Goal: Task Accomplishment & Management: Manage account settings

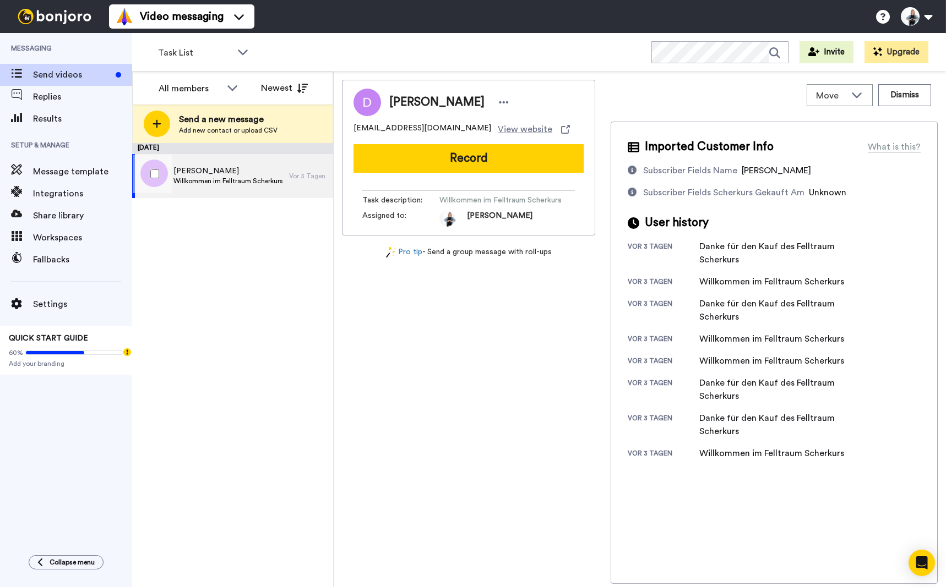
click at [206, 176] on span "Doris" at bounding box center [228, 171] width 110 height 11
click at [498, 127] on span "View website" at bounding box center [525, 129] width 54 height 13
click at [69, 188] on span "Integrations" at bounding box center [82, 193] width 99 height 13
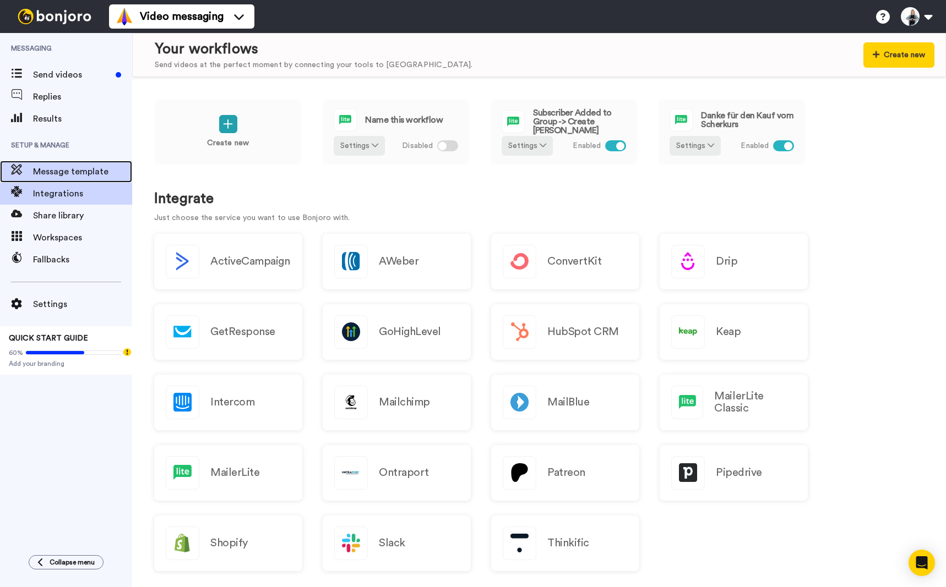
click at [54, 174] on span "Message template" at bounding box center [82, 171] width 99 height 13
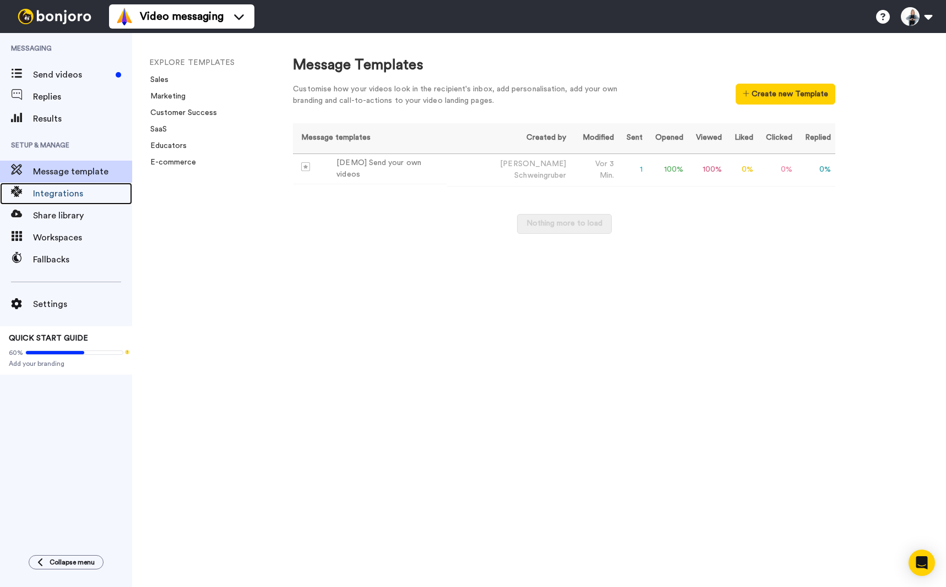
click at [53, 194] on span "Integrations" at bounding box center [82, 193] width 99 height 13
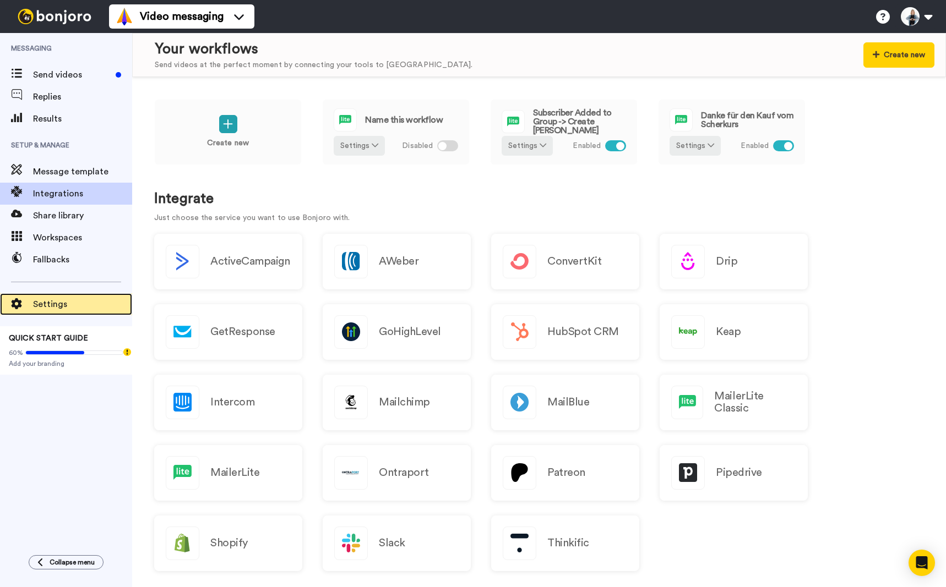
click at [37, 302] on span "Settings" at bounding box center [82, 304] width 99 height 13
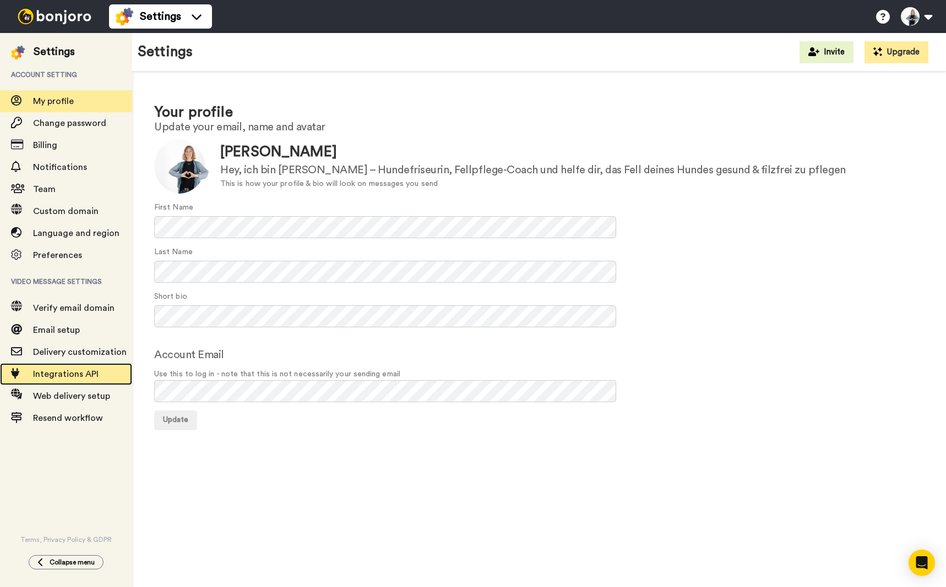
click at [50, 373] on span "Integrations API" at bounding box center [66, 374] width 66 height 9
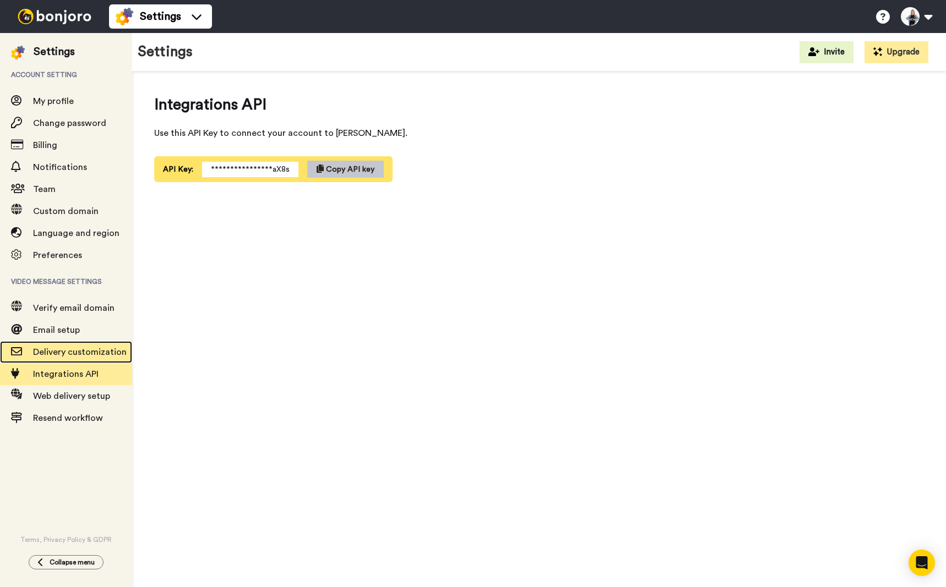
click at [71, 354] on span "Delivery customization" at bounding box center [80, 352] width 94 height 9
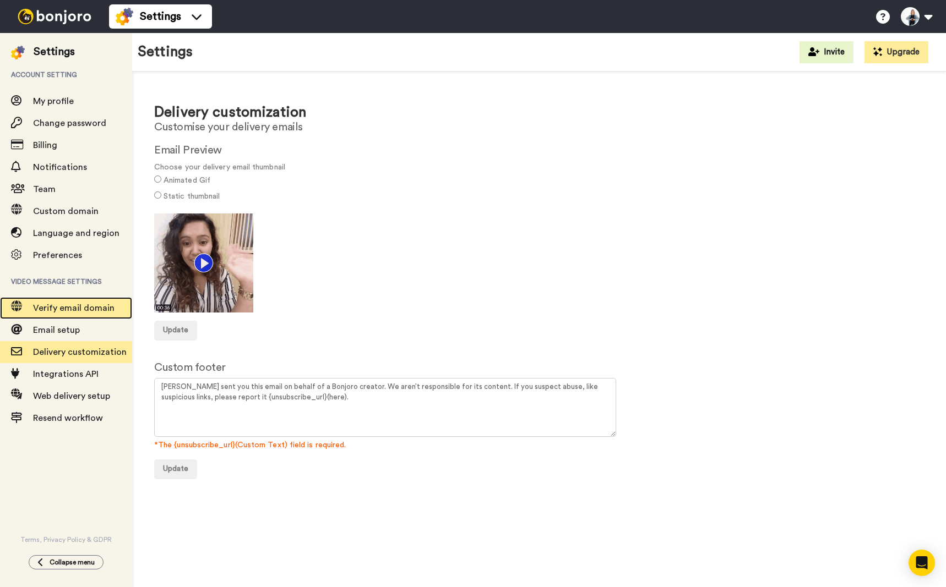
click at [32, 308] on span at bounding box center [16, 308] width 33 height 11
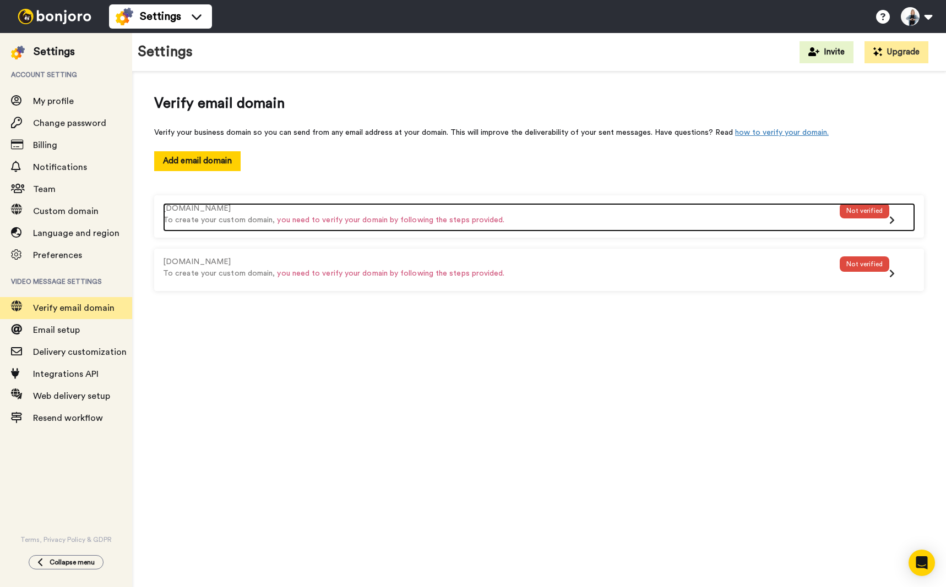
click at [869, 211] on div "Not verified" at bounding box center [864, 210] width 50 height 15
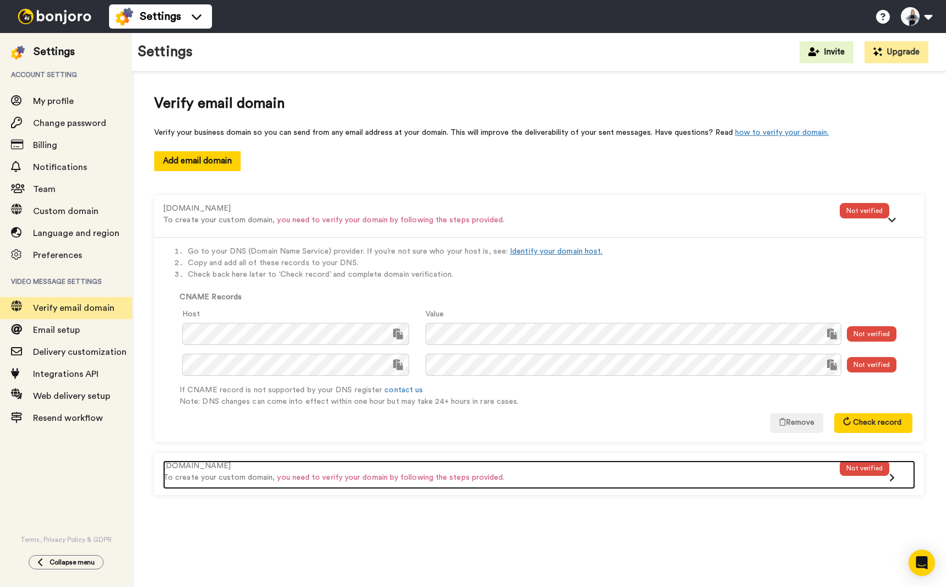
click at [866, 461] on div "Not verified" at bounding box center [864, 468] width 50 height 15
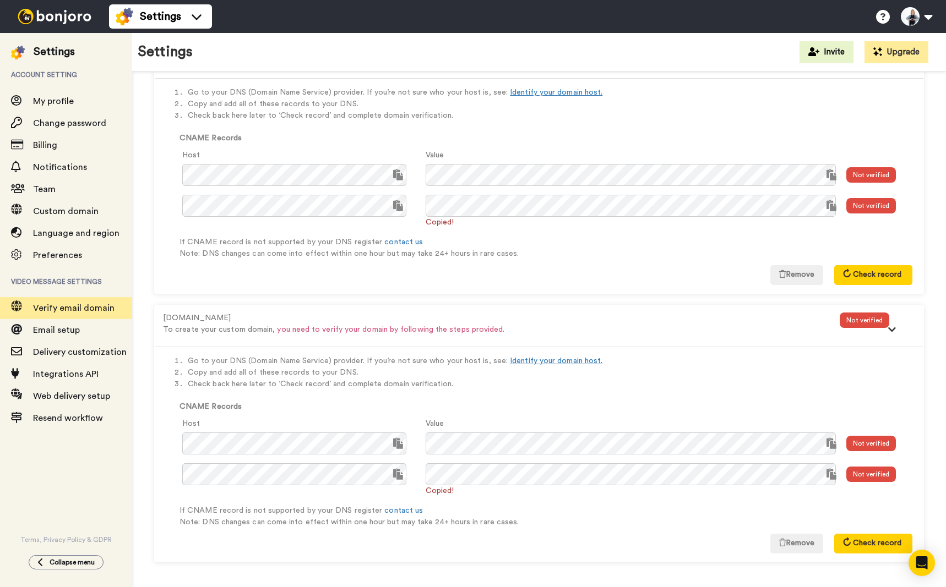
scroll to position [161, 0]
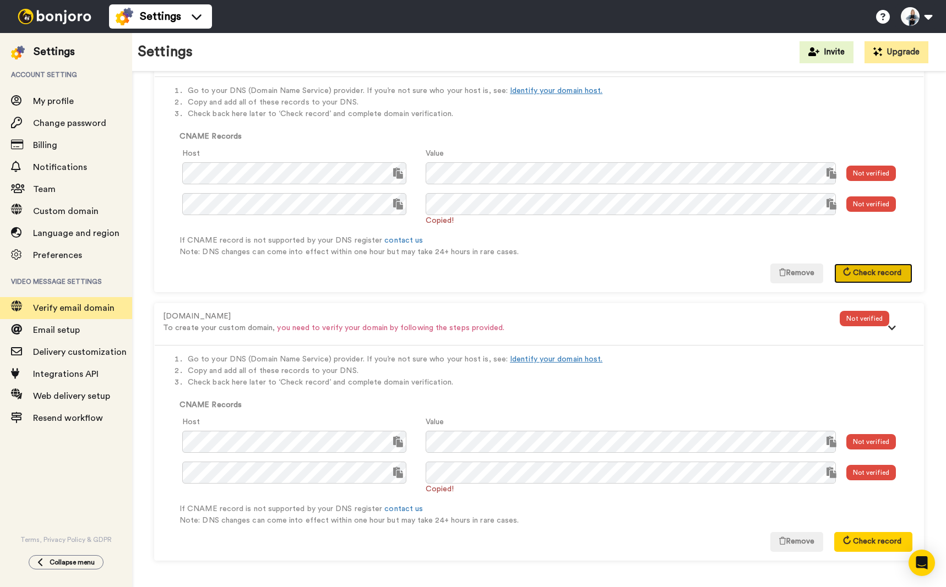
click at [843, 269] on button "Check record" at bounding box center [873, 274] width 78 height 20
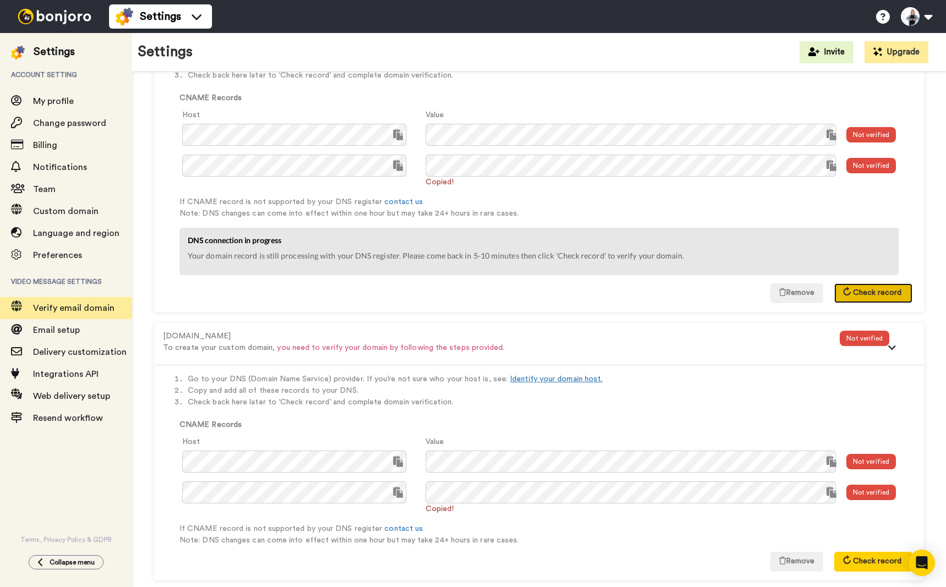
scroll to position [216, 0]
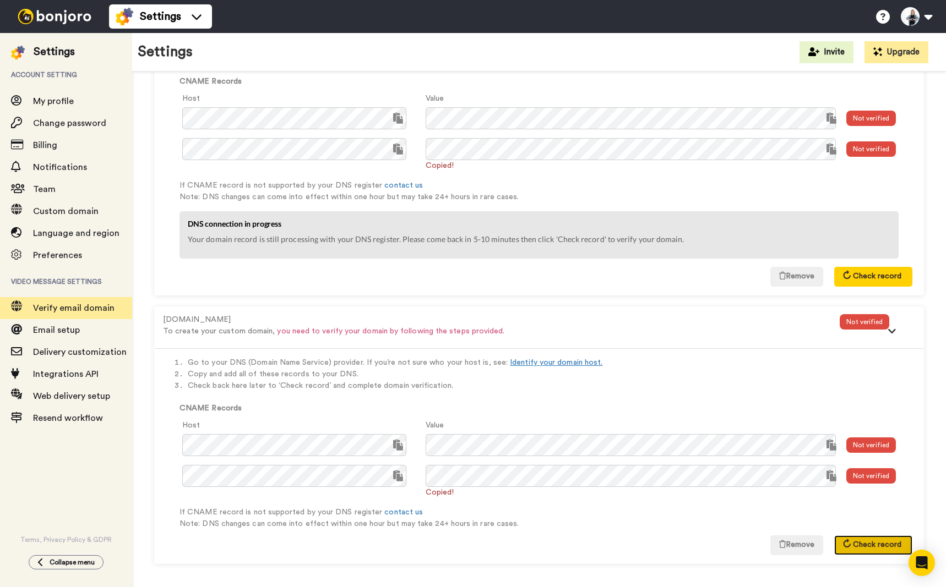
click at [878, 544] on span "Check record" at bounding box center [877, 545] width 48 height 8
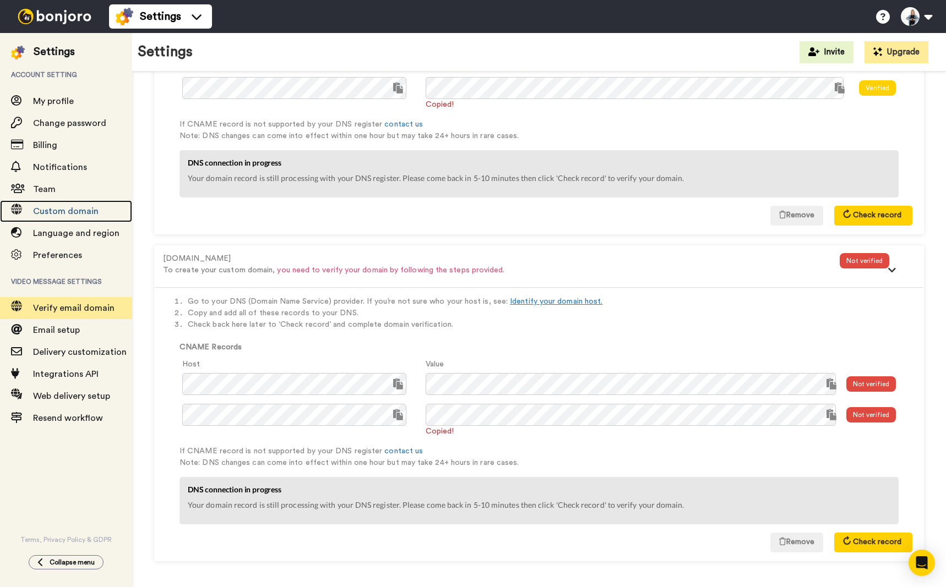
scroll to position [277, 0]
click at [865, 545] on button "Check record" at bounding box center [873, 542] width 78 height 20
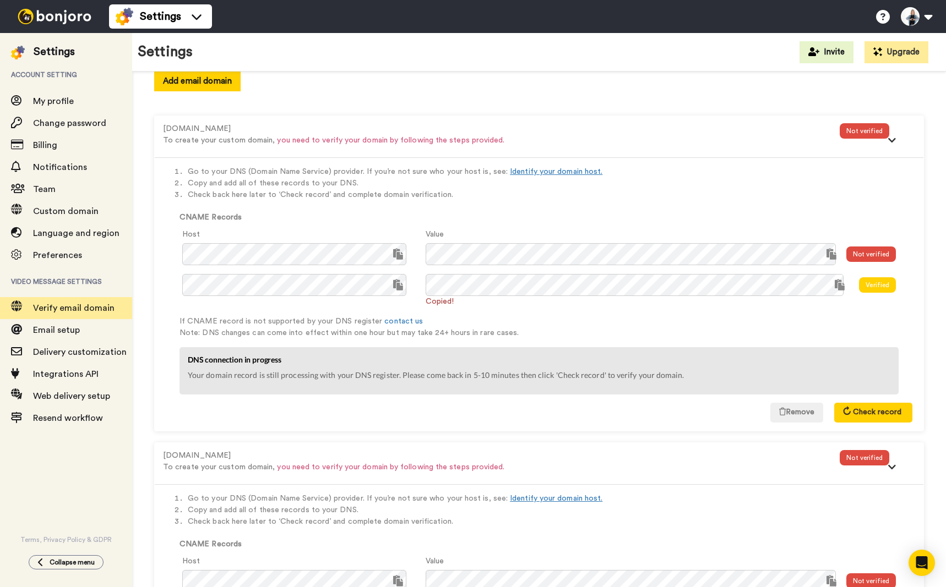
scroll to position [57, 0]
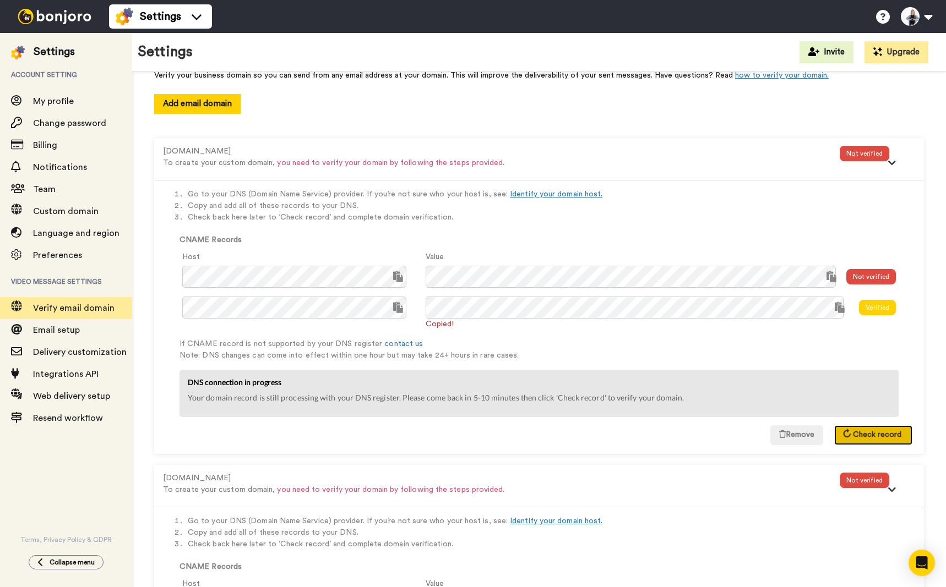
click at [859, 429] on button "Check record" at bounding box center [873, 435] width 78 height 20
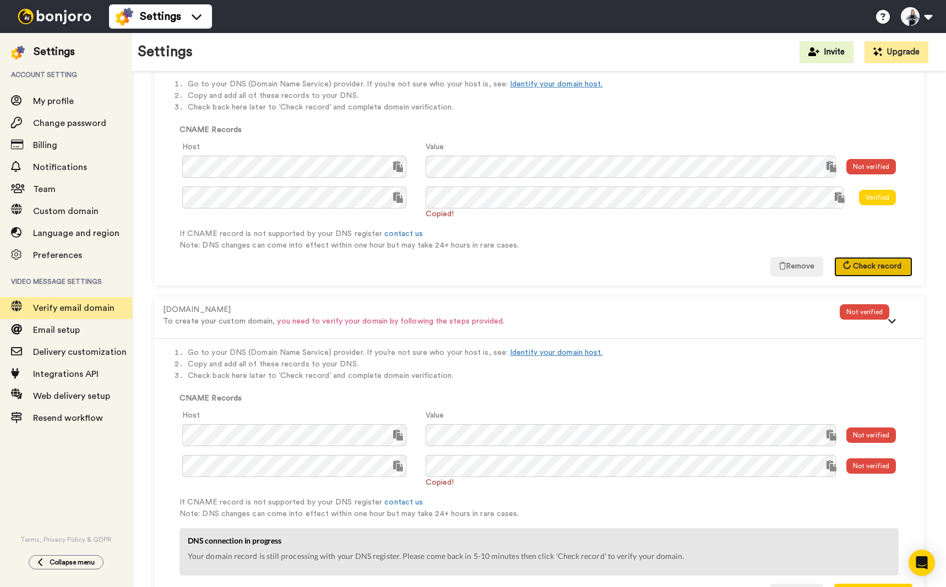
scroll to position [219, 0]
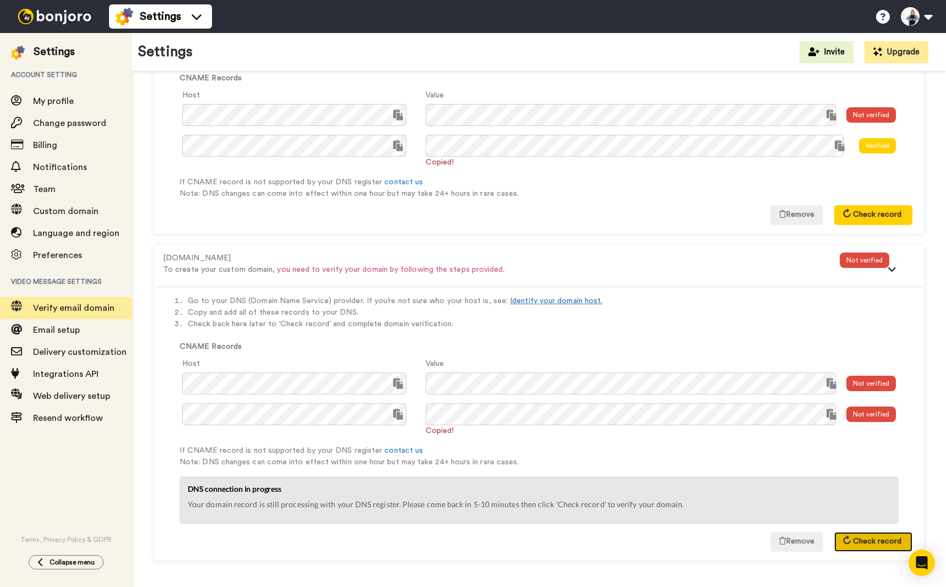
click at [875, 541] on span "Check record" at bounding box center [877, 542] width 48 height 8
click at [853, 541] on span "Check record" at bounding box center [877, 542] width 48 height 8
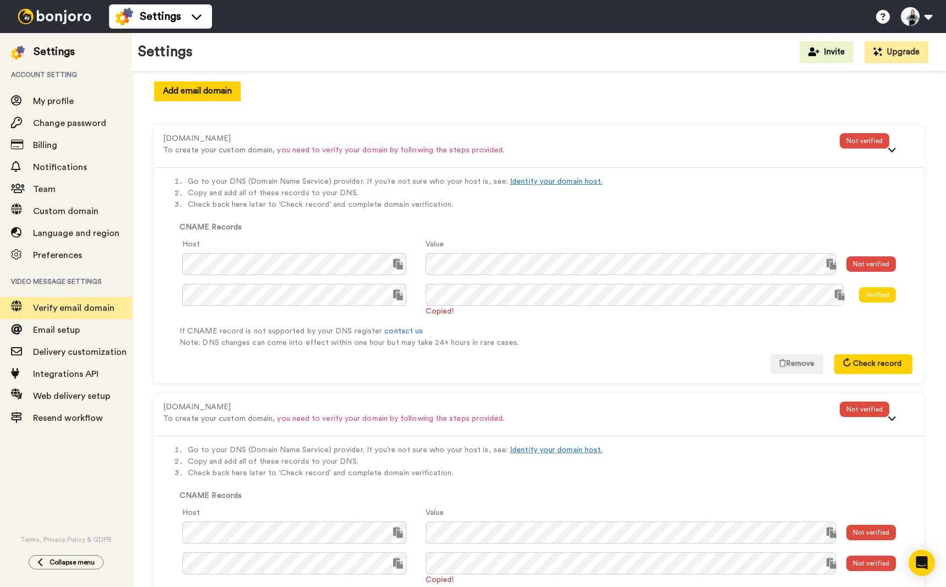
scroll to position [54, 0]
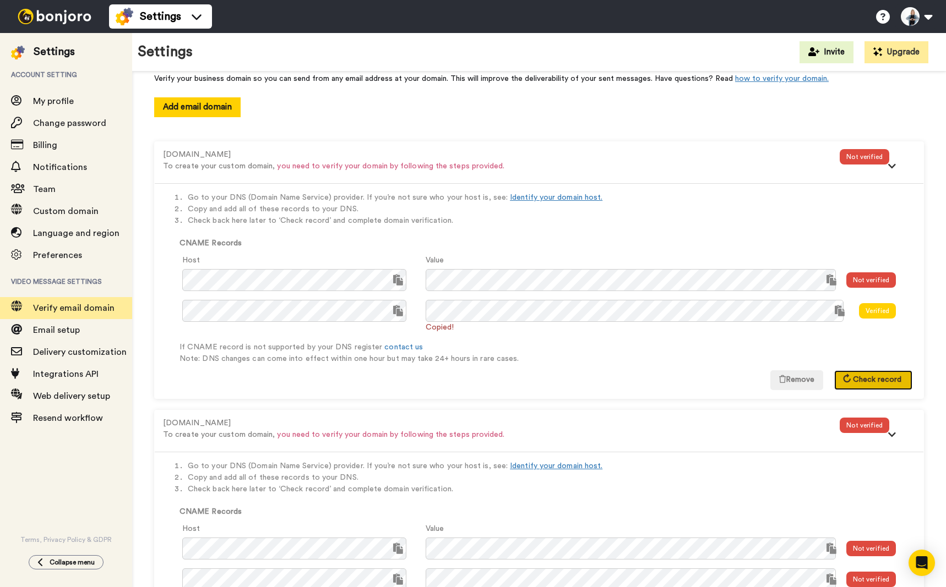
click at [855, 379] on span "Check record" at bounding box center [877, 380] width 48 height 8
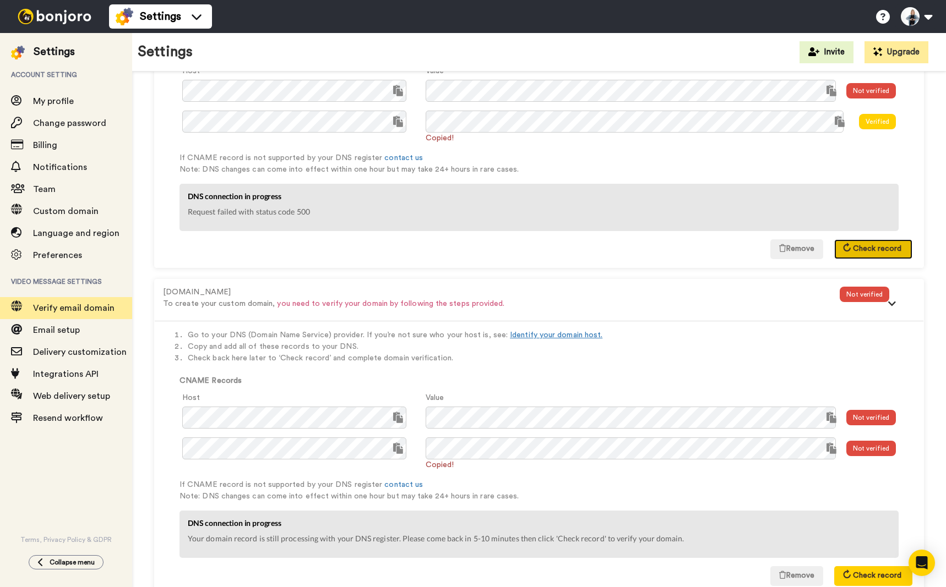
scroll to position [277, 0]
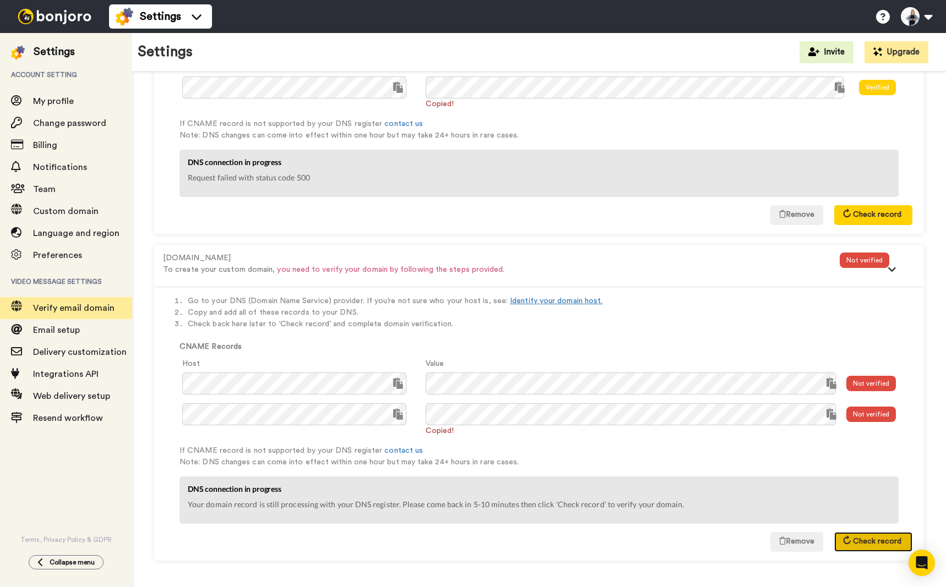
click at [858, 536] on button "Check record" at bounding box center [873, 542] width 78 height 20
click at [863, 545] on span "Check record" at bounding box center [877, 542] width 48 height 8
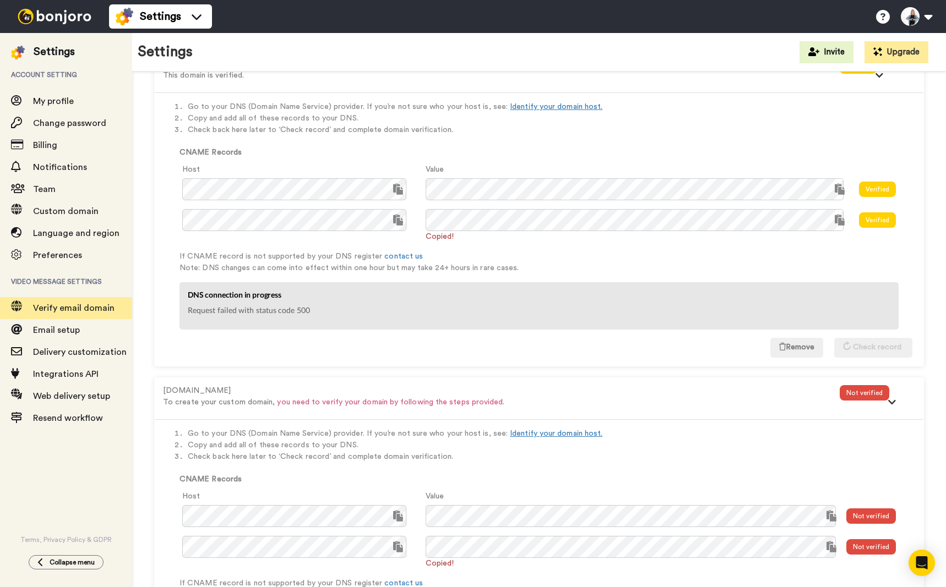
scroll to position [275, 0]
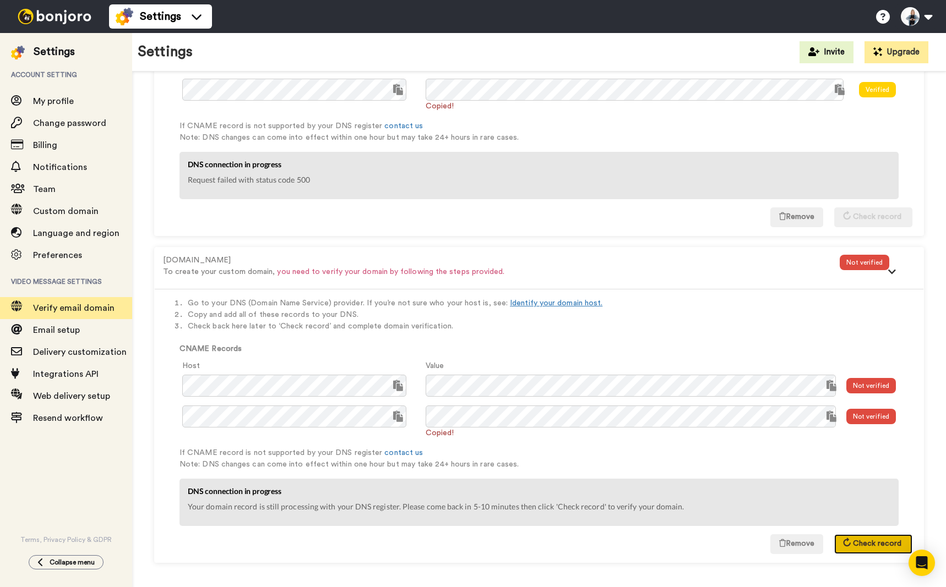
click at [867, 543] on span "Check record" at bounding box center [877, 544] width 48 height 8
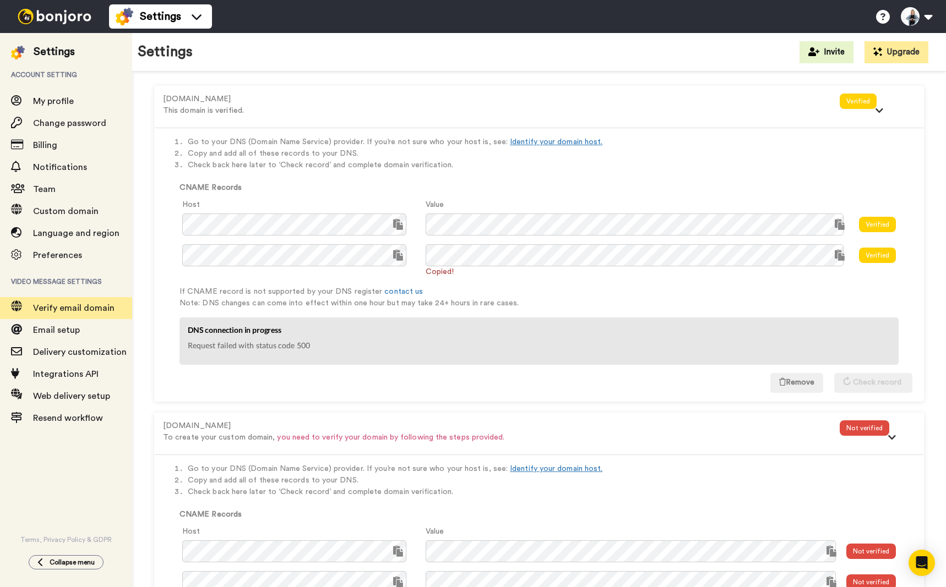
scroll to position [277, 0]
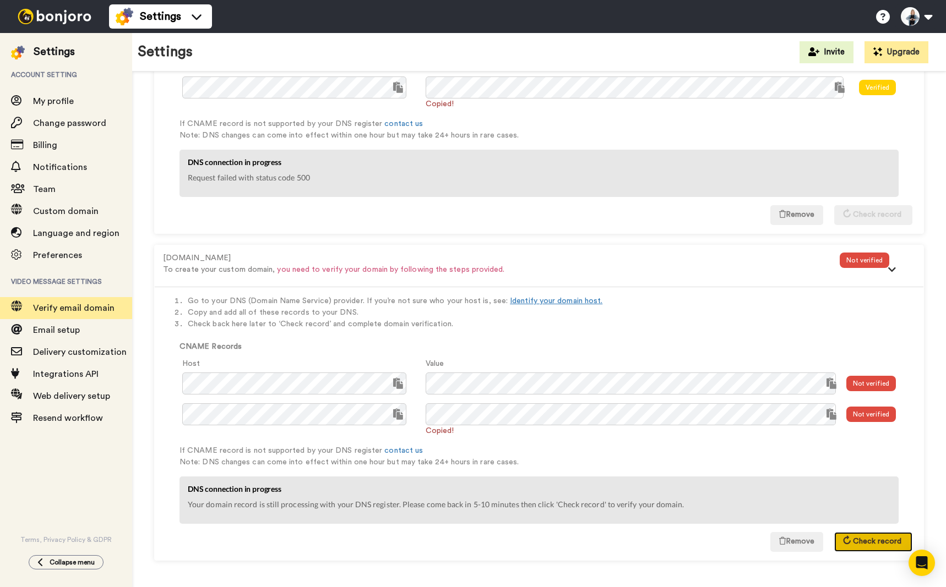
click at [861, 539] on span "Check record" at bounding box center [877, 542] width 48 height 8
click at [864, 534] on button "Check record" at bounding box center [873, 542] width 78 height 20
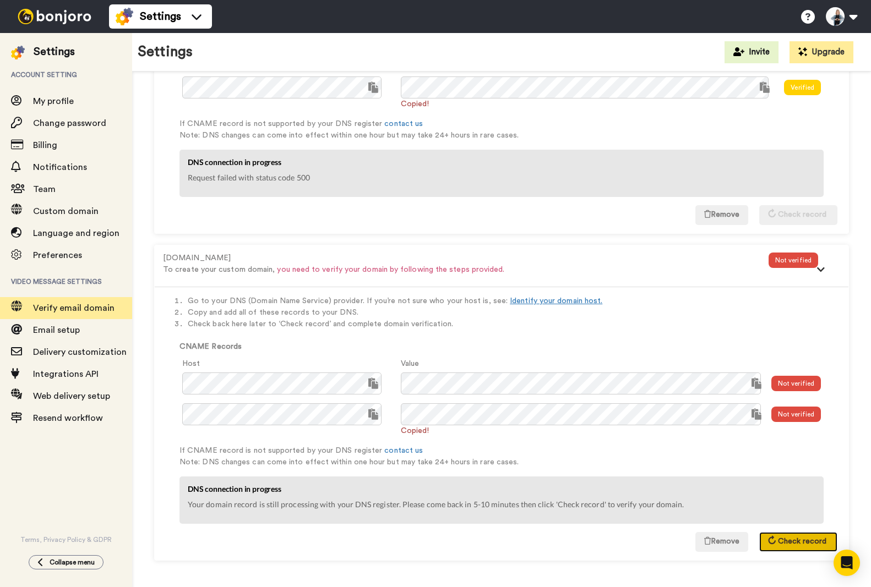
click at [782, 544] on span "Check record" at bounding box center [802, 542] width 48 height 8
click at [793, 539] on span "Check record" at bounding box center [802, 542] width 48 height 8
click at [809, 543] on span "Check record" at bounding box center [802, 542] width 48 height 8
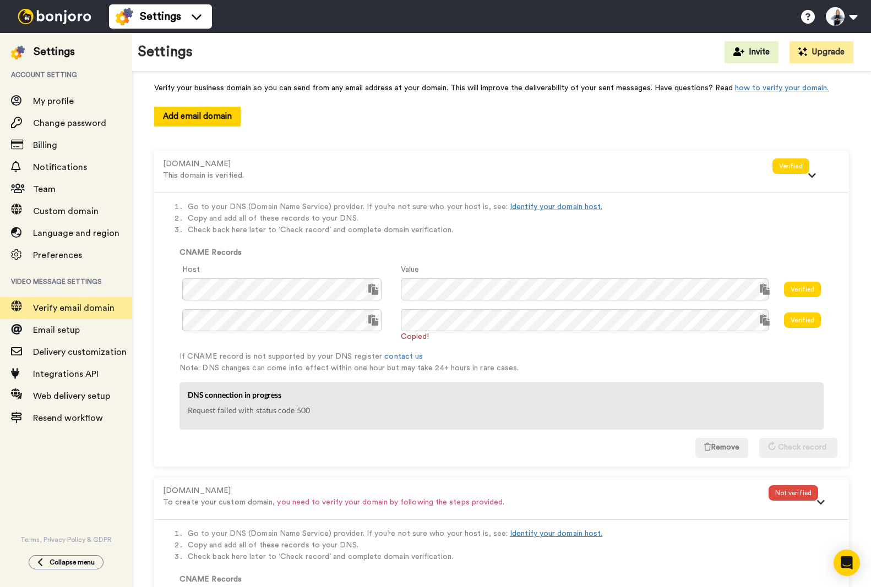
scroll to position [2, 0]
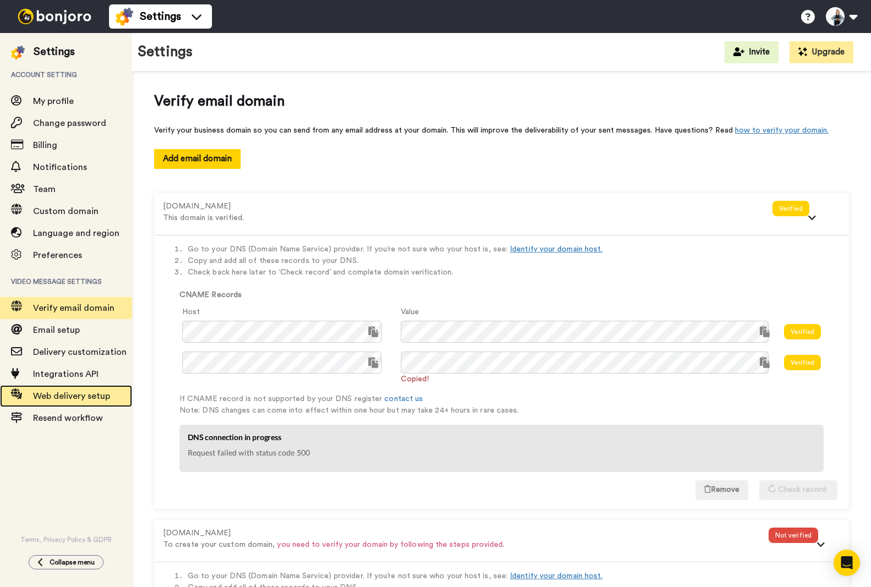
click at [67, 397] on span "Web delivery setup" at bounding box center [71, 396] width 77 height 9
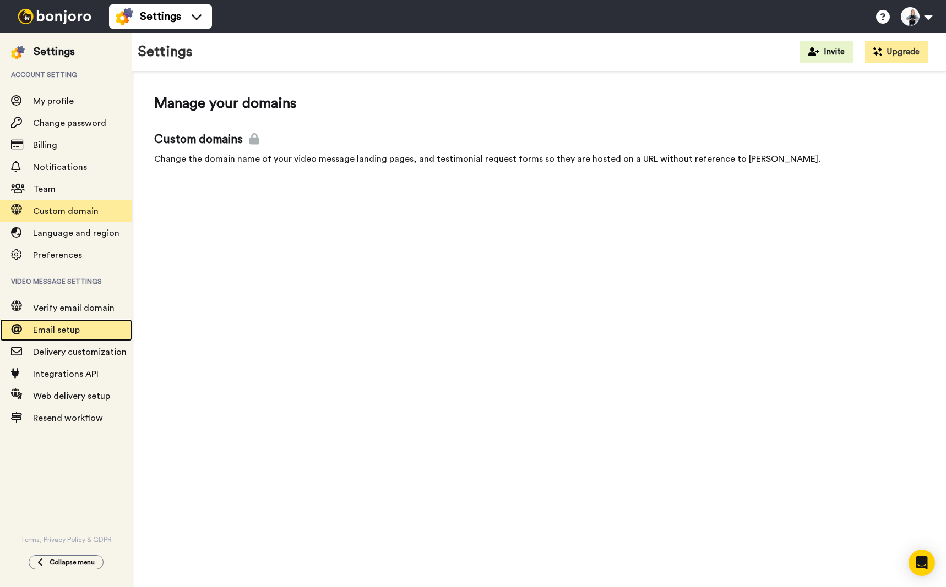
click at [46, 332] on span "Email setup" at bounding box center [56, 330] width 47 height 9
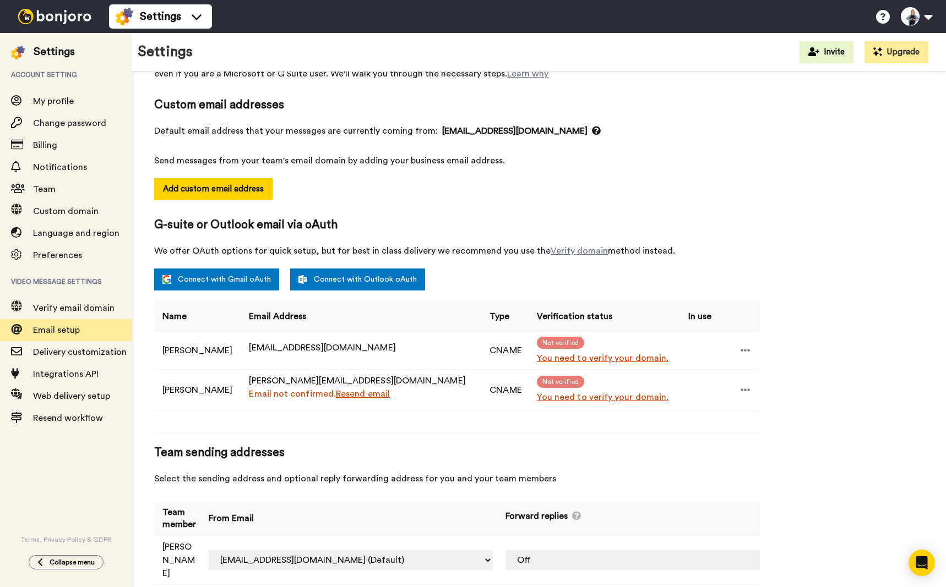
scroll to position [80, 0]
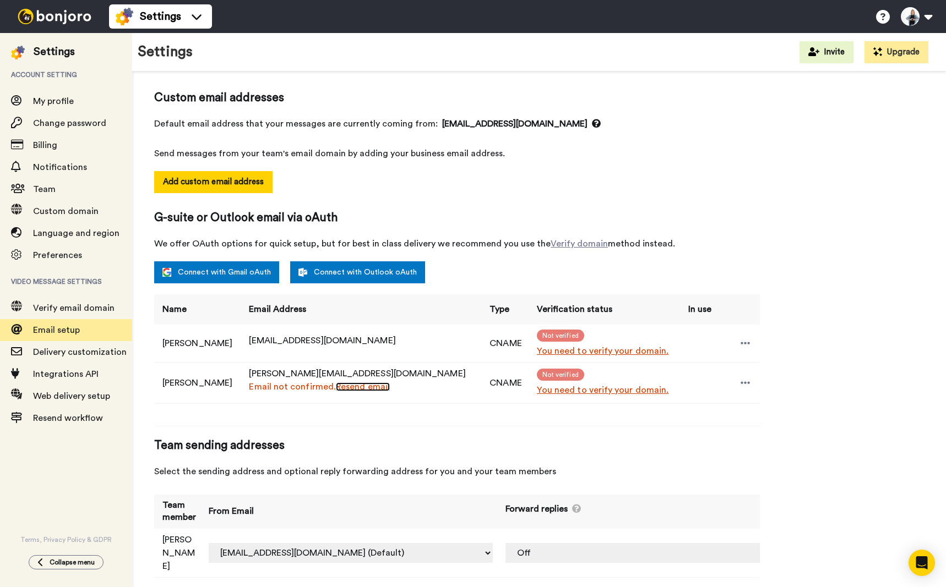
click at [390, 386] on link "Resend email" at bounding box center [363, 387] width 54 height 9
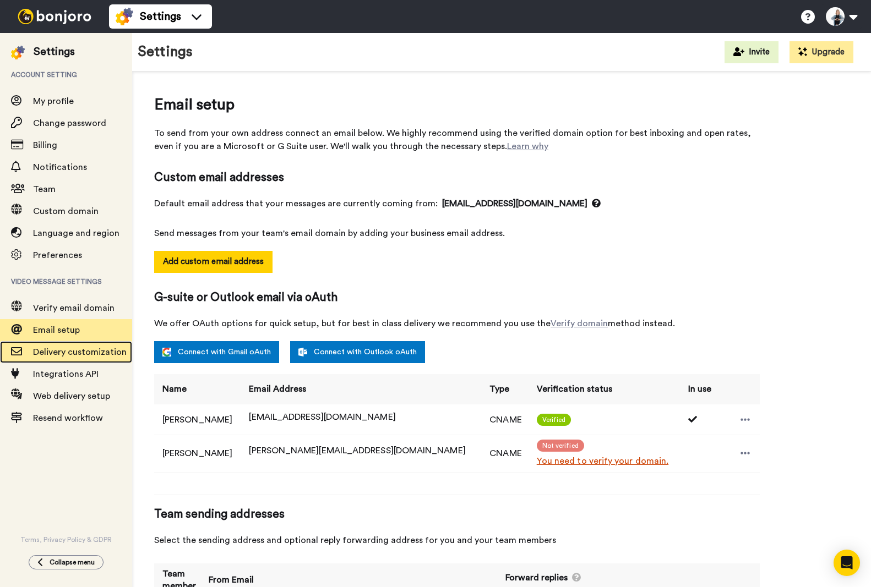
click at [73, 351] on span "Delivery customization" at bounding box center [80, 352] width 94 height 9
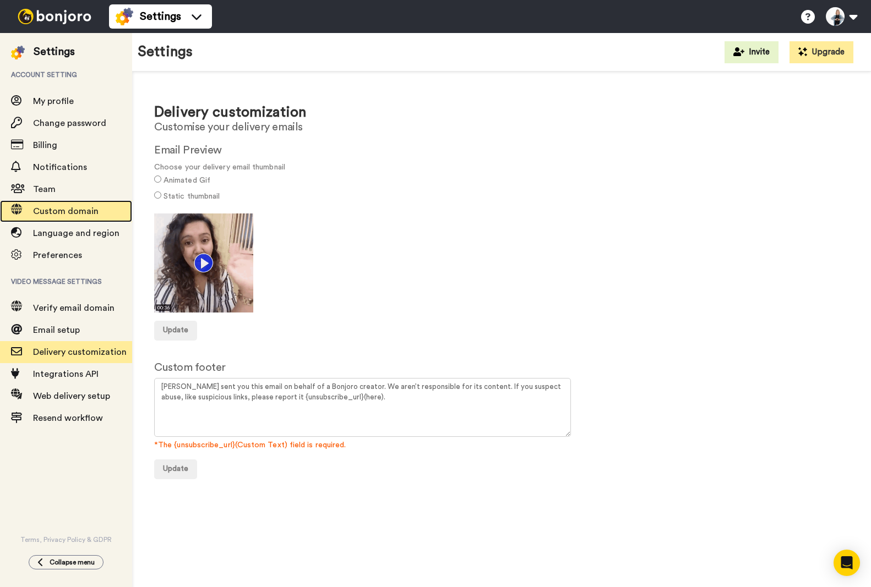
click at [73, 209] on span "Custom domain" at bounding box center [66, 211] width 66 height 9
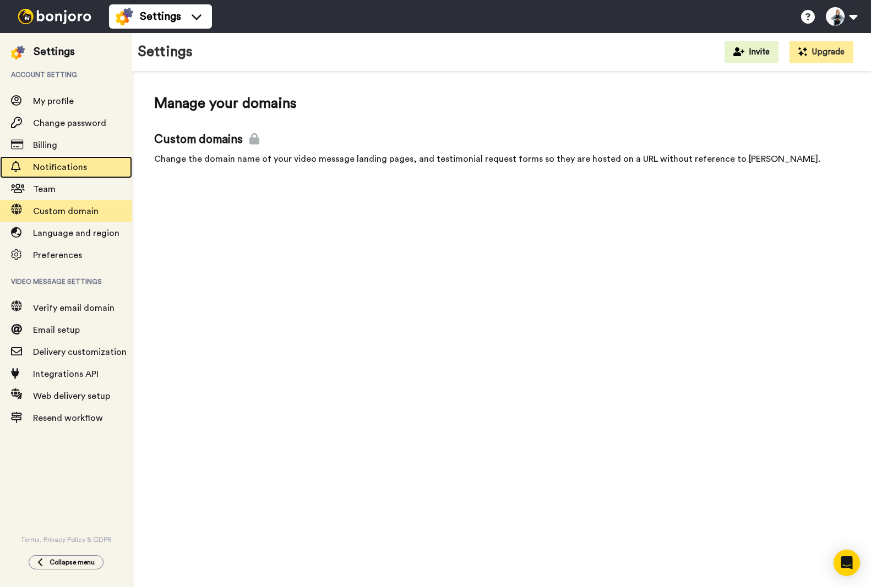
click at [36, 163] on span "Notifications" at bounding box center [60, 167] width 54 height 9
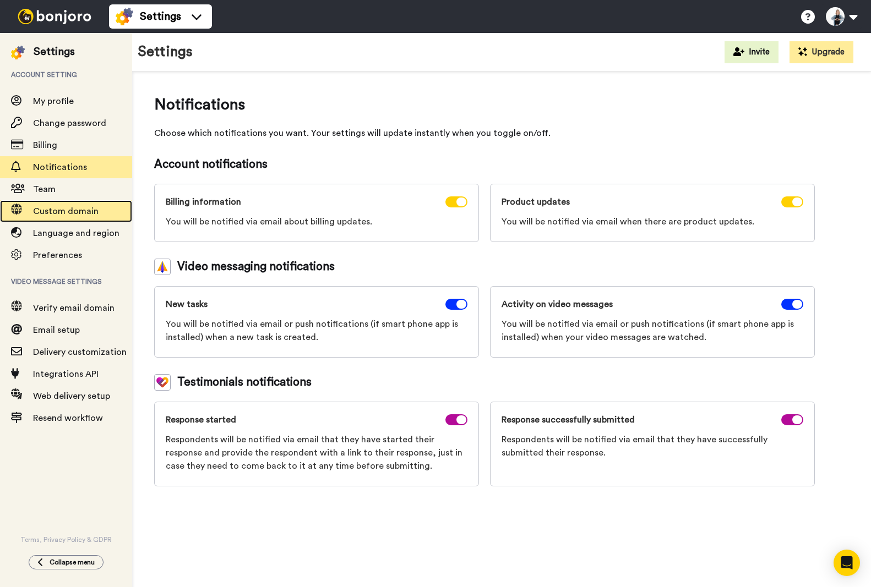
click at [57, 205] on span "Custom domain" at bounding box center [82, 211] width 99 height 13
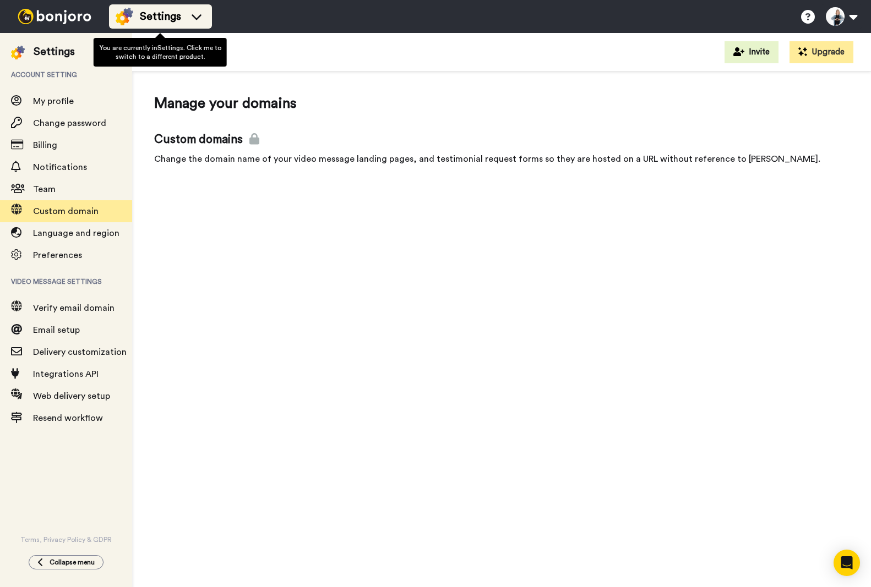
click at [200, 20] on icon at bounding box center [197, 16] width 18 height 11
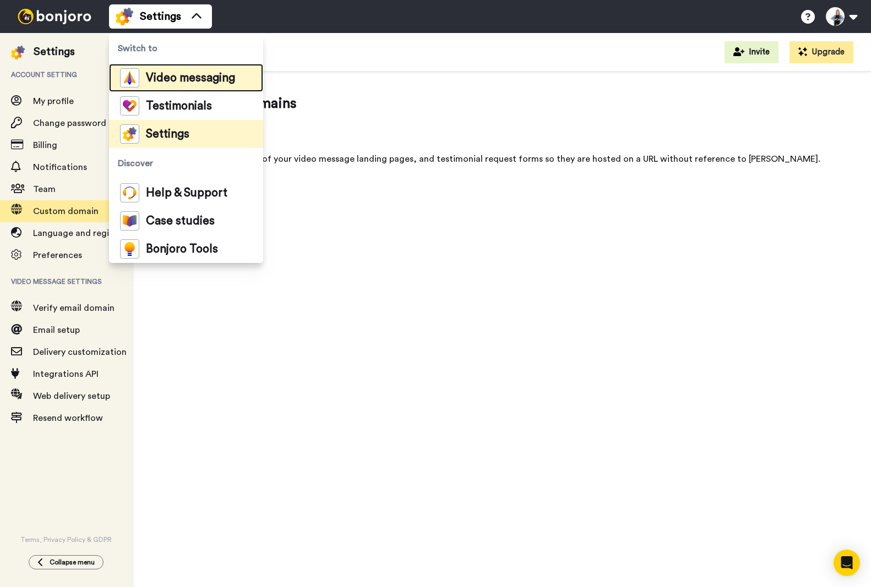
click at [171, 81] on span "Video messaging" at bounding box center [190, 78] width 89 height 11
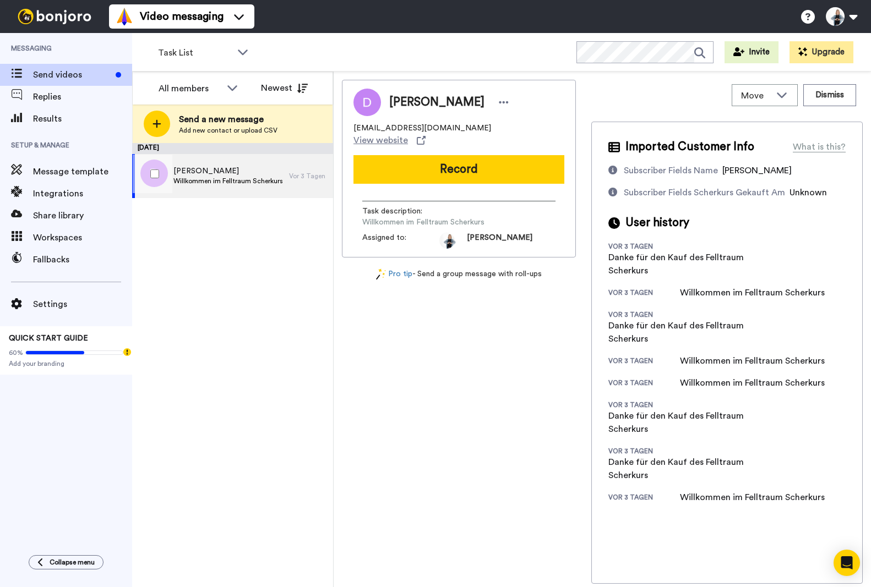
click at [244, 178] on span "Willkommen im Felltraum Scherkurs" at bounding box center [228, 181] width 110 height 9
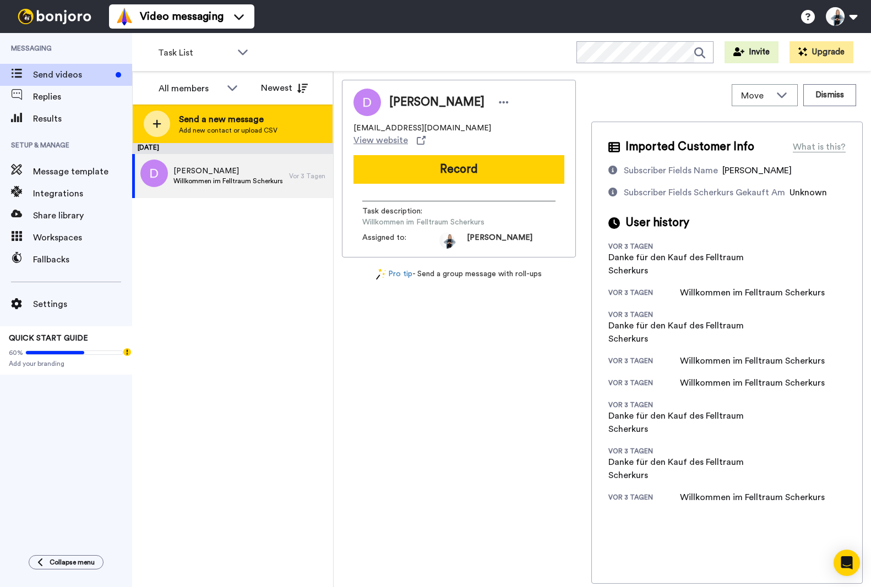
click at [205, 118] on span "Send a new message" at bounding box center [228, 119] width 99 height 13
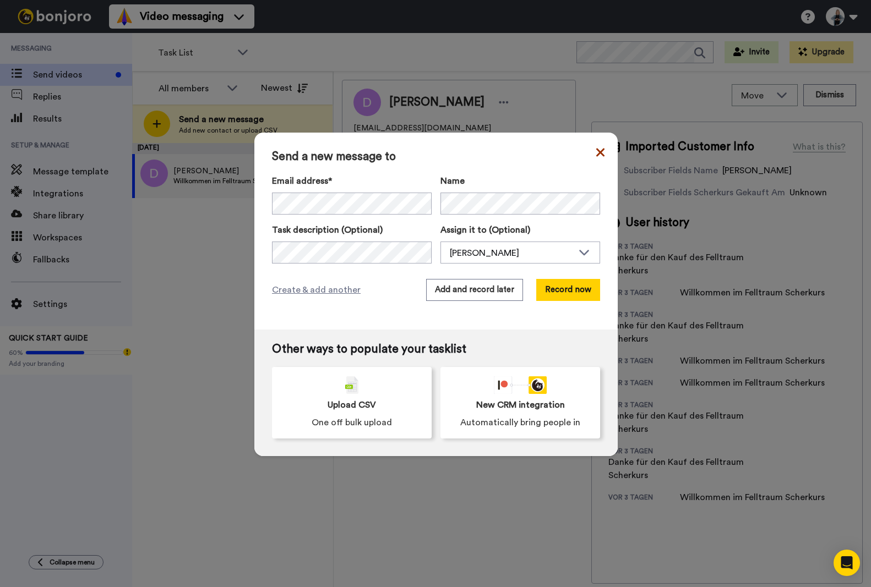
click at [598, 153] on icon at bounding box center [600, 152] width 8 height 13
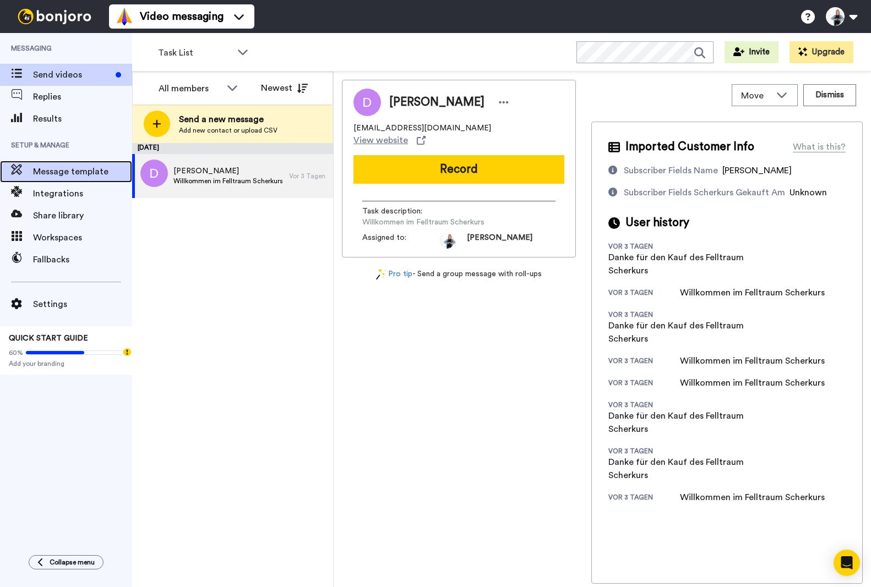
click at [56, 167] on span "Message template" at bounding box center [82, 171] width 99 height 13
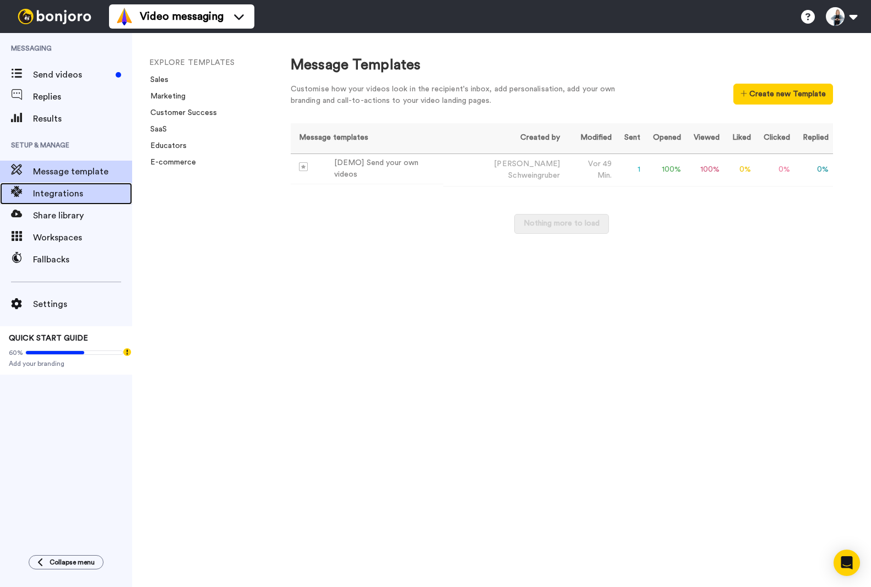
click at [51, 195] on span "Integrations" at bounding box center [82, 193] width 99 height 13
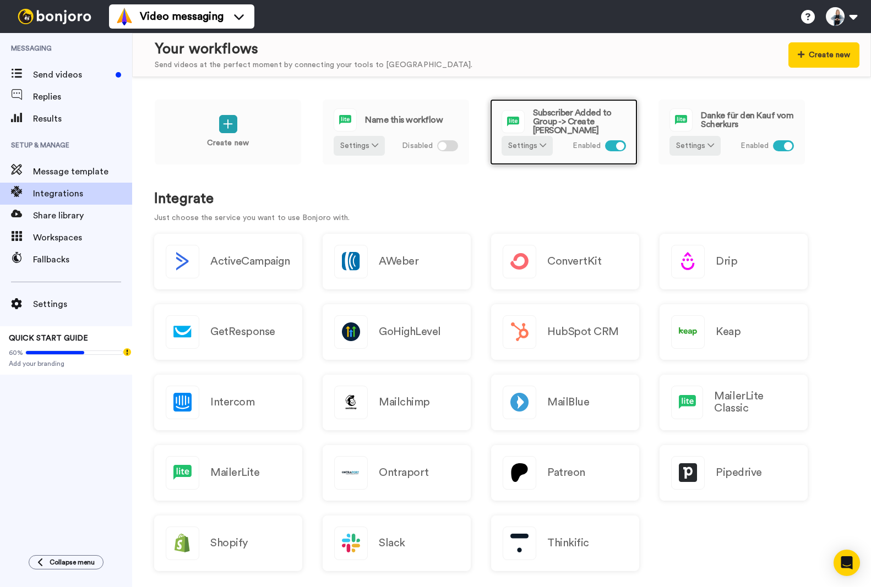
click at [554, 115] on span "Subscriber Added to Group -> Create [PERSON_NAME]" at bounding box center [579, 121] width 93 height 26
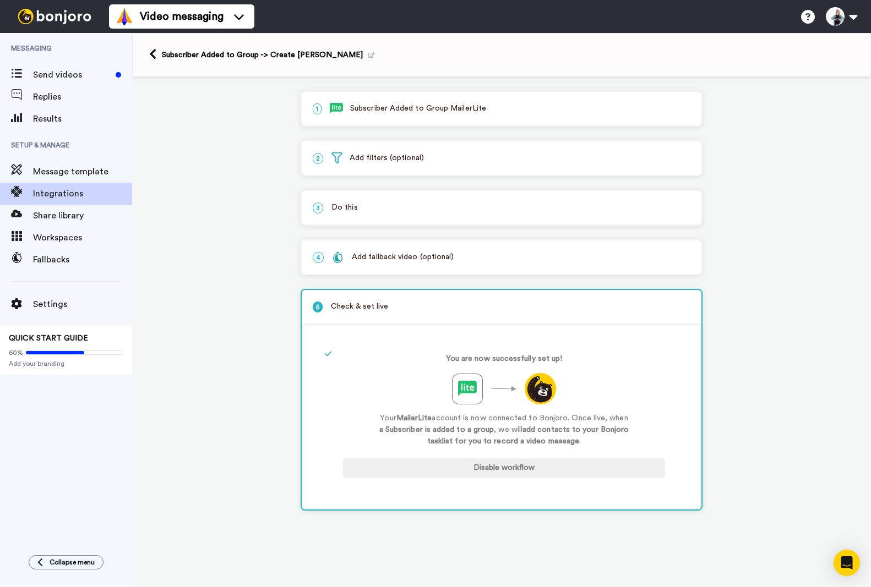
click at [368, 155] on p "2 Add filters (optional)" at bounding box center [502, 158] width 378 height 12
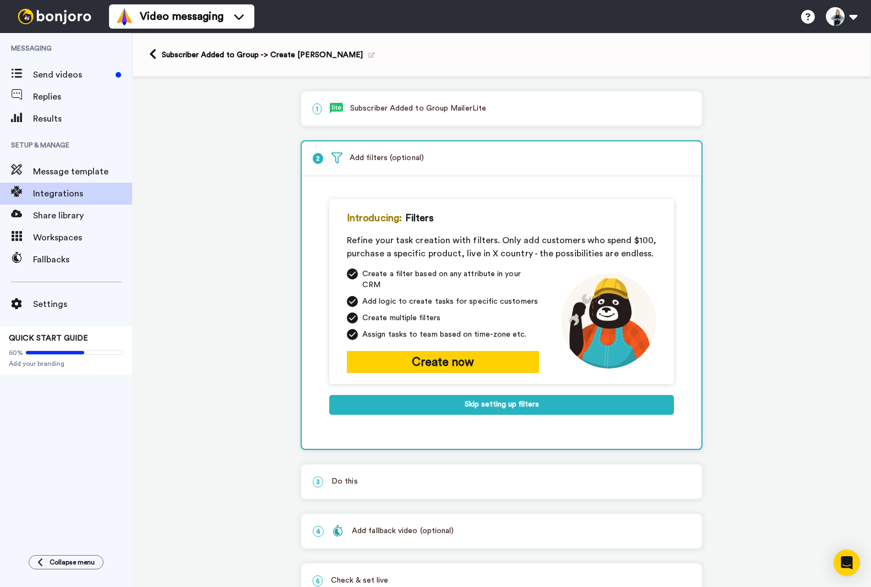
click at [368, 155] on p "2 Add filters (optional)" at bounding box center [502, 158] width 378 height 12
click at [316, 161] on span "2" at bounding box center [318, 158] width 10 height 11
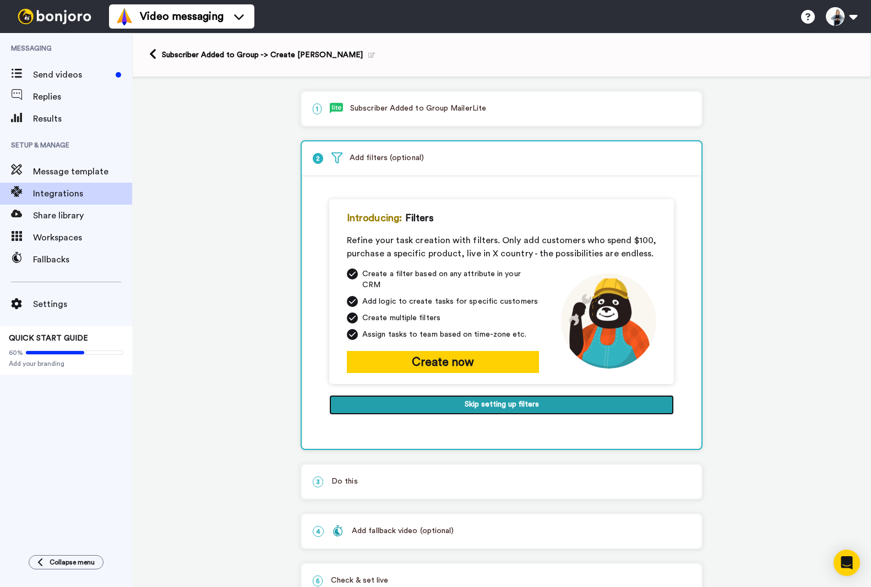
click at [497, 395] on button "Skip setting up filters" at bounding box center [501, 405] width 345 height 20
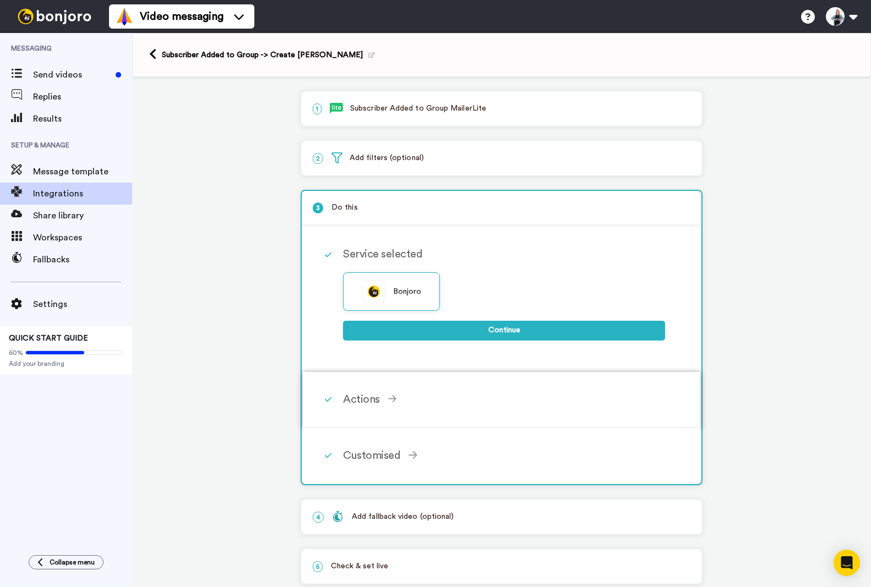
click at [357, 404] on div "Actions" at bounding box center [504, 399] width 322 height 17
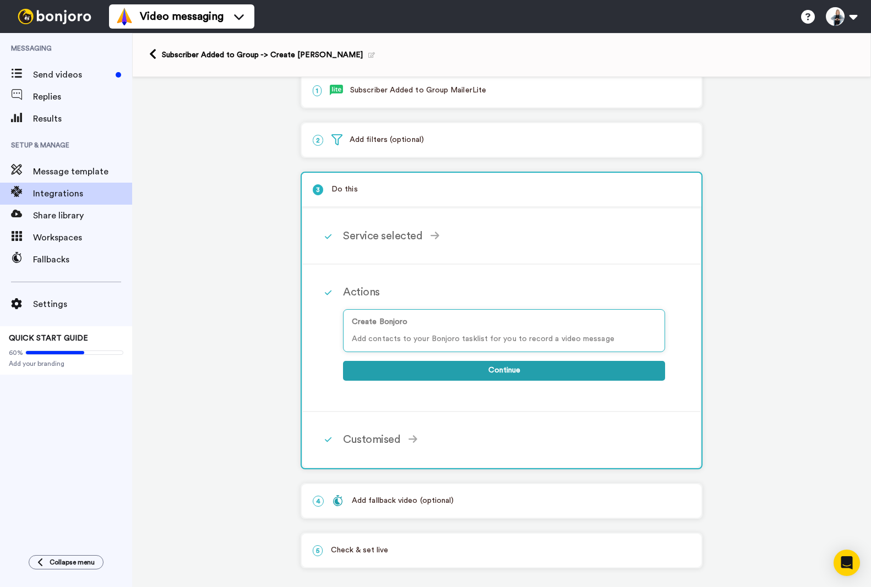
scroll to position [27, 0]
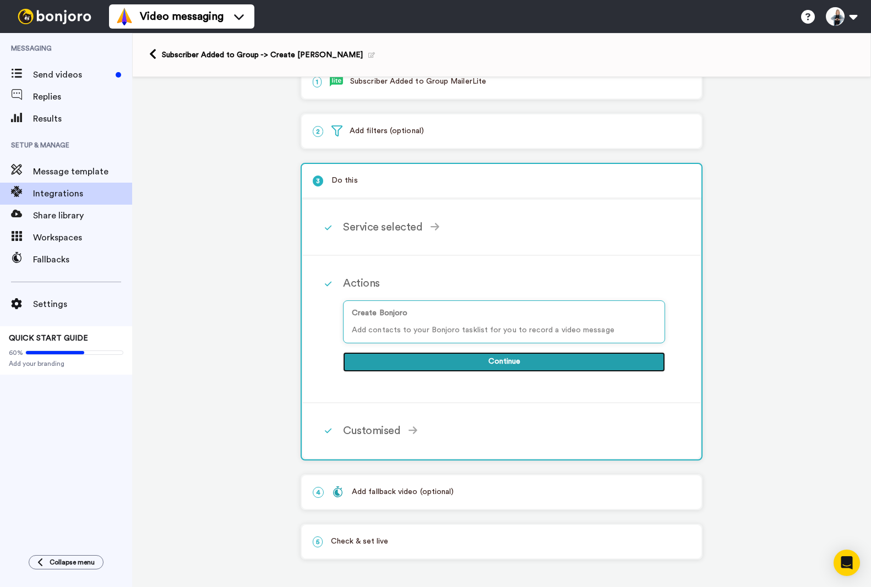
click at [495, 358] on button "Continue" at bounding box center [504, 362] width 322 height 20
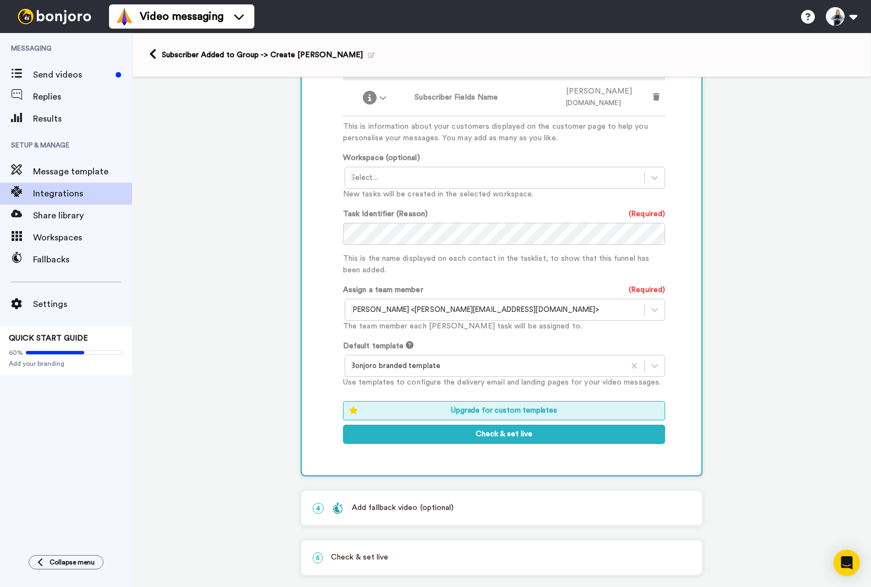
scroll to position [397, 0]
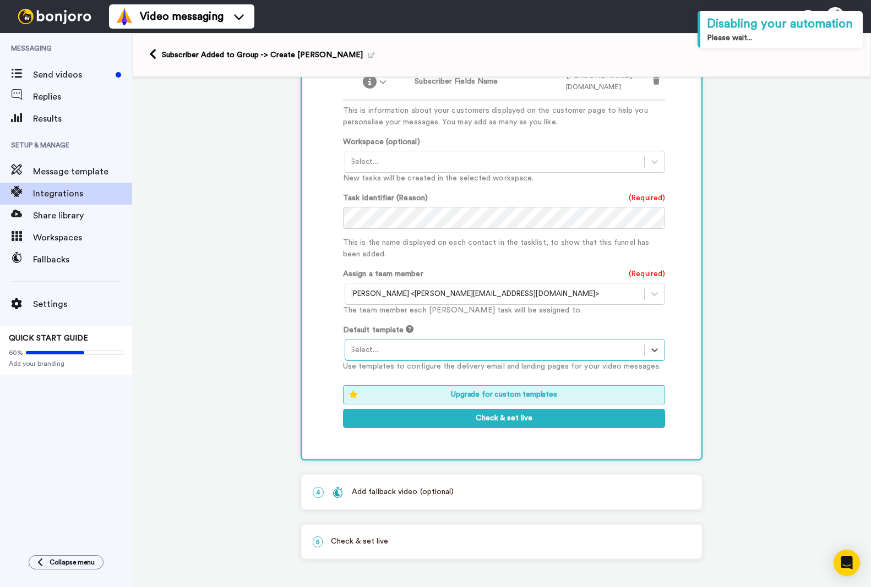
click at [507, 349] on div at bounding box center [495, 349] width 288 height 13
click at [430, 373] on div "Bonjoro branded template" at bounding box center [506, 373] width 322 height 20
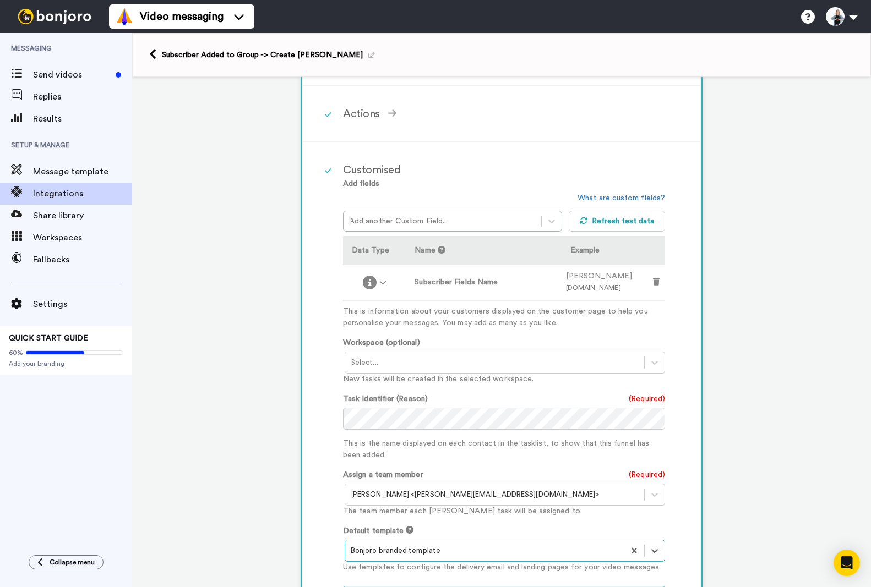
scroll to position [177, 0]
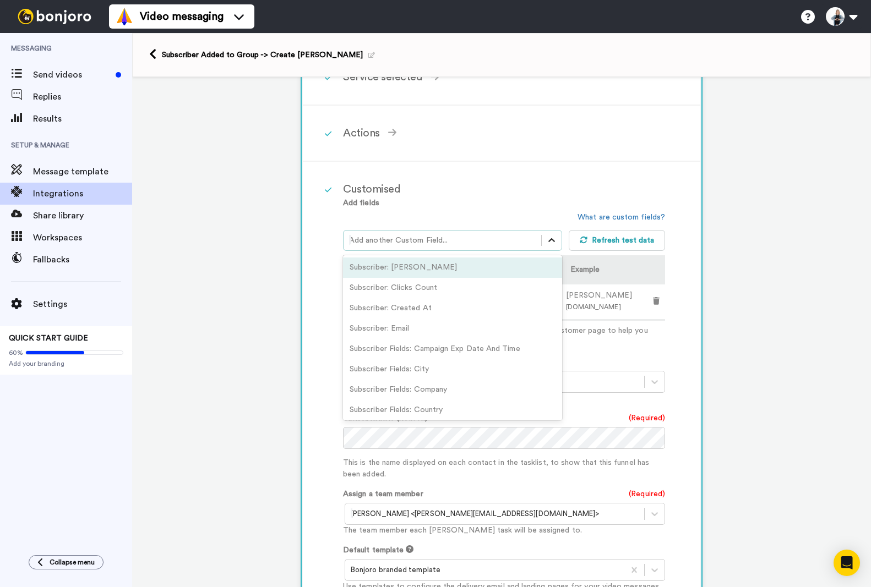
click at [546, 239] on icon at bounding box center [551, 240] width 11 height 11
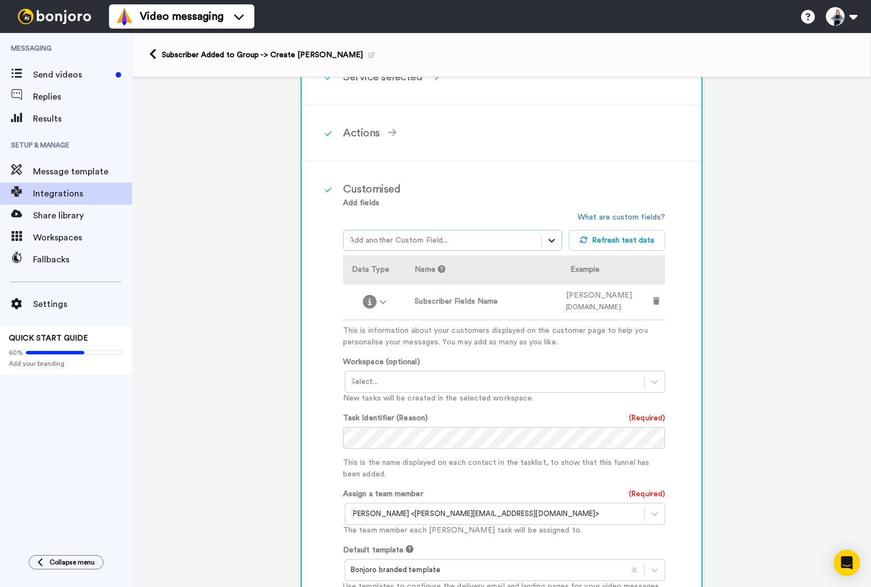
click at [546, 239] on icon at bounding box center [551, 240] width 11 height 11
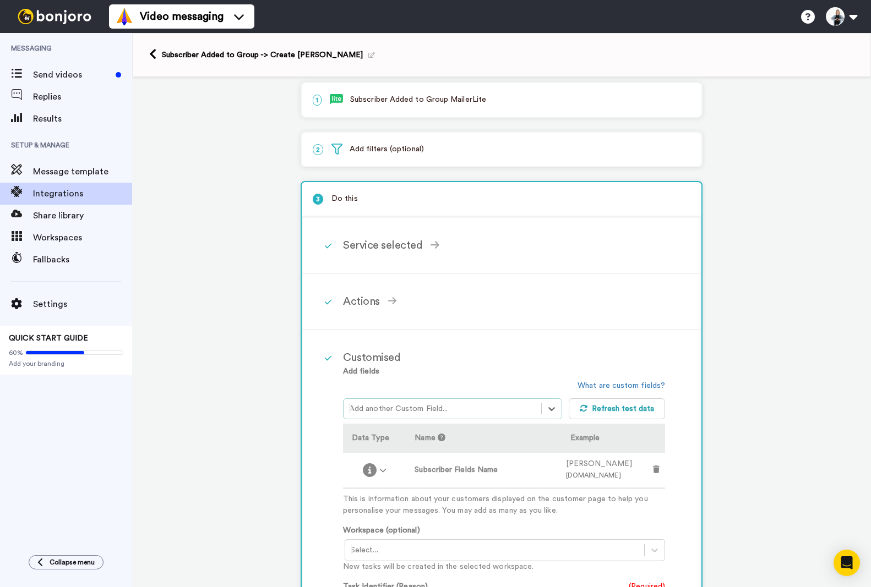
scroll to position [0, 0]
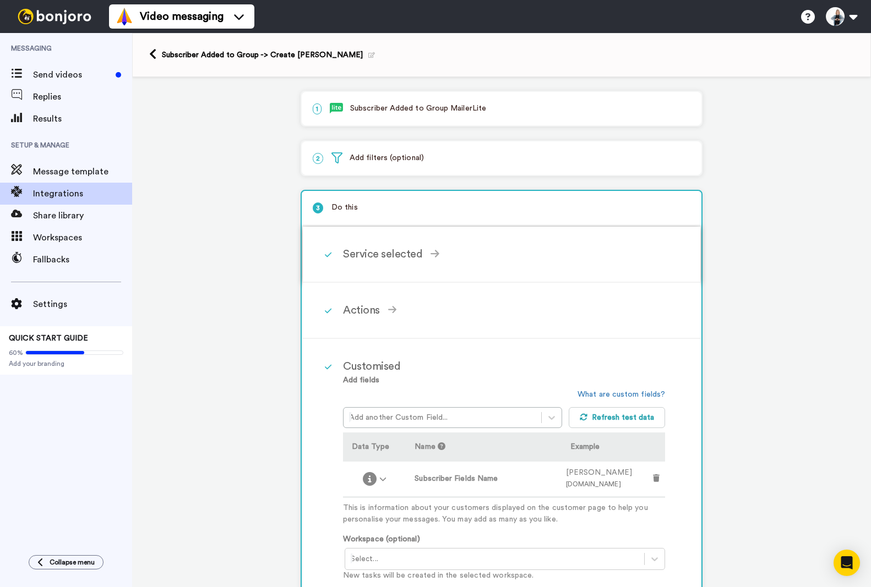
click at [398, 250] on div "Service selected" at bounding box center [504, 254] width 322 height 17
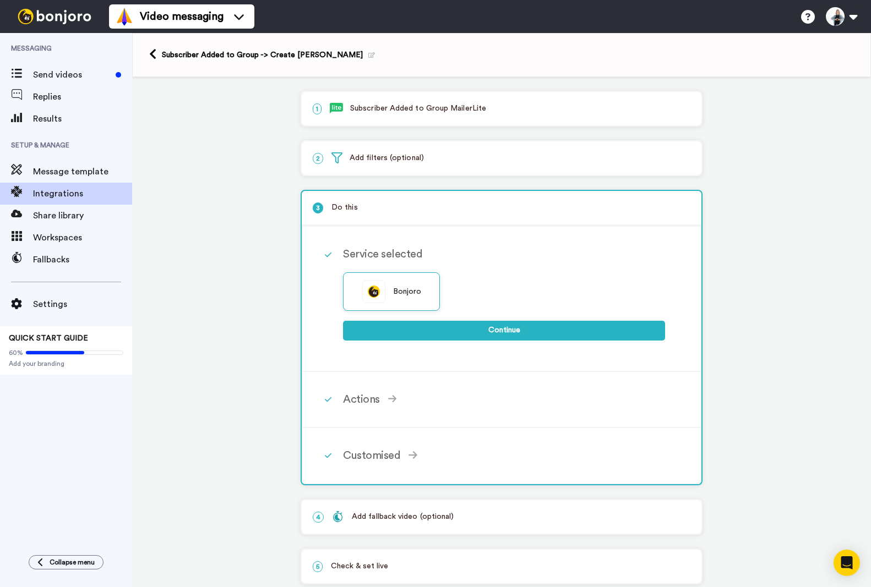
click at [416, 107] on p "1 Subscriber Added to Group MailerLite" at bounding box center [502, 109] width 378 height 12
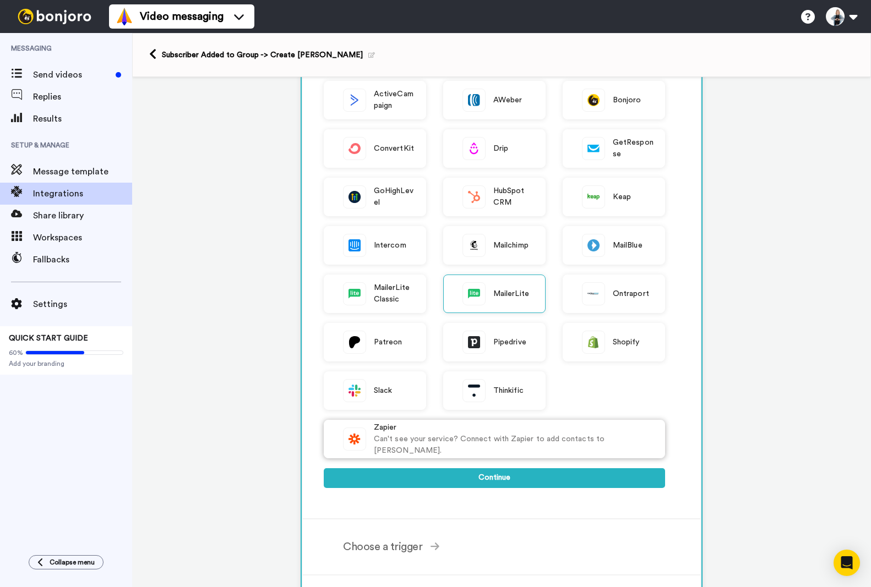
scroll to position [165, 0]
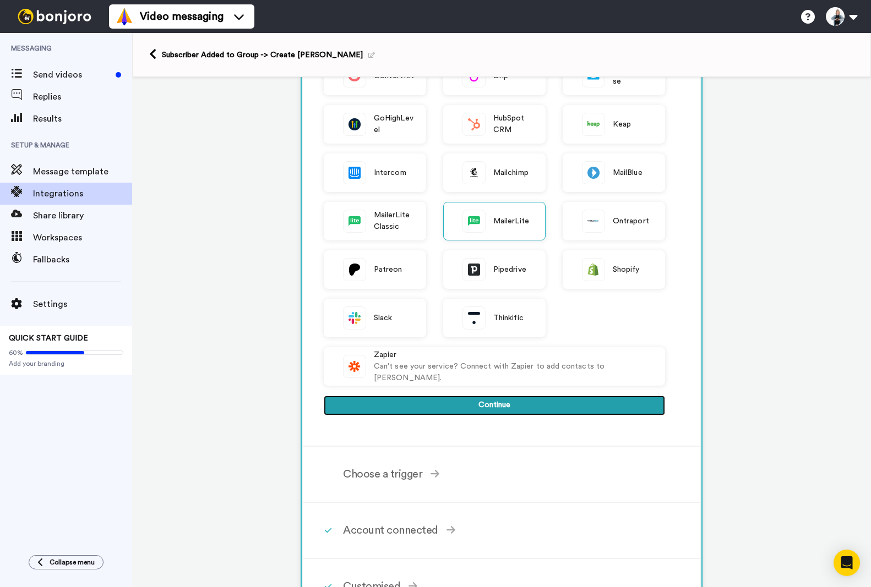
click at [470, 396] on button "Continue" at bounding box center [494, 406] width 341 height 20
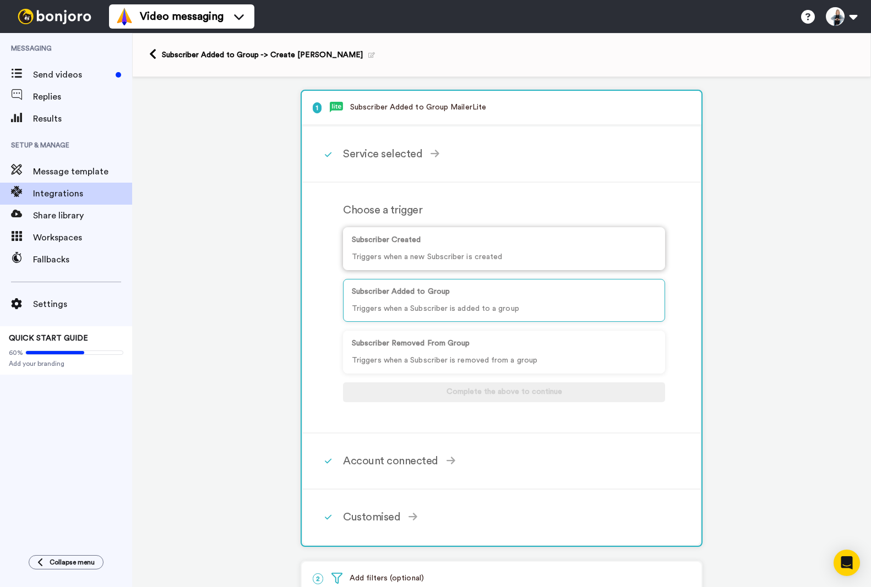
scroll to position [0, 0]
click at [497, 309] on p "Triggers when a Subscriber is added to a group" at bounding box center [504, 310] width 304 height 12
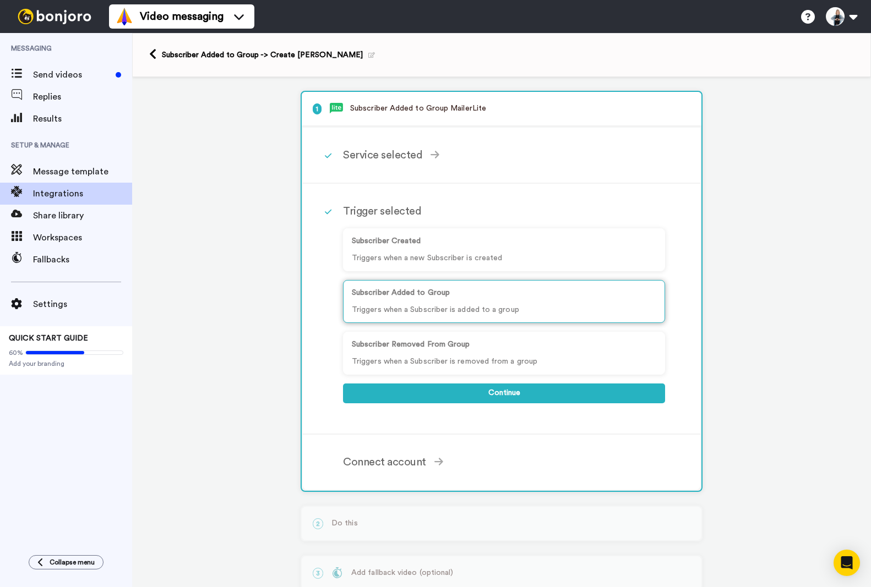
click at [488, 308] on p "Triggers when a Subscriber is added to a group" at bounding box center [504, 310] width 304 height 12
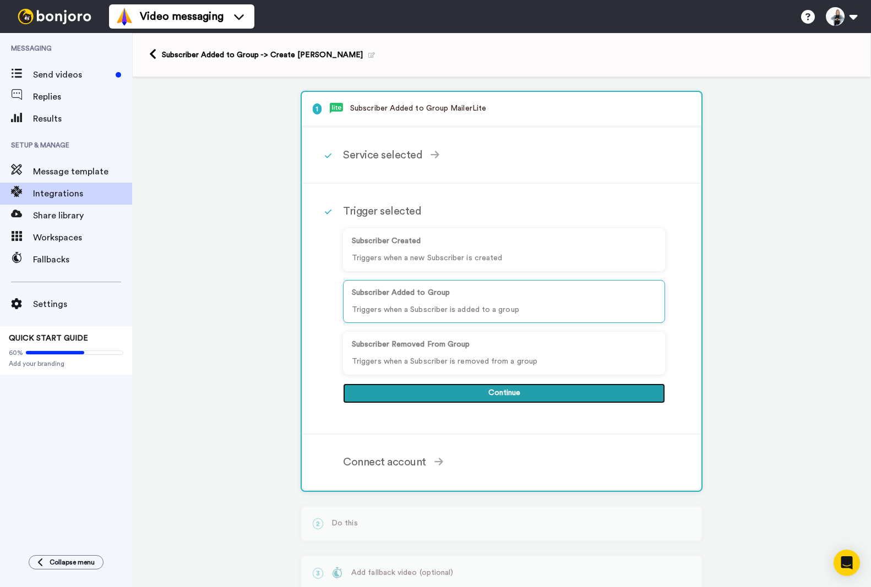
click at [497, 394] on button "Continue" at bounding box center [504, 394] width 322 height 20
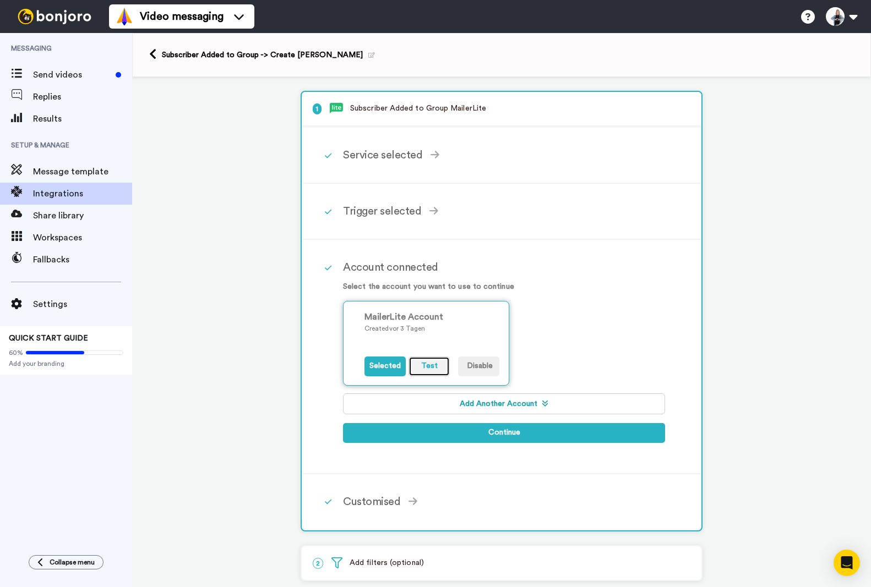
click at [417, 368] on button "Test" at bounding box center [428, 367] width 41 height 20
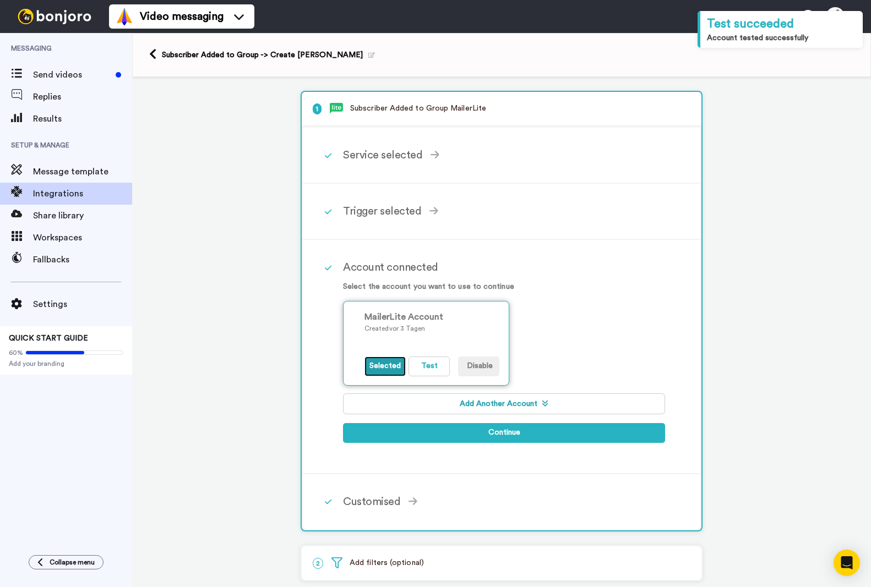
click at [370, 366] on button "Selected" at bounding box center [384, 367] width 41 height 20
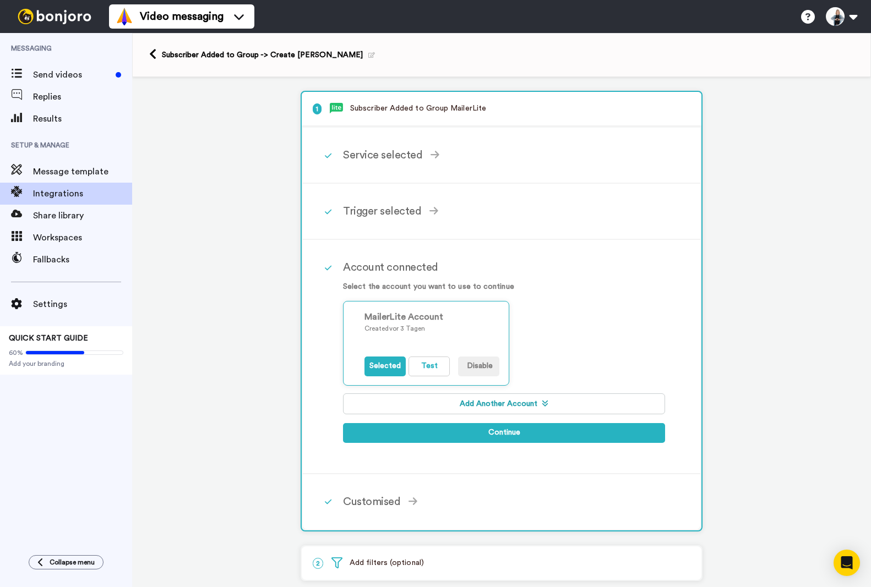
click at [499, 408] on button "Add Another Account" at bounding box center [504, 404] width 322 height 21
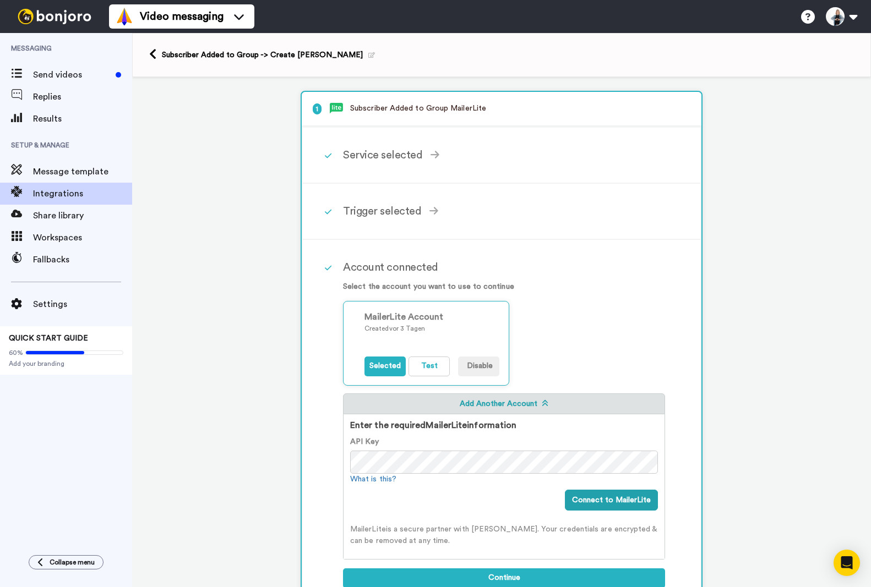
click at [368, 58] on icon at bounding box center [371, 55] width 7 height 6
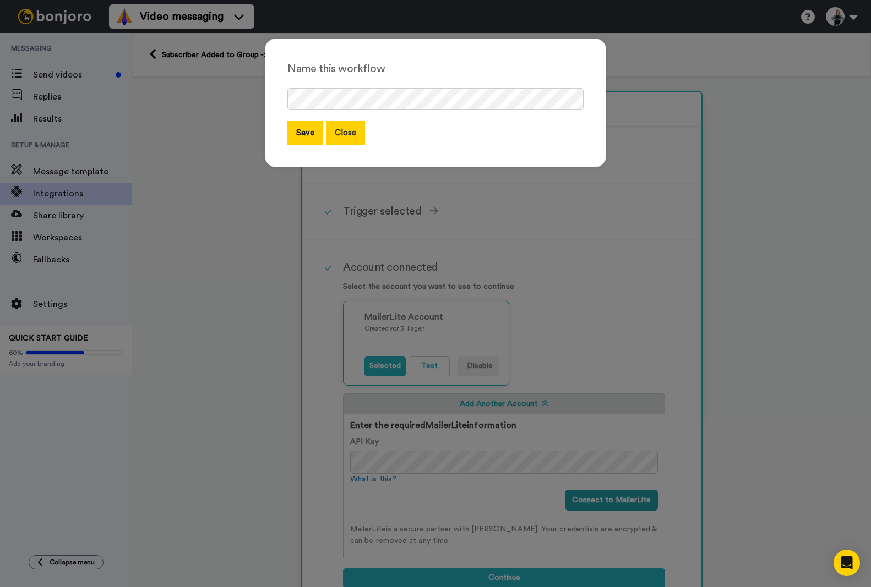
click at [347, 134] on button "Close" at bounding box center [345, 133] width 39 height 24
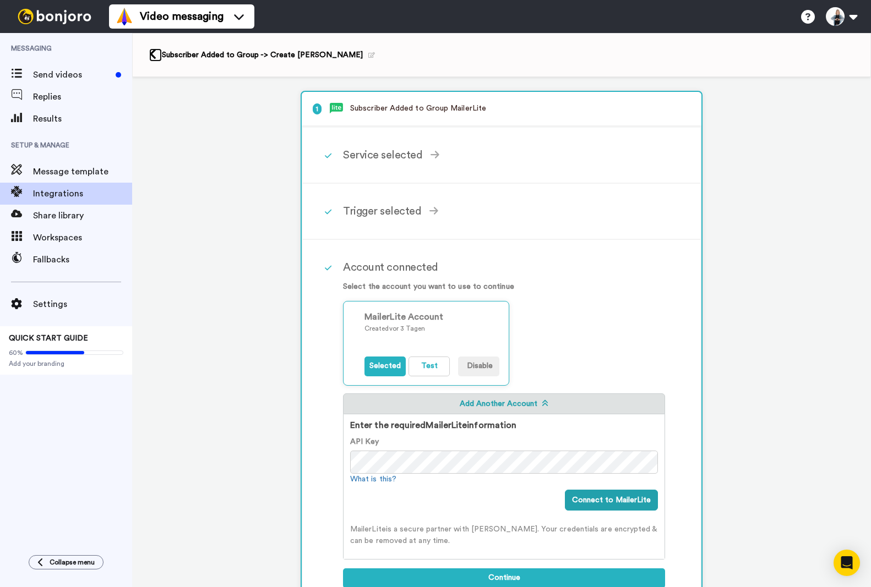
click at [156, 56] on icon at bounding box center [152, 54] width 7 height 12
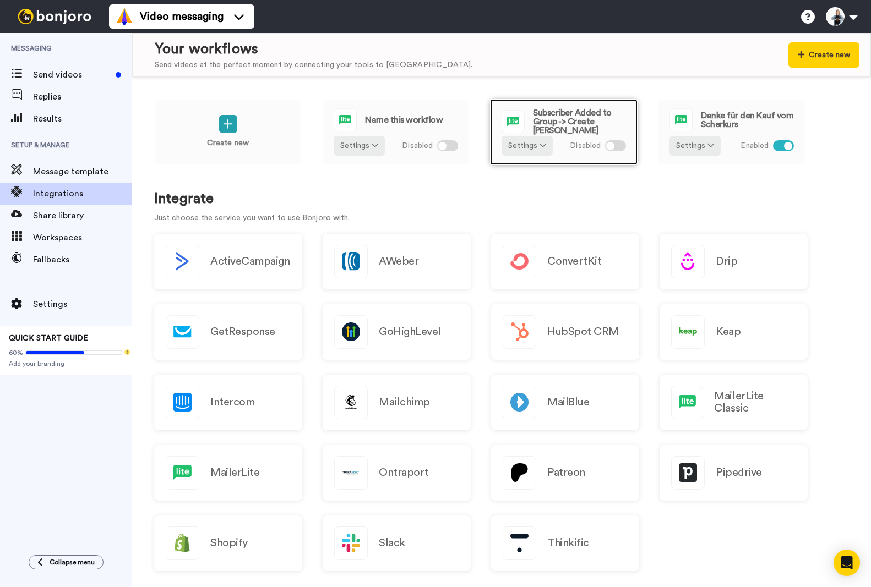
click at [593, 135] on div "Subscriber Added to Group -> Create Bonjoro Settings Disabled" at bounding box center [564, 132] width 148 height 66
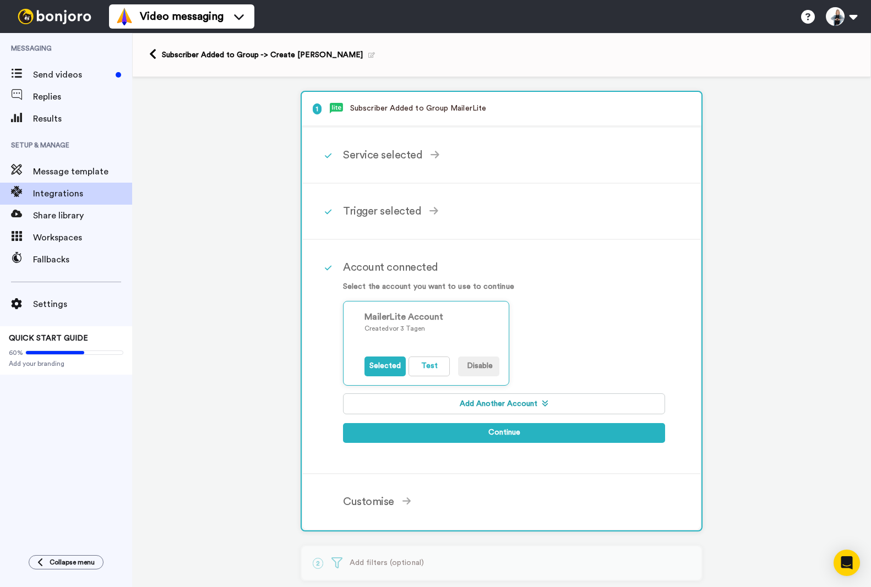
click at [149, 53] on div "Subscriber Added to Group -> Create [PERSON_NAME]" at bounding box center [501, 55] width 739 height 44
click at [155, 54] on icon at bounding box center [152, 54] width 7 height 12
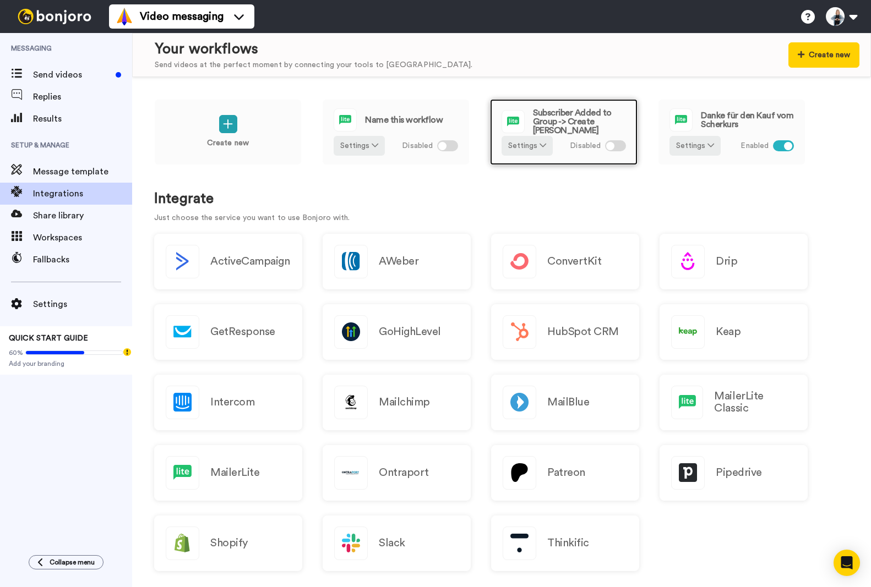
click at [598, 121] on span "Subscriber Added to Group -> Create [PERSON_NAME]" at bounding box center [579, 121] width 93 height 26
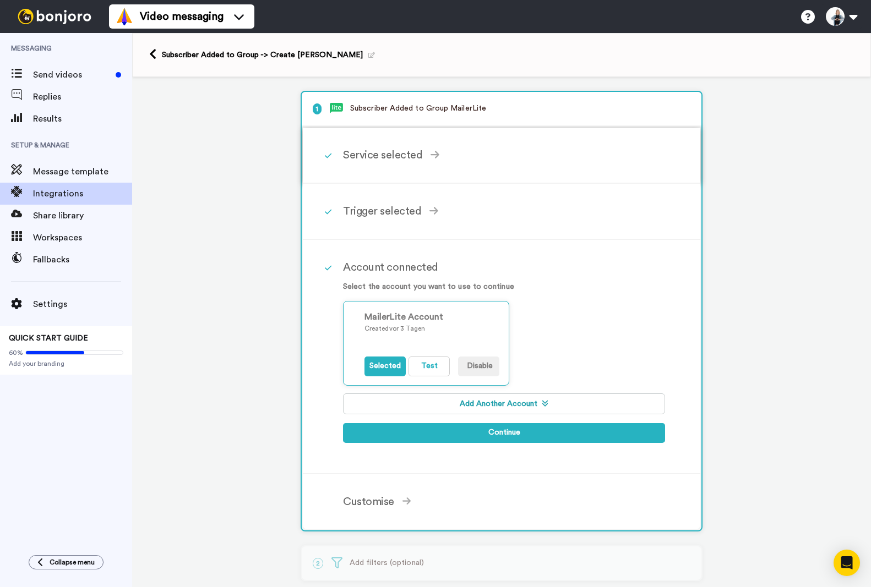
click at [407, 156] on div "Service selected" at bounding box center [504, 155] width 322 height 17
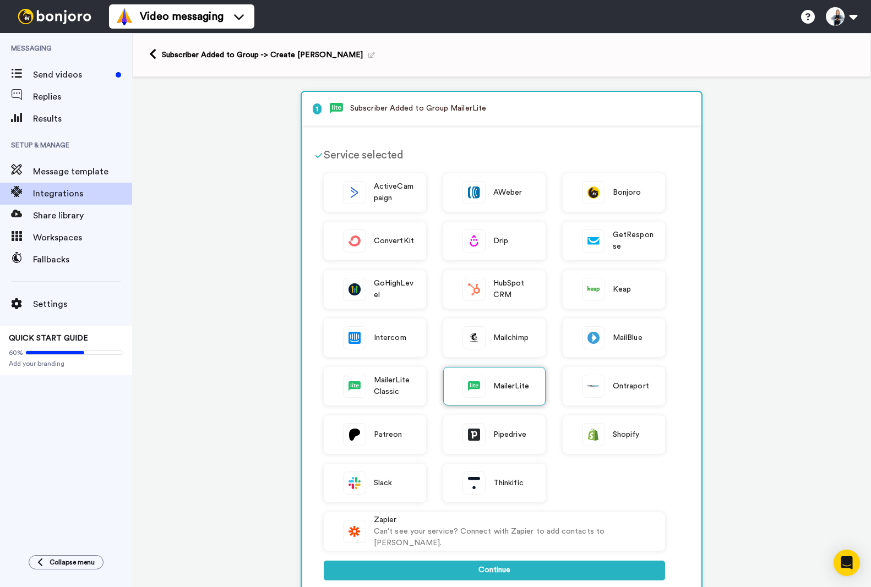
click at [519, 392] on span "MailerLite" at bounding box center [511, 387] width 36 height 12
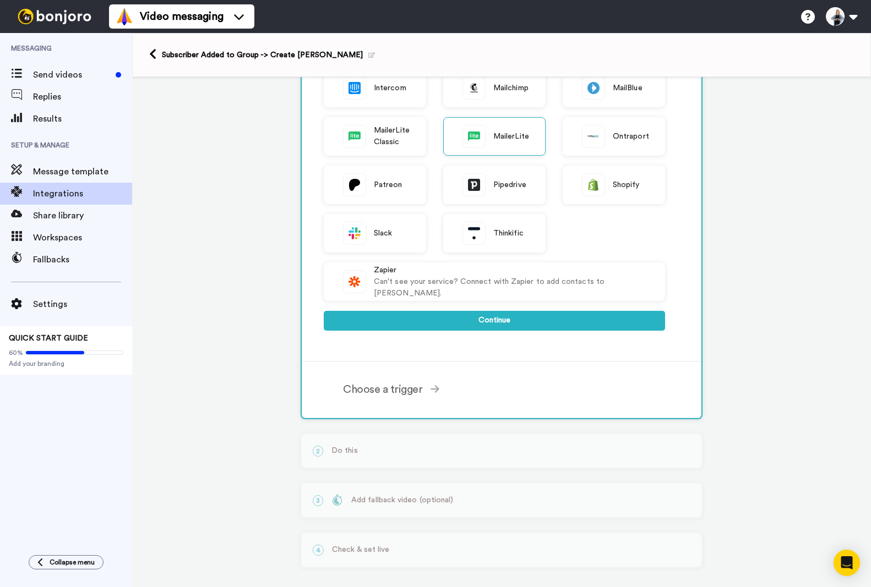
scroll to position [258, 0]
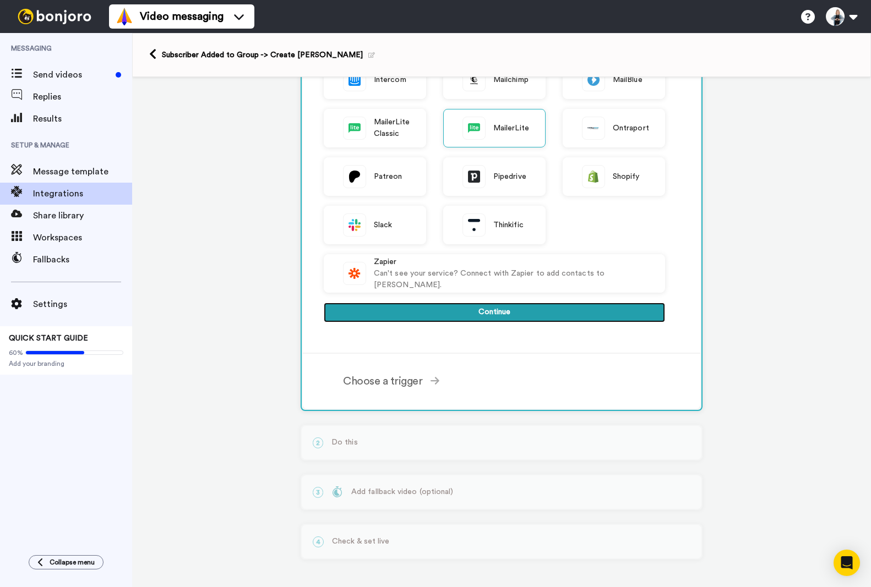
click at [477, 314] on button "Continue" at bounding box center [494, 313] width 341 height 20
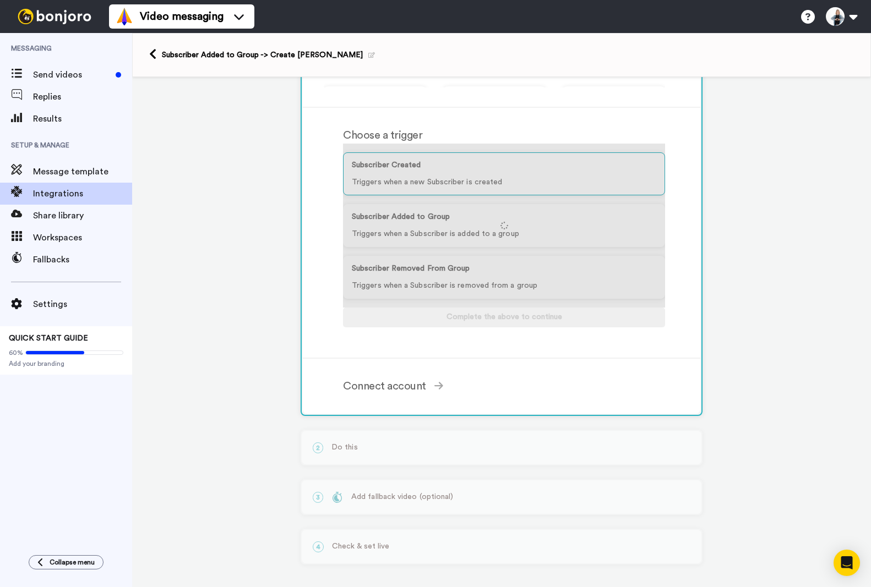
scroll to position [81, 0]
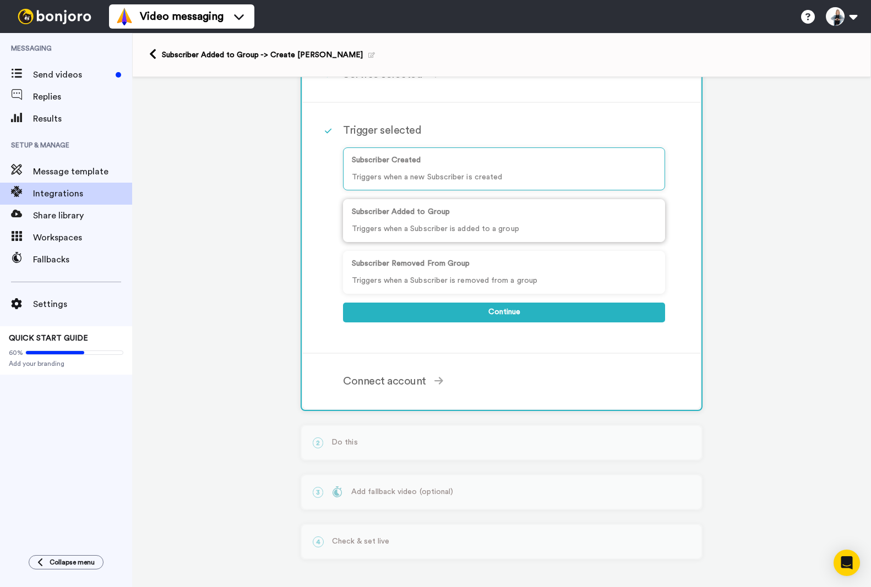
click at [415, 216] on p "Subscriber Added to Group" at bounding box center [504, 212] width 304 height 12
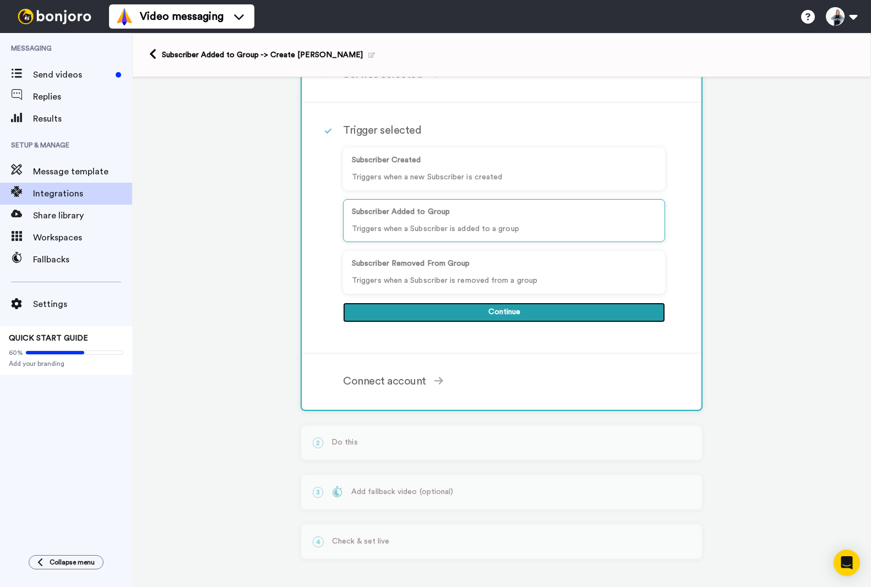
click at [509, 314] on button "Continue" at bounding box center [504, 313] width 322 height 20
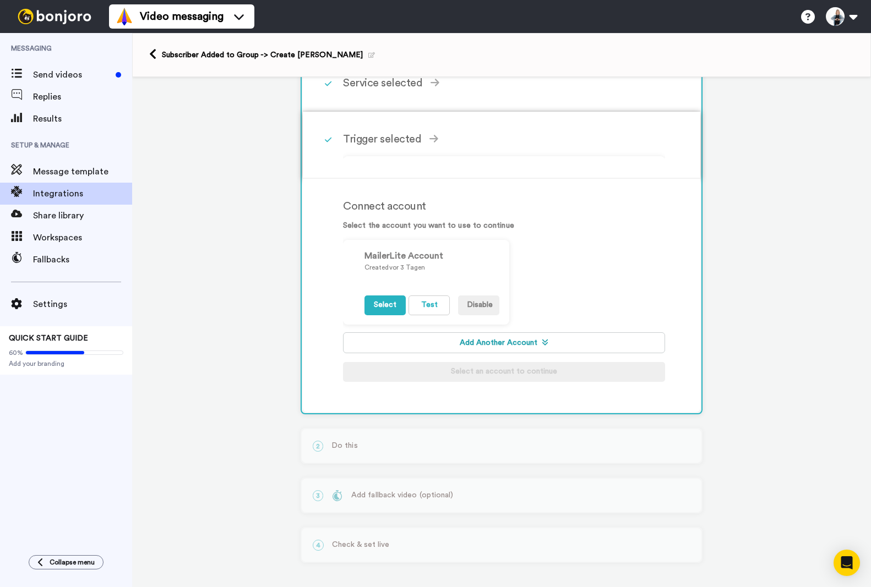
scroll to position [63, 0]
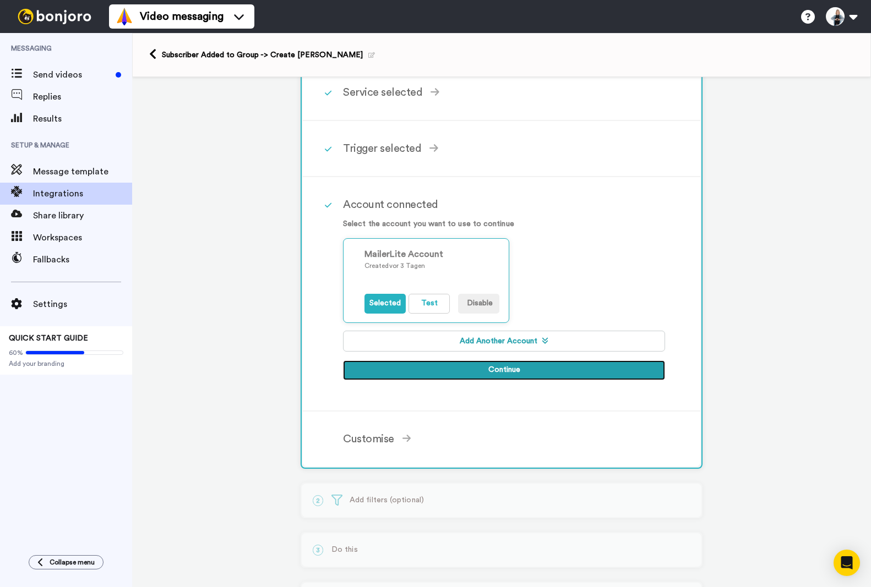
click at [500, 371] on button "Continue" at bounding box center [504, 371] width 322 height 20
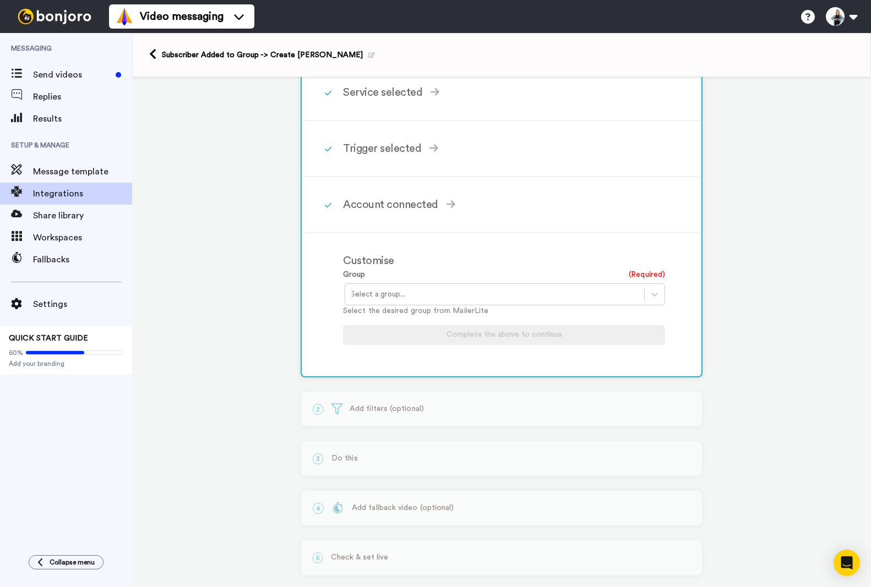
click at [392, 293] on div at bounding box center [495, 294] width 288 height 13
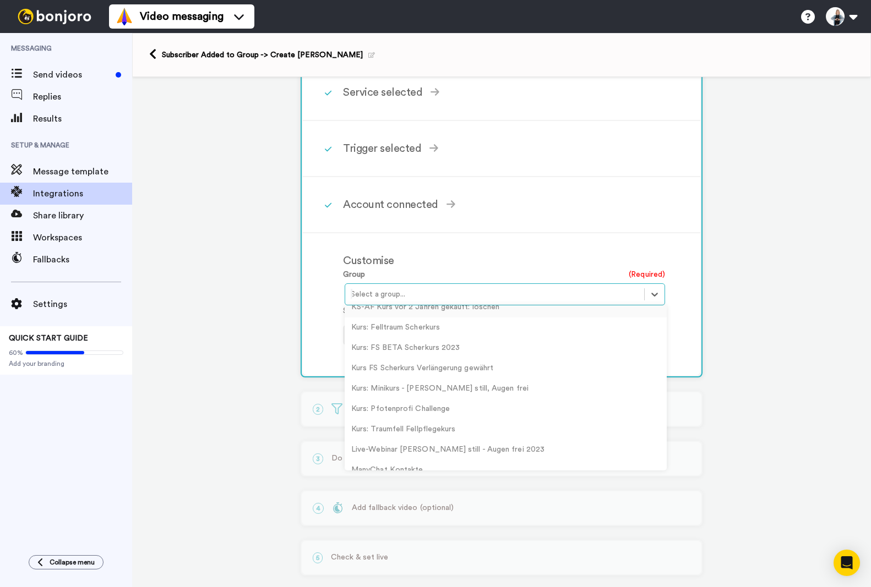
scroll to position [330, 0]
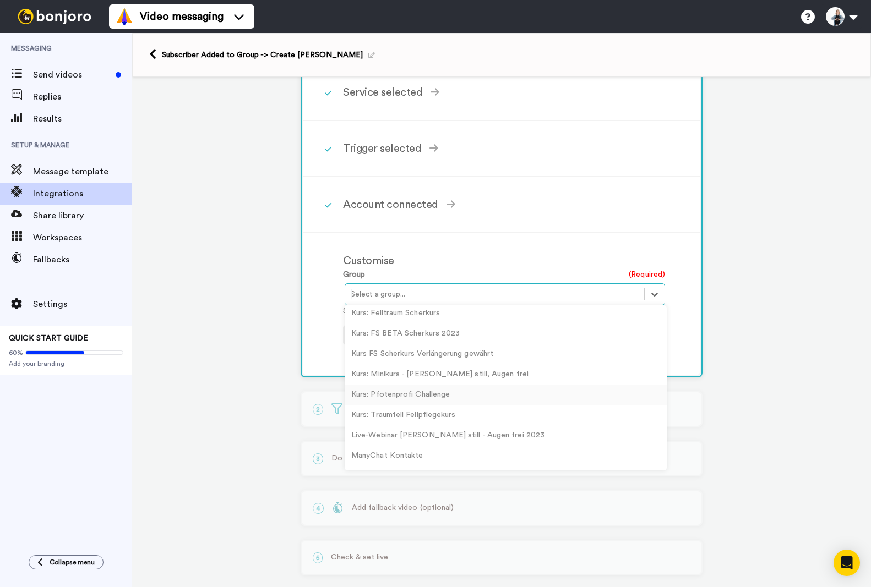
click at [425, 385] on div "Kurs: Pfotenprofi Challenge" at bounding box center [506, 395] width 322 height 20
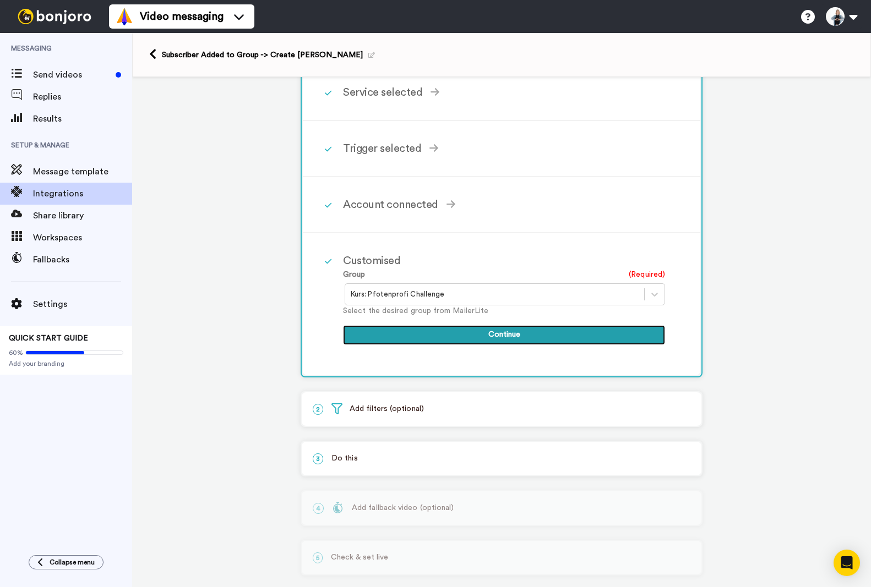
click at [522, 336] on button "Continue" at bounding box center [504, 335] width 322 height 20
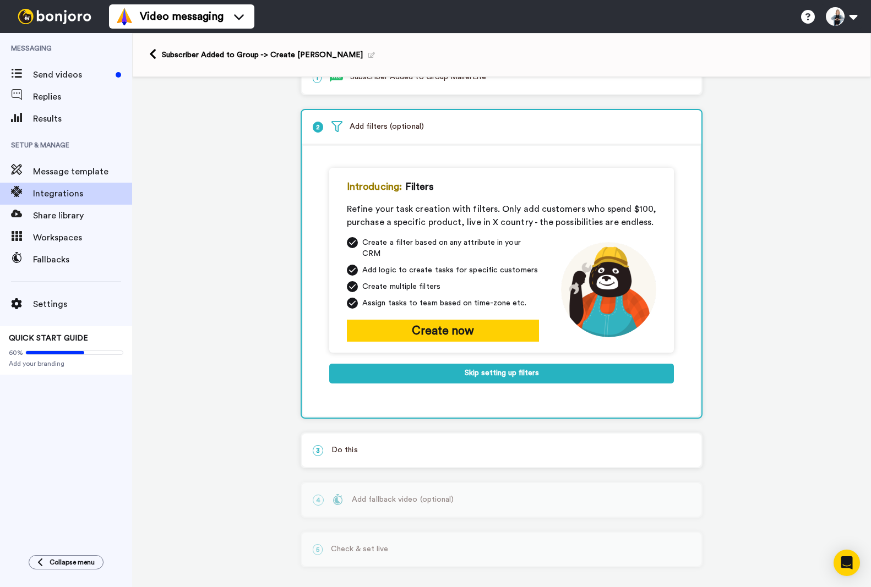
scroll to position [25, 0]
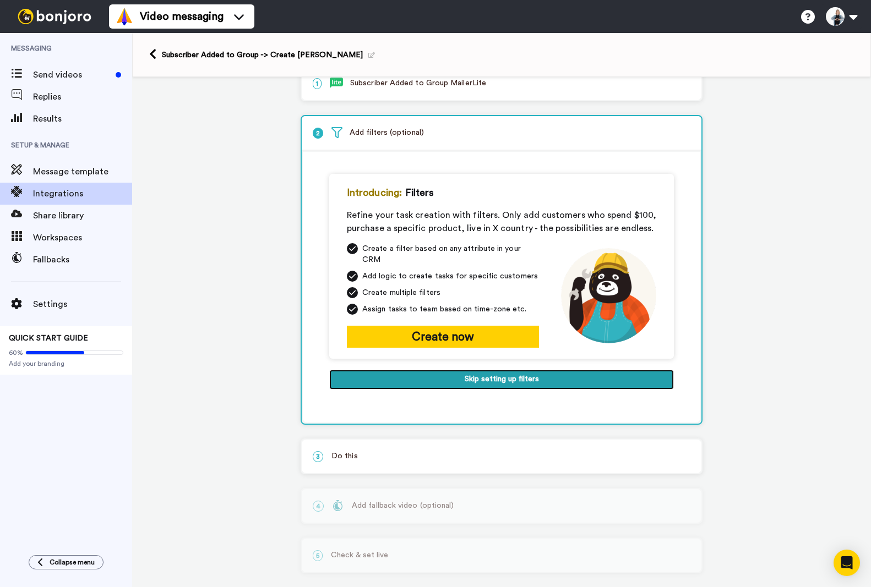
click at [488, 370] on button "Skip setting up filters" at bounding box center [501, 380] width 345 height 20
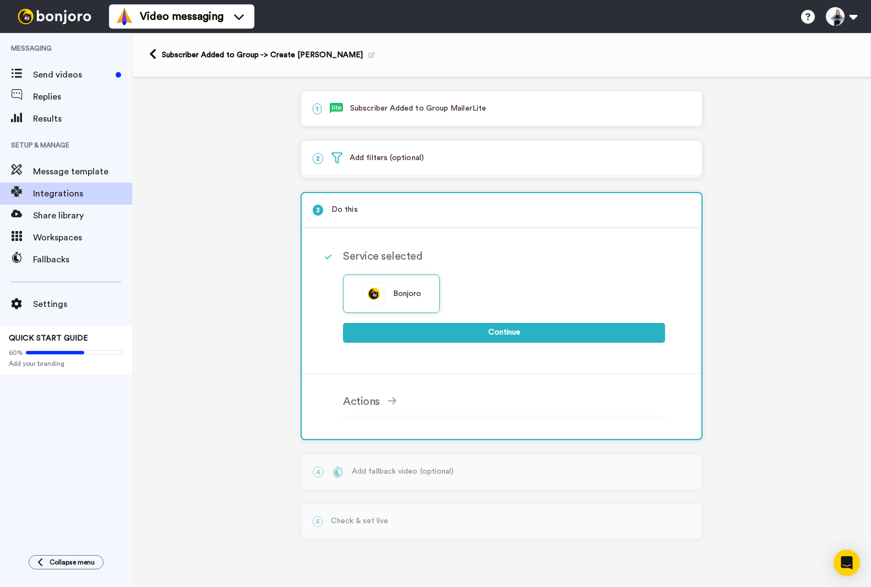
scroll to position [0, 0]
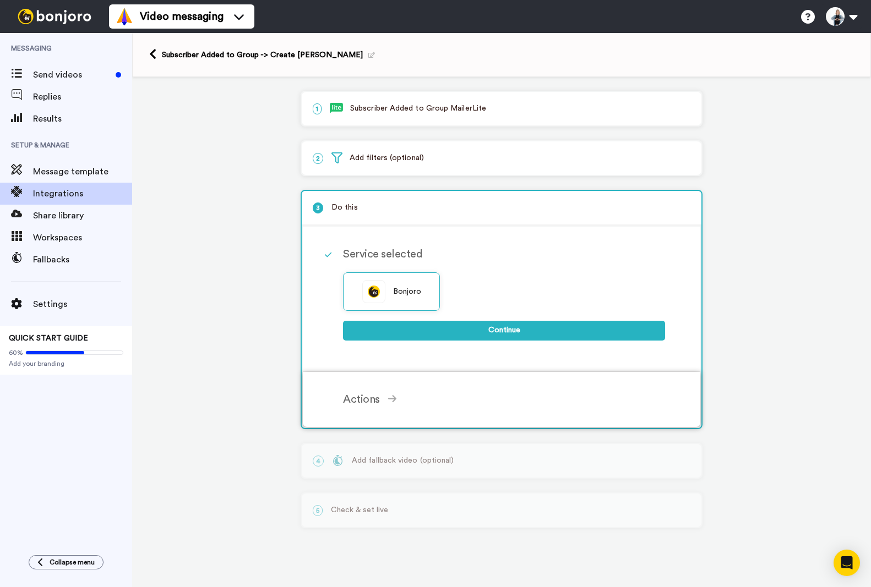
click at [377, 400] on div "Actions" at bounding box center [504, 399] width 322 height 17
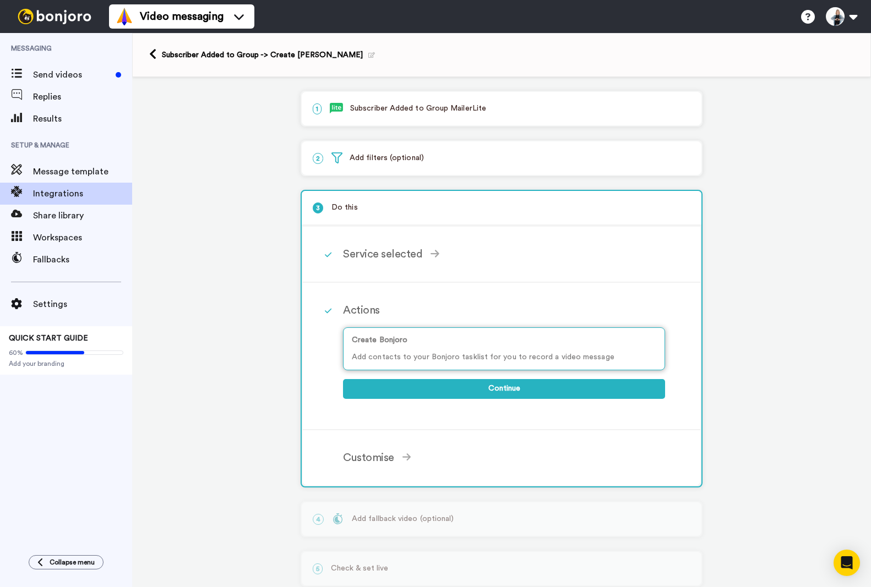
click at [525, 365] on div "Create Bonjoro Add contacts to your Bonjoro tasklist for you to record a video …" at bounding box center [504, 349] width 322 height 43
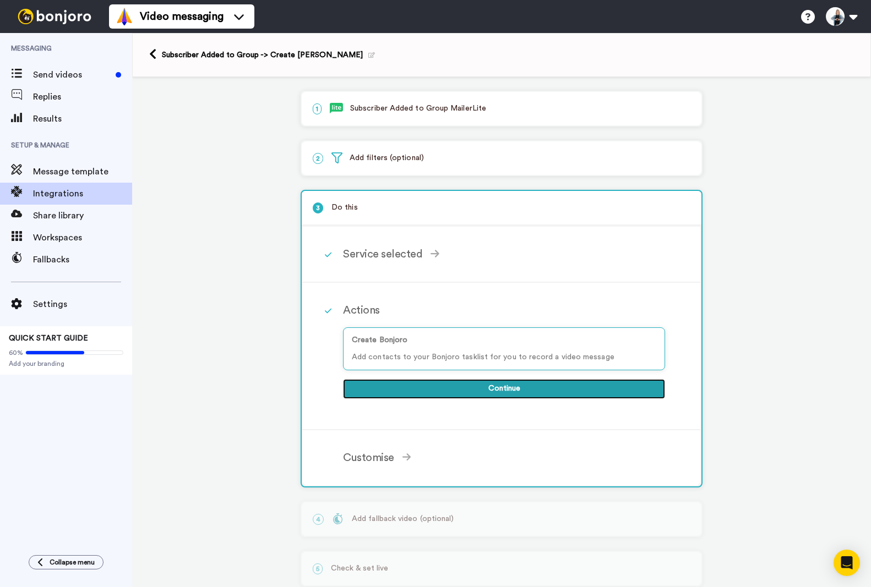
click at [501, 391] on button "Continue" at bounding box center [504, 389] width 322 height 20
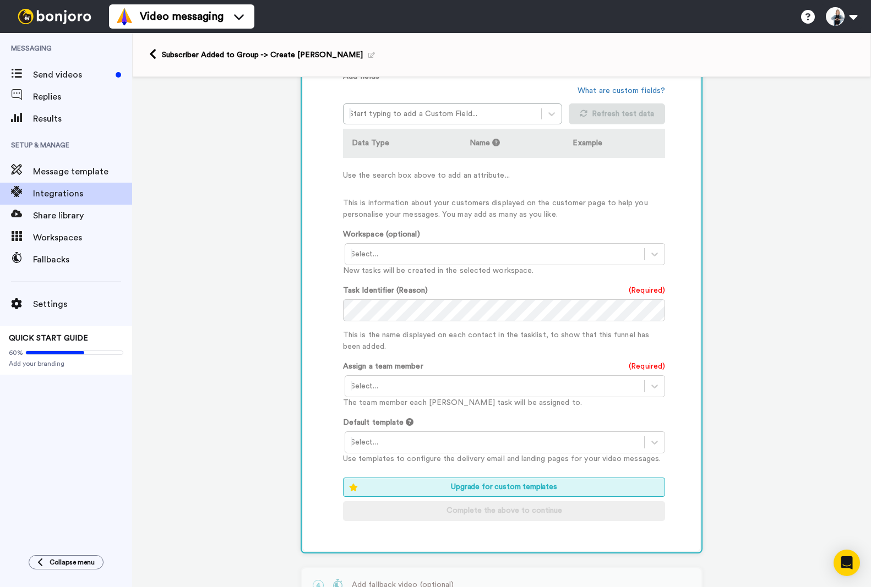
scroll to position [330, 0]
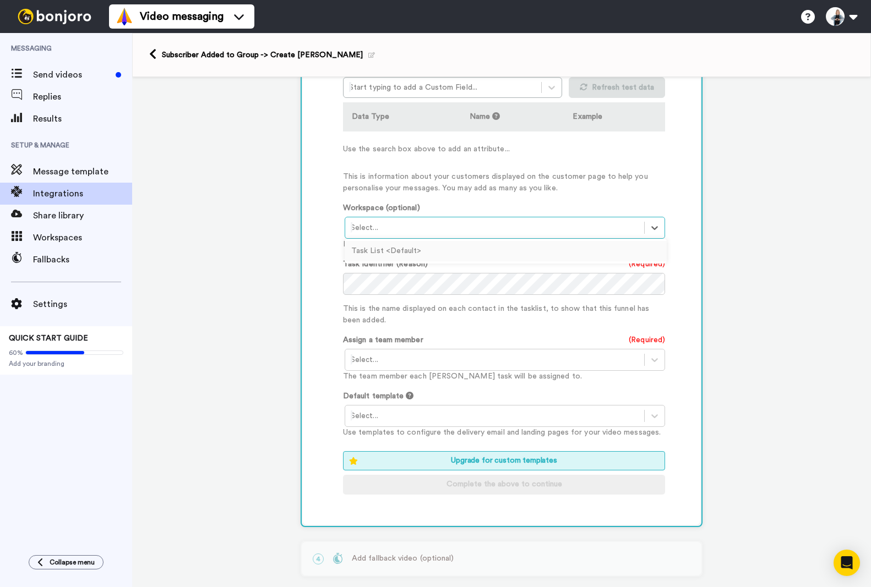
click at [383, 227] on div at bounding box center [495, 227] width 288 height 13
click at [370, 231] on div at bounding box center [495, 227] width 288 height 13
click at [375, 252] on div "Task List <Default>" at bounding box center [506, 251] width 322 height 20
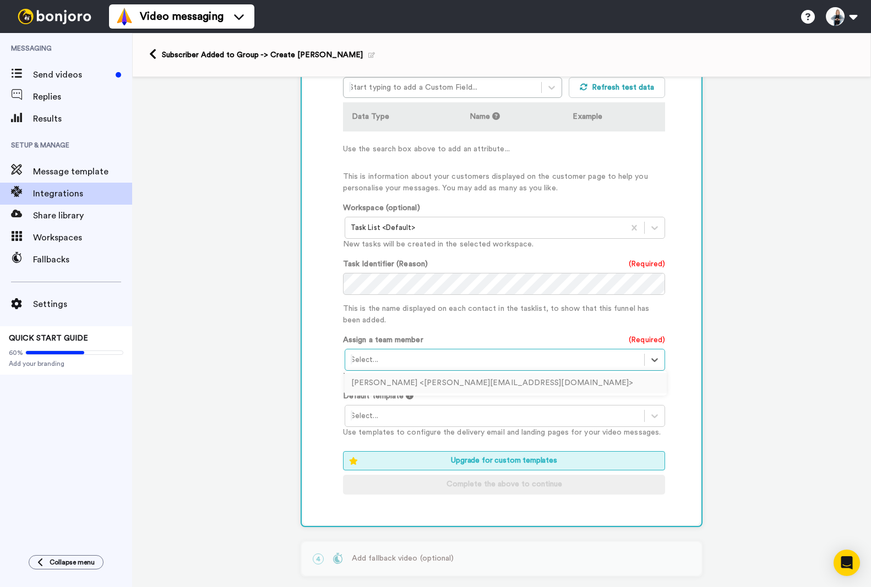
click at [435, 357] on div at bounding box center [495, 359] width 288 height 13
click at [429, 378] on div "Sabine Schweingruber <sabine@schweingruber.cloud>" at bounding box center [506, 383] width 322 height 20
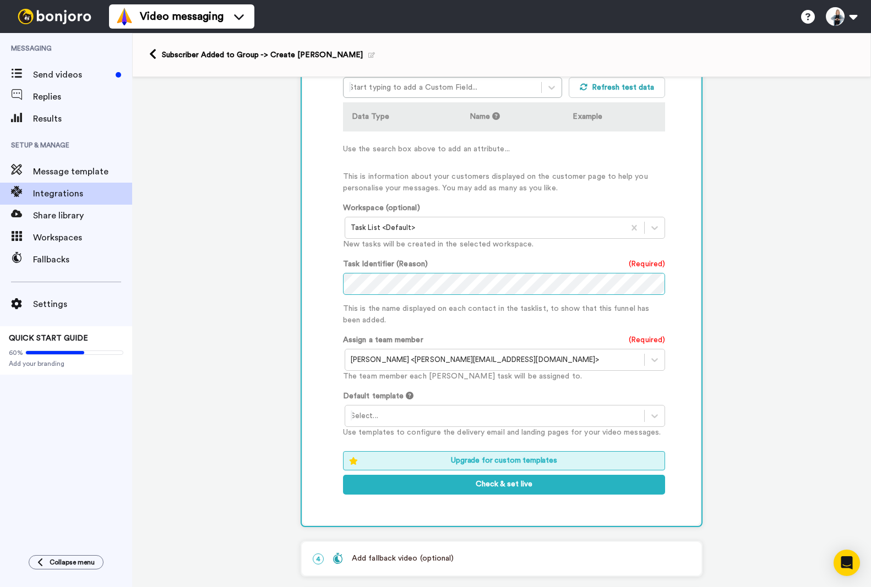
scroll to position [385, 0]
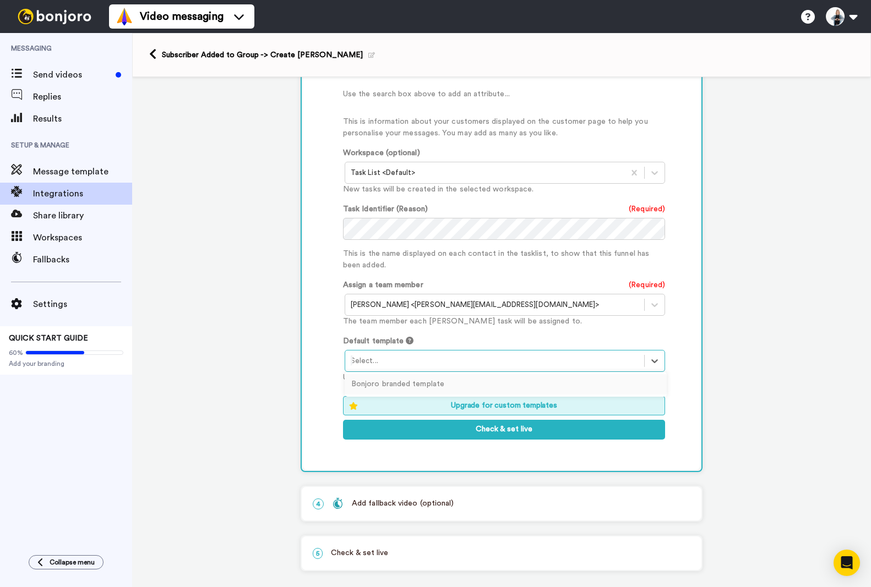
click at [386, 361] on div at bounding box center [495, 360] width 288 height 13
click at [401, 383] on div "Bonjoro branded template" at bounding box center [506, 384] width 322 height 20
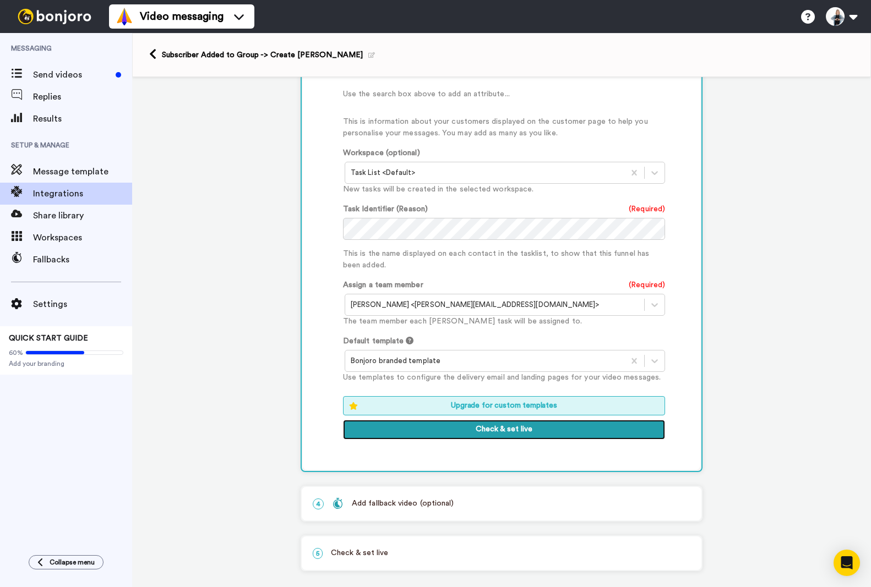
click at [494, 428] on button "Check & set live" at bounding box center [504, 430] width 322 height 20
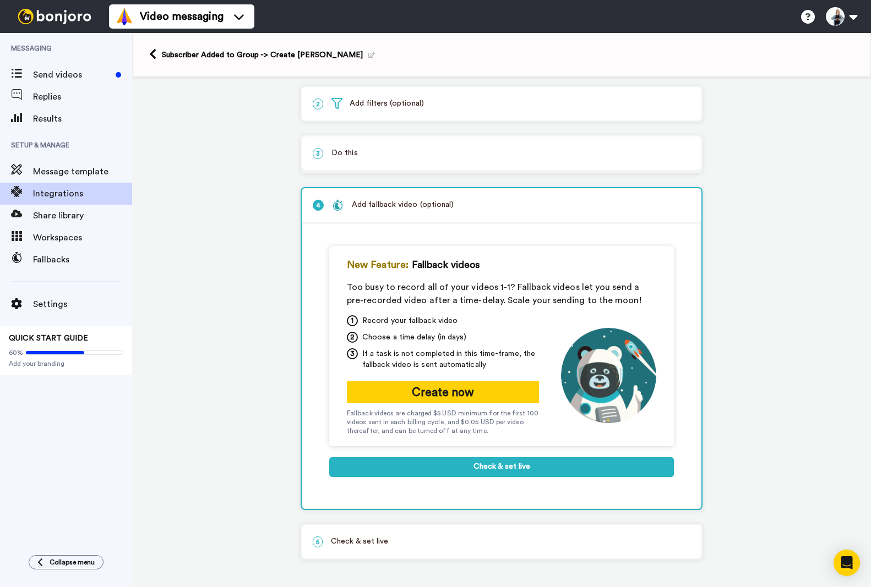
scroll to position [54, 0]
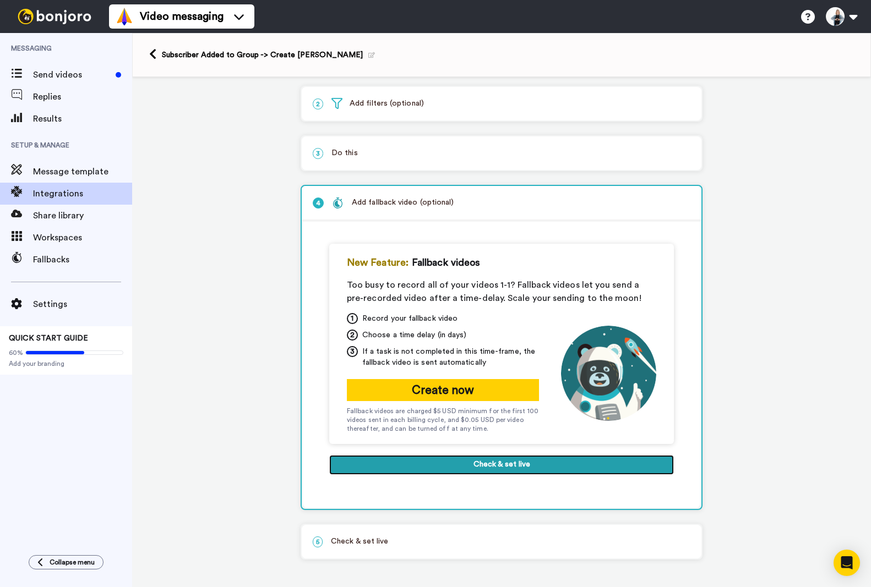
click at [511, 467] on button "Check & set live" at bounding box center [501, 465] width 345 height 20
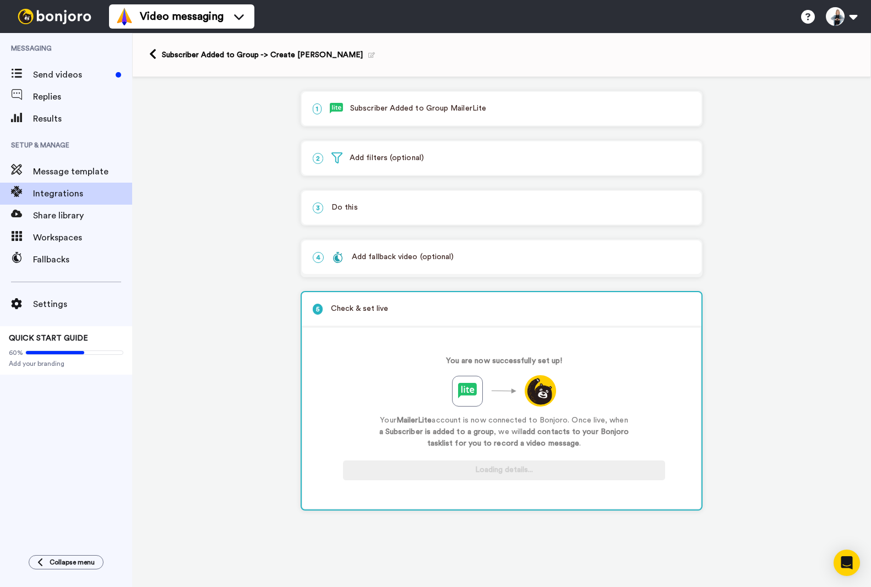
scroll to position [0, 0]
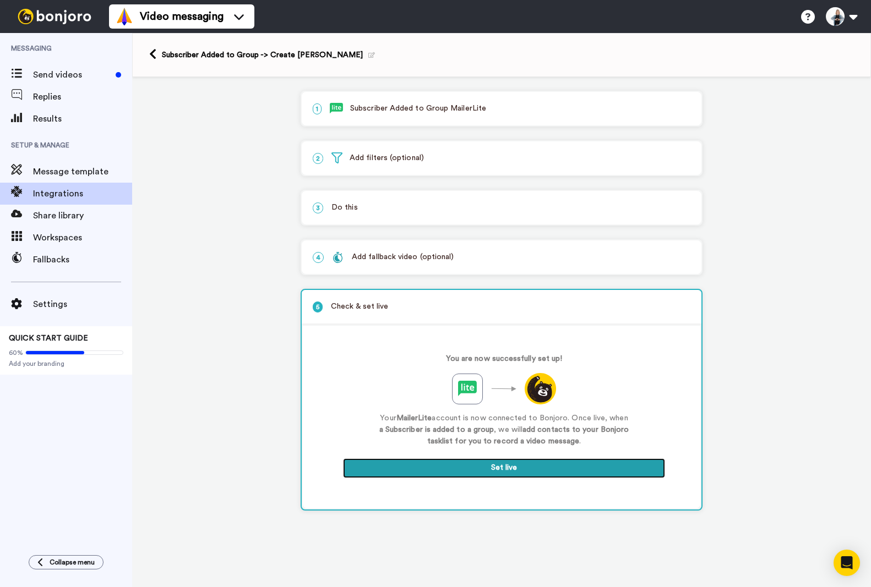
click at [521, 472] on button "Set live" at bounding box center [504, 469] width 322 height 20
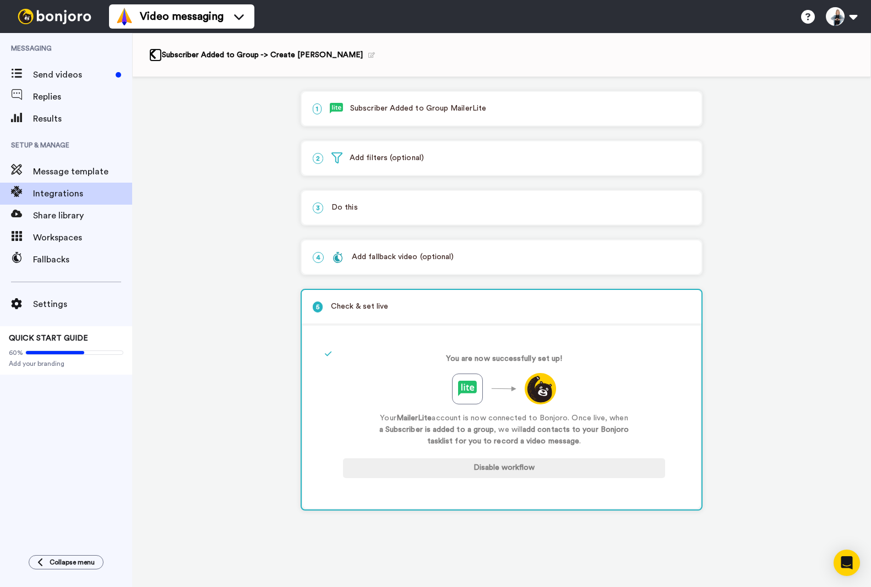
click at [156, 56] on icon at bounding box center [152, 54] width 7 height 12
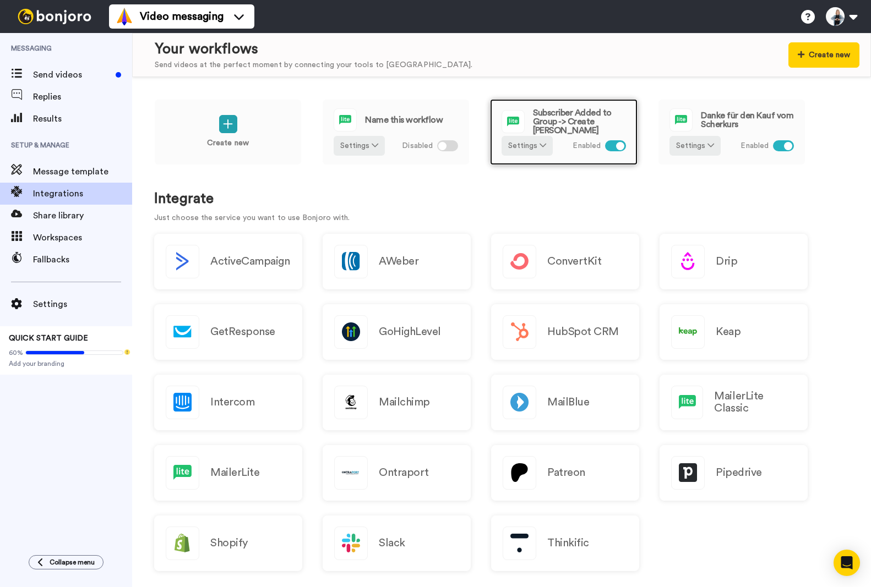
click at [585, 122] on span "Subscriber Added to Group -> Create [PERSON_NAME]" at bounding box center [579, 121] width 93 height 26
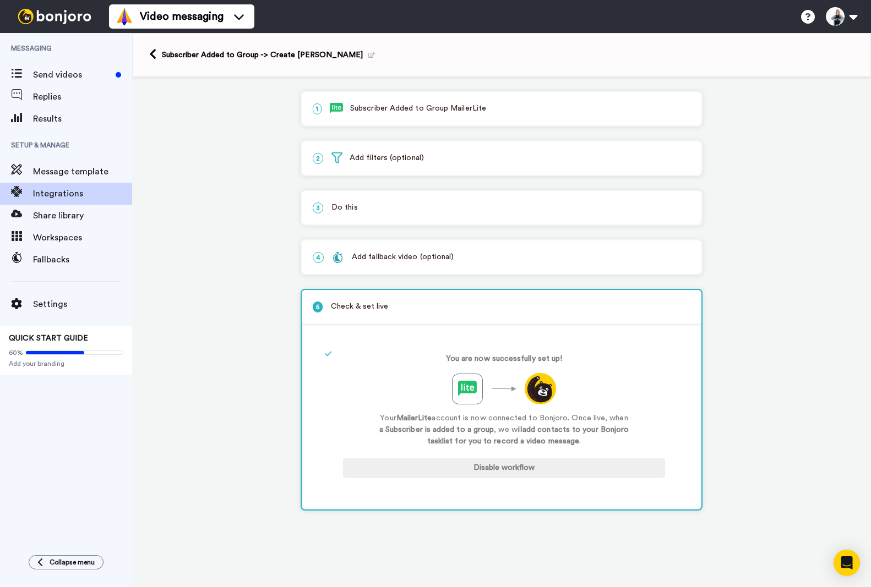
click at [384, 110] on p "1 Subscriber Added to Group MailerLite" at bounding box center [502, 109] width 378 height 12
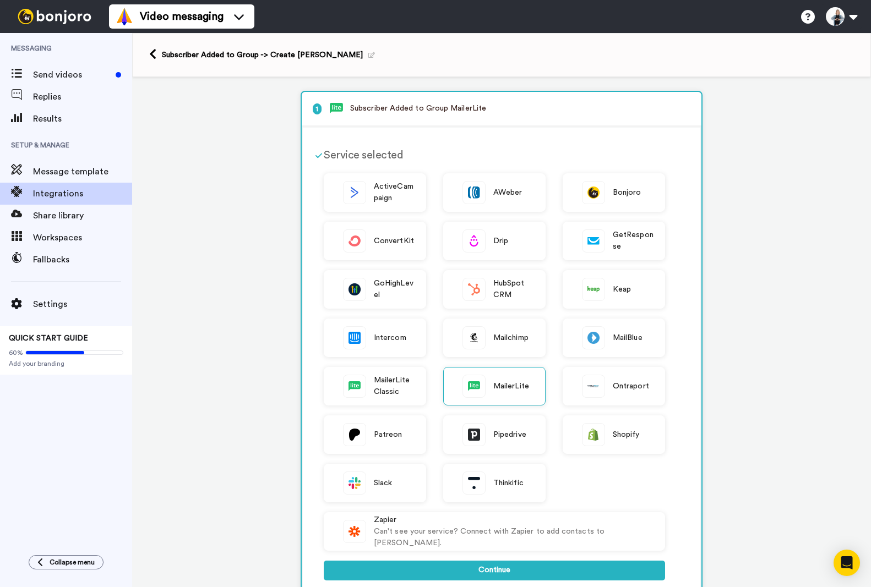
click at [383, 106] on p "1 Subscriber Added to Group MailerLite" at bounding box center [502, 109] width 378 height 12
click at [151, 54] on icon at bounding box center [152, 54] width 7 height 12
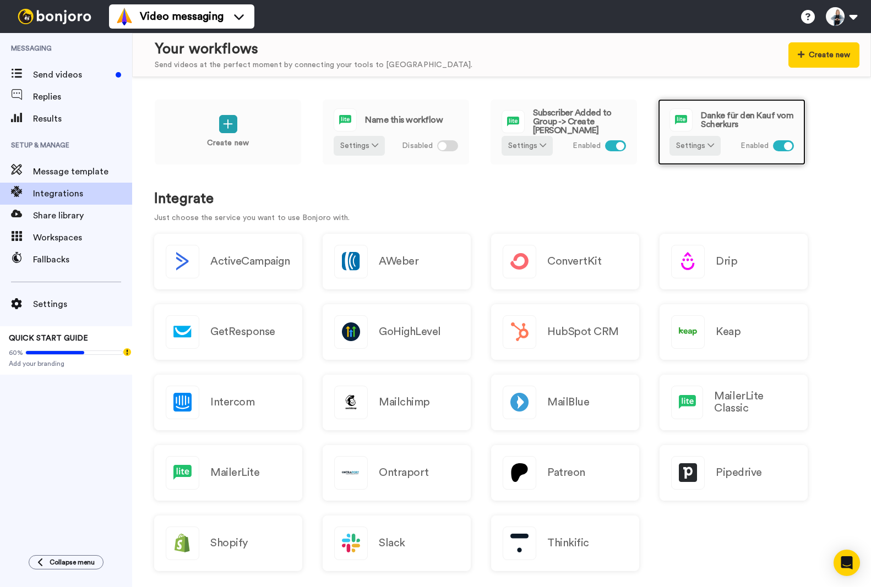
click at [731, 123] on span "Danke für den Kauf vom Scherkurs" at bounding box center [747, 120] width 93 height 18
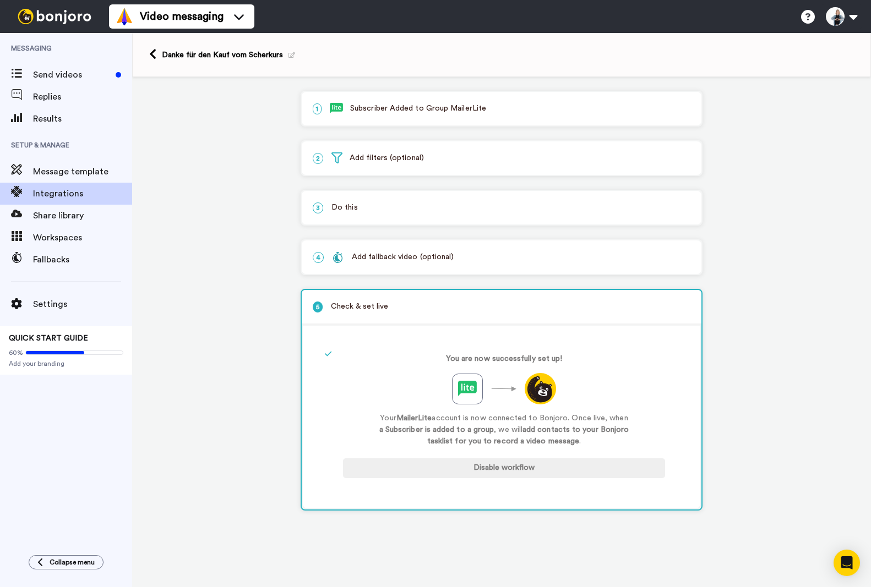
click at [150, 62] on div "Danke für den Kauf vom Scherkurs" at bounding box center [501, 55] width 739 height 44
click at [154, 54] on icon at bounding box center [152, 54] width 7 height 12
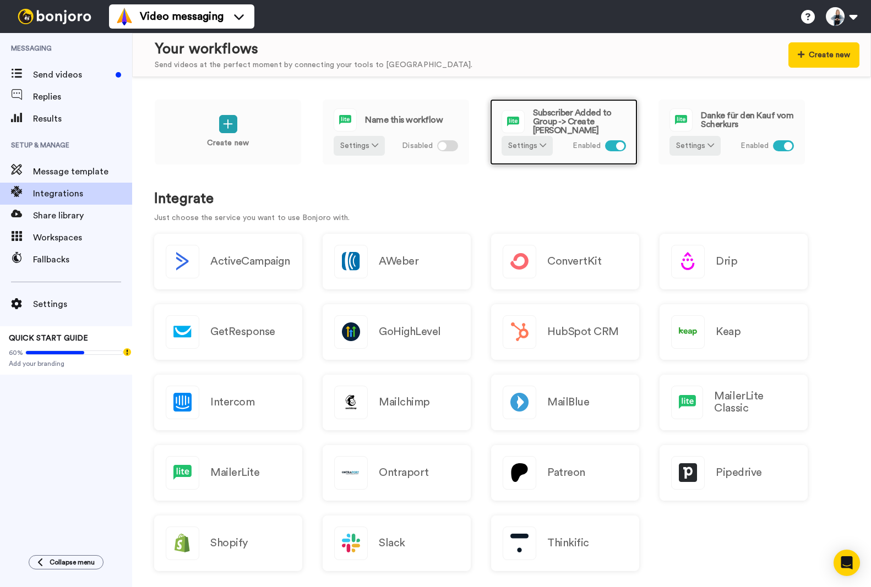
click at [604, 124] on span "Subscriber Added to Group -> Create Bonjoro" at bounding box center [579, 121] width 93 height 26
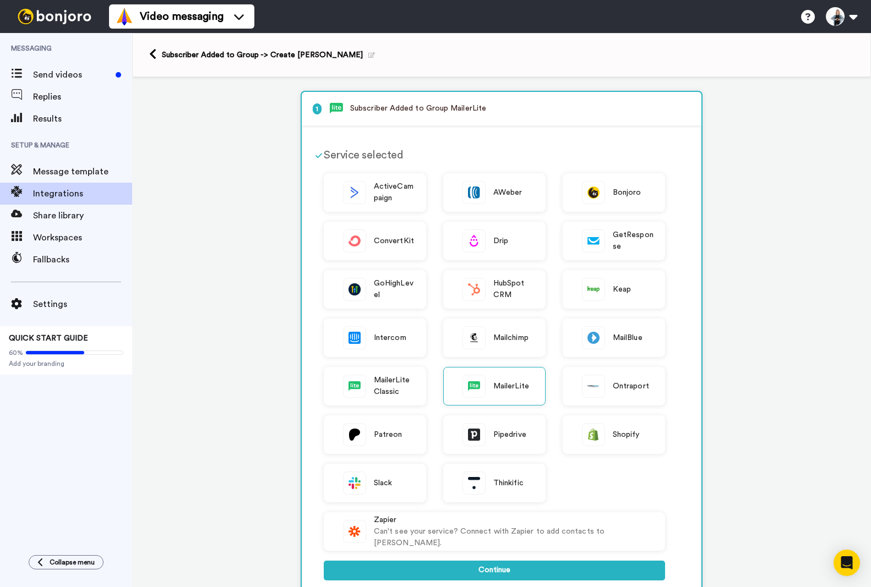
click at [452, 107] on p "1 Subscriber Added to Group MailerLite" at bounding box center [502, 109] width 378 height 12
click at [368, 57] on icon at bounding box center [371, 55] width 7 height 6
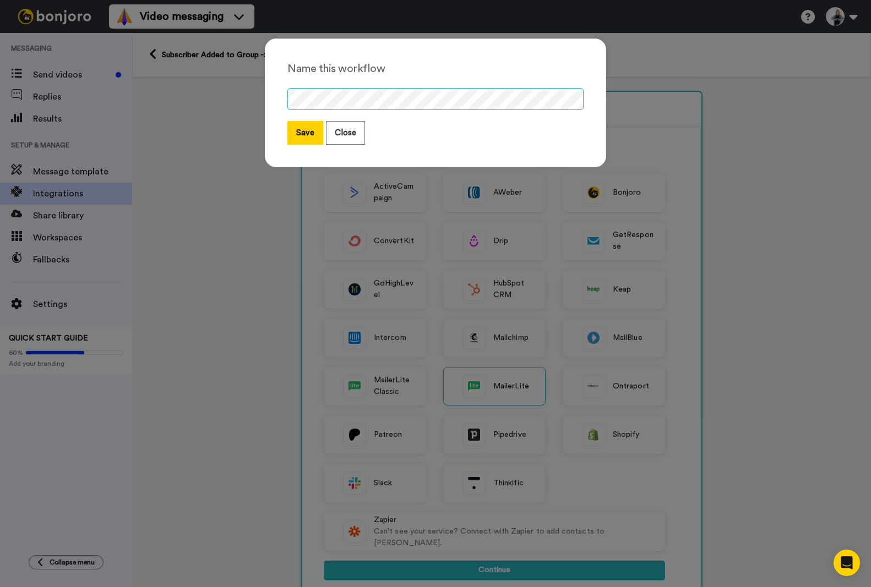
click at [229, 94] on div "Name this workflow Save Close" at bounding box center [435, 293] width 871 height 587
click at [530, 151] on div "Name this workflow Save Close" at bounding box center [435, 103] width 341 height 129
click at [308, 137] on button "Save" at bounding box center [305, 133] width 36 height 24
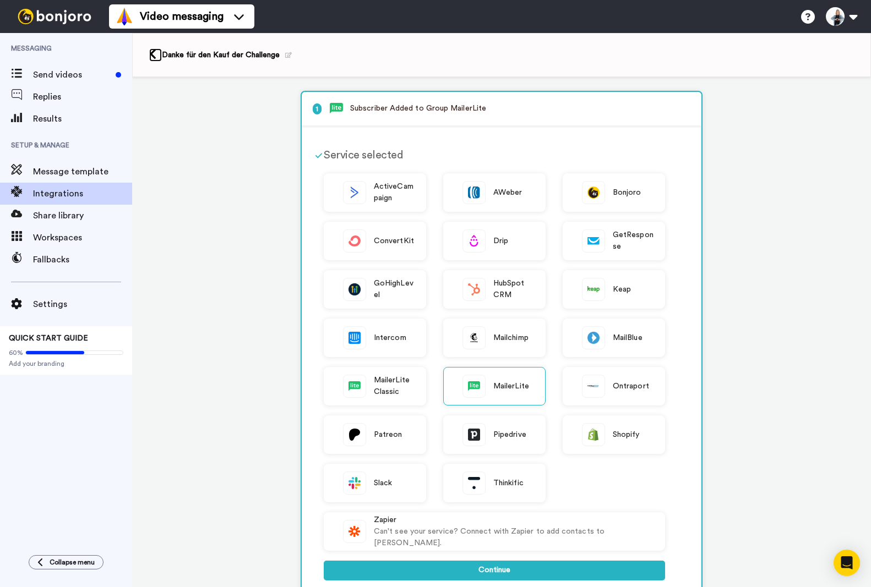
click at [156, 57] on icon at bounding box center [152, 54] width 7 height 12
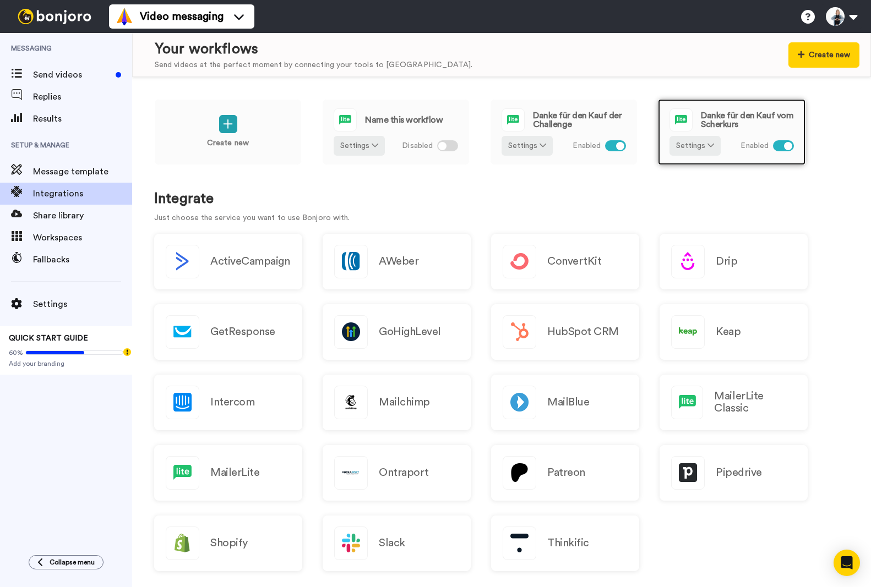
click at [740, 117] on span "Danke für den Kauf vom Scherkurs" at bounding box center [747, 120] width 93 height 18
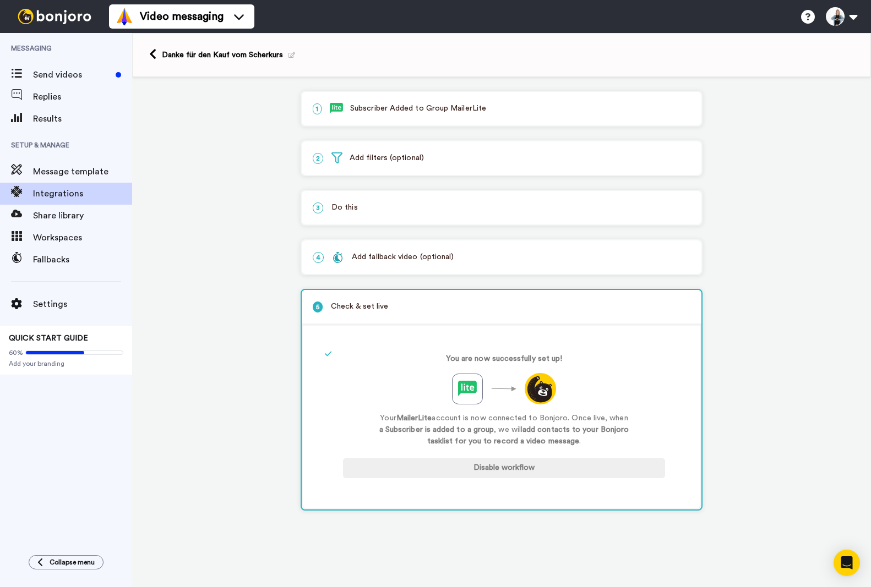
click at [379, 107] on p "1 Subscriber Added to Group MailerLite" at bounding box center [502, 109] width 378 height 12
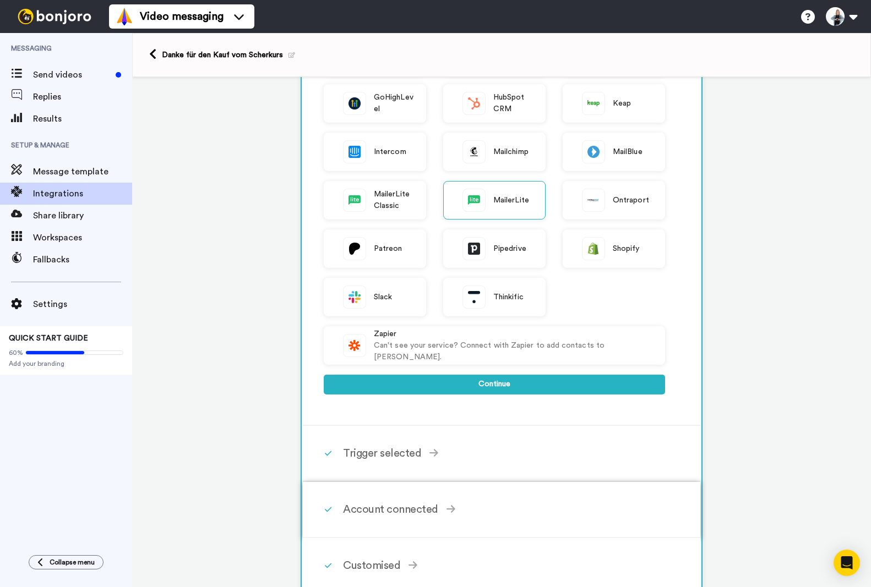
scroll to position [275, 0]
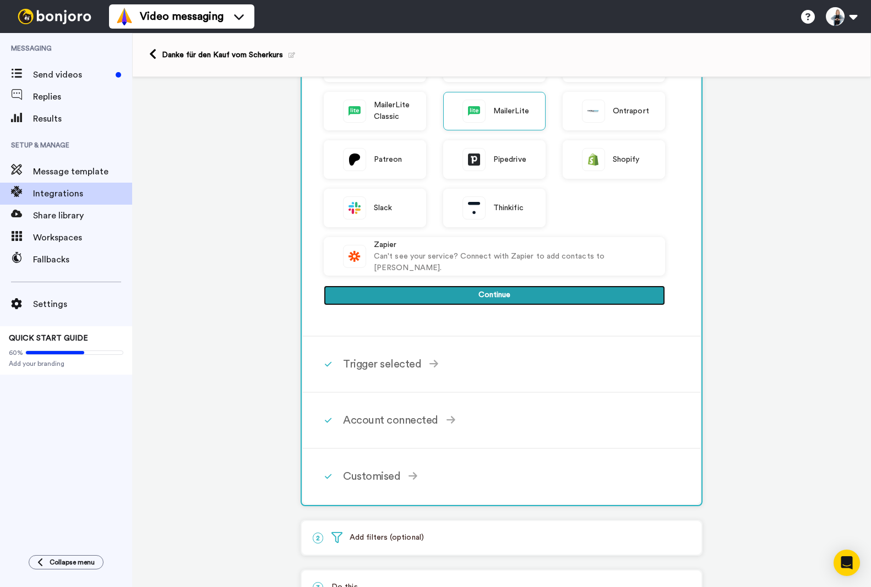
click at [492, 298] on button "Continue" at bounding box center [494, 296] width 341 height 20
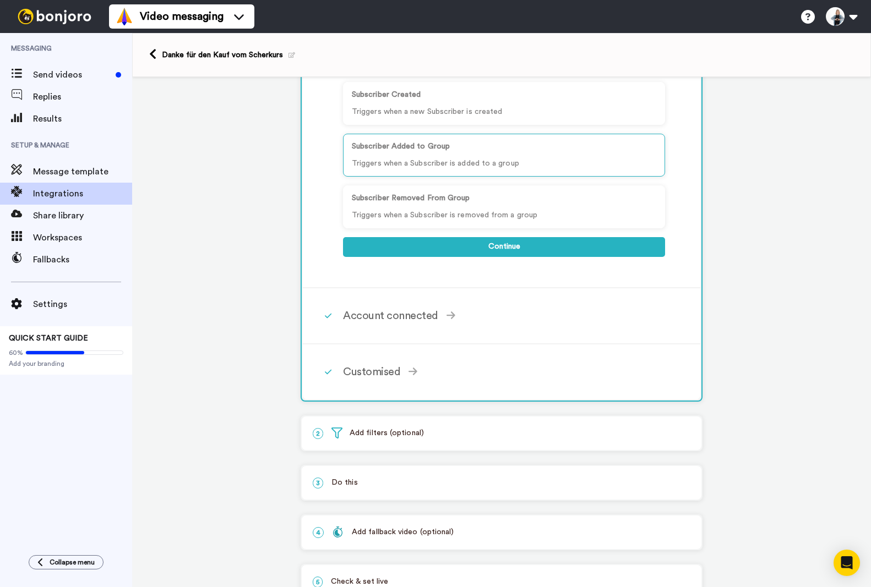
scroll to position [111, 0]
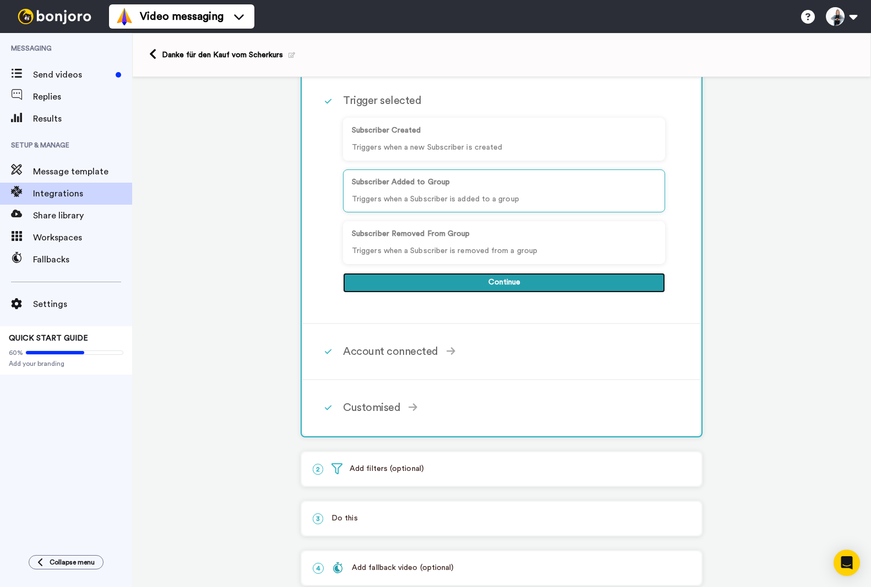
click at [497, 282] on button "Continue" at bounding box center [504, 283] width 322 height 20
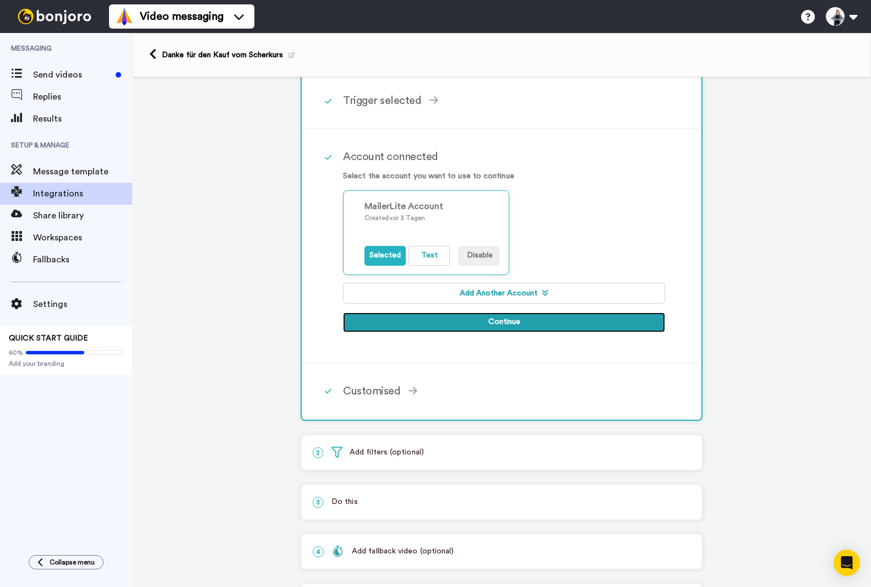
click at [515, 320] on button "Continue" at bounding box center [504, 323] width 322 height 20
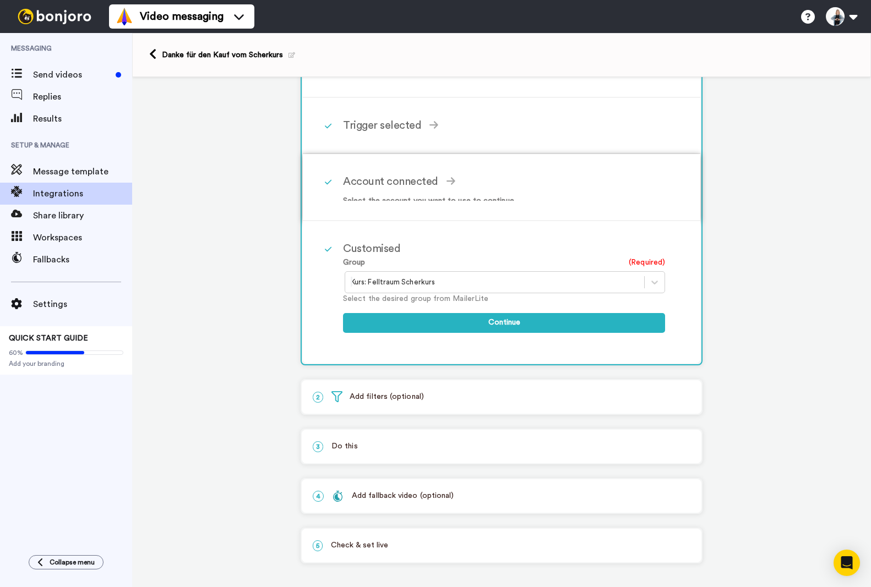
scroll to position [79, 0]
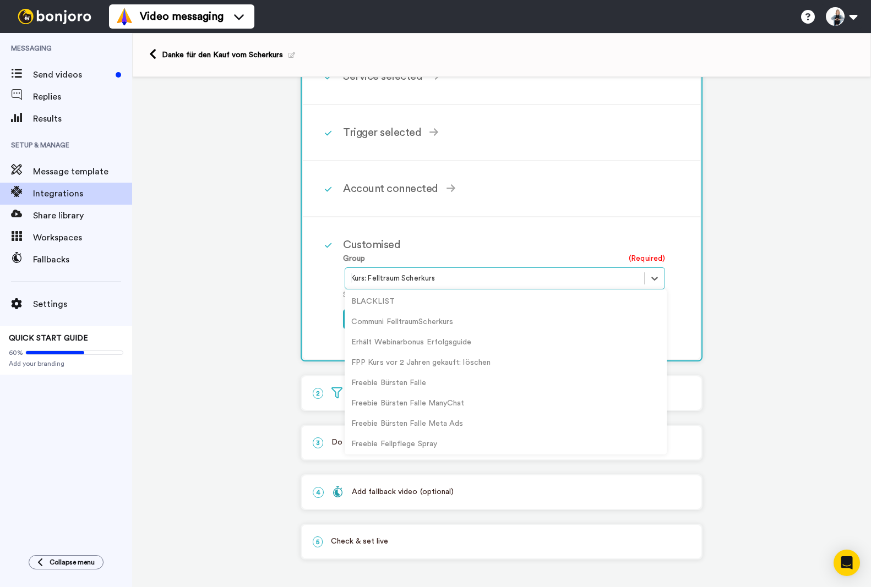
click at [450, 275] on div at bounding box center [495, 278] width 288 height 13
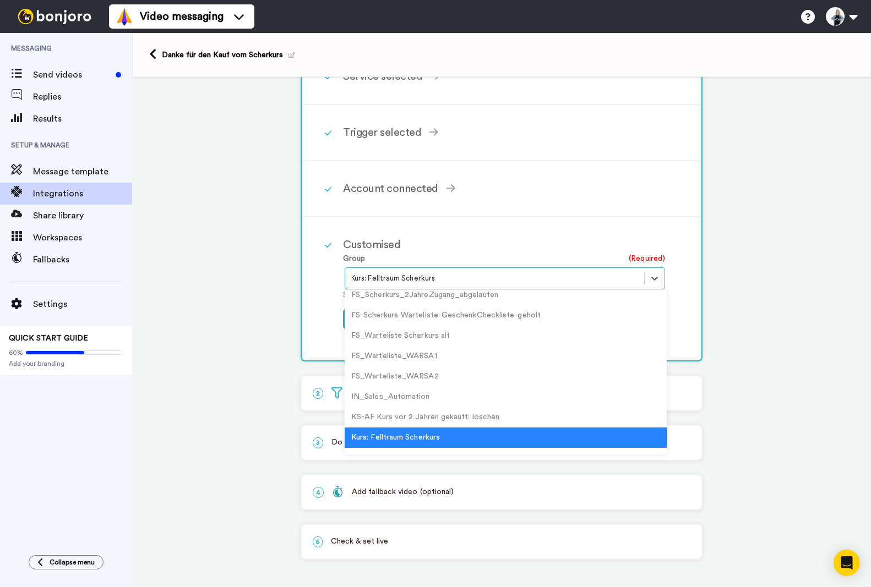
click at [450, 275] on div at bounding box center [495, 278] width 288 height 13
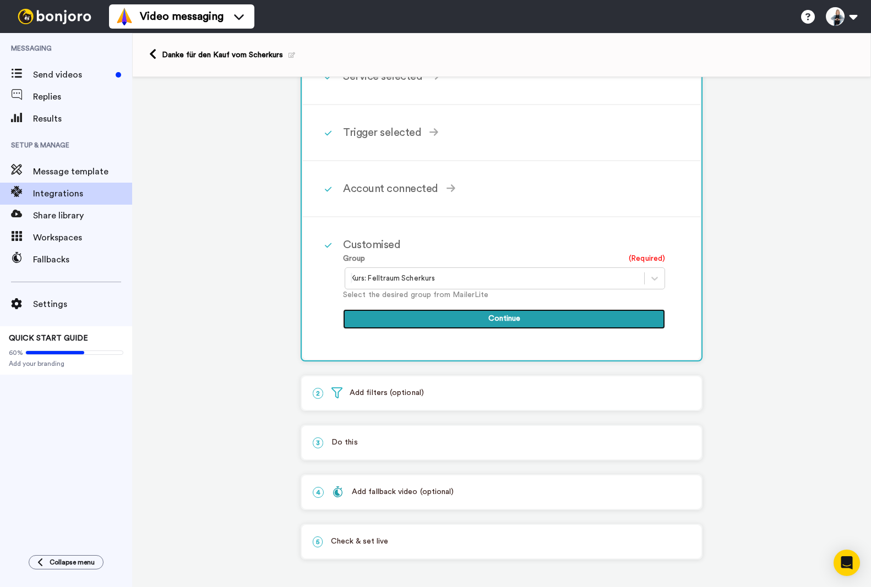
click at [498, 317] on button "Continue" at bounding box center [504, 319] width 322 height 20
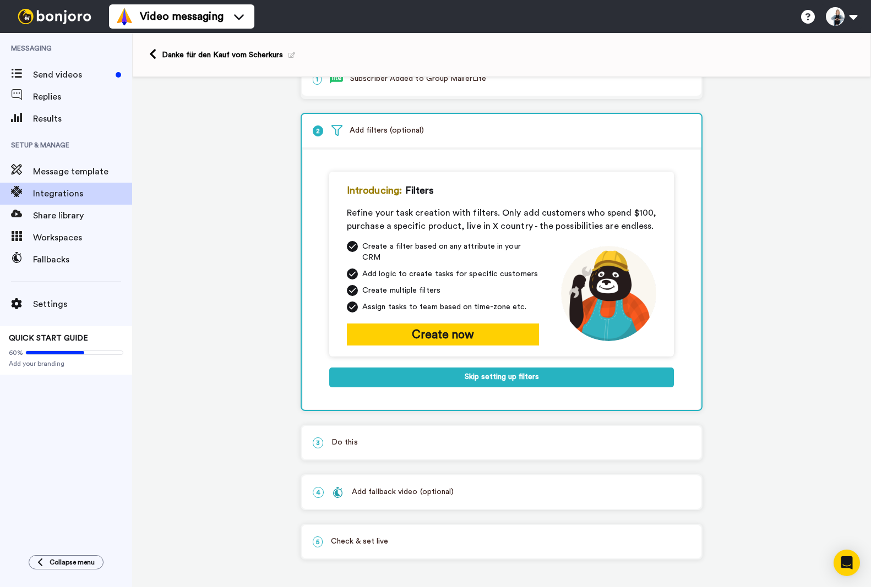
scroll to position [30, 0]
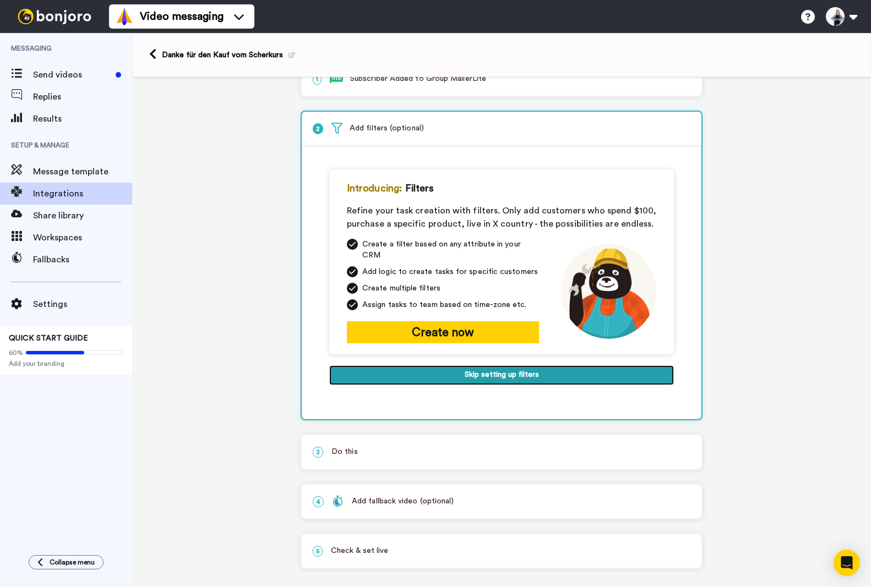
click at [483, 365] on button "Skip setting up filters" at bounding box center [501, 375] width 345 height 20
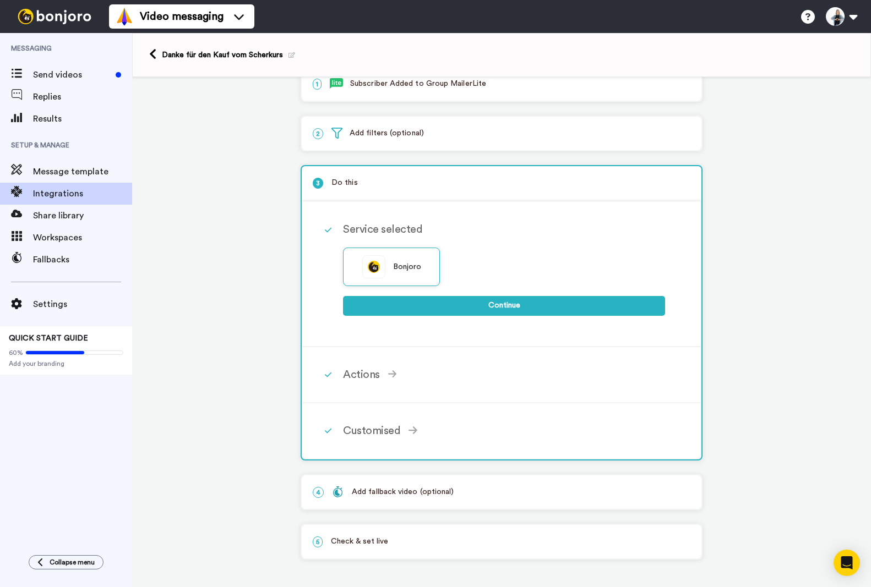
scroll to position [25, 0]
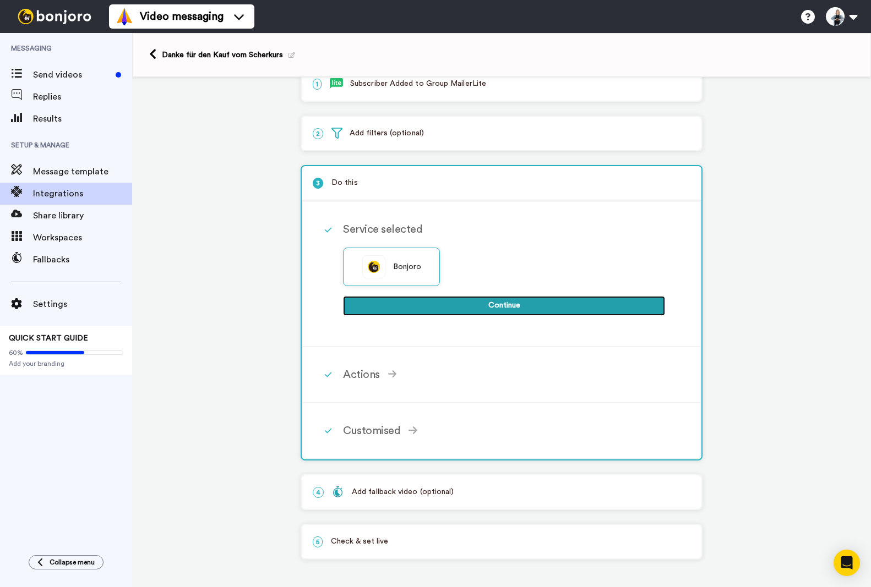
click at [494, 308] on button "Continue" at bounding box center [504, 306] width 322 height 20
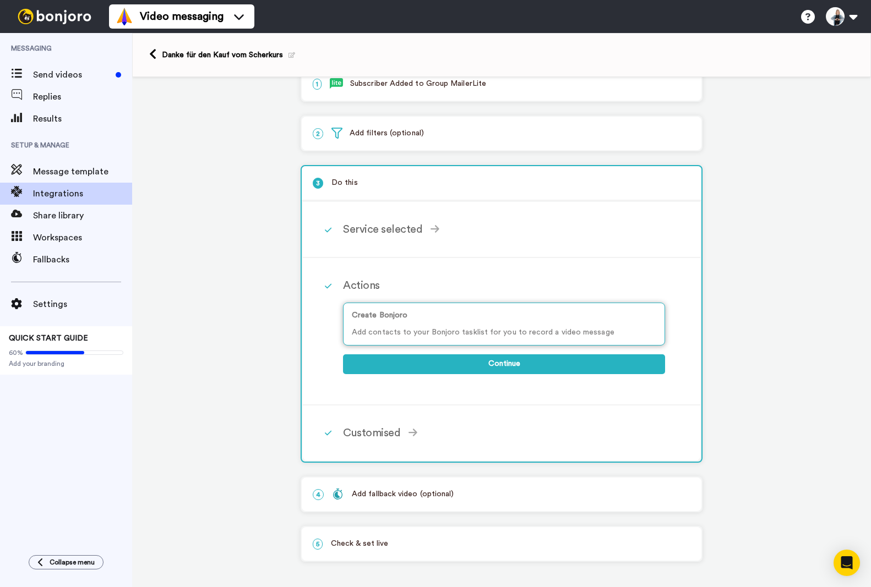
click at [501, 337] on p "Add contacts to your Bonjoro tasklist for you to record a video message" at bounding box center [504, 333] width 304 height 12
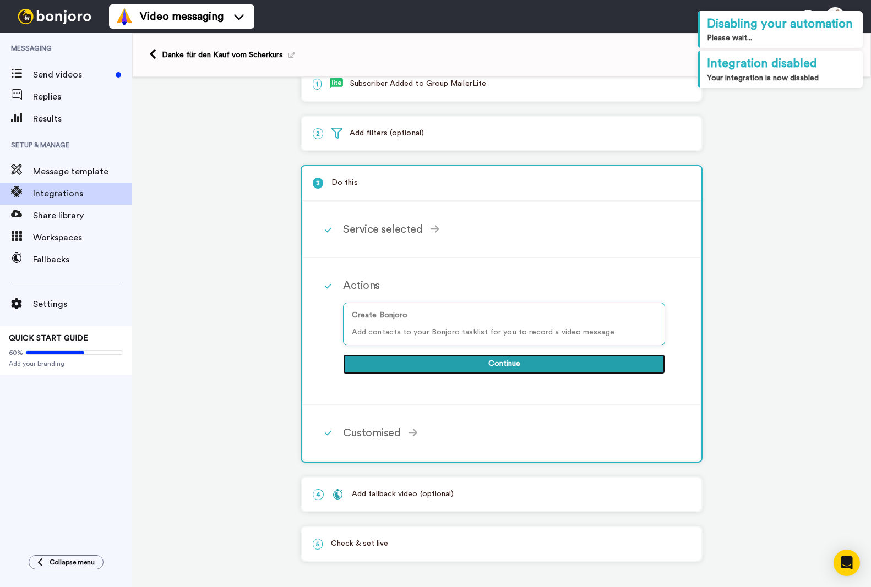
click at [497, 359] on button "Continue" at bounding box center [504, 364] width 322 height 20
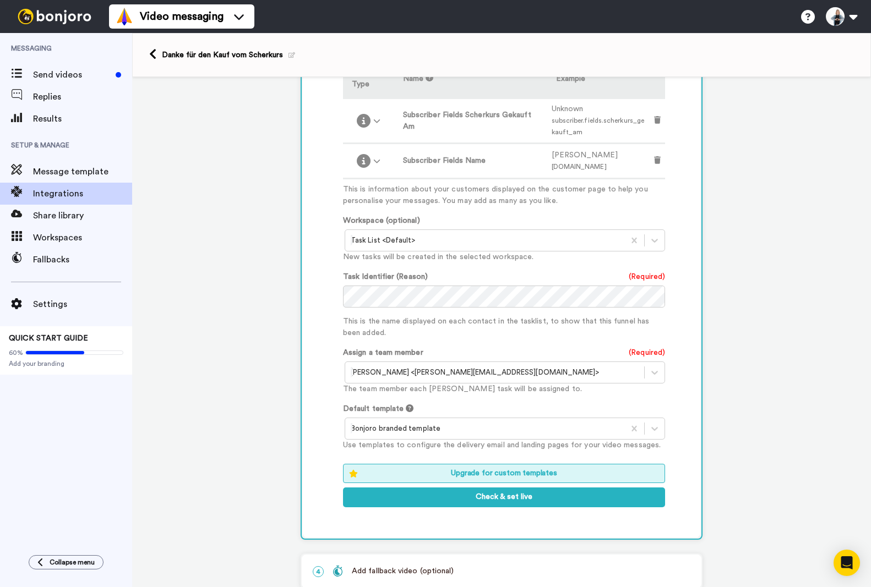
scroll to position [440, 0]
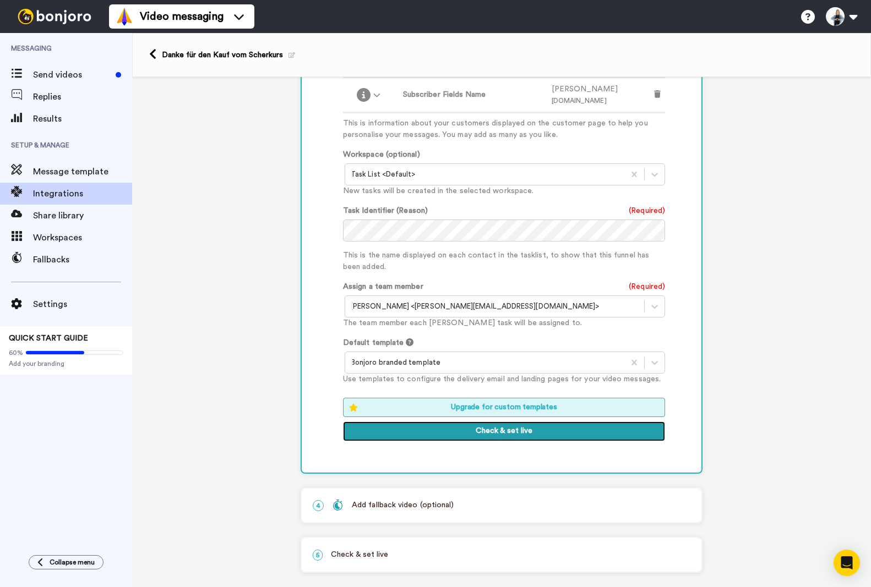
click at [496, 433] on button "Check & set live" at bounding box center [504, 432] width 322 height 20
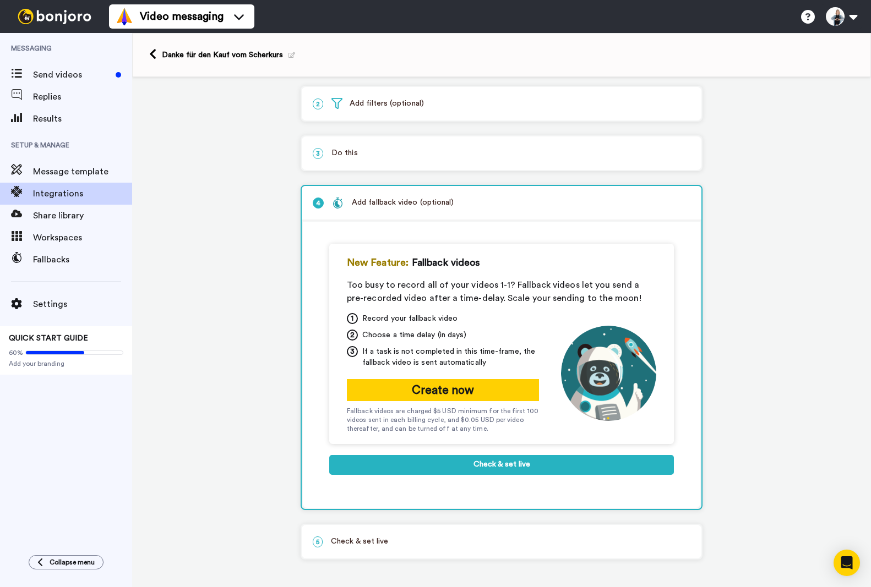
scroll to position [54, 0]
click at [356, 531] on div "5 Check & set live" at bounding box center [502, 542] width 400 height 34
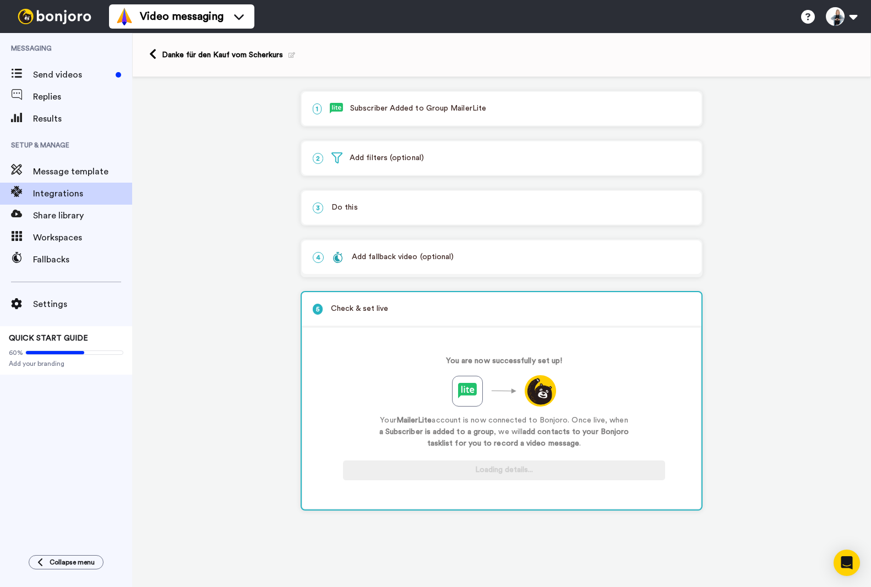
scroll to position [0, 0]
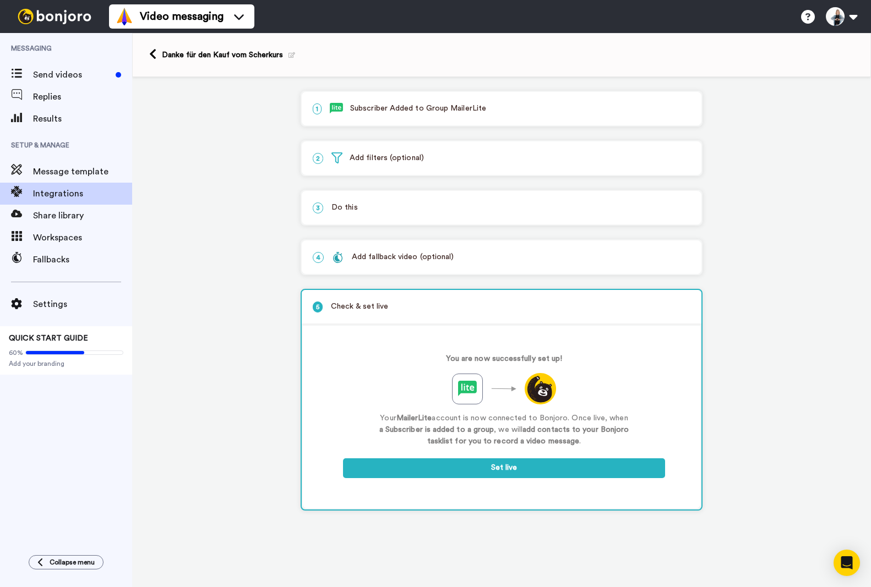
click at [423, 261] on div "Add fallback video (optional)" at bounding box center [393, 258] width 122 height 12
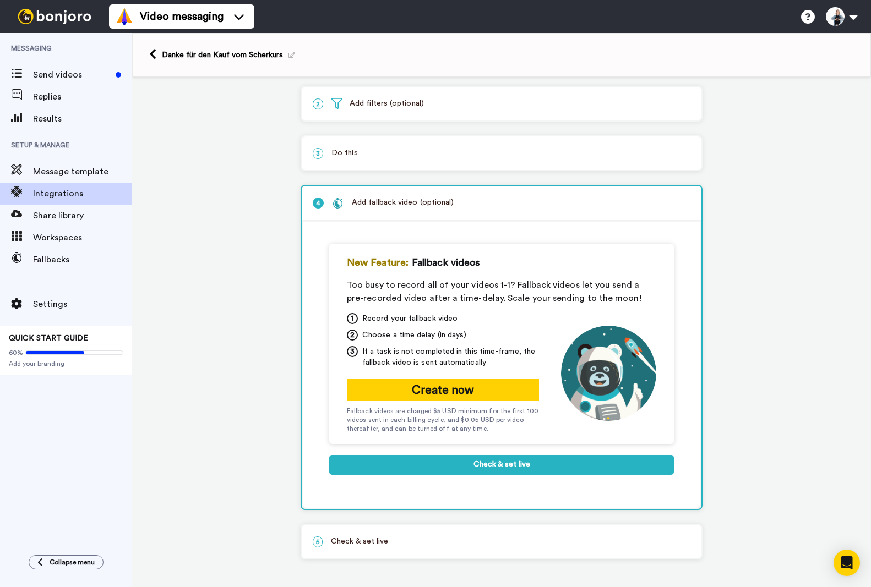
click at [385, 542] on p "5 Check & set live" at bounding box center [502, 542] width 378 height 12
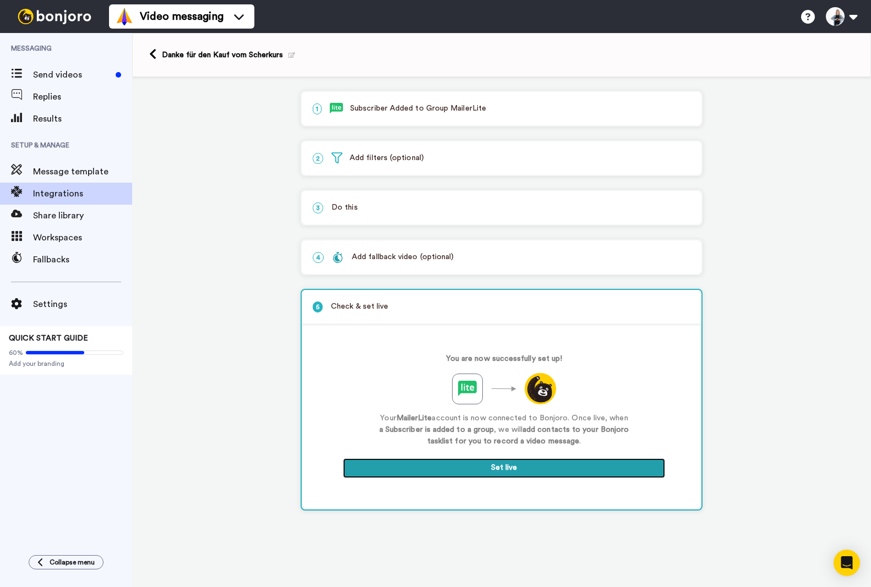
click at [497, 471] on button "Set live" at bounding box center [504, 469] width 322 height 20
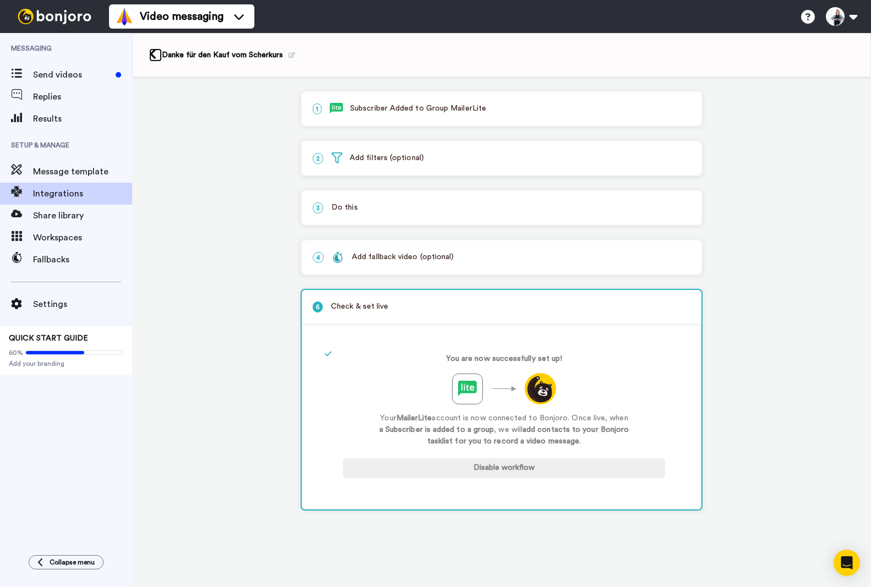
click at [152, 53] on icon at bounding box center [152, 54] width 7 height 12
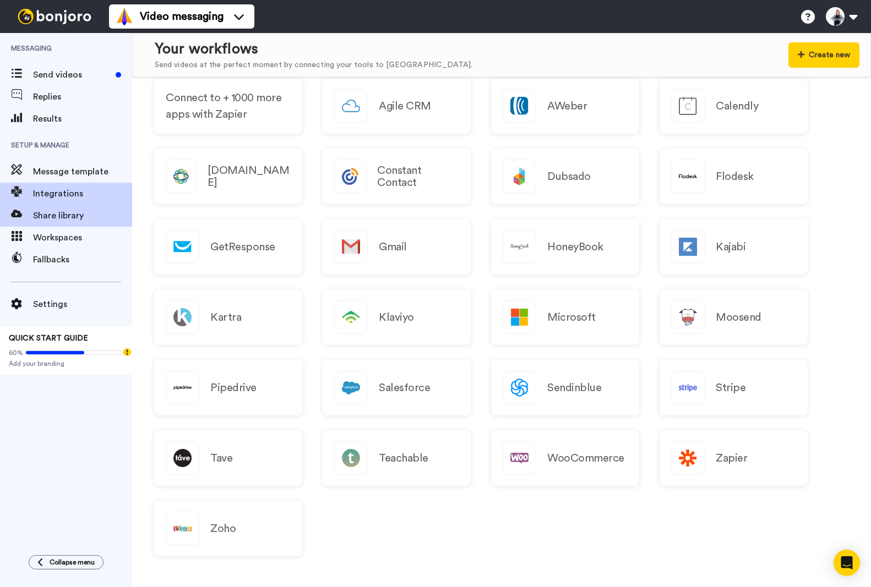
scroll to position [620, 0]
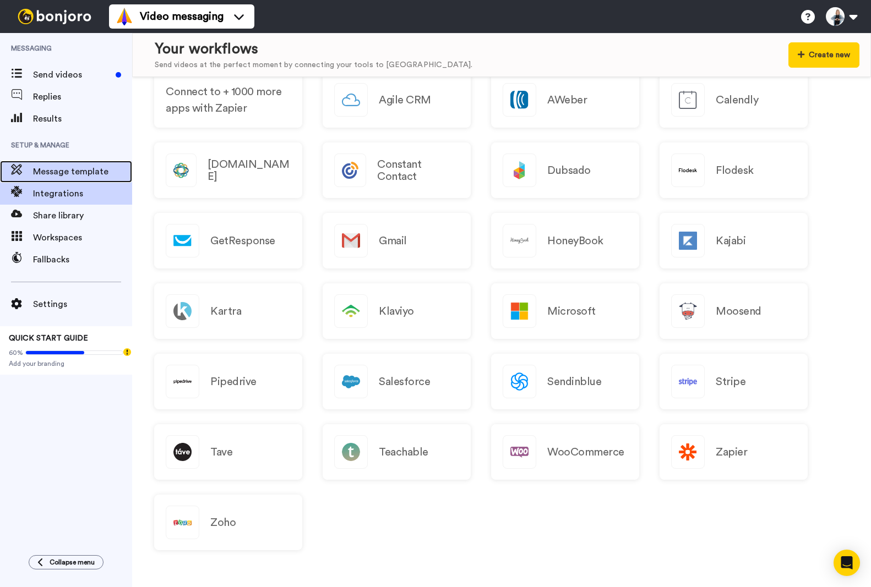
click at [57, 165] on div "Message template" at bounding box center [66, 172] width 132 height 22
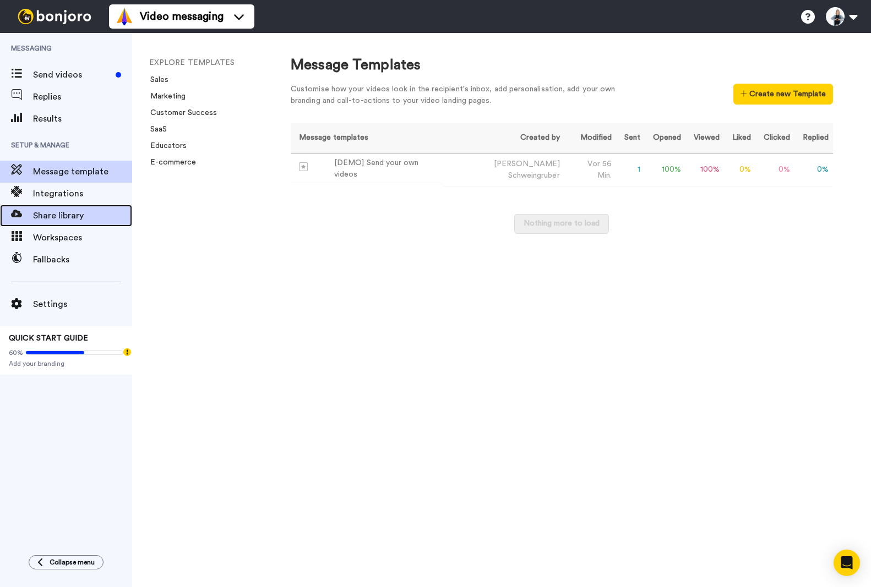
click at [51, 220] on span "Share library" at bounding box center [82, 215] width 99 height 13
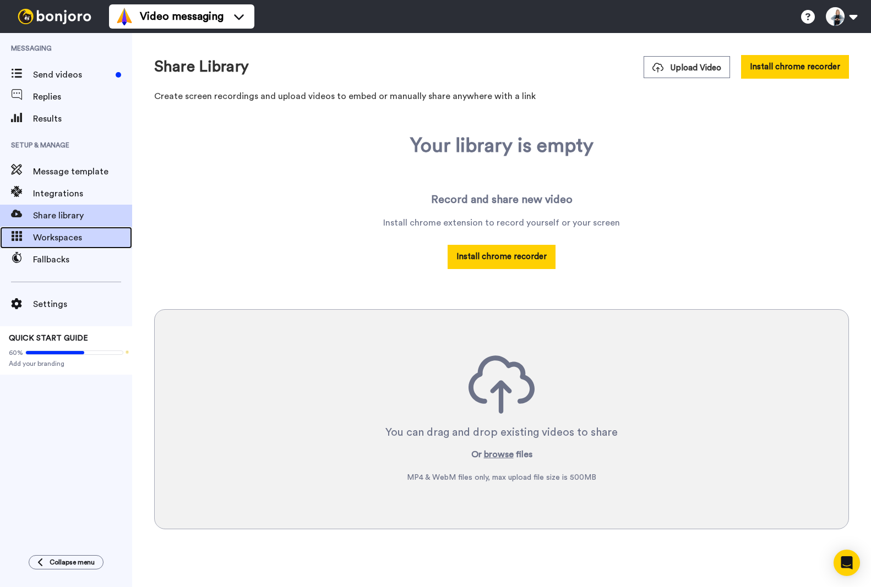
click at [54, 239] on span "Workspaces" at bounding box center [82, 237] width 99 height 13
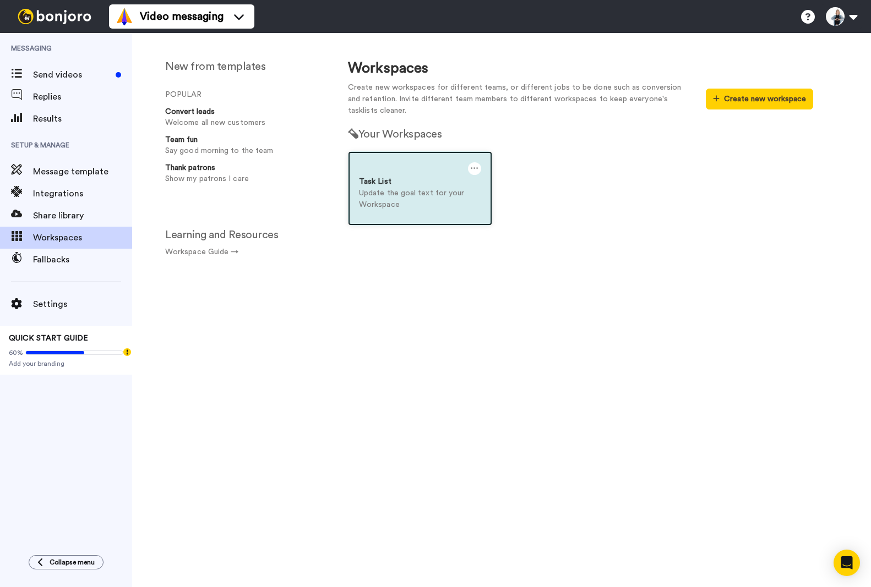
click at [399, 193] on p "Update the goal text for your Workspace" at bounding box center [420, 199] width 122 height 23
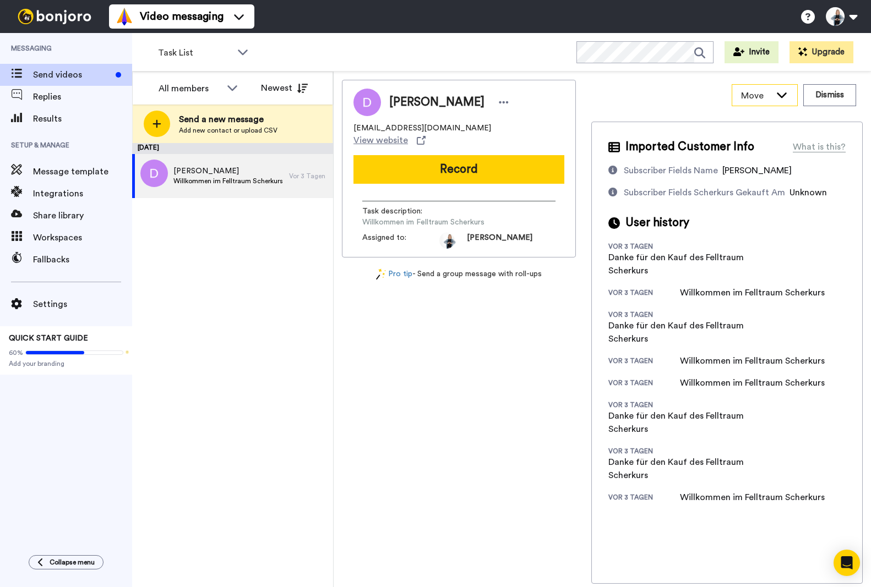
click at [783, 99] on icon at bounding box center [781, 94] width 13 height 11
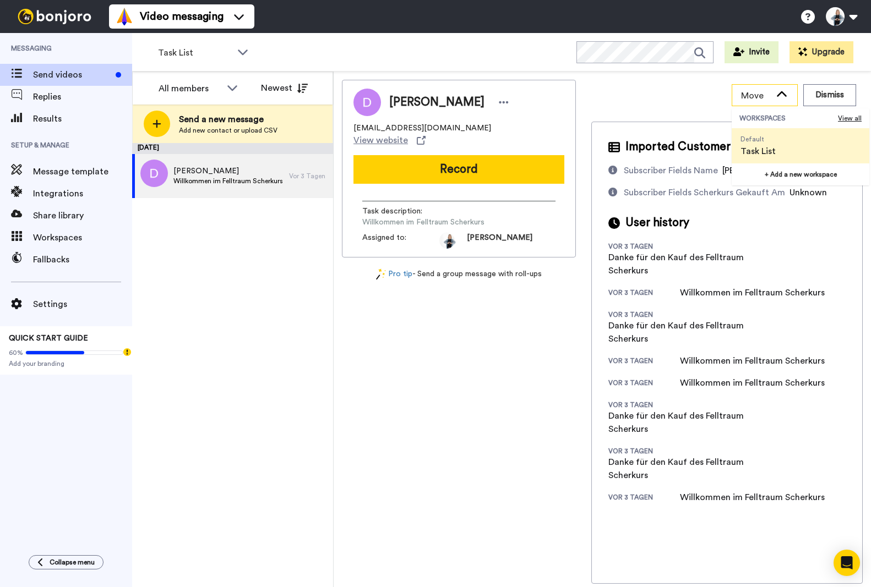
click at [783, 99] on icon at bounding box center [781, 94] width 13 height 11
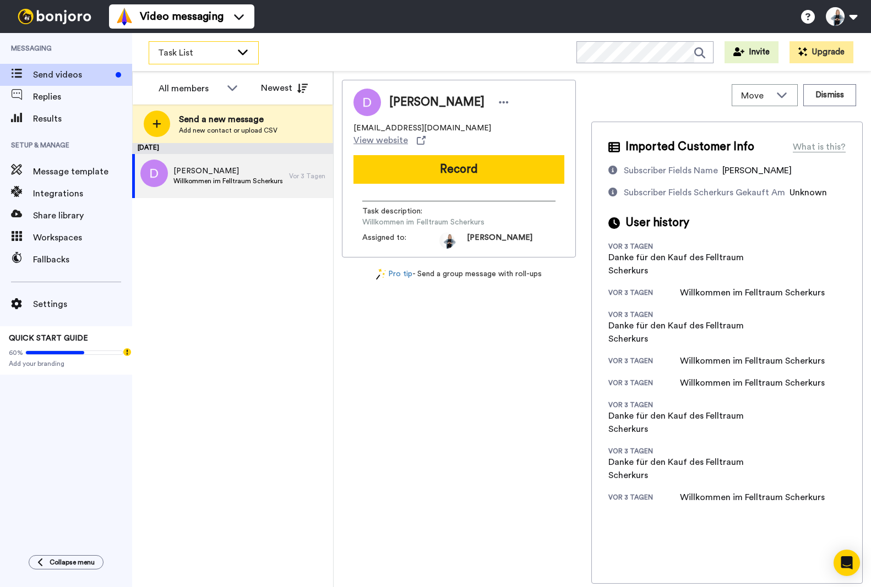
click at [214, 54] on span "Task List" at bounding box center [195, 52] width 74 height 13
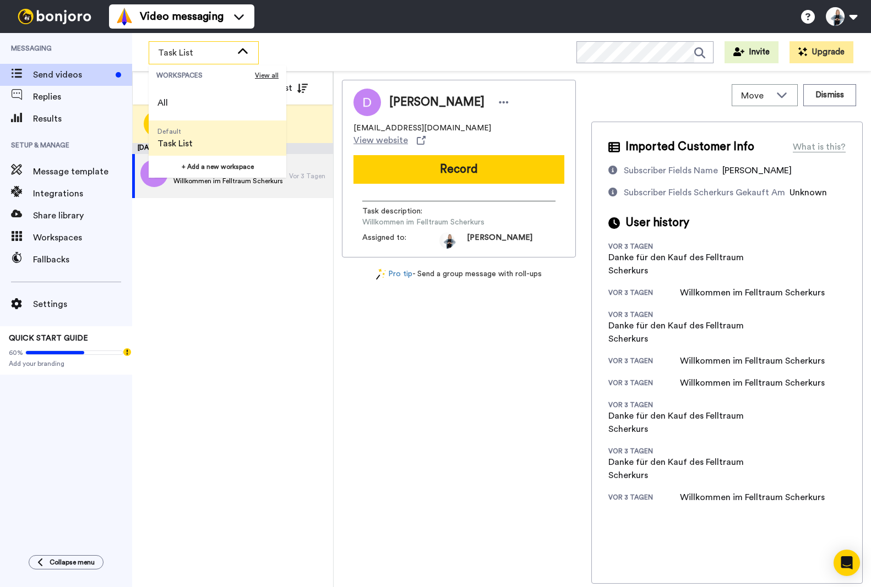
click at [214, 54] on span "Task List" at bounding box center [195, 52] width 74 height 13
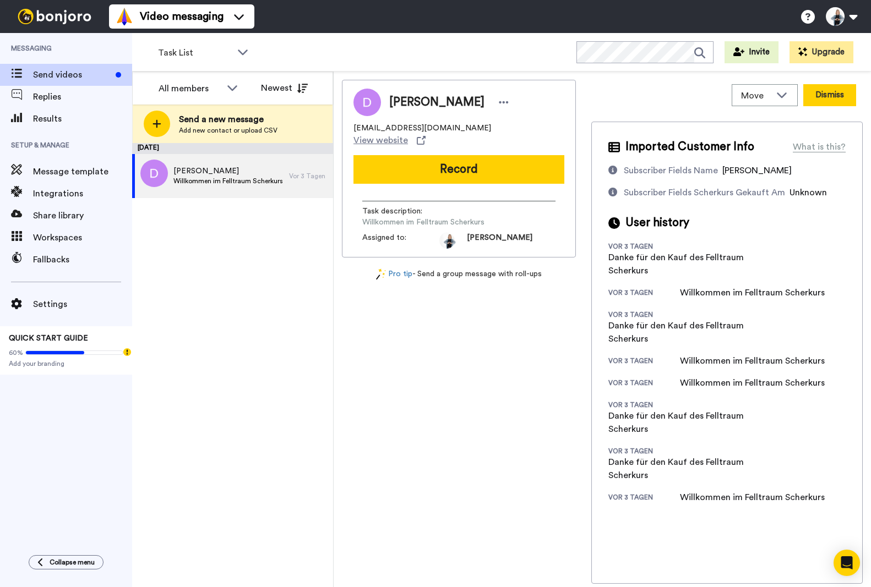
click at [832, 94] on button "Dismiss" at bounding box center [829, 95] width 53 height 22
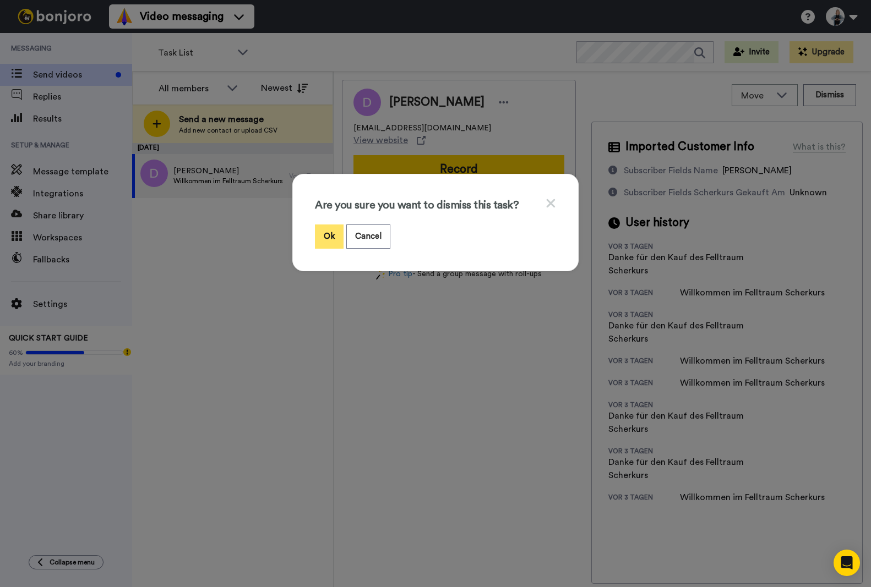
click at [328, 239] on button "Ok" at bounding box center [329, 237] width 29 height 24
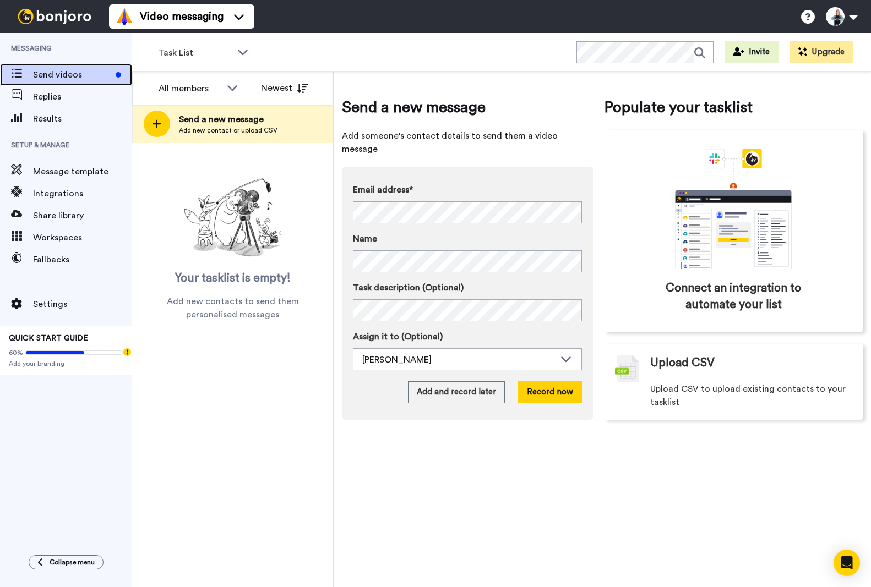
click at [45, 75] on span "Send videos" at bounding box center [72, 74] width 78 height 13
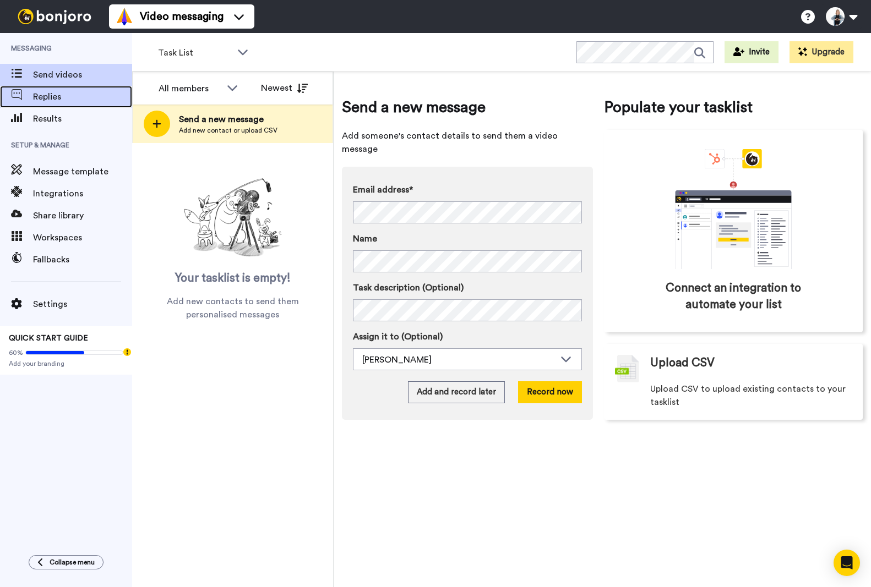
click at [58, 98] on span "Replies" at bounding box center [82, 96] width 99 height 13
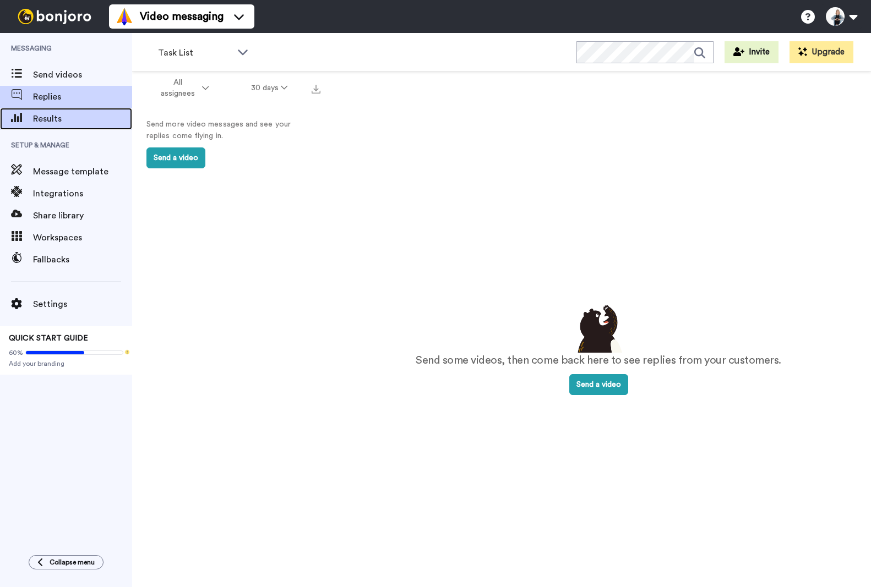
click at [58, 117] on span "Results" at bounding box center [82, 118] width 99 height 13
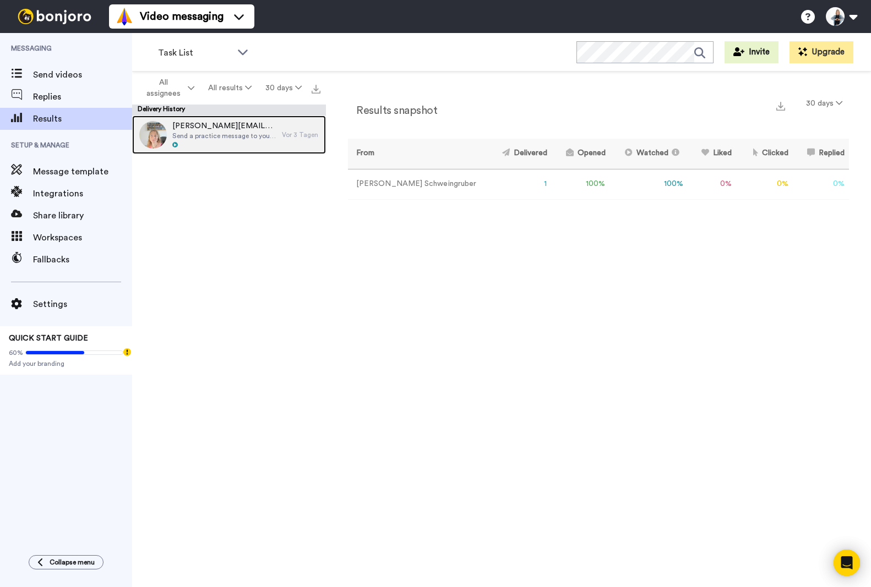
click at [255, 127] on span "sabine@schweingruber.cloud" at bounding box center [224, 126] width 104 height 11
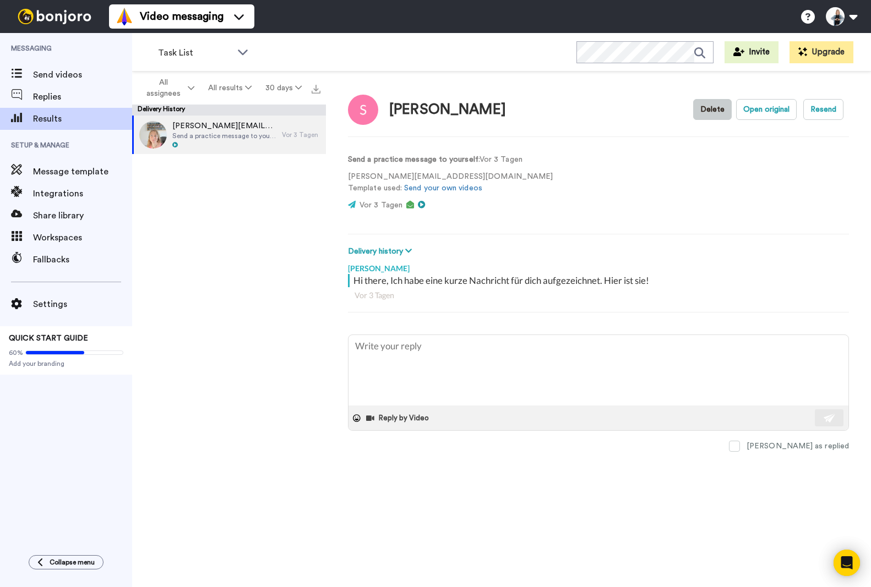
click at [714, 108] on button "Delete" at bounding box center [712, 109] width 39 height 21
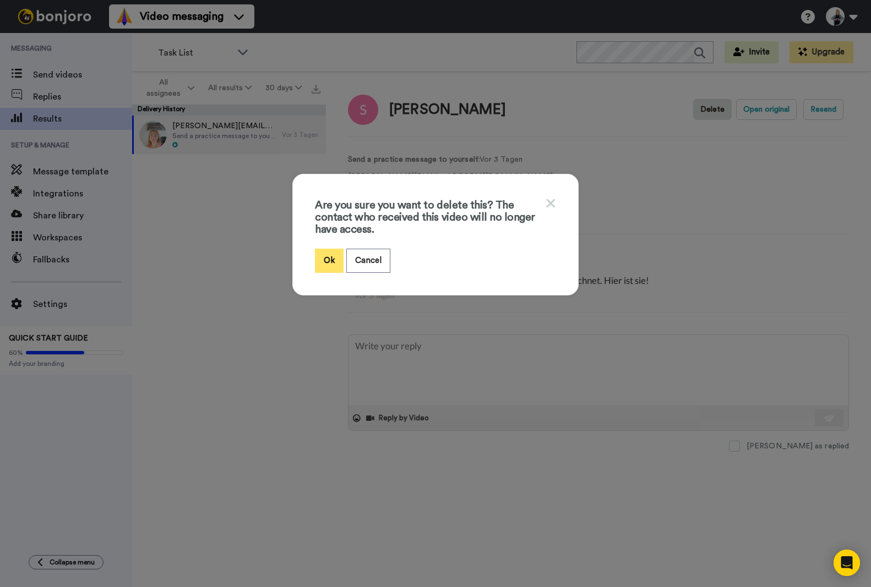
click at [325, 259] on button "Ok" at bounding box center [329, 261] width 29 height 24
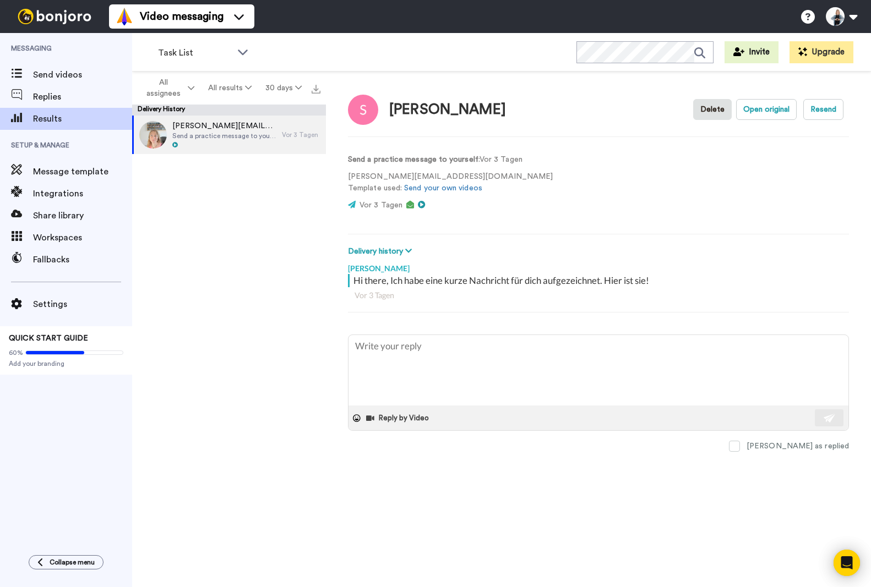
type textarea "x"
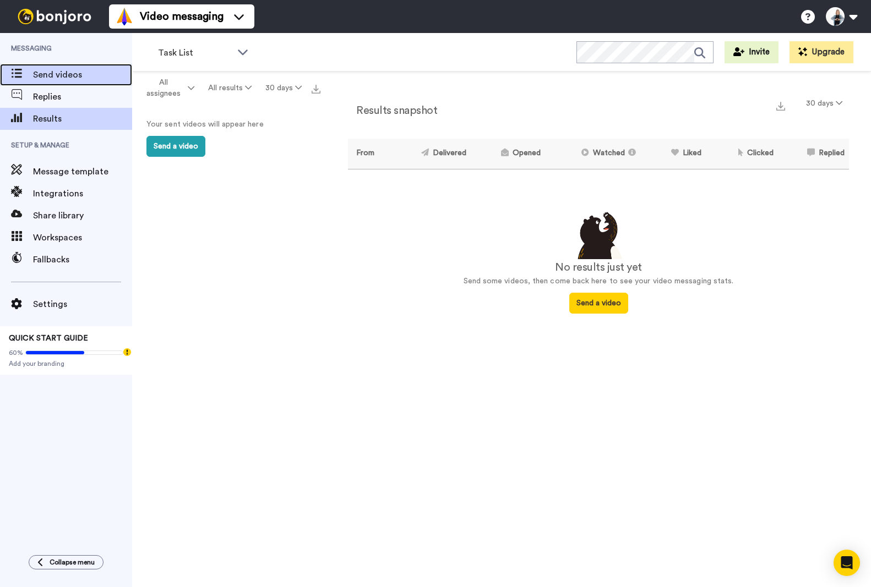
click at [46, 79] on span "Send videos" at bounding box center [82, 74] width 99 height 13
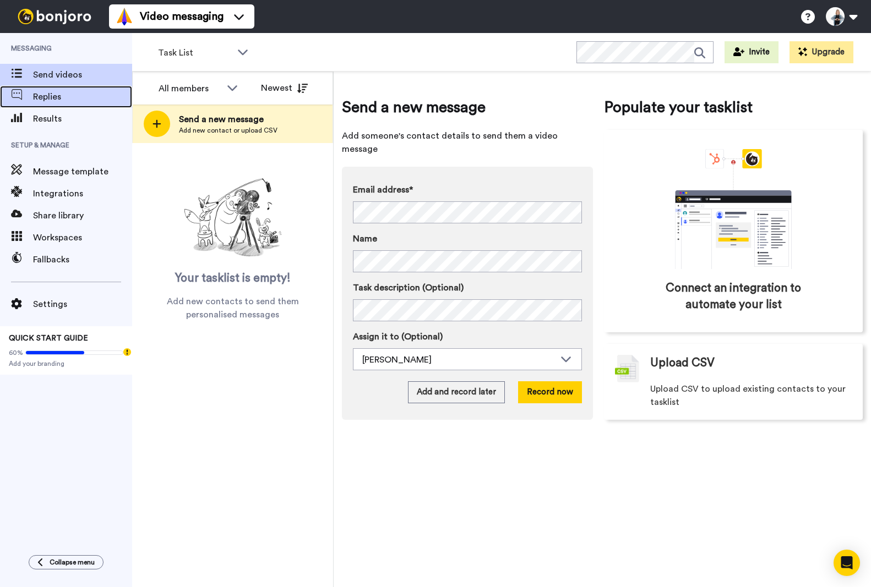
click at [45, 95] on span "Replies" at bounding box center [82, 96] width 99 height 13
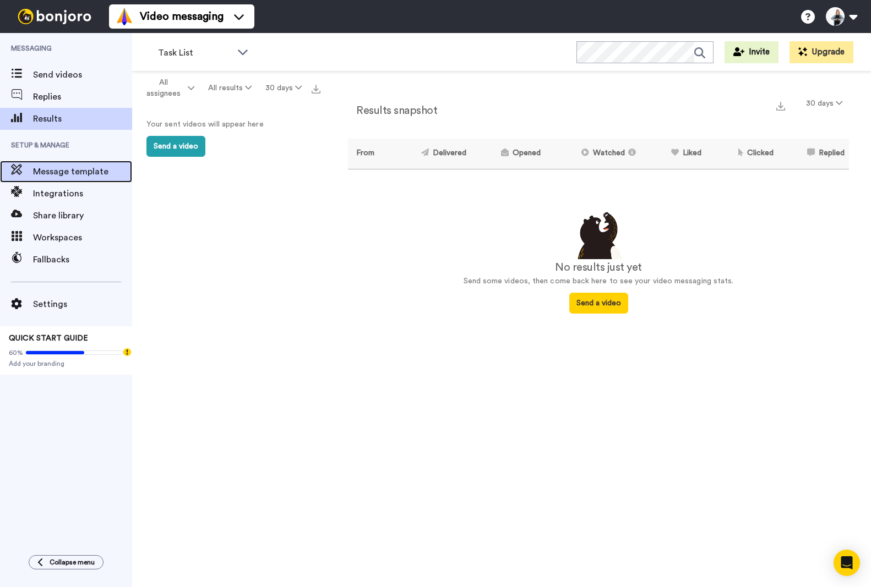
click at [56, 174] on span "Message template" at bounding box center [82, 171] width 99 height 13
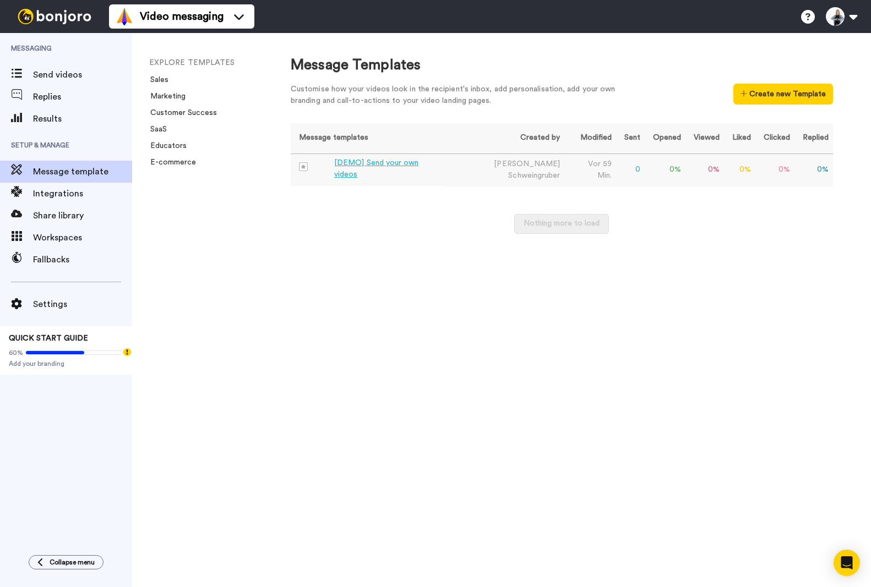
click at [392, 167] on div "[DEMO] Send your own videos" at bounding box center [386, 168] width 105 height 23
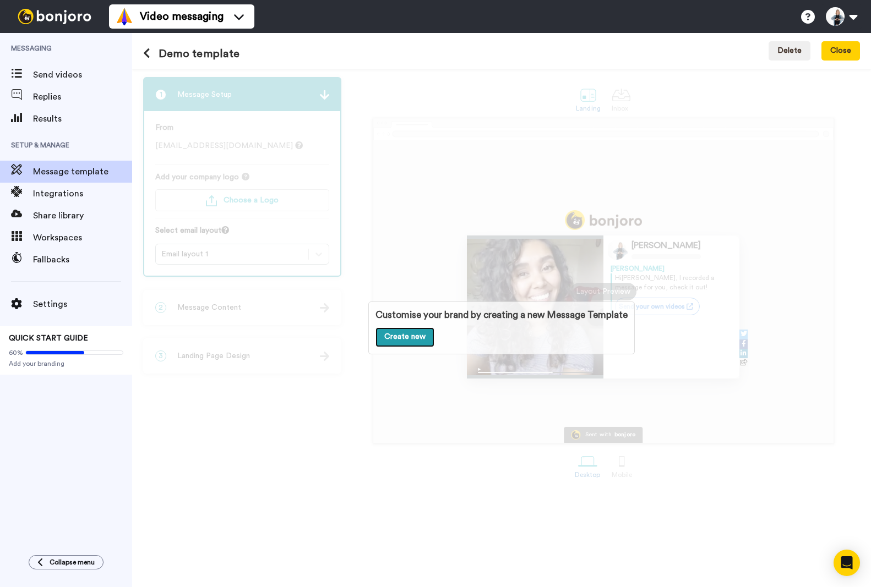
click at [415, 334] on link "Create new" at bounding box center [404, 338] width 59 height 20
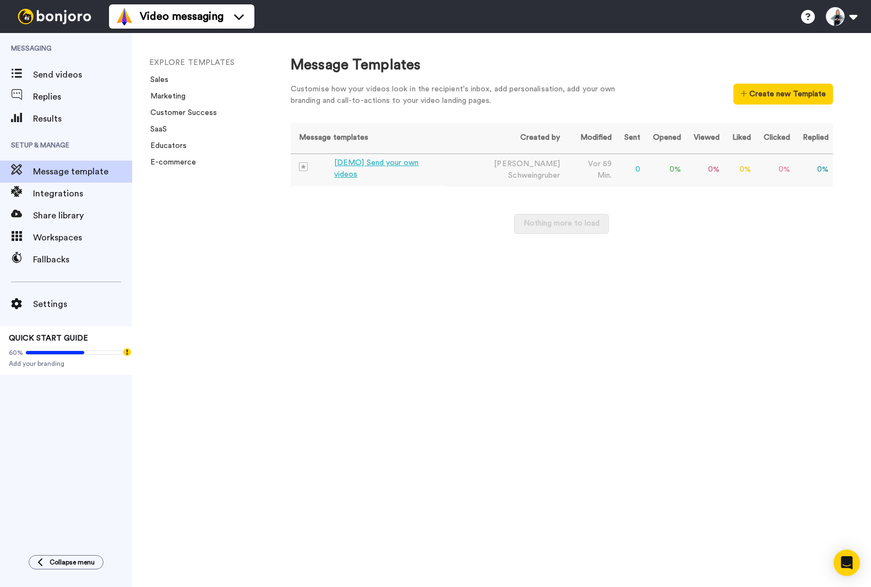
click at [381, 167] on div "[DEMO] Send your own videos" at bounding box center [386, 168] width 105 height 23
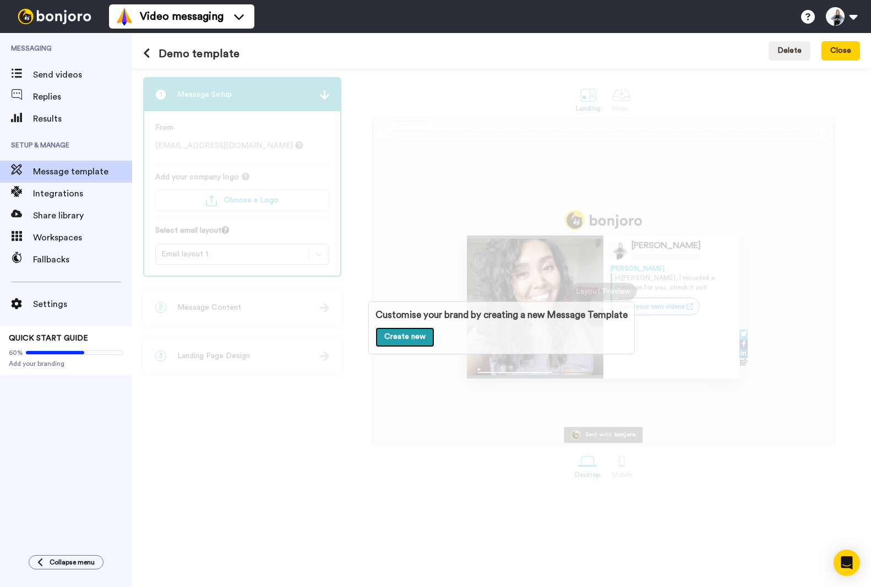
click at [413, 341] on link "Create new" at bounding box center [404, 338] width 59 height 20
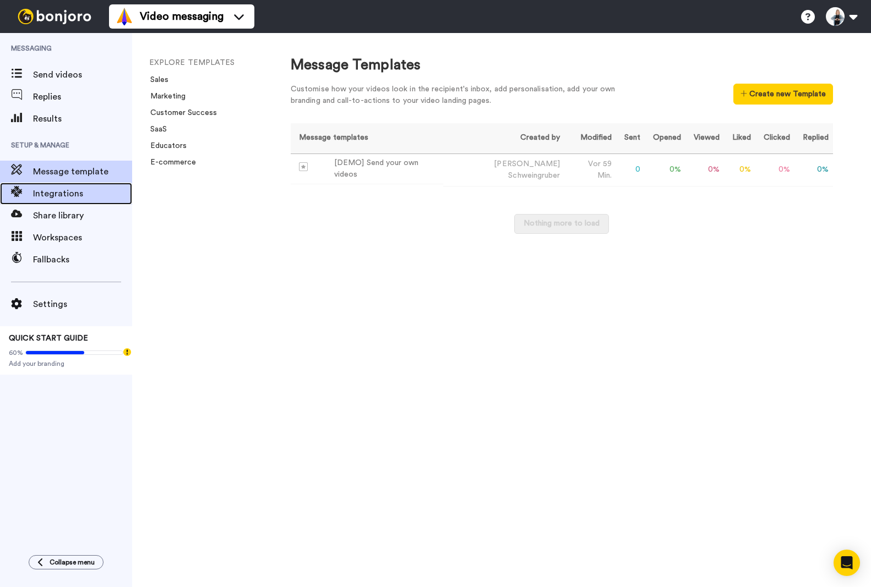
click at [45, 198] on span "Integrations" at bounding box center [82, 193] width 99 height 13
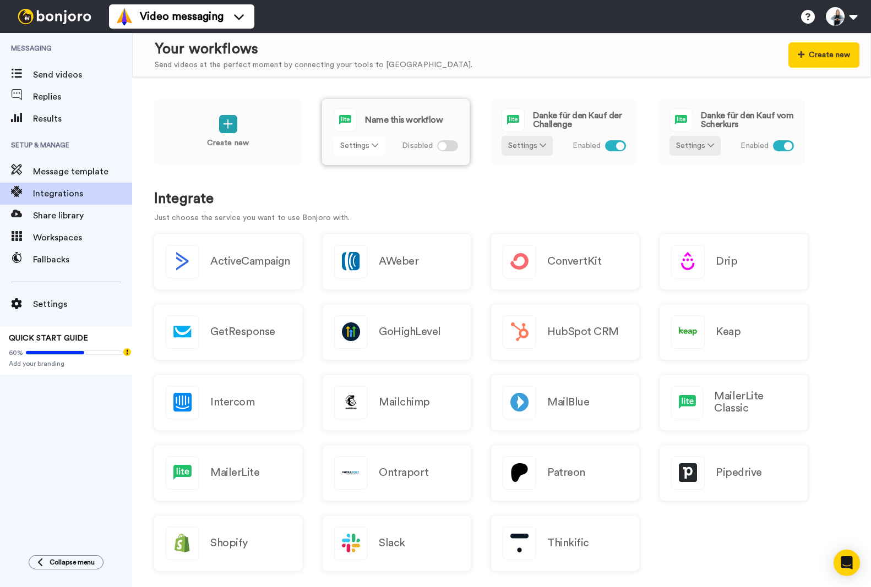
click at [347, 141] on button "Settings" at bounding box center [359, 146] width 51 height 20
click at [355, 190] on span "Rename" at bounding box center [359, 188] width 32 height 8
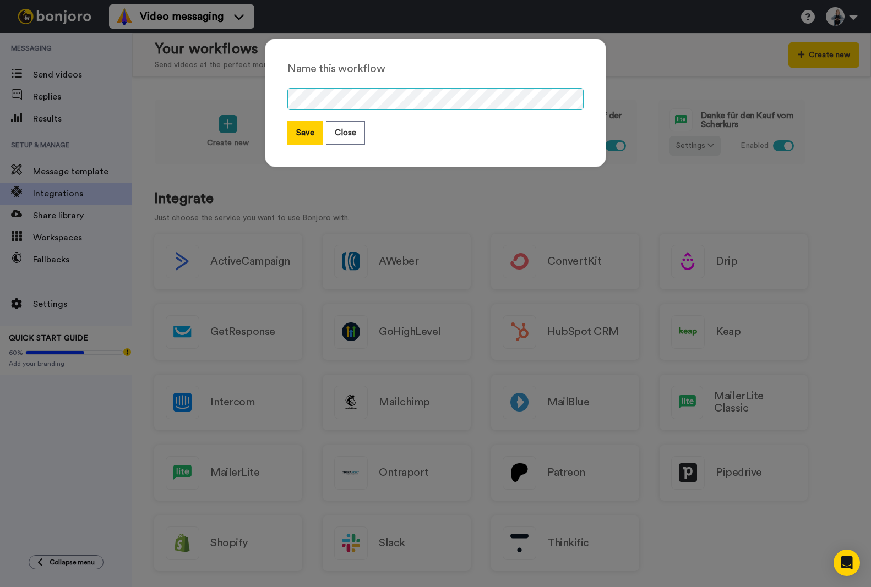
click at [265, 103] on div "Name this workflow Save Close" at bounding box center [435, 103] width 341 height 129
click at [470, 122] on div "Save Close" at bounding box center [435, 133] width 296 height 24
click at [296, 132] on button "Save" at bounding box center [305, 133] width 36 height 24
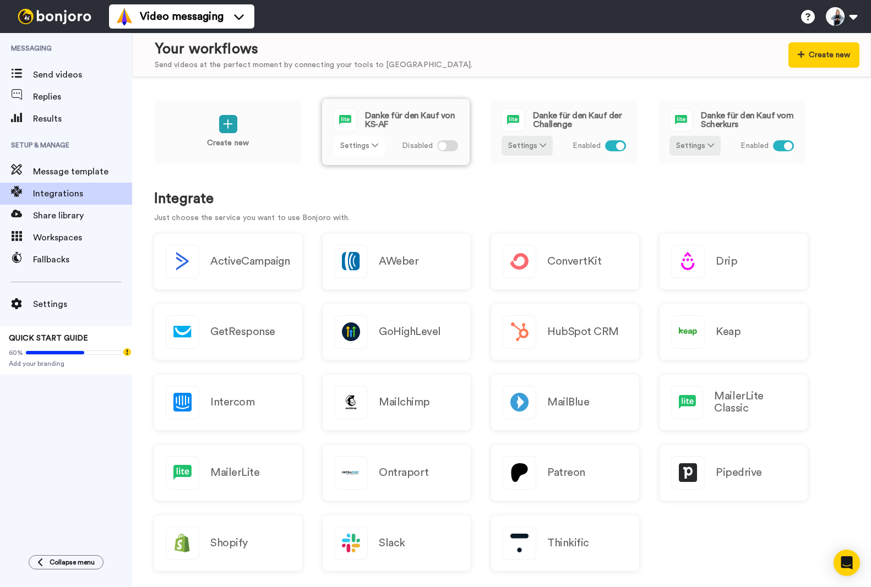
click at [372, 149] on icon at bounding box center [375, 145] width 7 height 8
click at [405, 136] on div "Disabled" at bounding box center [430, 146] width 56 height 20
click at [411, 119] on span "Danke für den Kauf von KS-AF" at bounding box center [411, 120] width 93 height 18
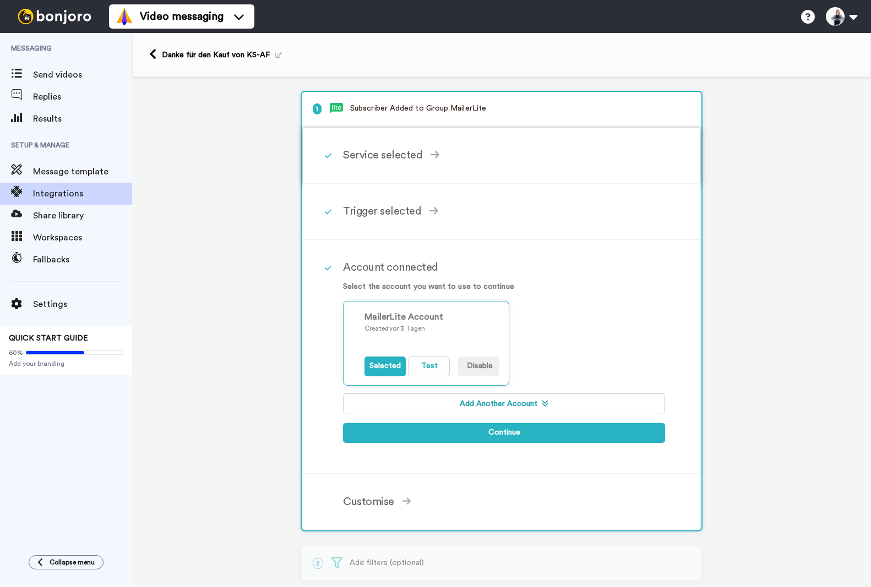
click at [381, 158] on div "Service selected" at bounding box center [504, 155] width 322 height 17
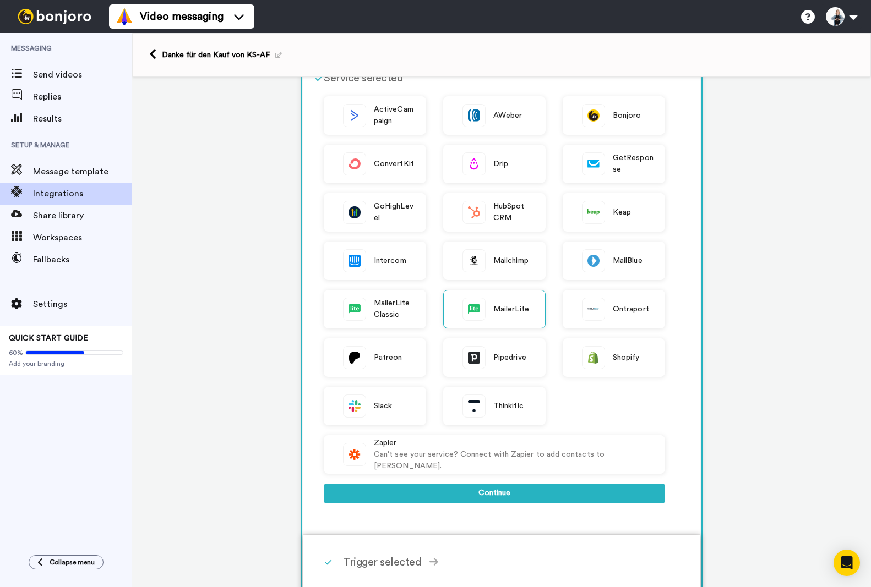
scroll to position [275, 0]
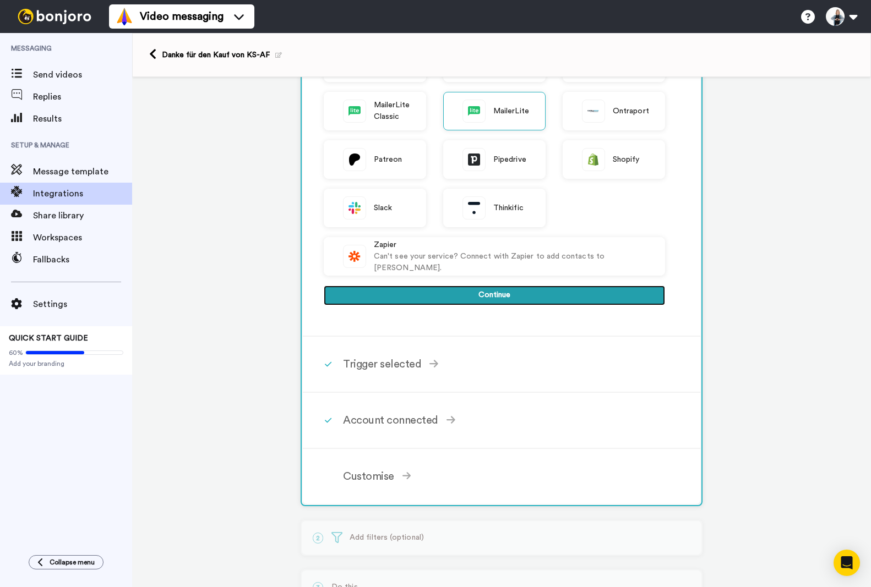
click at [496, 295] on button "Continue" at bounding box center [494, 296] width 341 height 20
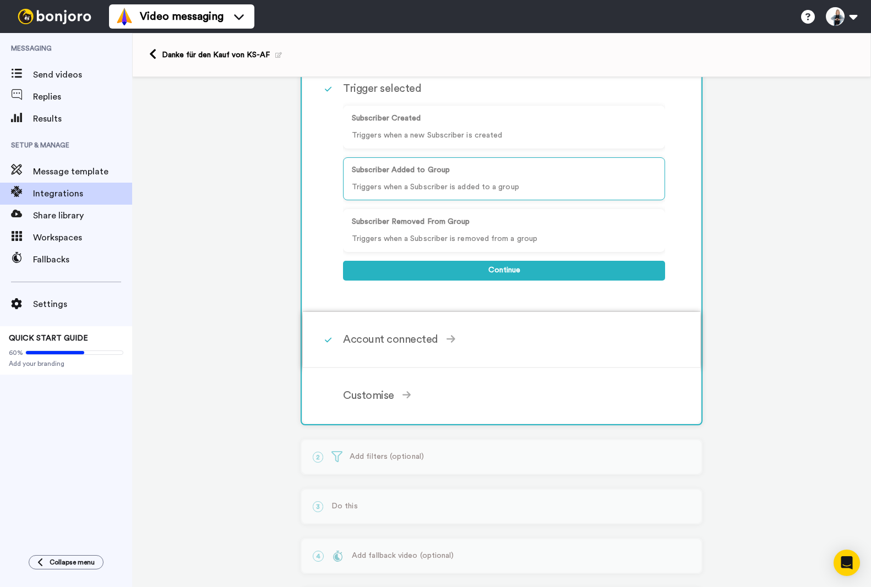
scroll to position [110, 0]
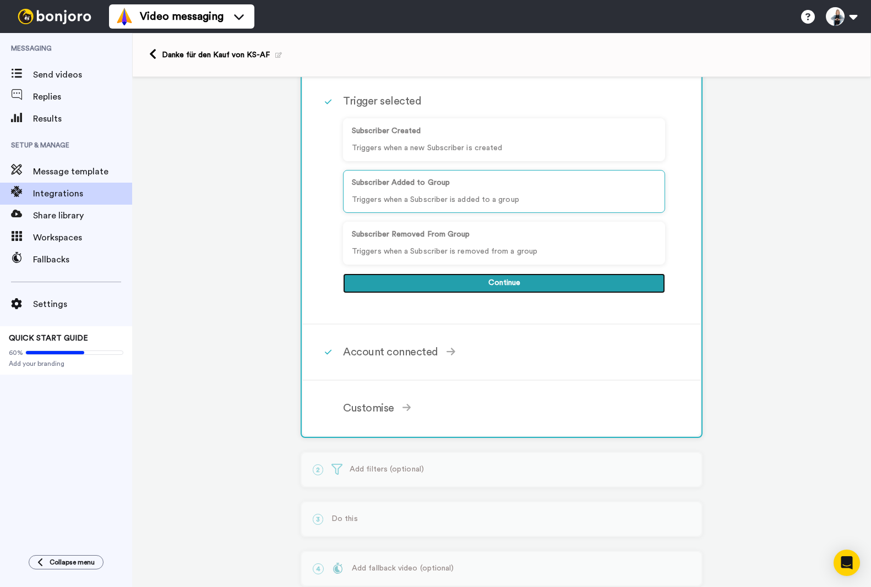
click at [499, 283] on button "Continue" at bounding box center [504, 284] width 322 height 20
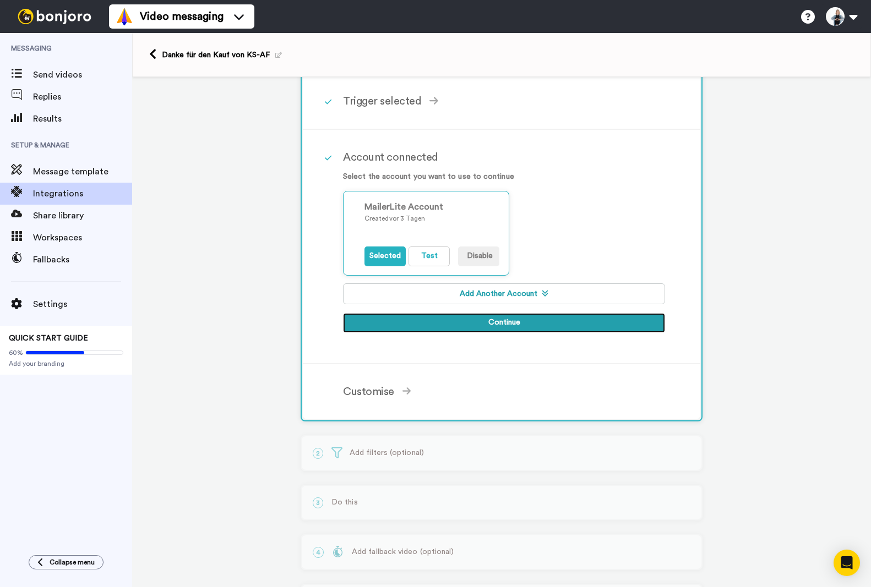
click at [501, 318] on button "Continue" at bounding box center [504, 323] width 322 height 20
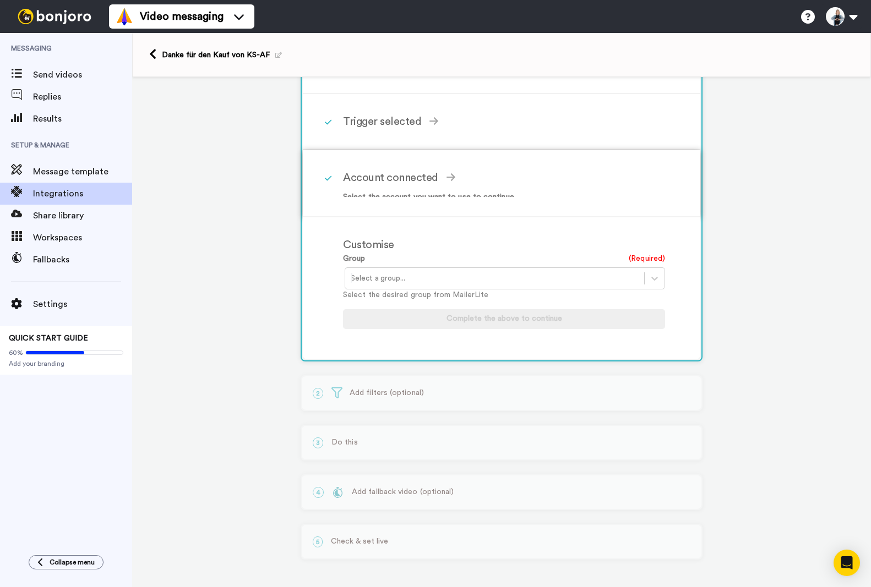
scroll to position [79, 0]
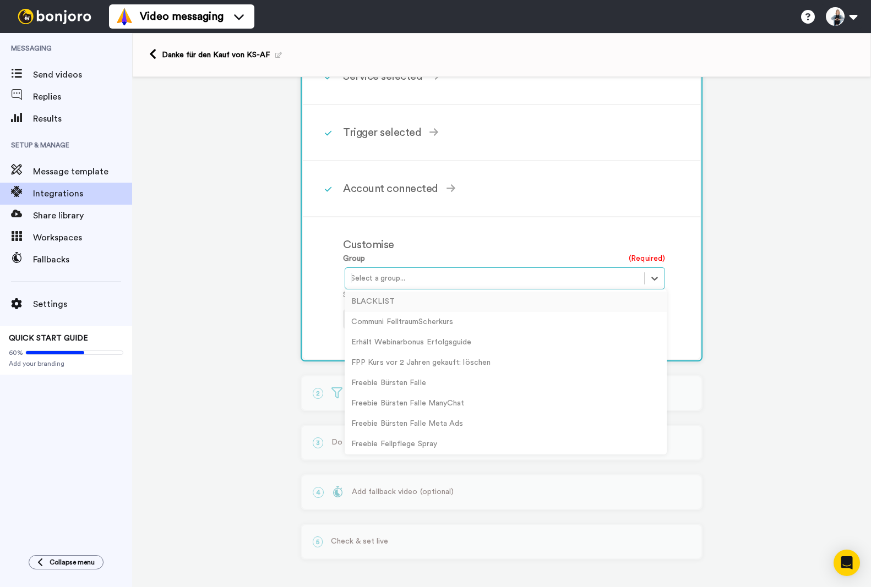
click at [386, 281] on div at bounding box center [495, 278] width 288 height 13
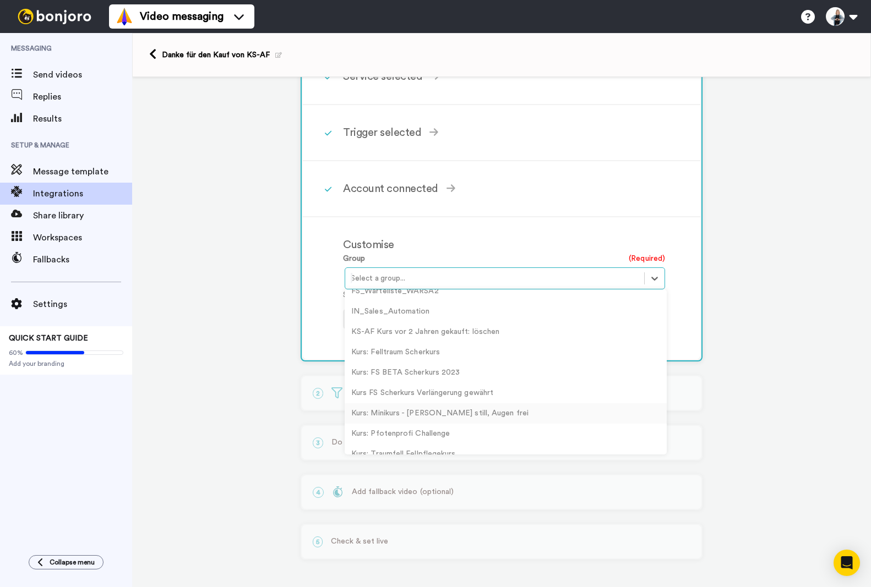
click at [405, 412] on div "Kurs: Minikurs - Kopf still, Augen frei" at bounding box center [506, 413] width 322 height 20
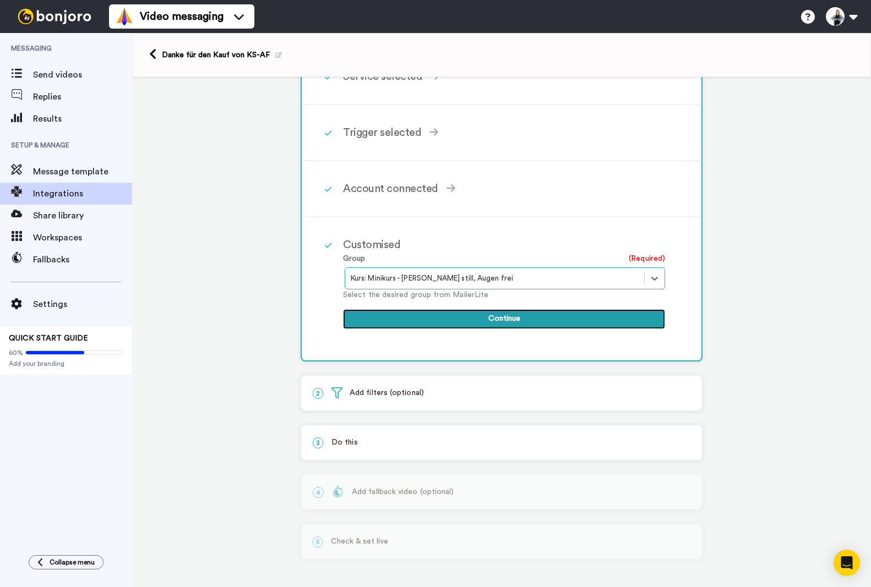
click at [486, 318] on button "Continue" at bounding box center [504, 319] width 322 height 20
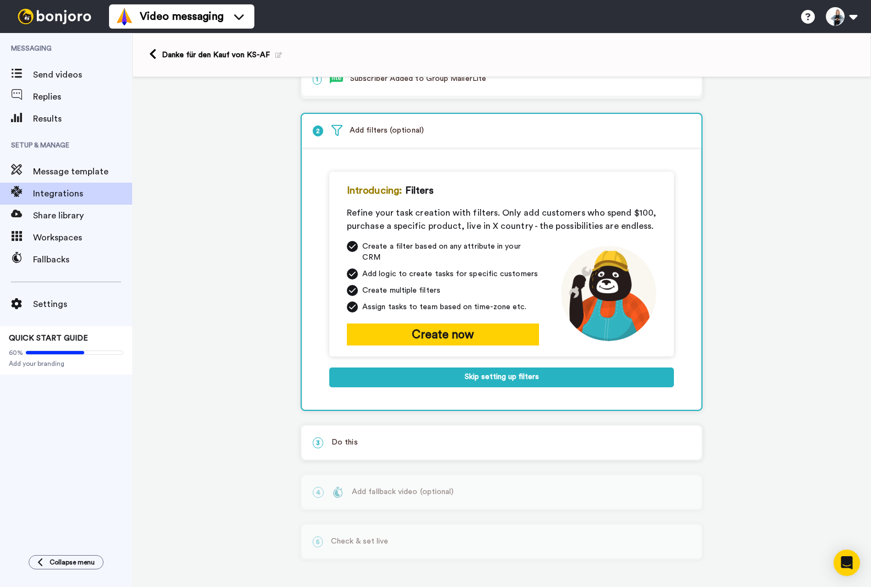
scroll to position [27, 0]
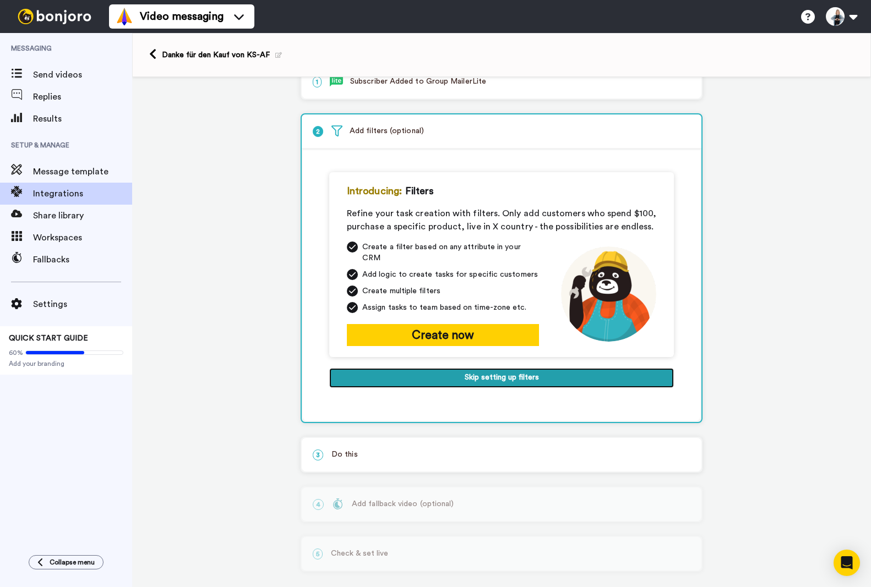
click at [485, 370] on button "Skip setting up filters" at bounding box center [501, 378] width 345 height 20
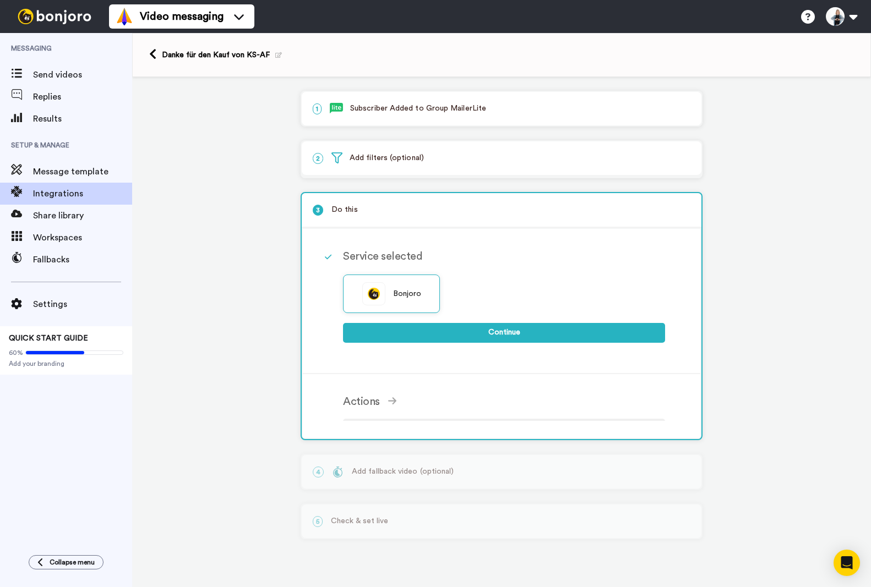
scroll to position [0, 0]
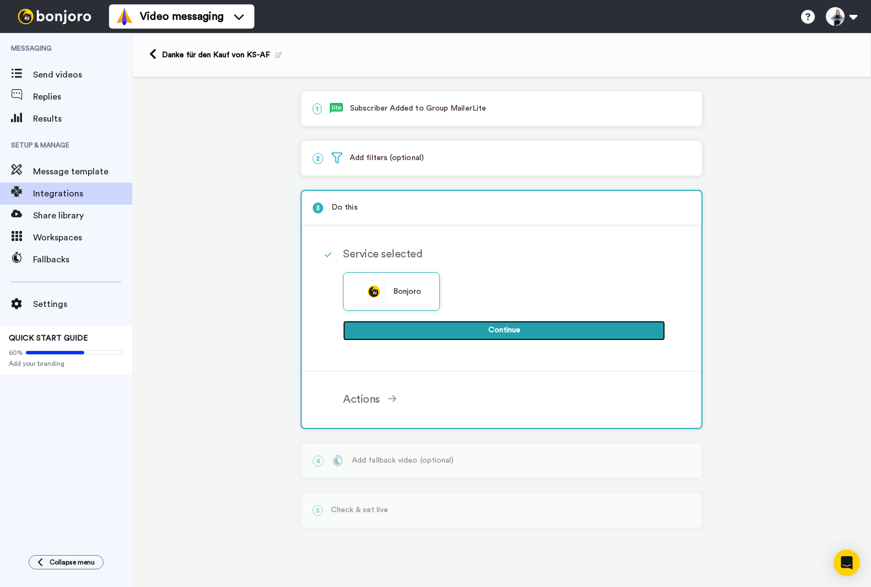
click at [506, 332] on button "Continue" at bounding box center [504, 331] width 322 height 20
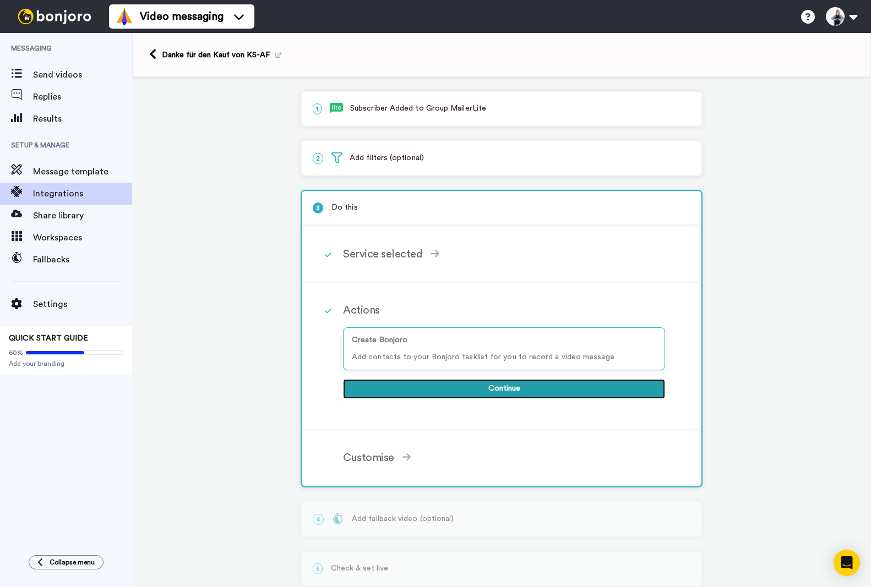
click at [490, 386] on button "Continue" at bounding box center [504, 389] width 322 height 20
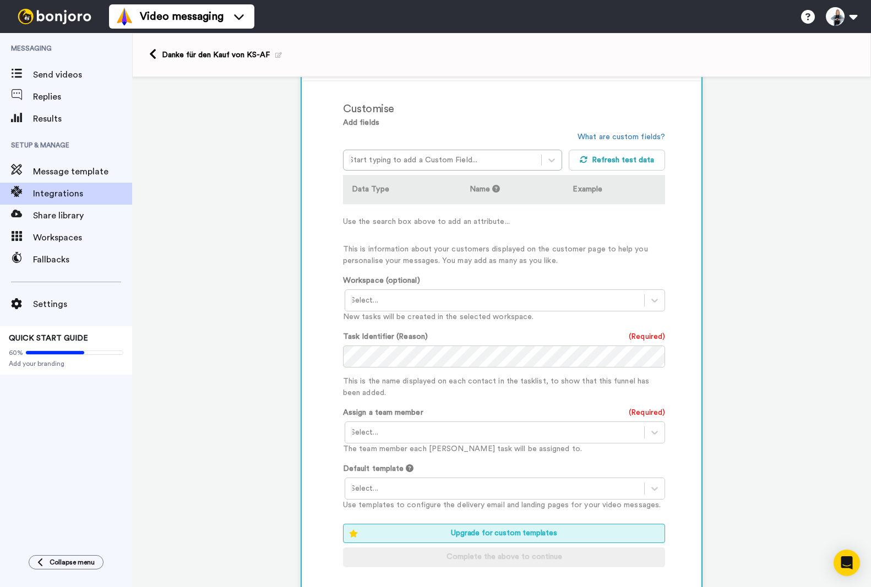
scroll to position [275, 0]
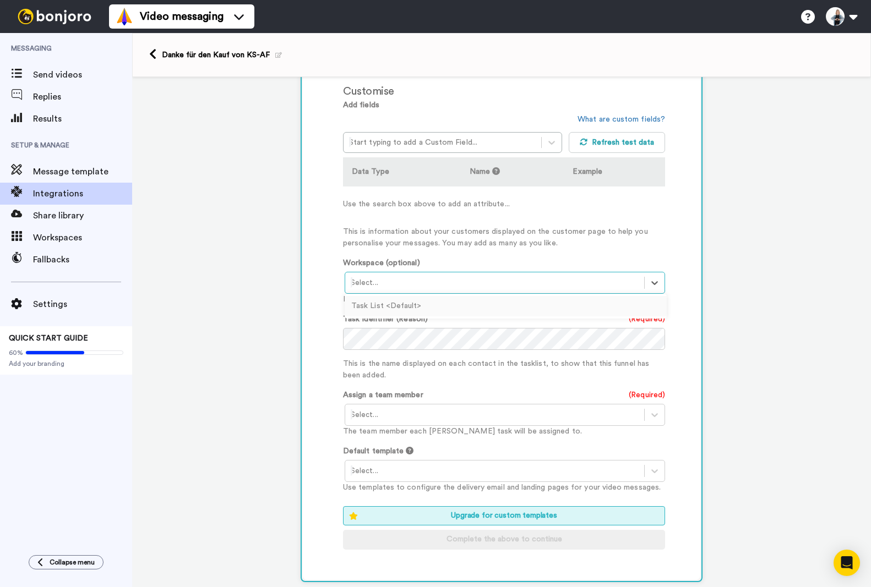
click at [374, 285] on div at bounding box center [495, 282] width 288 height 13
click at [383, 305] on div "Task List <Default>" at bounding box center [506, 306] width 322 height 20
click at [407, 422] on div "Select..." at bounding box center [494, 415] width 299 height 18
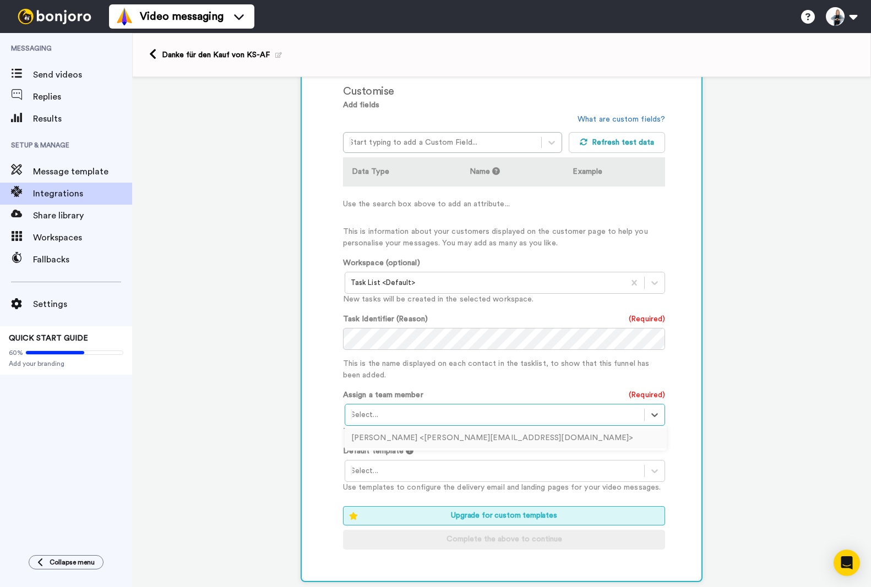
click at [397, 438] on div "Sabine Schweingruber <sabine@schweingruber.cloud>" at bounding box center [506, 438] width 322 height 20
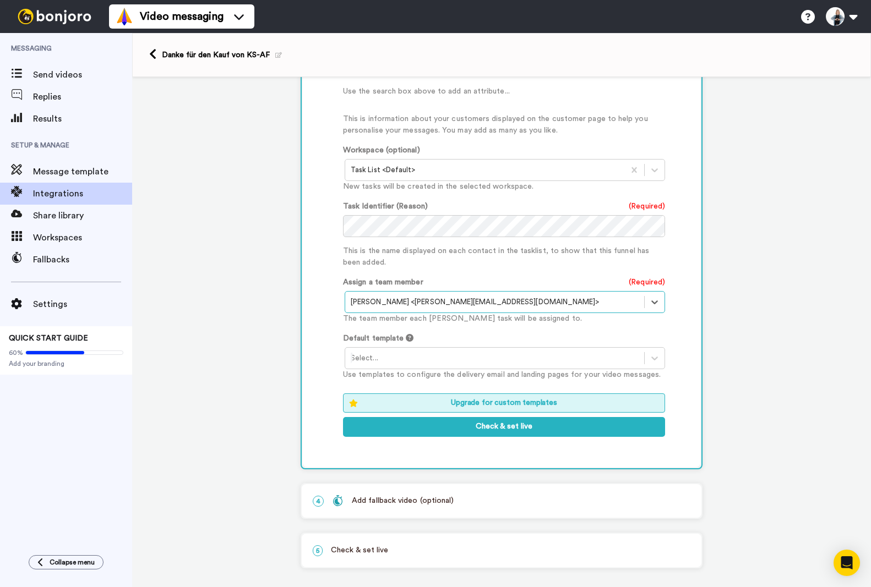
scroll to position [397, 0]
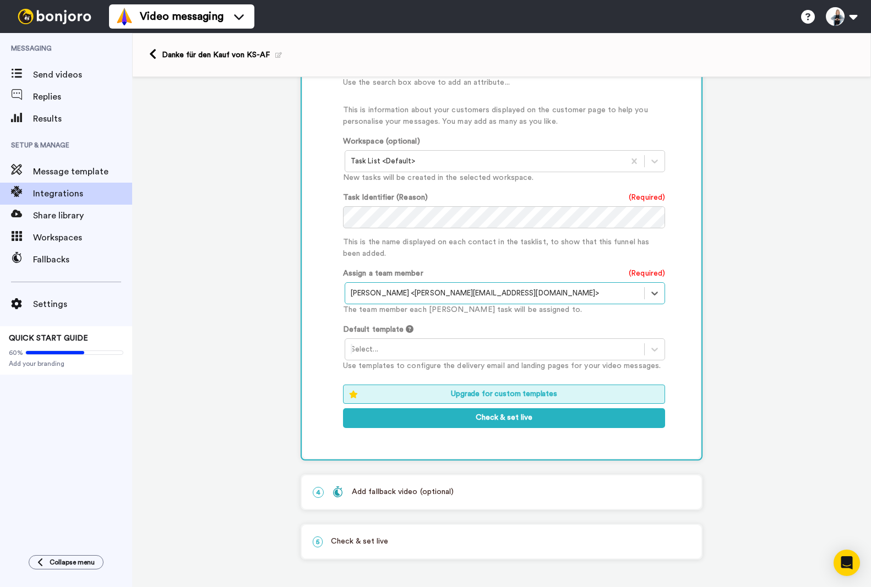
click at [374, 350] on div at bounding box center [495, 349] width 288 height 13
click at [382, 373] on div "Bonjoro branded template" at bounding box center [506, 373] width 322 height 20
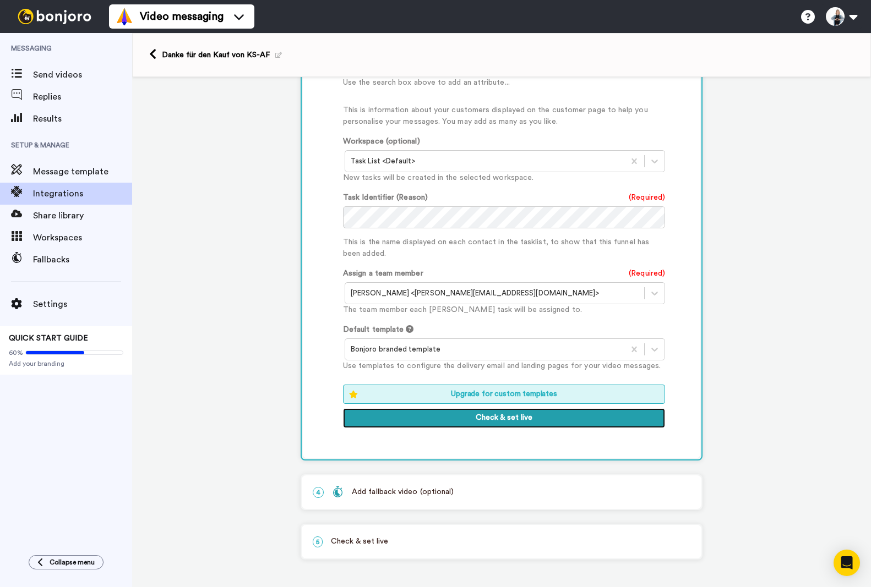
click at [511, 418] on button "Check & set live" at bounding box center [504, 418] width 322 height 20
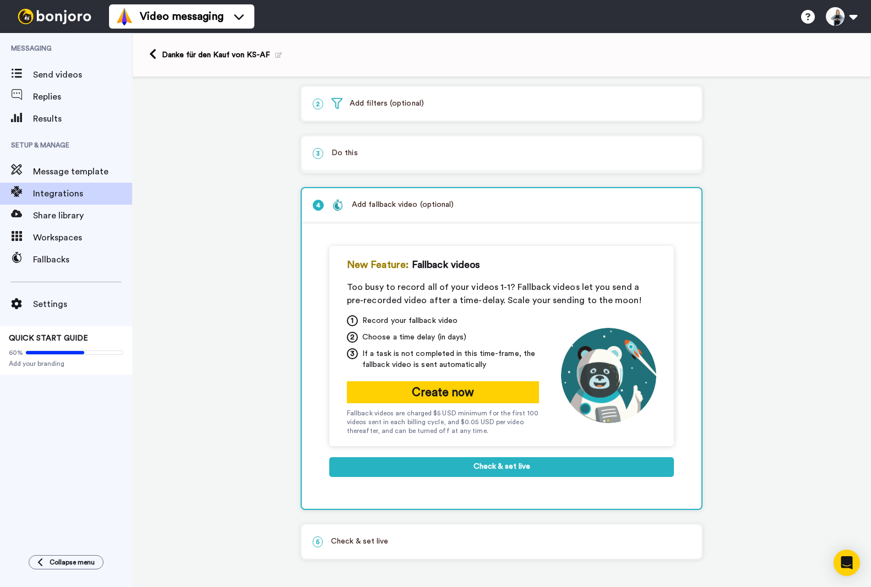
scroll to position [54, 0]
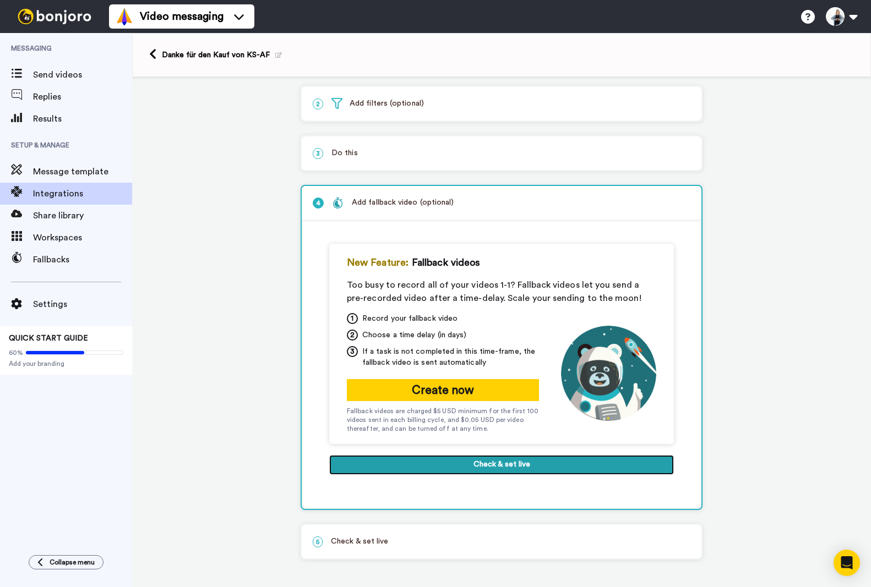
click at [500, 462] on button "Check & set live" at bounding box center [501, 465] width 345 height 20
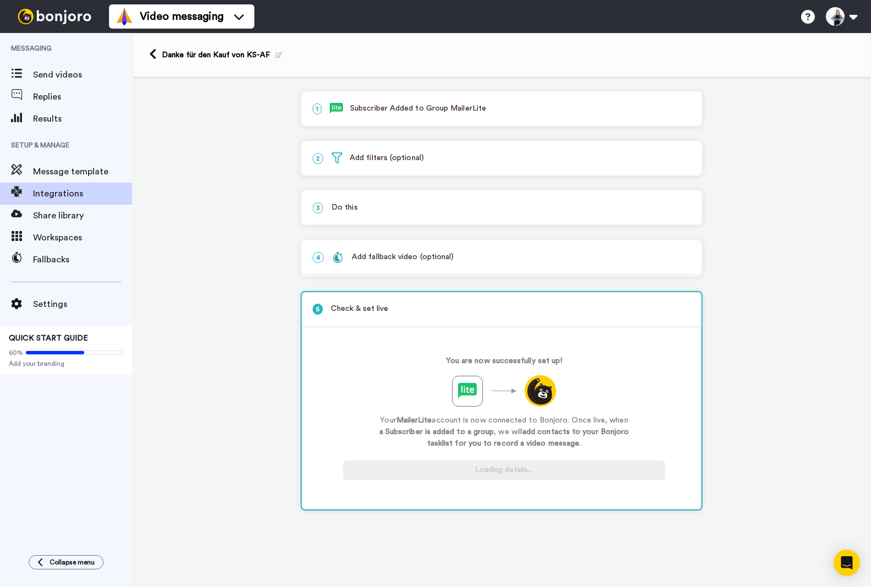
scroll to position [0, 0]
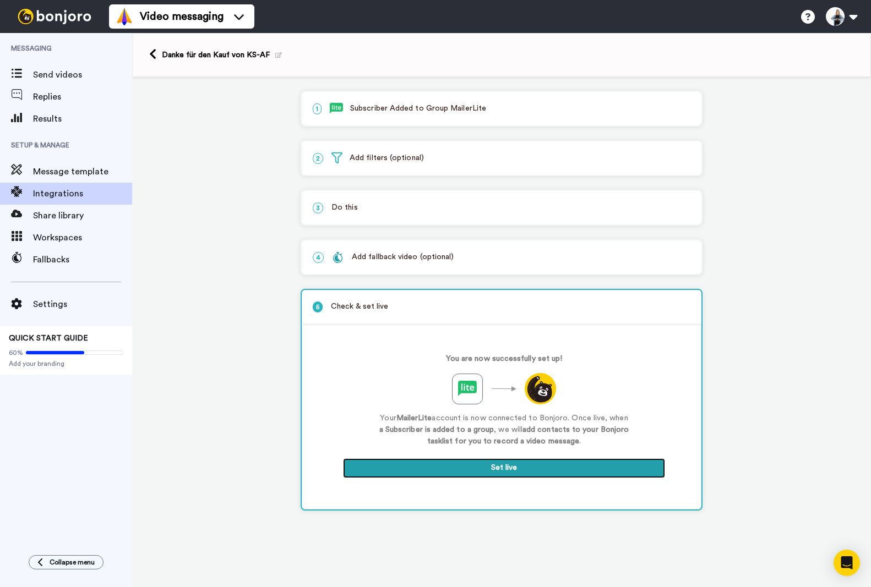
click at [500, 469] on button "Set live" at bounding box center [504, 469] width 322 height 20
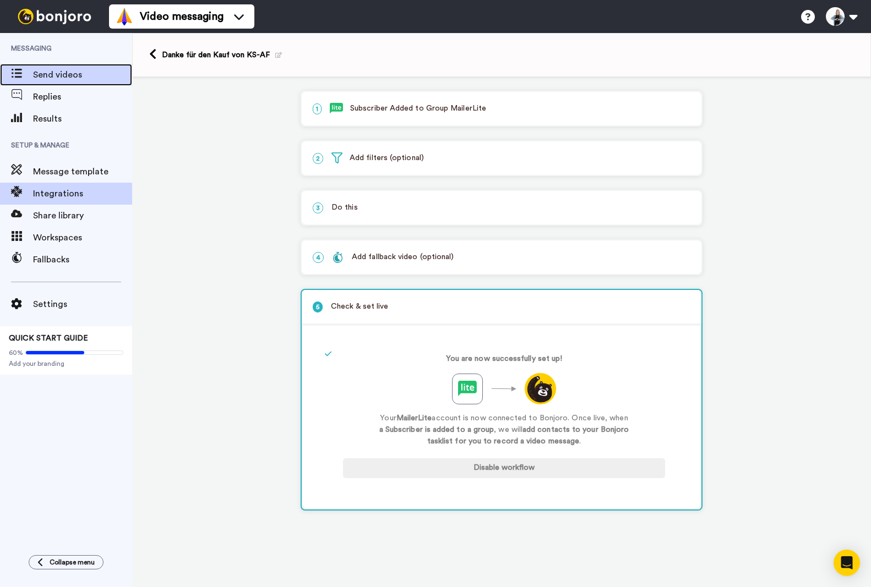
click at [45, 78] on span "Send videos" at bounding box center [82, 74] width 99 height 13
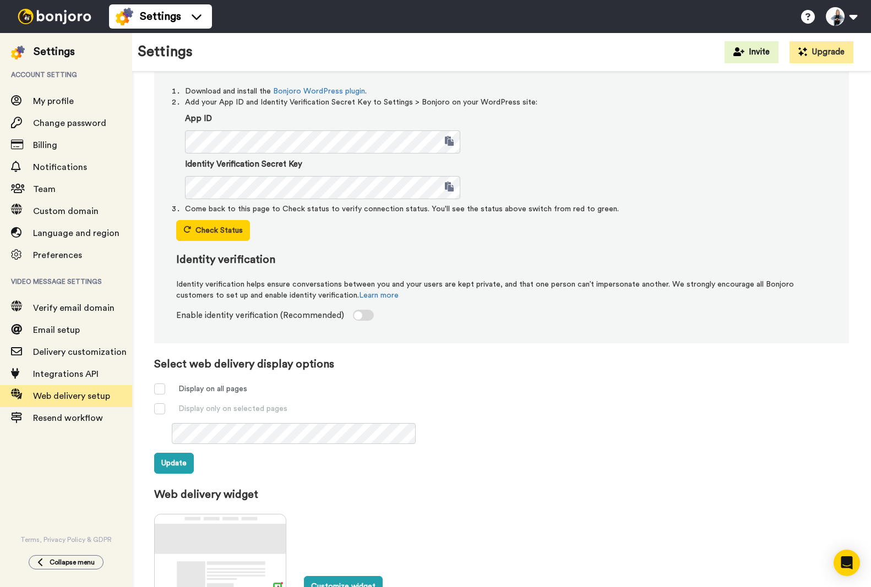
scroll to position [213, 0]
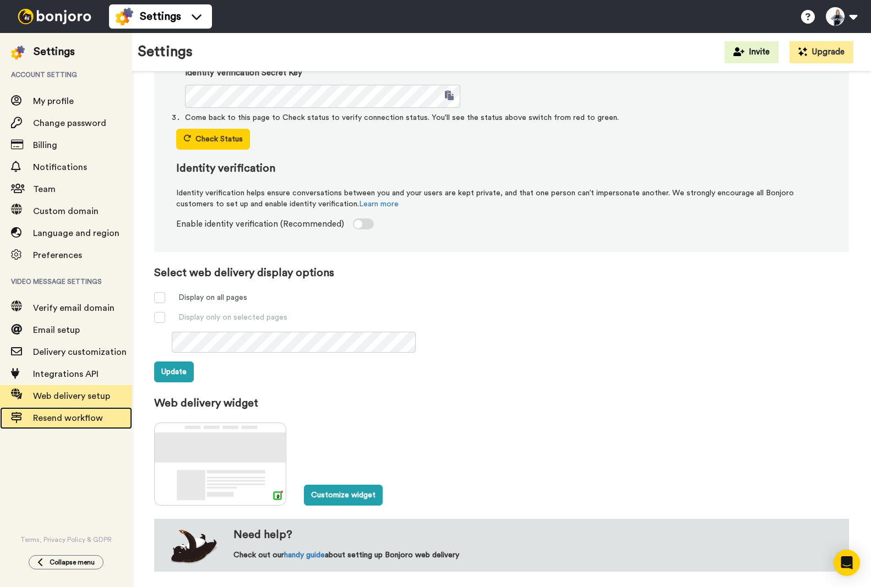
click at [69, 421] on span "Resend workflow" at bounding box center [68, 418] width 70 height 9
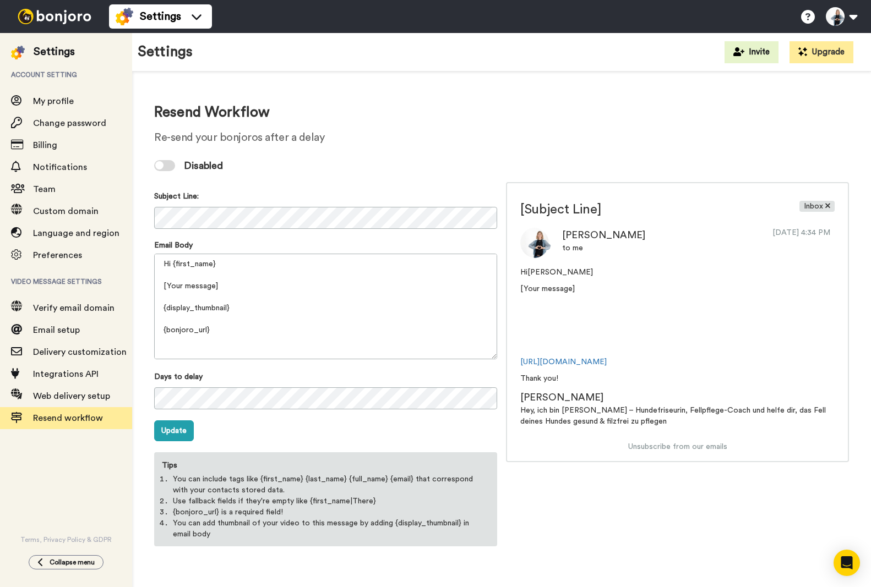
click at [167, 168] on div at bounding box center [164, 165] width 21 height 11
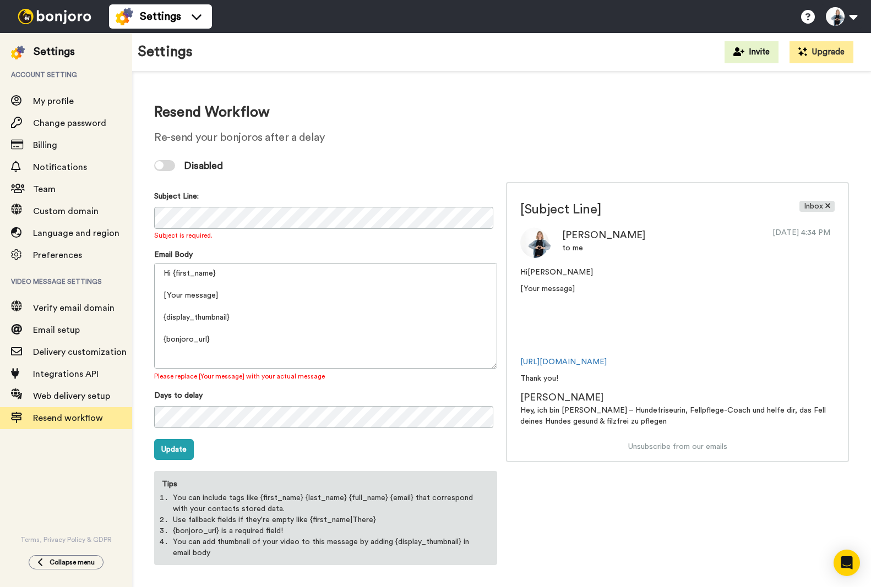
scroll to position [2, 0]
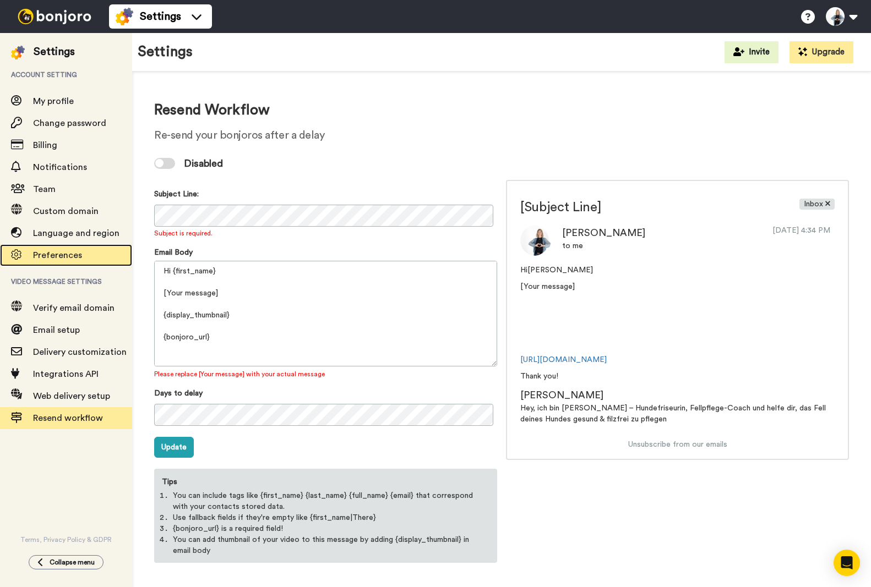
click at [34, 248] on div "Preferences" at bounding box center [66, 255] width 132 height 22
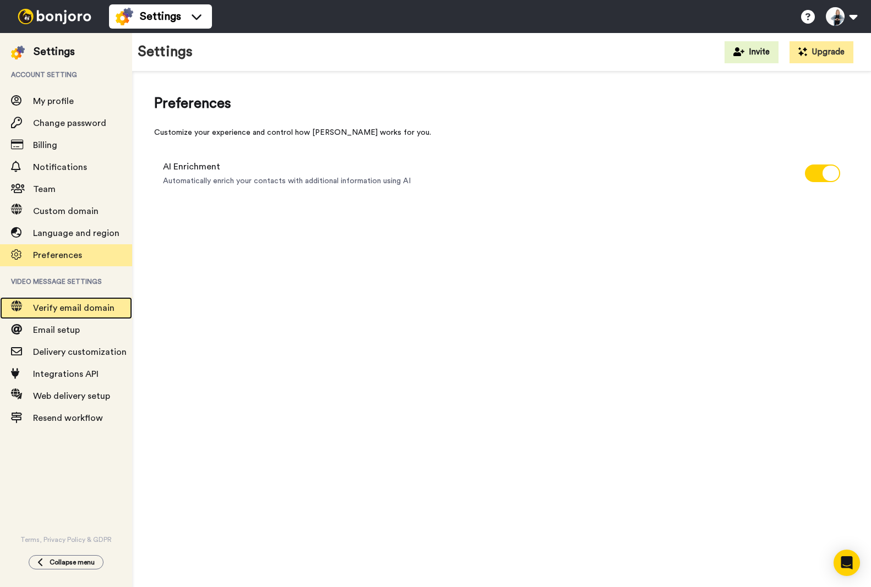
click at [76, 304] on span "Verify email domain" at bounding box center [73, 308] width 81 height 9
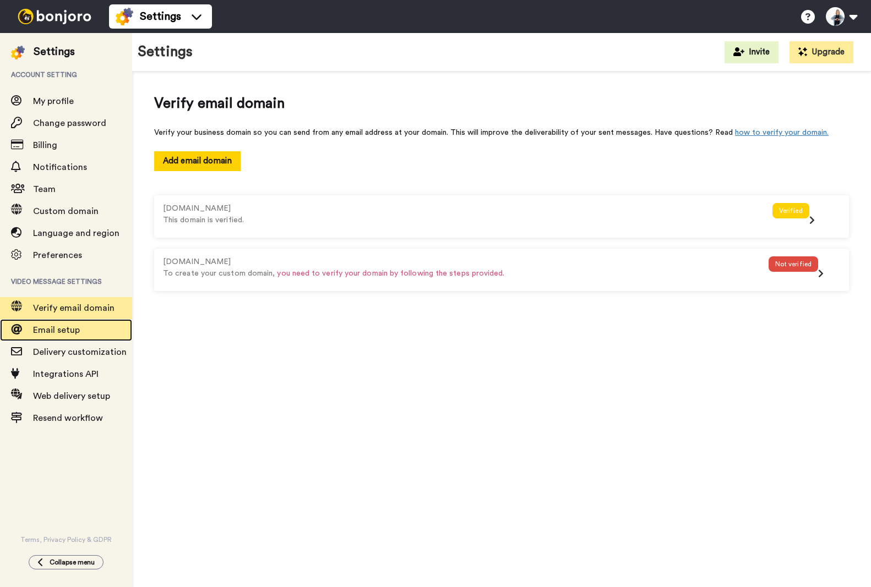
click at [46, 330] on span "Email setup" at bounding box center [56, 330] width 47 height 9
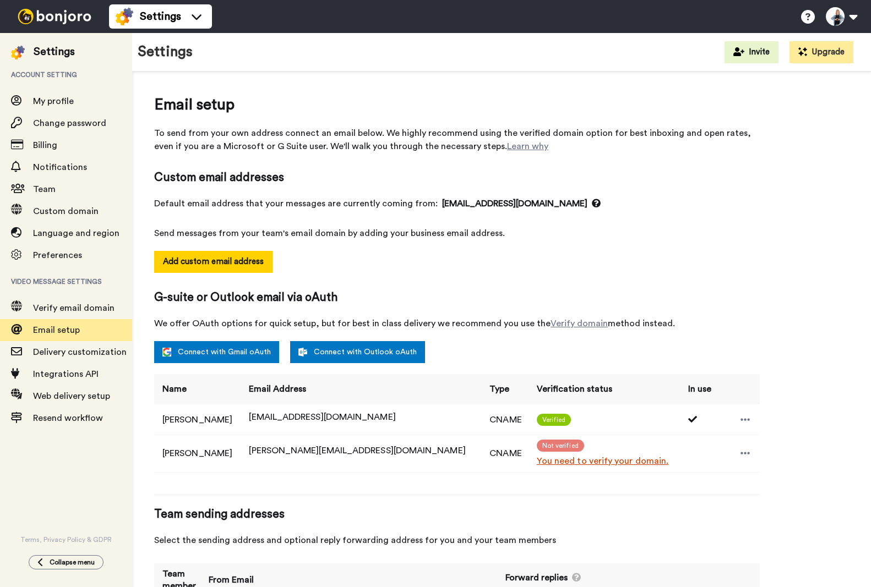
select select "164326"
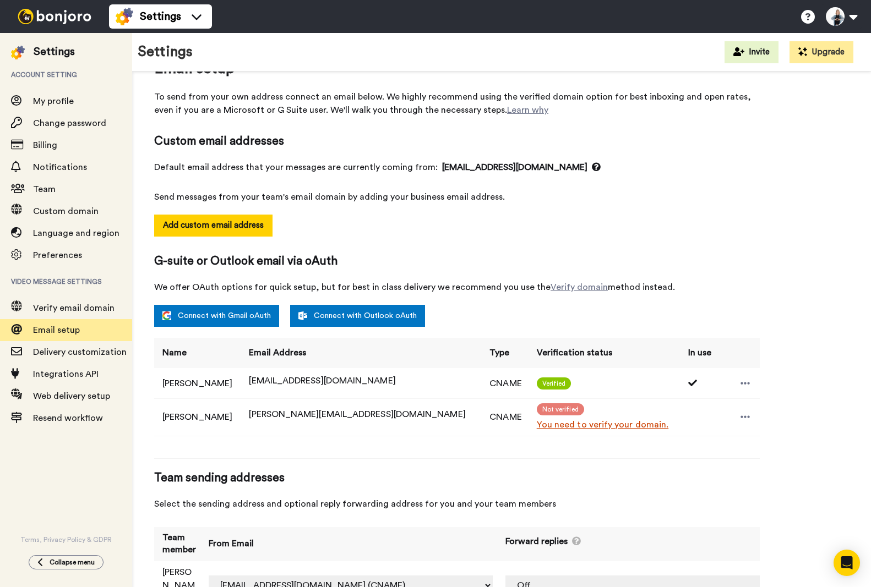
scroll to position [69, 0]
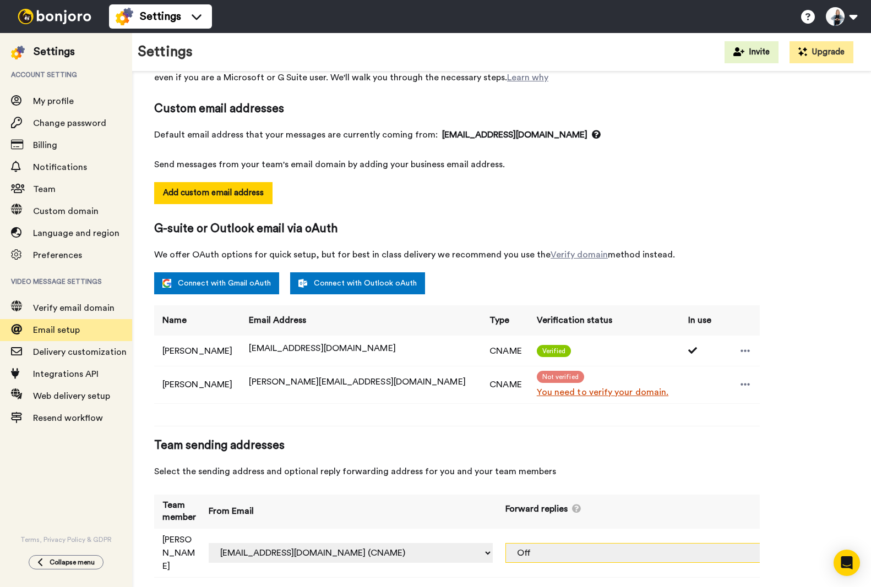
click at [752, 543] on select "Off [EMAIL_ADDRESS][DOMAIN_NAME] (CNAME) [PERSON_NAME][EMAIL_ADDRESS][DOMAIN_NA…" at bounding box center [647, 553] width 284 height 20
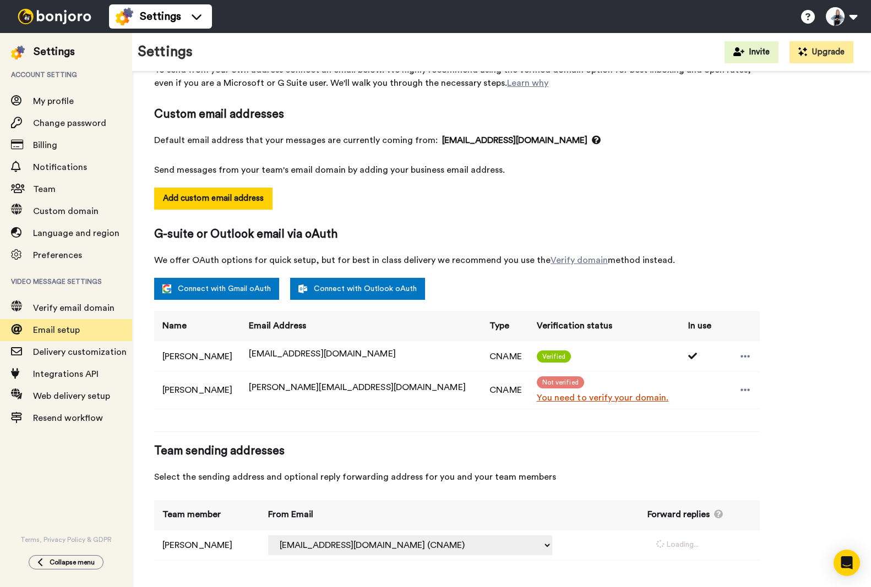
select select "164326"
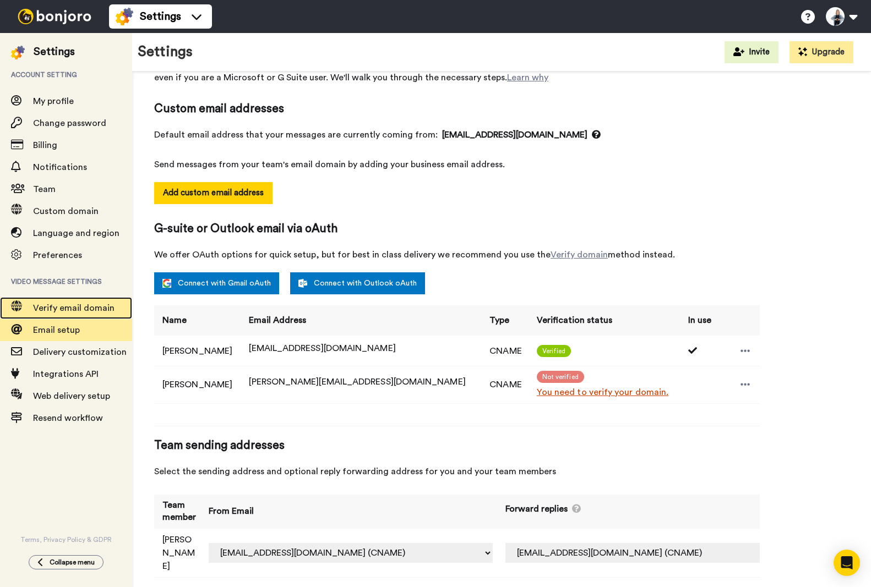
click at [44, 313] on span "Verify email domain" at bounding box center [82, 308] width 99 height 13
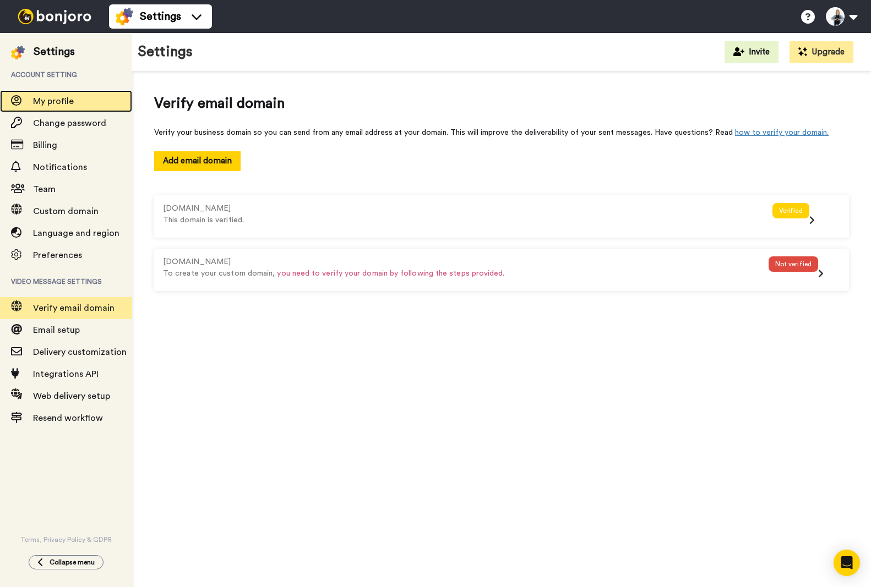
click at [49, 105] on span "My profile" at bounding box center [53, 101] width 41 height 9
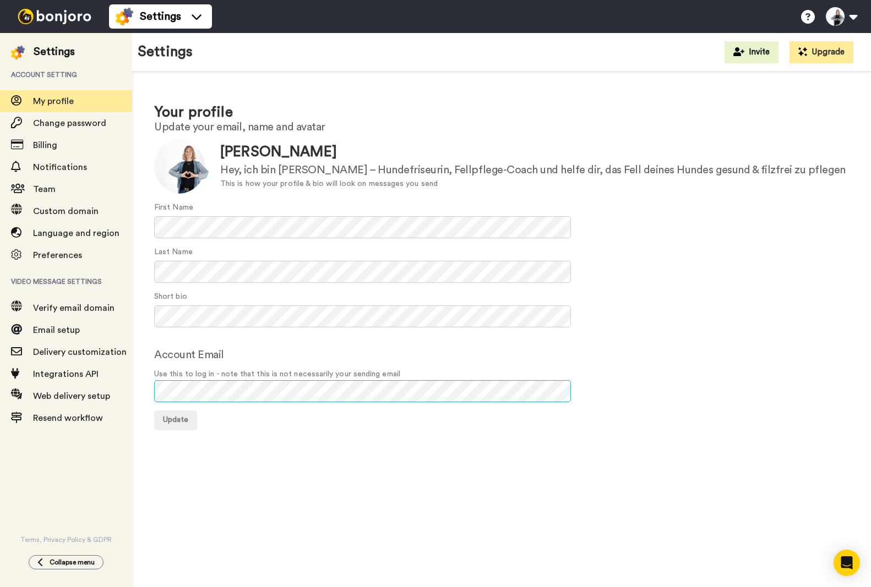
click at [136, 384] on div "Your profile Update your email, name and avatar Update [PERSON_NAME] Hey, ich b…" at bounding box center [501, 266] width 739 height 389
click at [409, 475] on div "Your profile Update your email, name and avatar Update [PERSON_NAME] Hey, ich b…" at bounding box center [501, 333] width 739 height 522
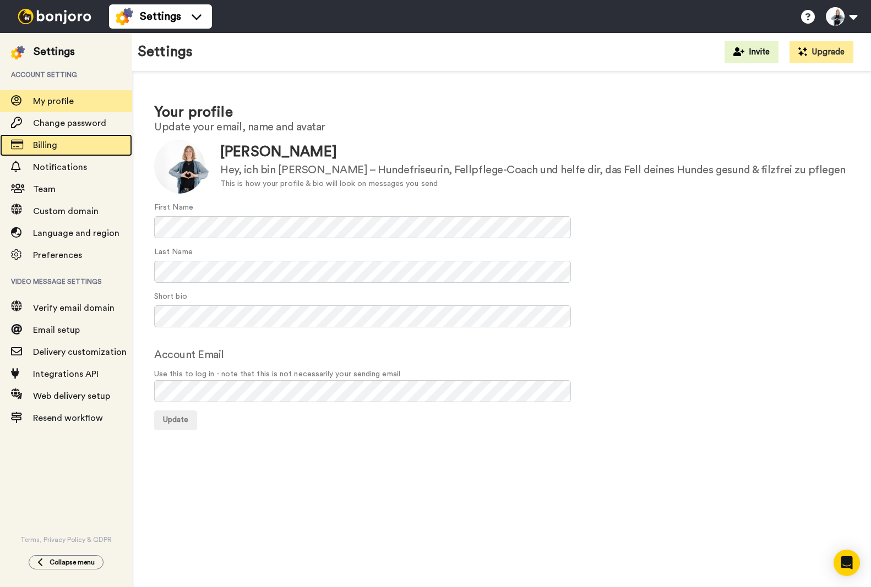
click at [46, 143] on span "Billing" at bounding box center [45, 145] width 24 height 9
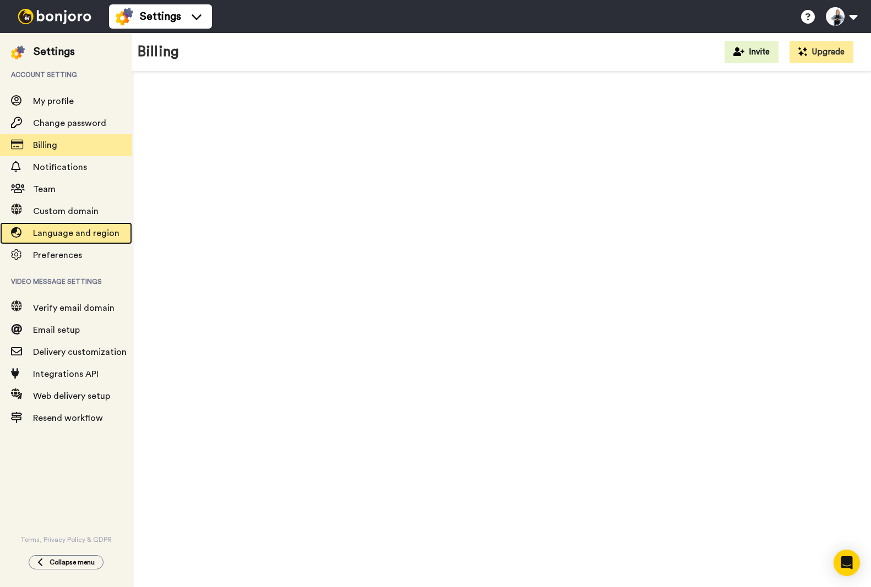
click at [55, 231] on span "Language and region" at bounding box center [76, 233] width 86 height 9
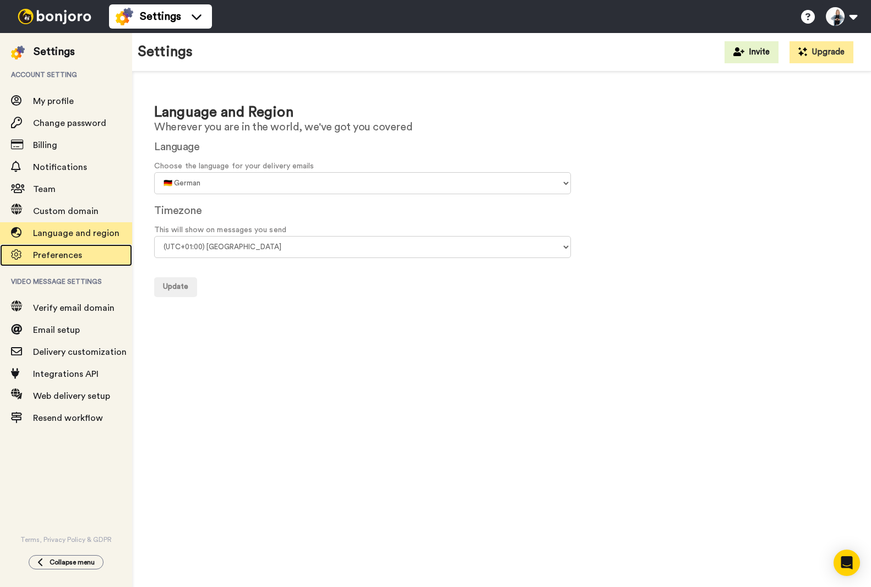
click at [56, 256] on span "Preferences" at bounding box center [57, 255] width 49 height 9
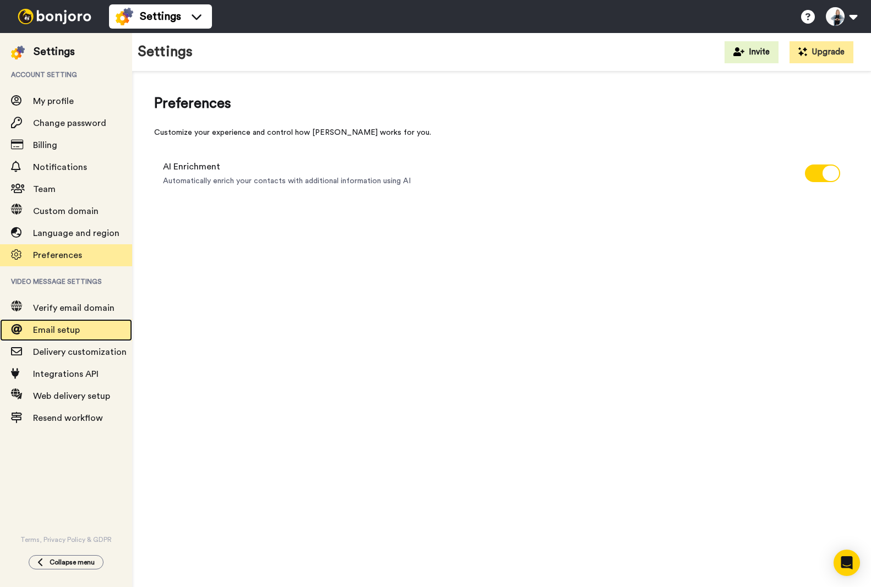
click at [56, 331] on span "Email setup" at bounding box center [56, 330] width 47 height 9
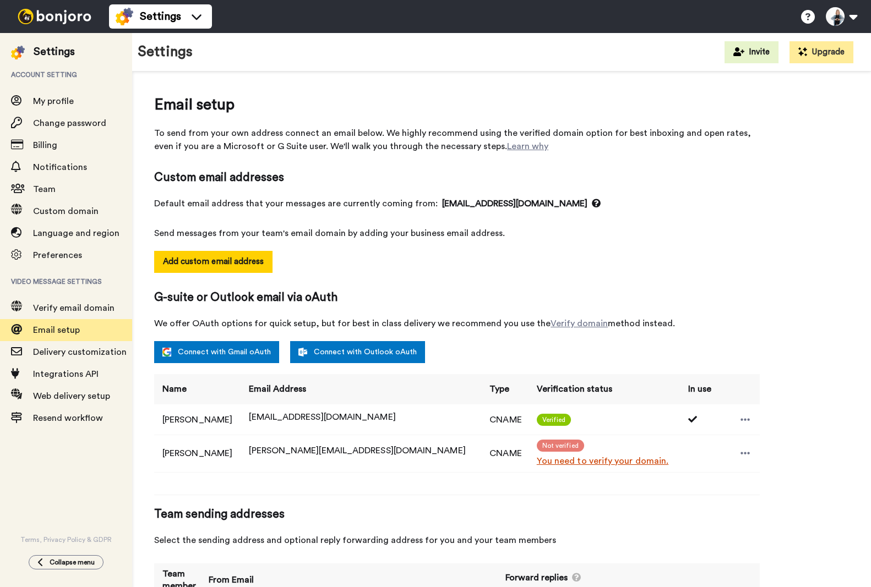
select select "164326"
click at [740, 418] on icon at bounding box center [745, 419] width 10 height 11
click at [51, 255] on span "Preferences" at bounding box center [57, 255] width 49 height 9
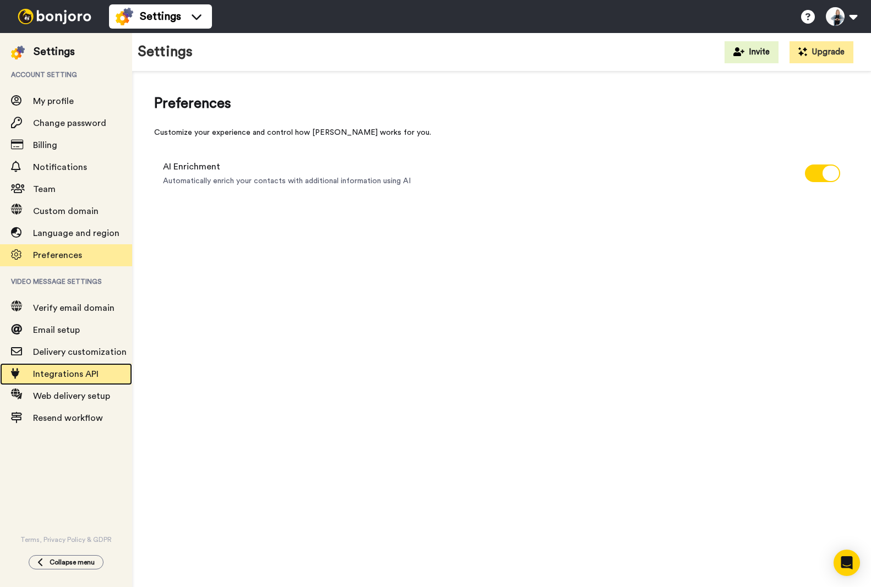
click at [70, 373] on span "Integrations API" at bounding box center [66, 374] width 66 height 9
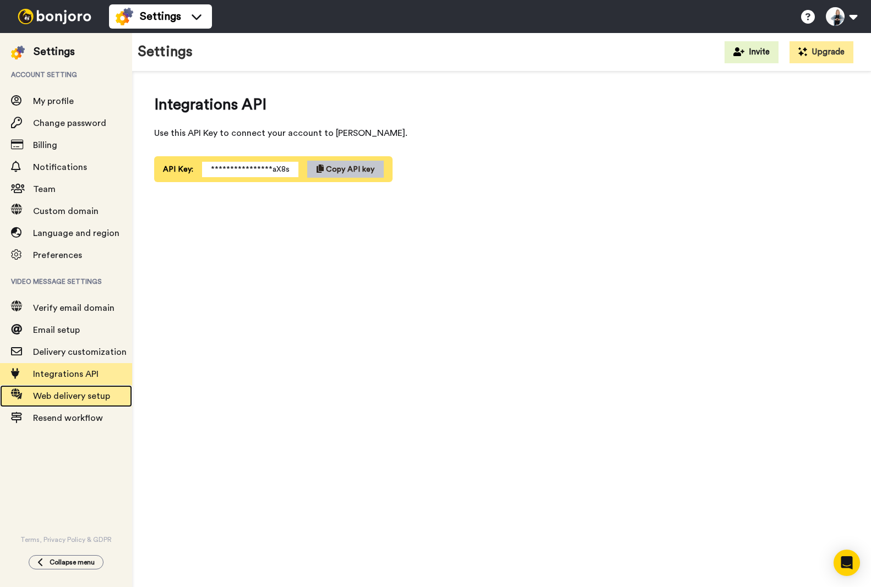
click at [62, 390] on span "Web delivery setup" at bounding box center [82, 396] width 99 height 13
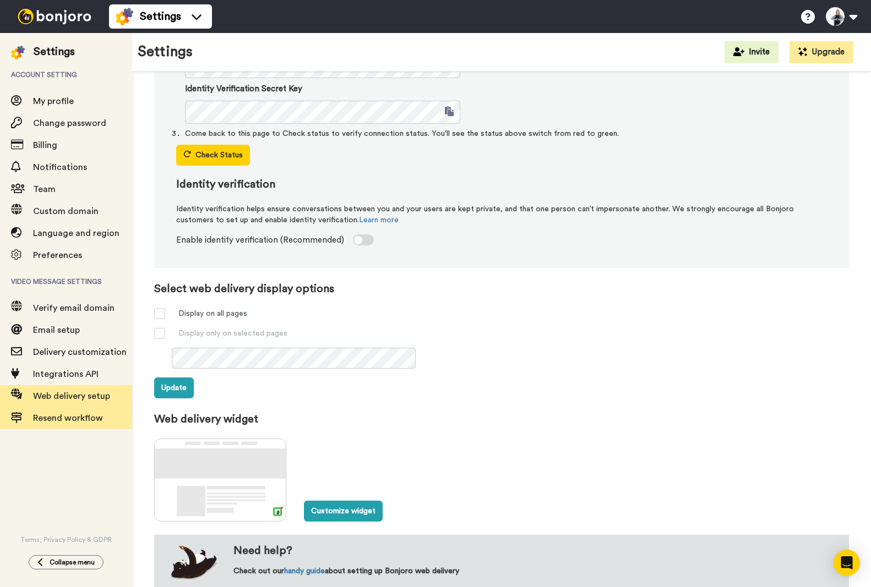
scroll to position [213, 0]
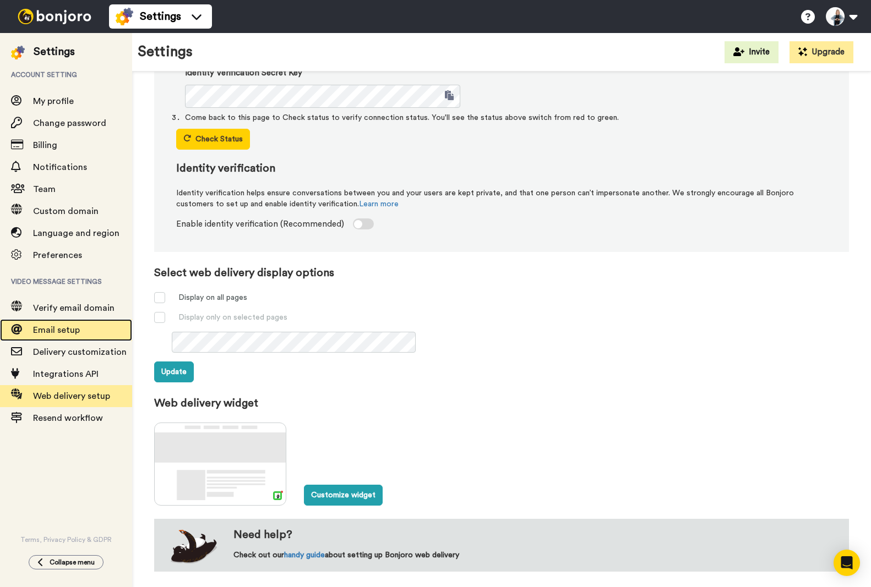
click at [56, 329] on span "Email setup" at bounding box center [56, 330] width 47 height 9
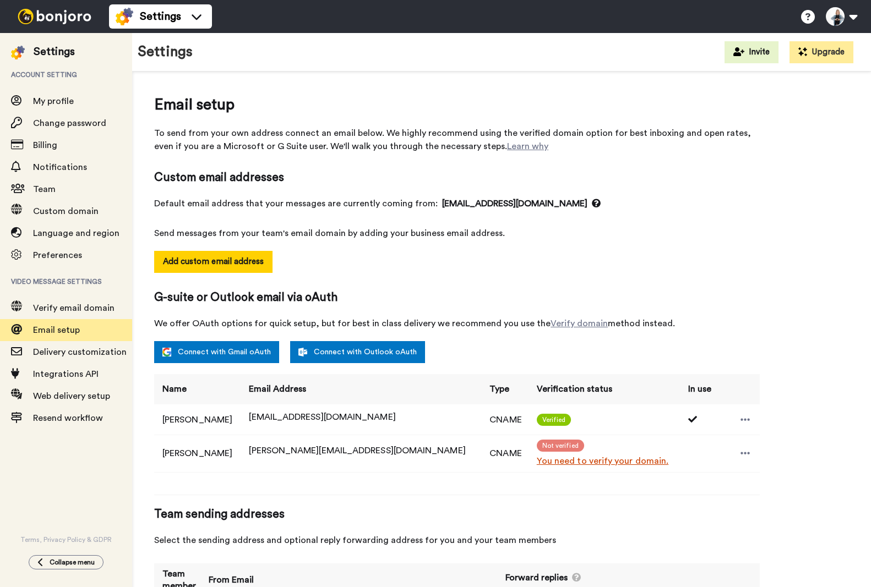
select select "164326"
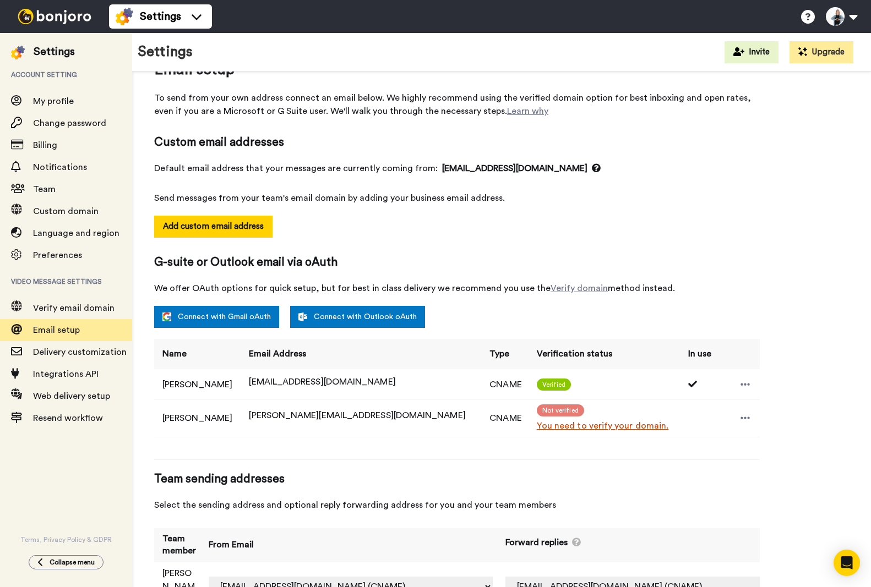
scroll to position [69, 0]
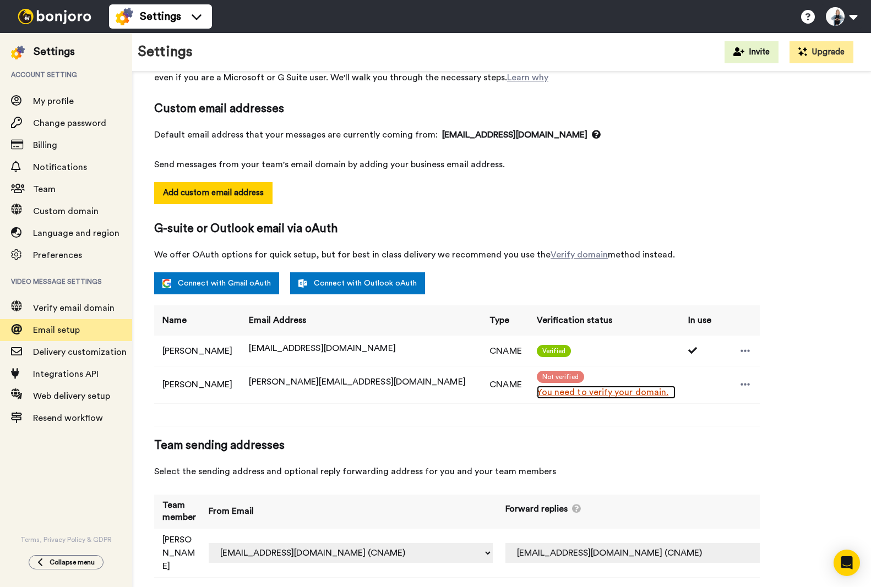
click at [607, 391] on link "You need to verify your domain." at bounding box center [606, 392] width 139 height 13
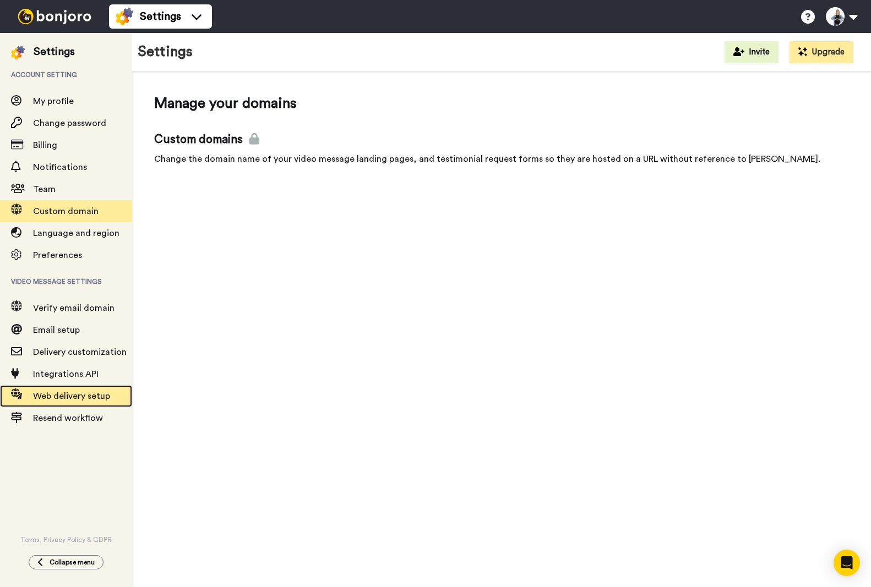
click at [60, 395] on span "Web delivery setup" at bounding box center [71, 396] width 77 height 9
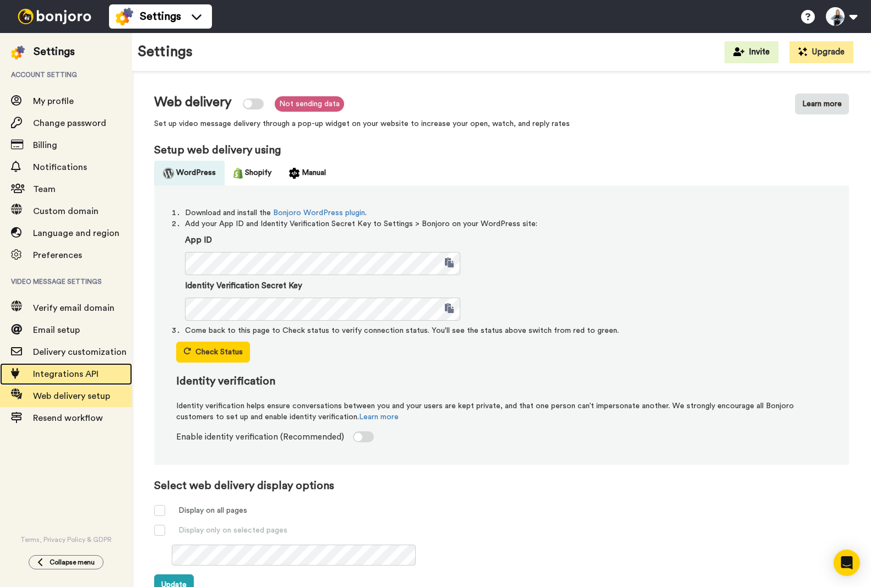
click at [81, 372] on span "Integrations API" at bounding box center [66, 374] width 66 height 9
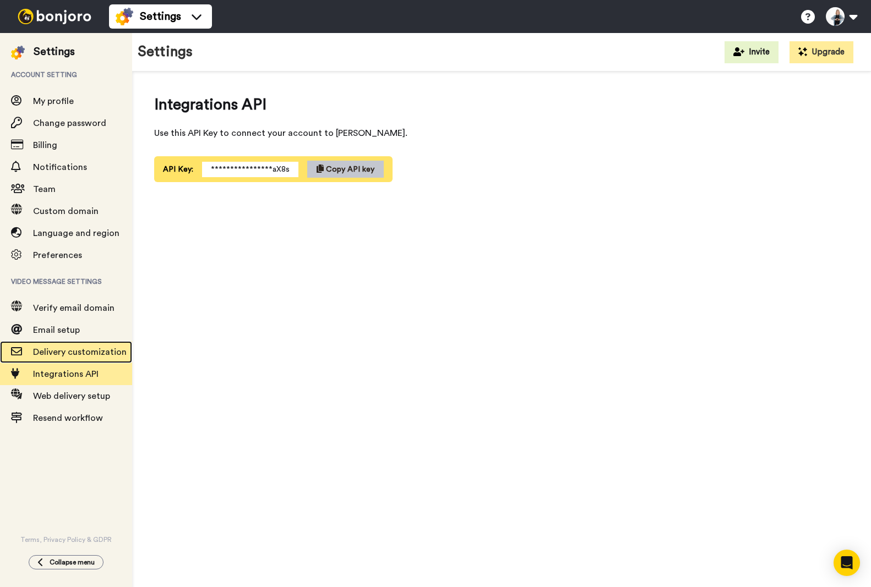
click at [66, 347] on span "Delivery customization" at bounding box center [82, 352] width 99 height 13
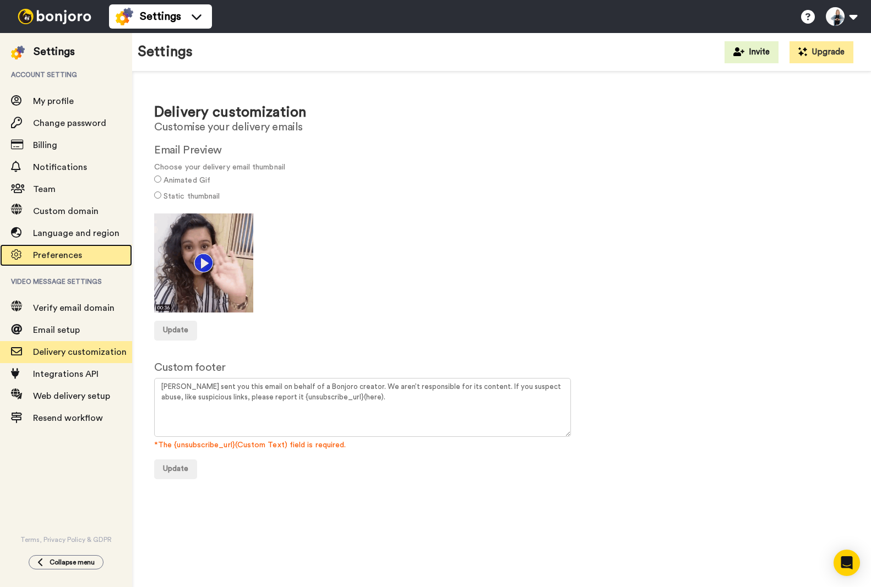
click at [52, 259] on span "Preferences" at bounding box center [57, 255] width 49 height 9
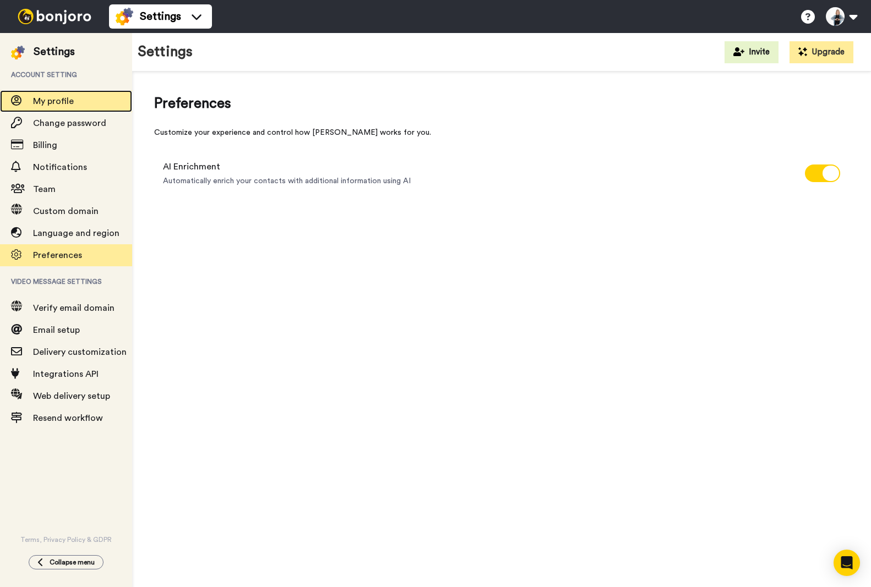
click at [52, 101] on span "My profile" at bounding box center [53, 101] width 41 height 9
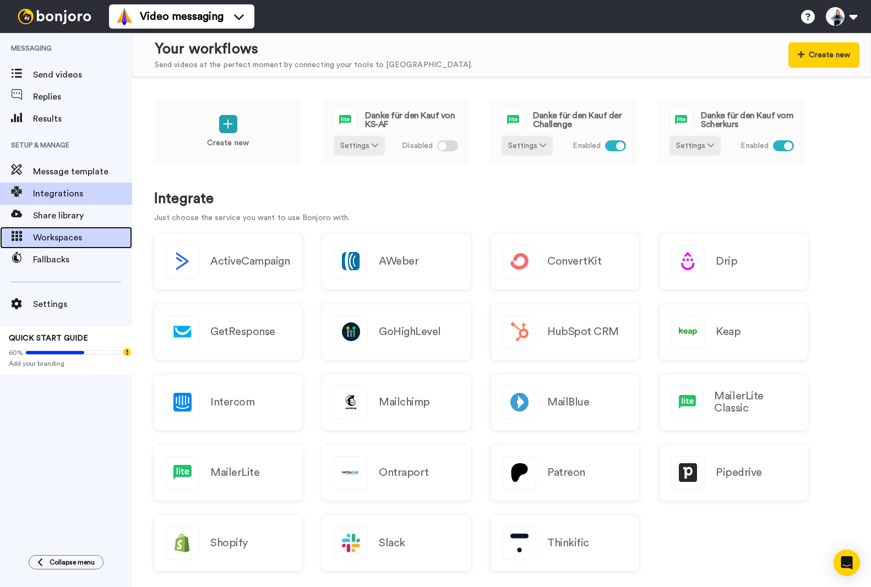
click at [55, 238] on span "Workspaces" at bounding box center [82, 237] width 99 height 13
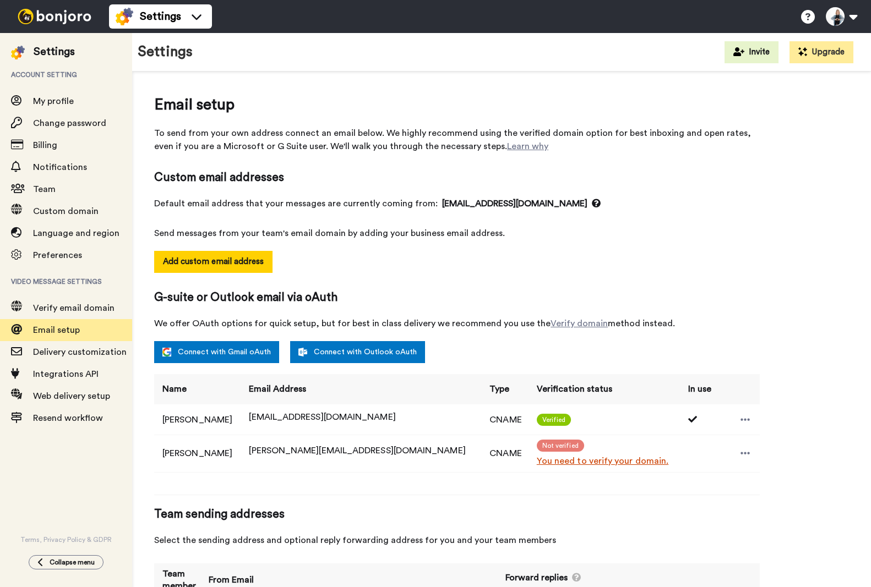
select select "164326"
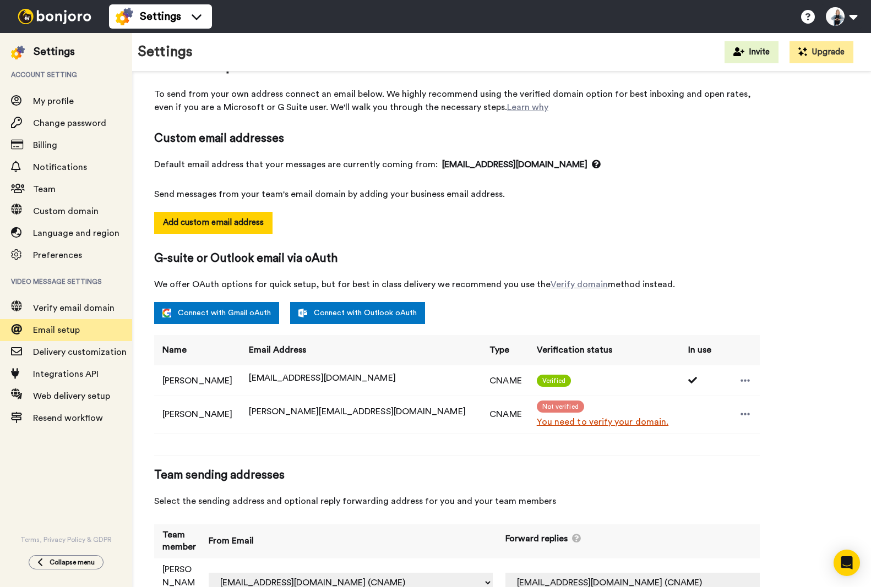
scroll to position [69, 0]
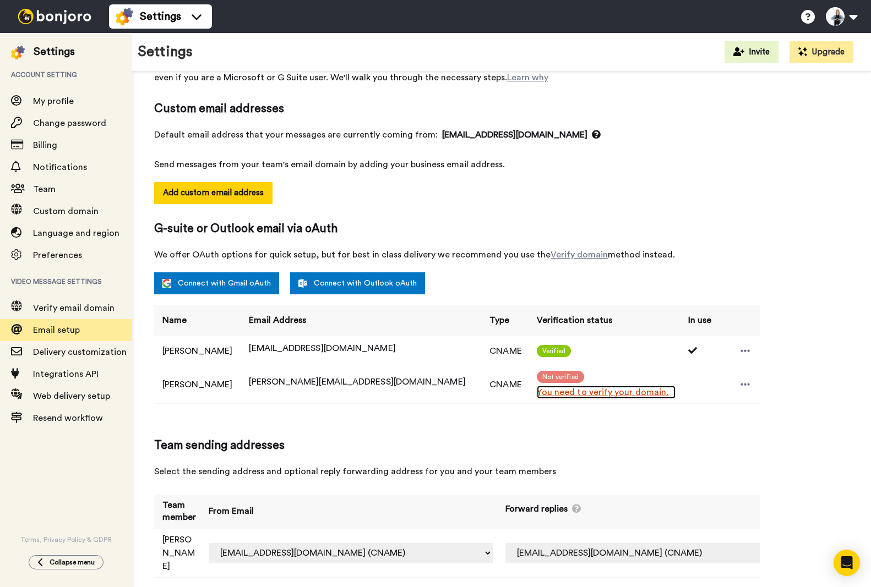
click at [577, 394] on link "You need to verify your domain." at bounding box center [606, 392] width 139 height 13
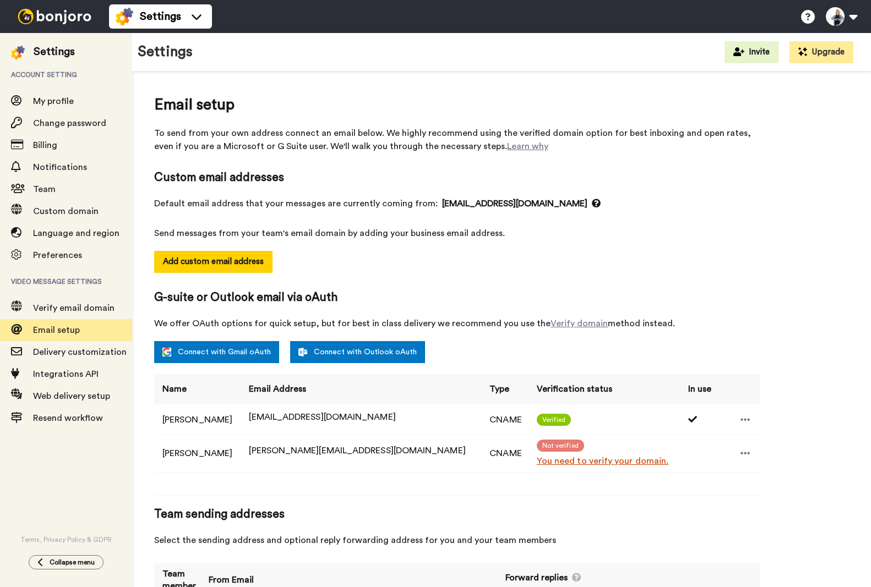
select select "164326"
click at [31, 376] on span at bounding box center [16, 374] width 33 height 11
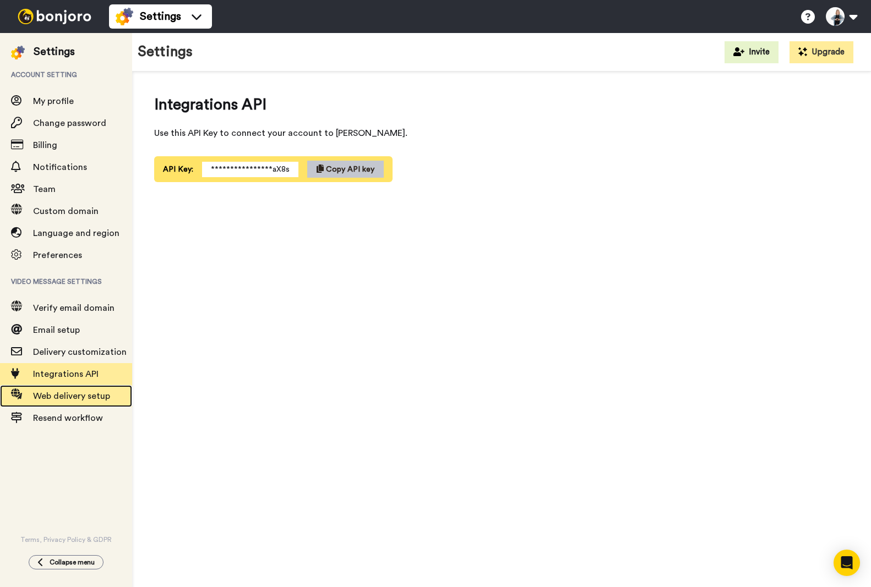
click at [80, 397] on span "Web delivery setup" at bounding box center [71, 396] width 77 height 9
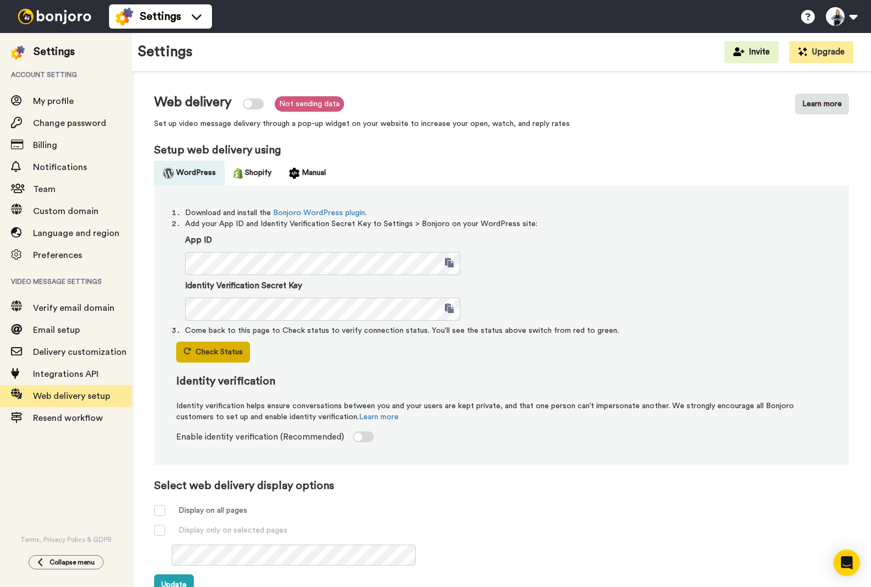
click at [237, 352] on button "Check Status" at bounding box center [213, 352] width 74 height 21
click at [357, 437] on div at bounding box center [363, 437] width 21 height 11
click at [227, 347] on button "Check Status" at bounding box center [213, 352] width 74 height 21
click at [299, 180] on button "Manual" at bounding box center [307, 173] width 54 height 25
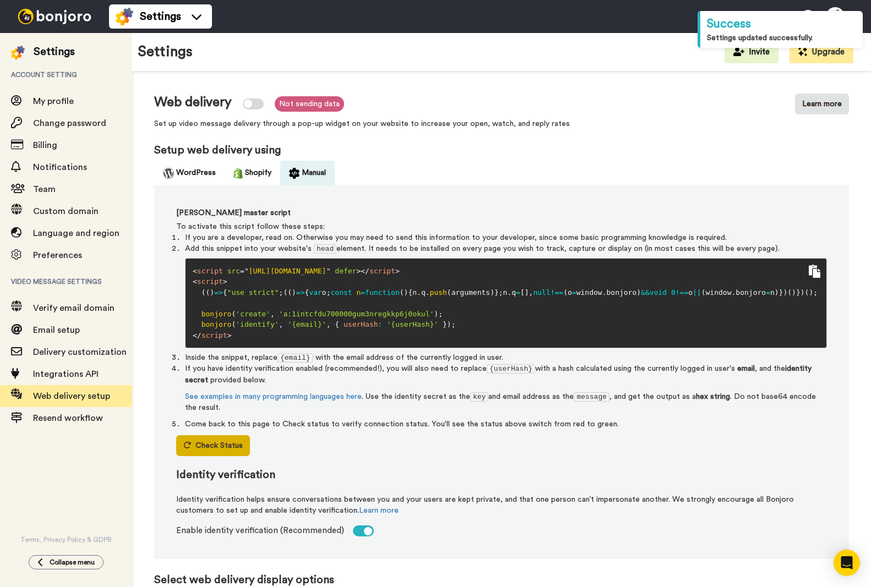
click at [209, 446] on button "Check Status" at bounding box center [213, 445] width 74 height 21
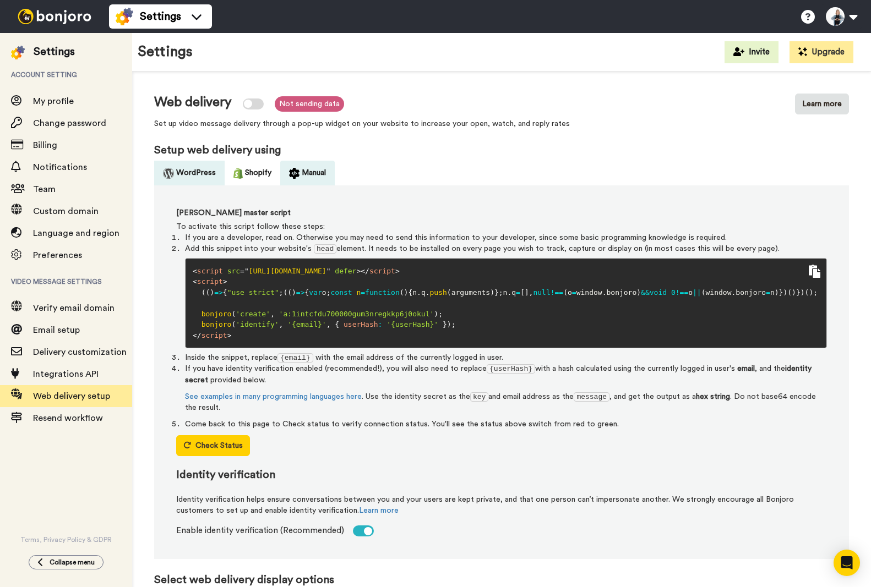
click at [197, 176] on button "WordPress" at bounding box center [189, 173] width 70 height 25
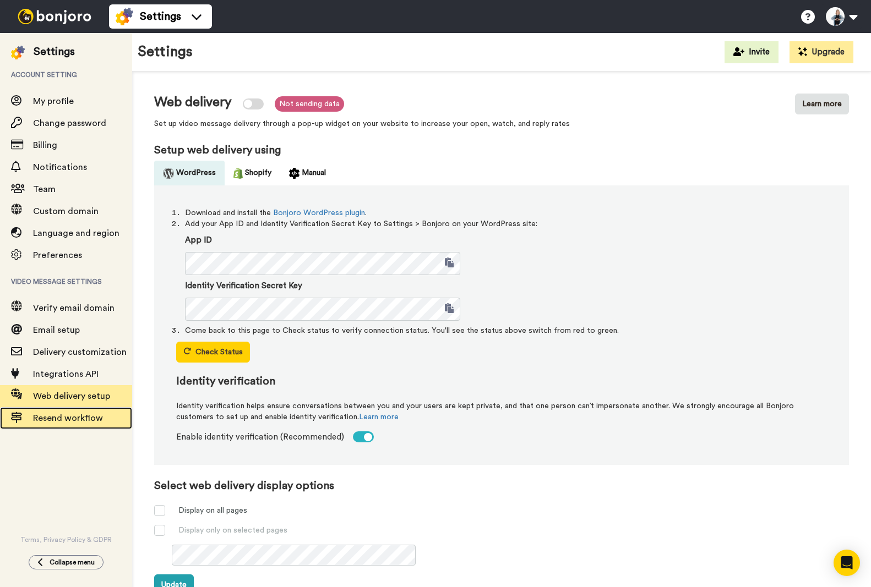
click at [42, 420] on span "Resend workflow" at bounding box center [68, 418] width 70 height 9
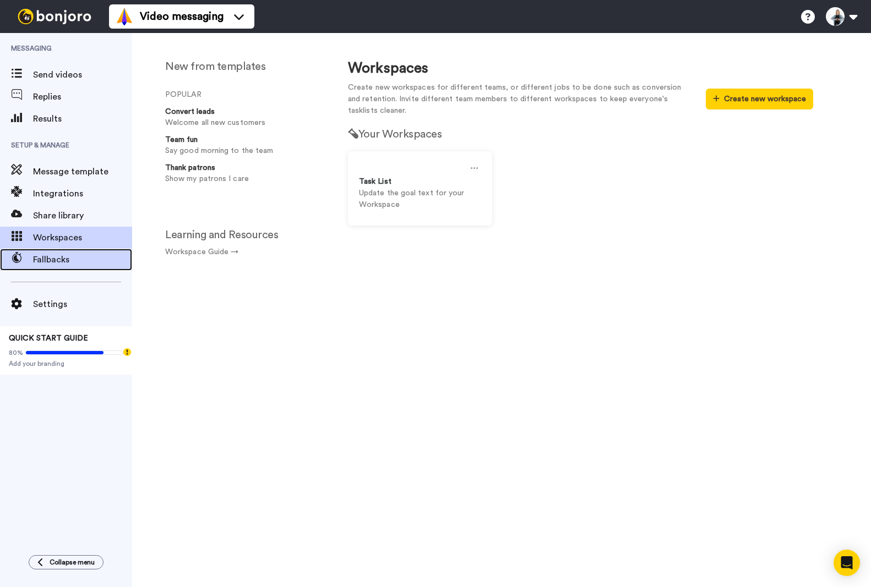
click at [54, 259] on span "Fallbacks" at bounding box center [82, 259] width 99 height 13
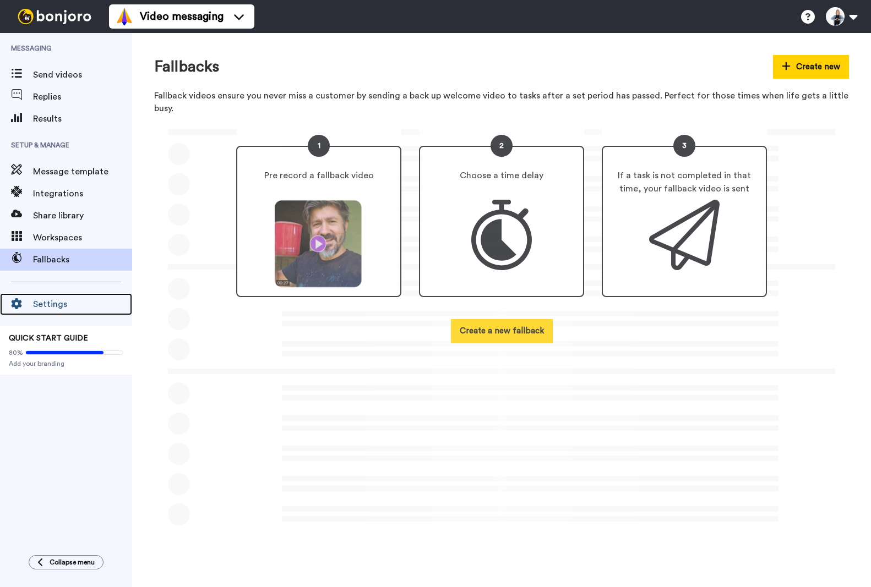
click at [52, 303] on span "Settings" at bounding box center [82, 304] width 99 height 13
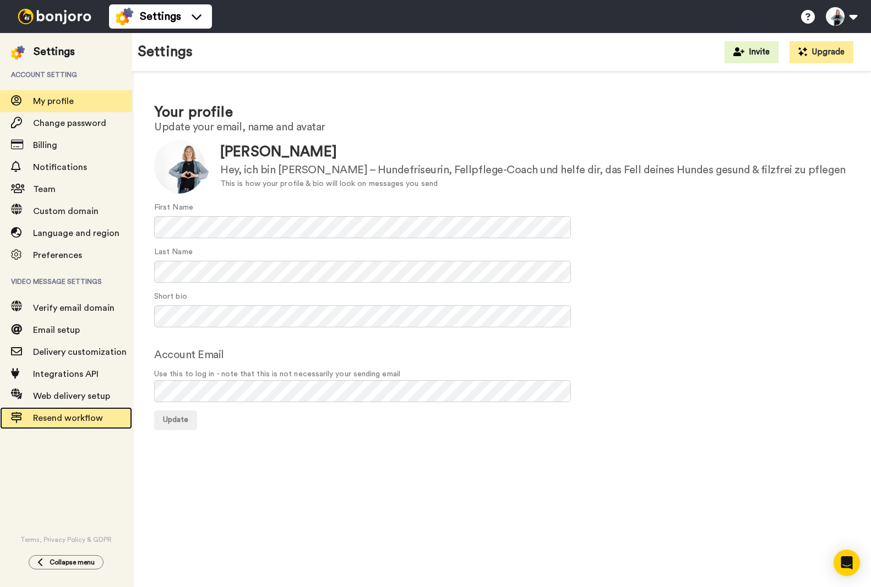
click at [80, 421] on span "Resend workflow" at bounding box center [68, 418] width 70 height 9
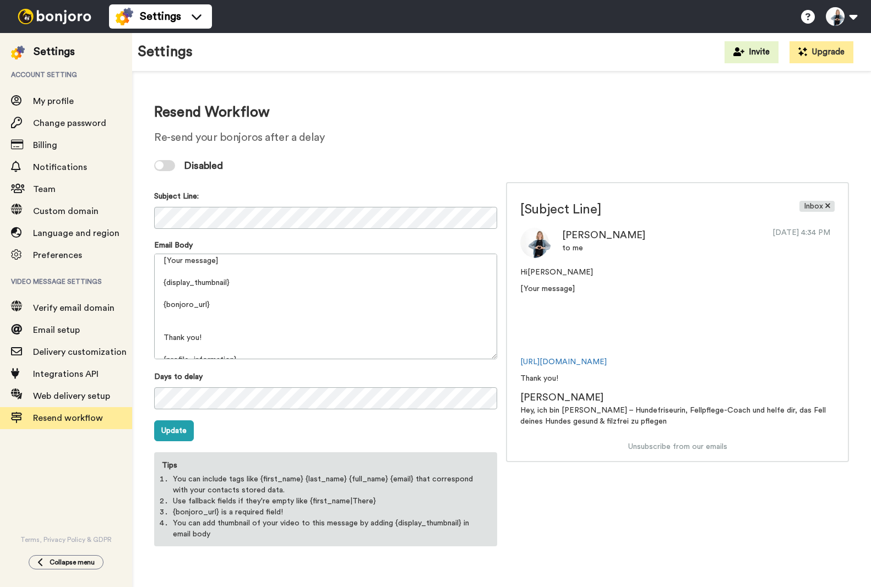
scroll to position [36, 0]
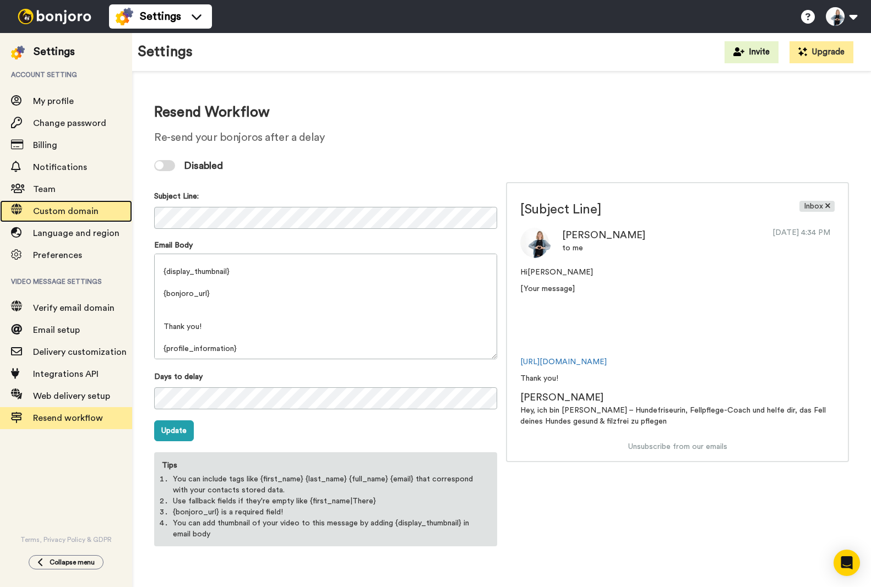
click at [60, 214] on span "Custom domain" at bounding box center [66, 211] width 66 height 9
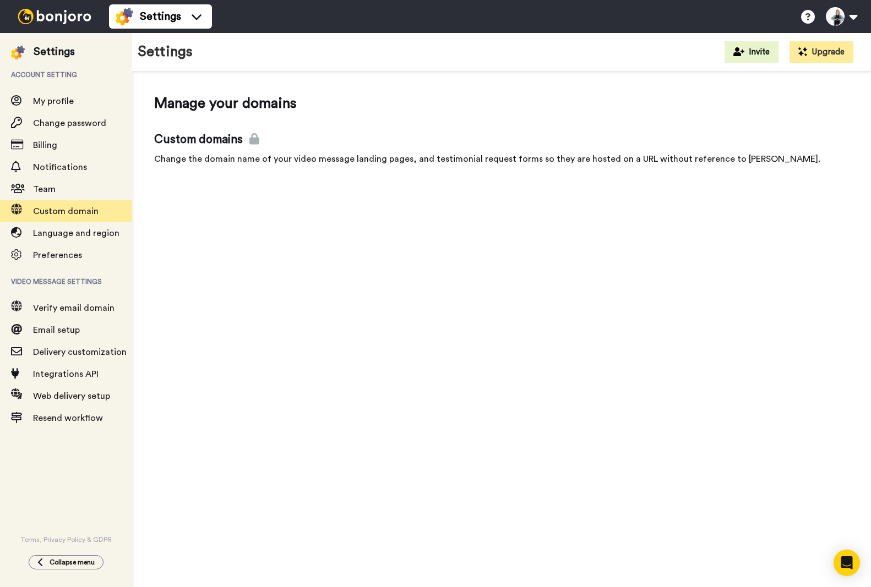
click at [258, 134] on icon at bounding box center [254, 139] width 10 height 12
click at [100, 234] on span "Language and region" at bounding box center [76, 233] width 86 height 9
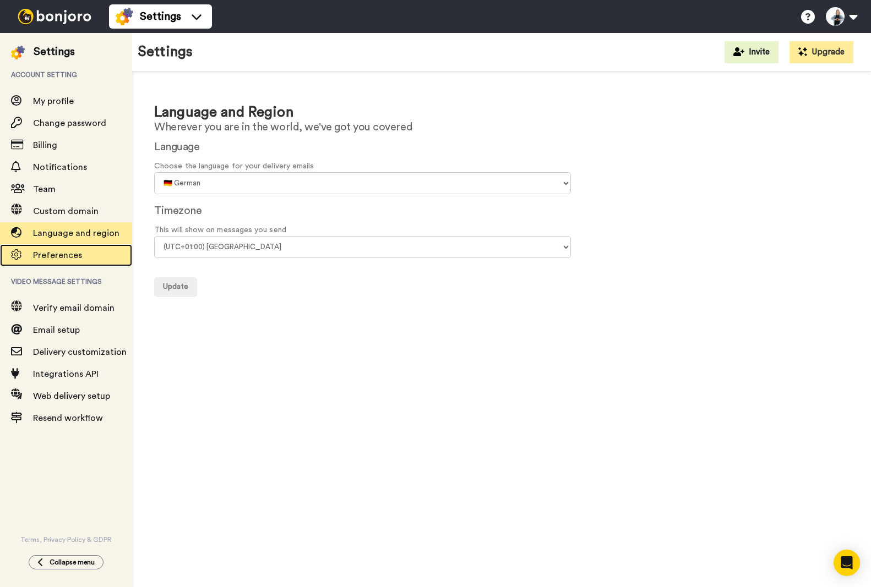
click at [67, 256] on span "Preferences" at bounding box center [57, 255] width 49 height 9
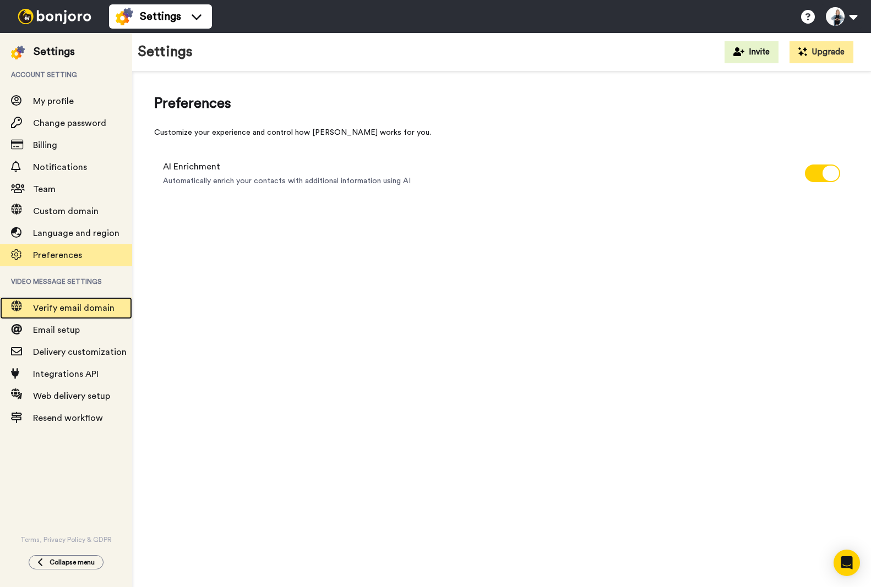
click at [74, 307] on span "Verify email domain" at bounding box center [73, 308] width 81 height 9
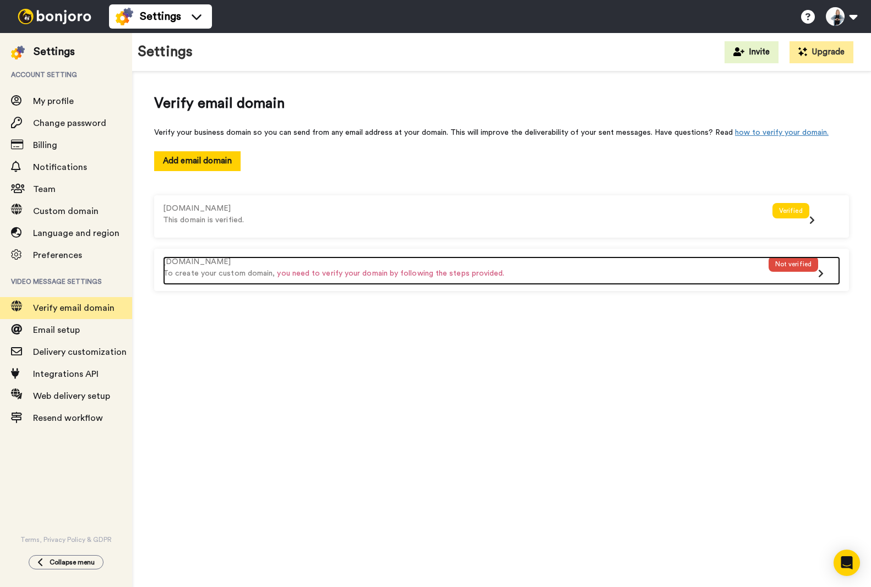
click at [210, 264] on div "[DOMAIN_NAME]" at bounding box center [465, 262] width 605 height 12
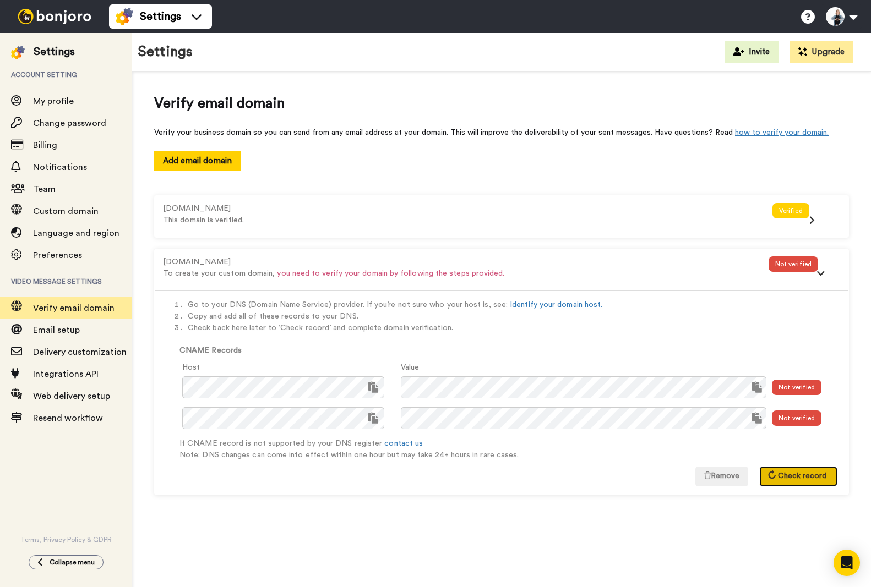
click at [811, 481] on button "Check record" at bounding box center [798, 477] width 78 height 20
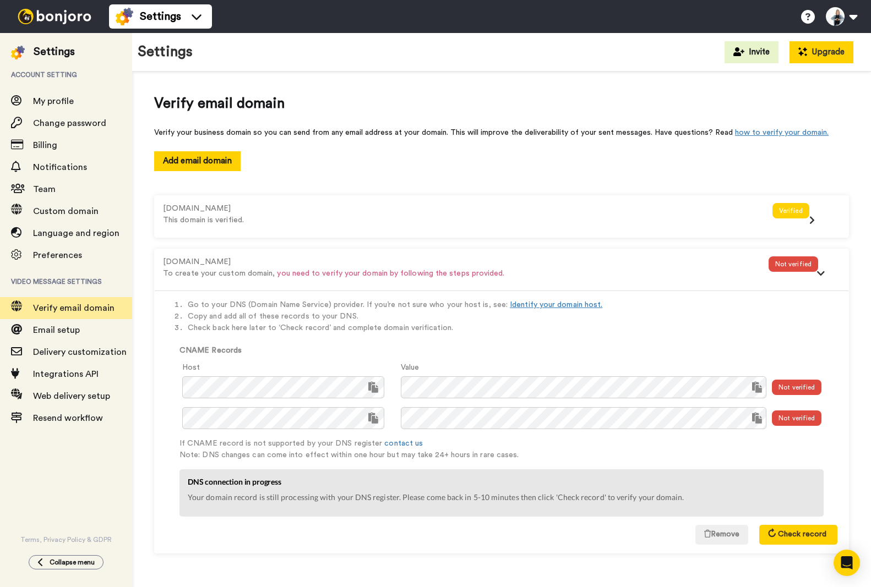
click at [833, 50] on button "Upgrade" at bounding box center [821, 52] width 64 height 22
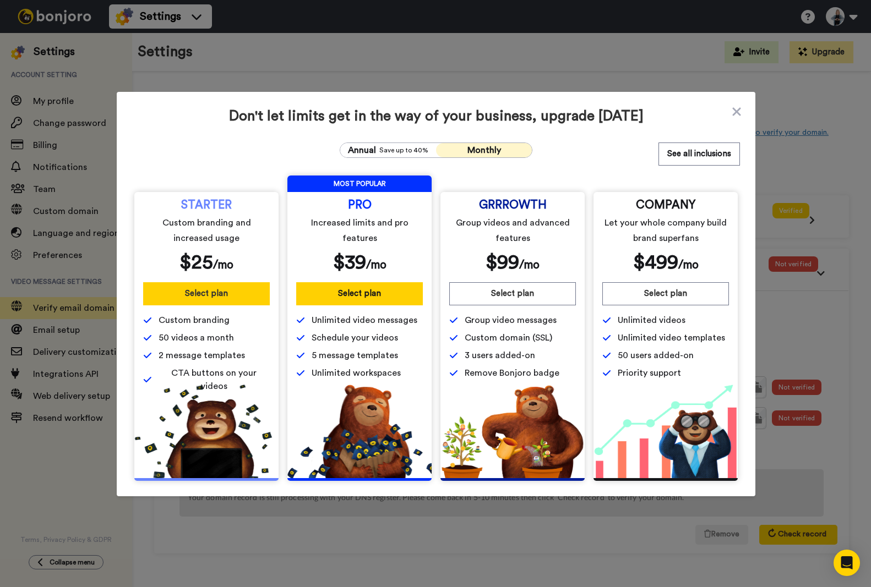
click at [217, 297] on button "Select plan" at bounding box center [206, 293] width 127 height 23
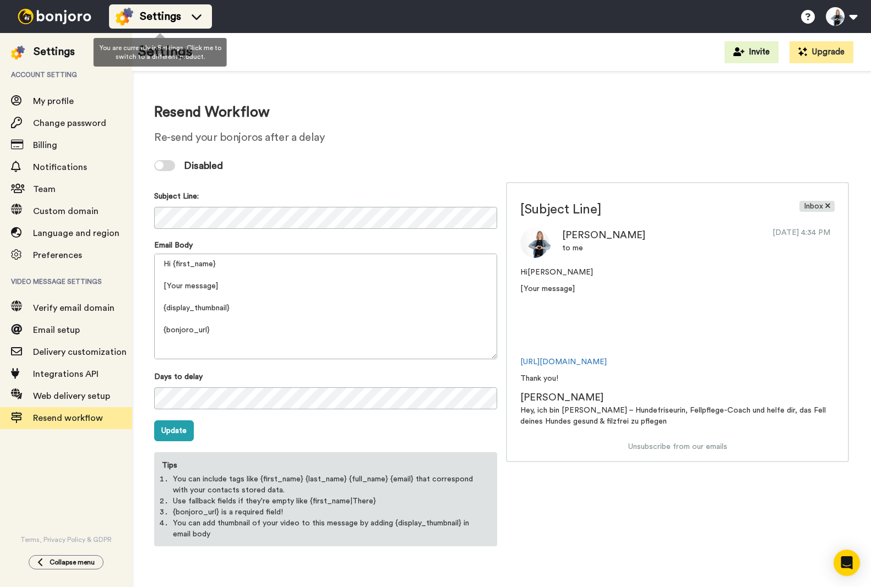
click at [197, 20] on div "Settings" at bounding box center [161, 17] width 90 height 18
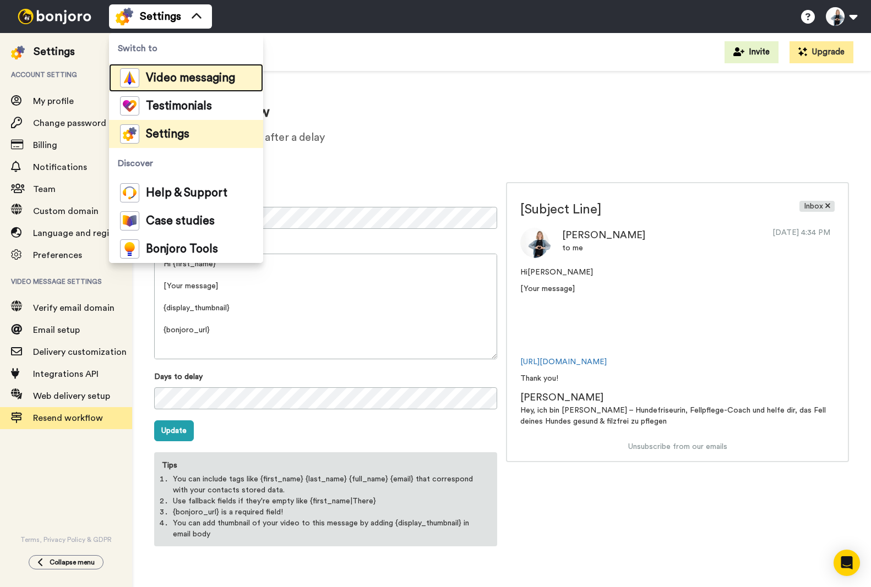
click at [200, 81] on span "Video messaging" at bounding box center [190, 78] width 89 height 11
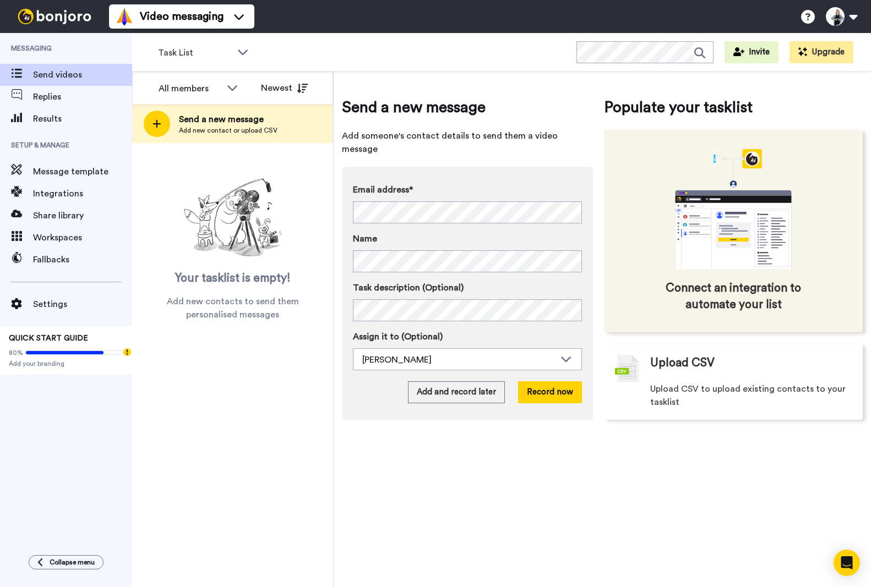
click at [782, 296] on span "Connect an integration to automate your list" at bounding box center [733, 296] width 165 height 33
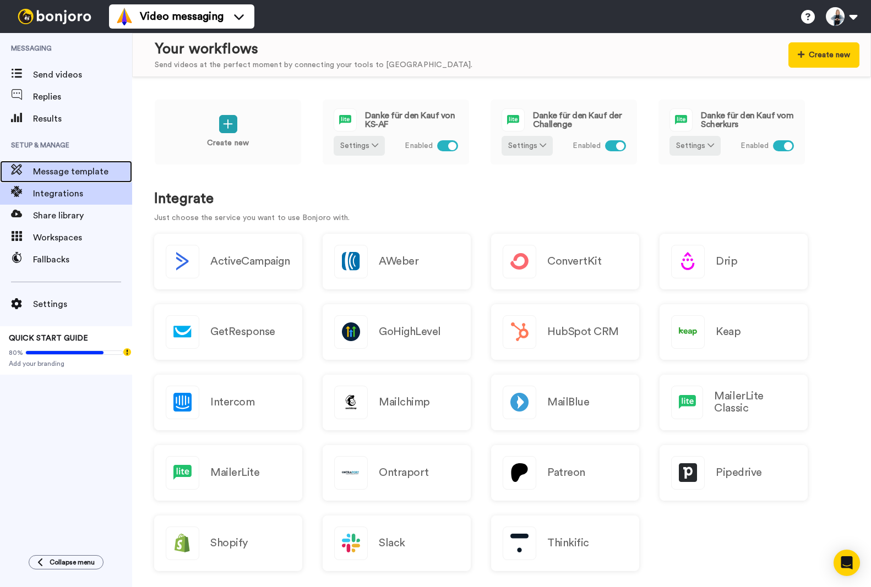
click at [62, 173] on span "Message template" at bounding box center [82, 171] width 99 height 13
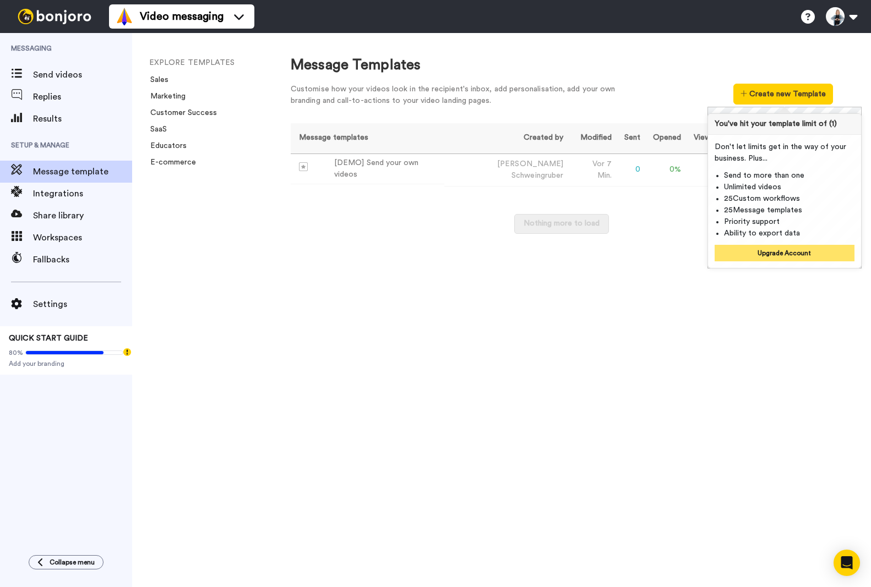
click at [751, 256] on button "Upgrade Account" at bounding box center [784, 253] width 140 height 17
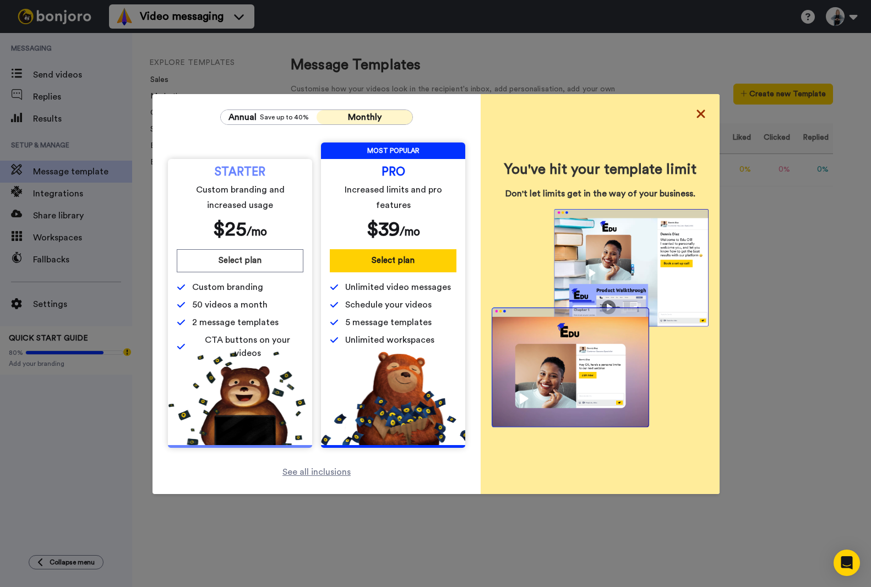
click at [695, 119] on icon at bounding box center [700, 113] width 11 height 13
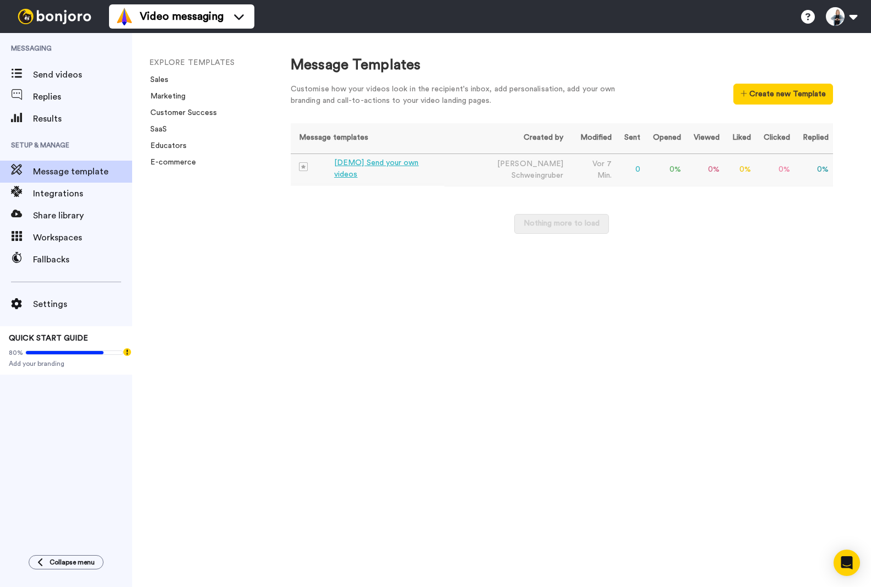
click at [401, 170] on div "[DEMO] Send your own videos" at bounding box center [387, 168] width 106 height 23
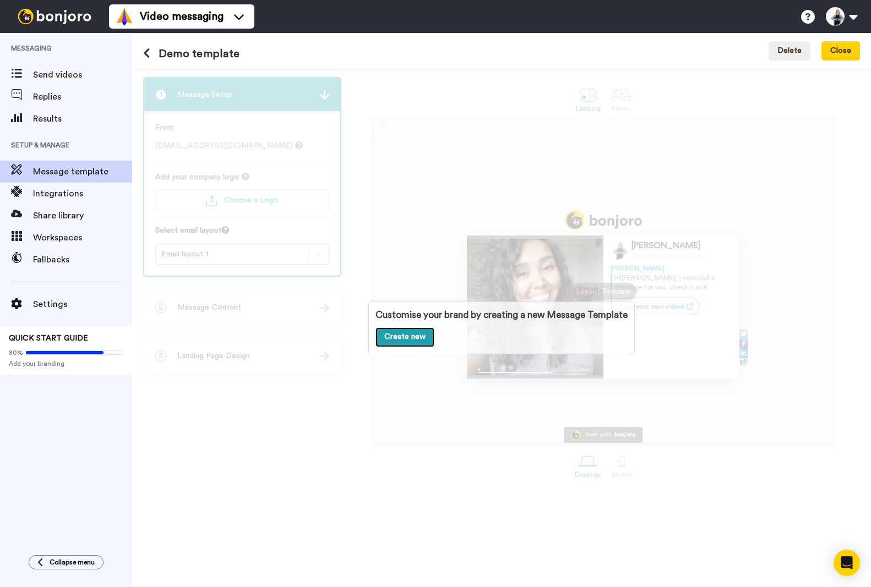
click at [422, 334] on link "Create new" at bounding box center [404, 338] width 59 height 20
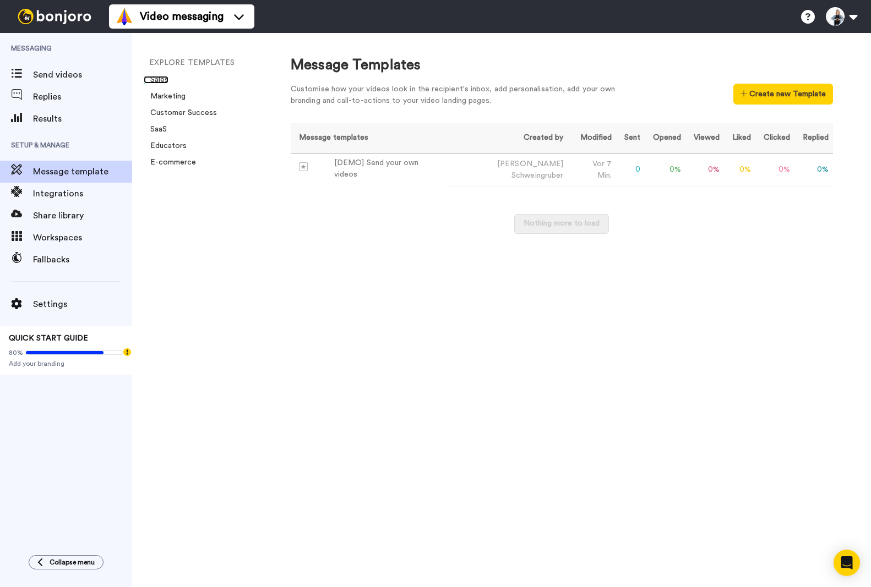
click at [161, 78] on link "Sales" at bounding box center [156, 80] width 25 height 8
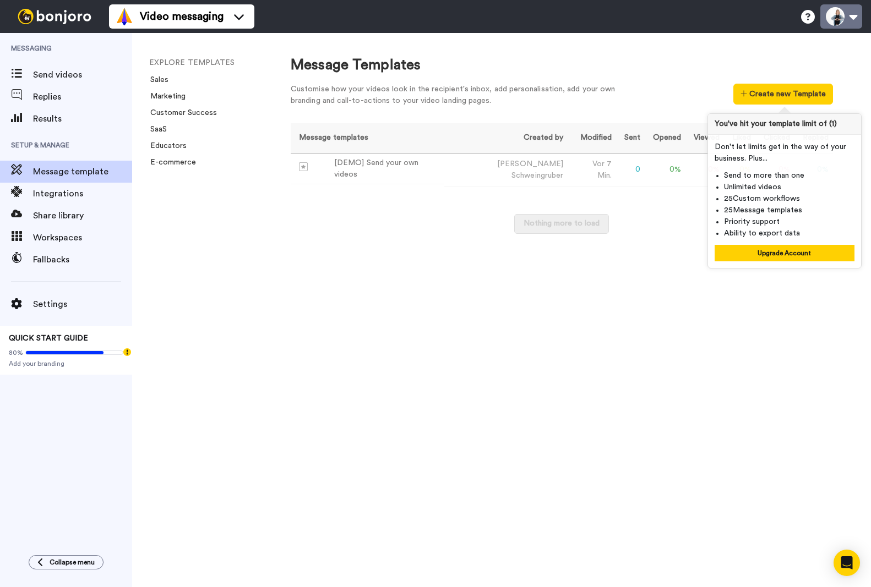
click at [842, 20] on button at bounding box center [841, 16] width 42 height 24
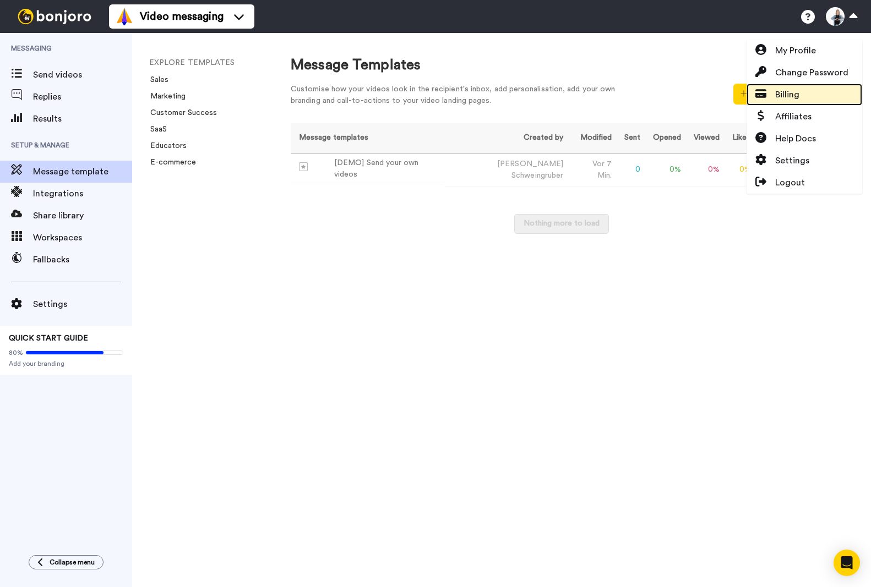
click at [793, 88] on span "Billing" at bounding box center [787, 94] width 24 height 13
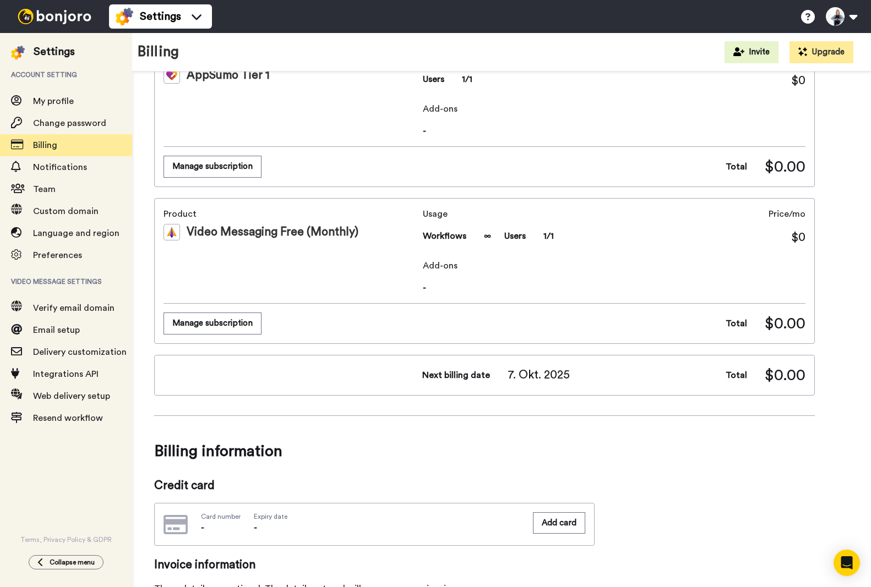
scroll to position [110, 0]
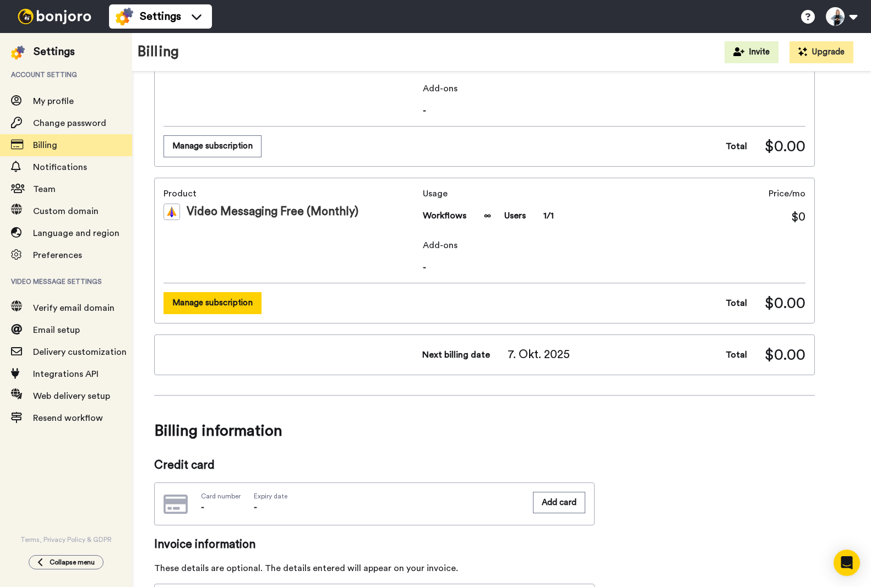
click at [193, 312] on button "Manage subscription" at bounding box center [212, 302] width 98 height 21
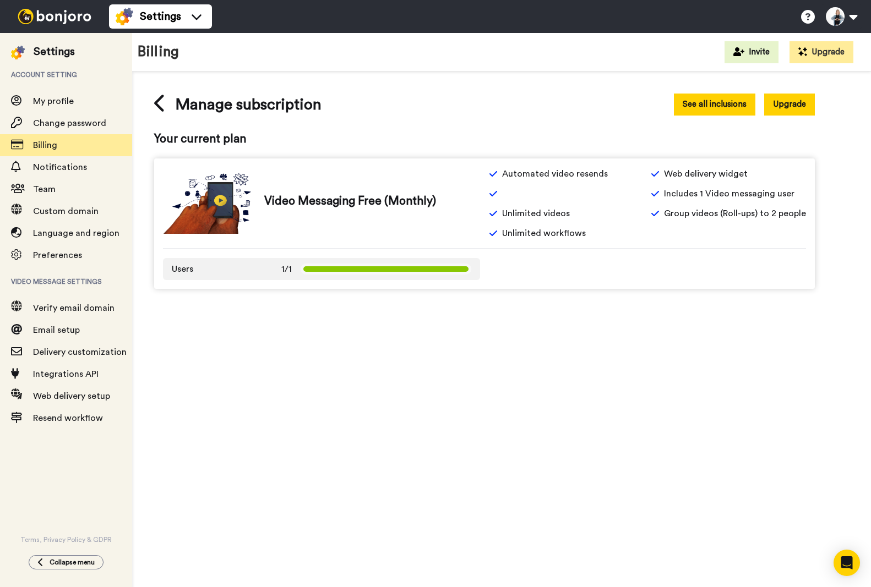
click at [696, 110] on button "See all inclusions" at bounding box center [714, 104] width 81 height 21
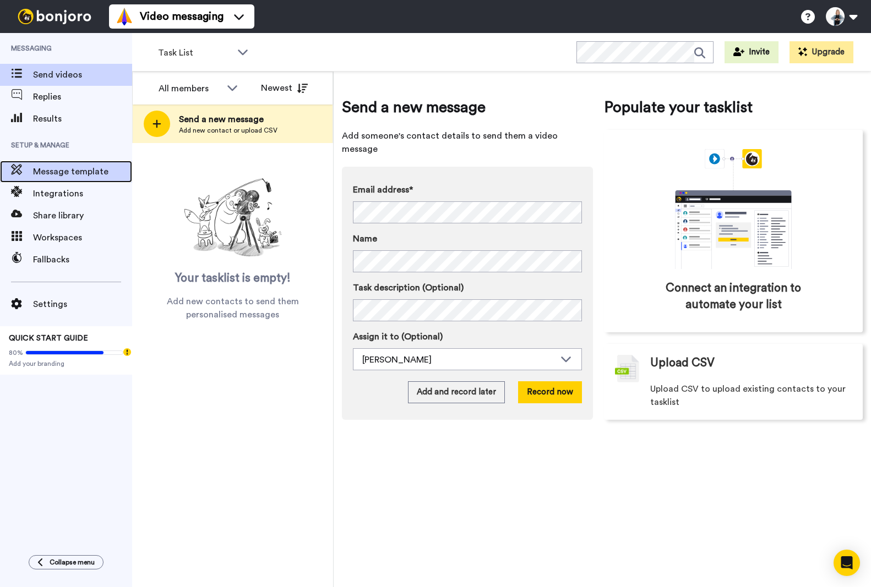
click at [53, 170] on span "Message template" at bounding box center [82, 171] width 99 height 13
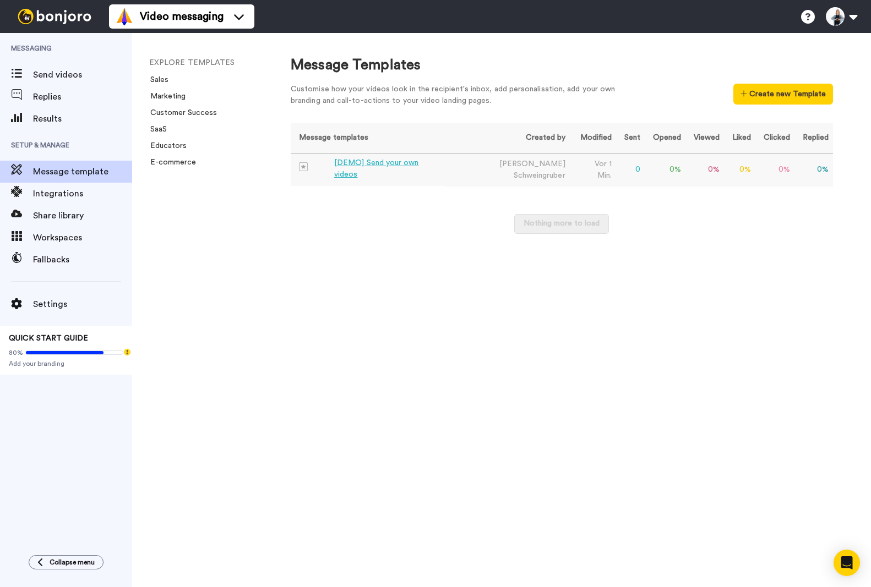
click at [384, 171] on div "[DEMO] Send your own videos" at bounding box center [387, 168] width 106 height 23
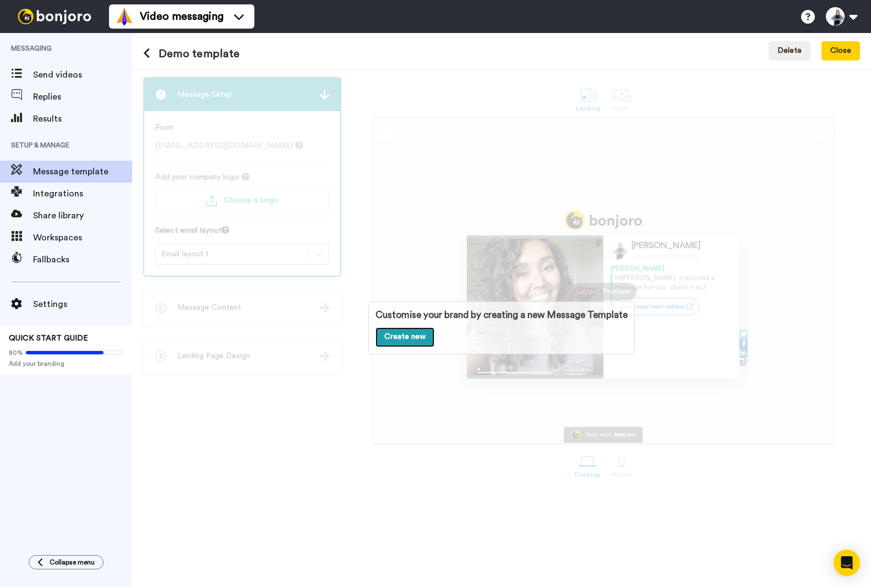
click at [418, 341] on link "Create new" at bounding box center [404, 338] width 59 height 20
